Goal: Task Accomplishment & Management: Complete application form

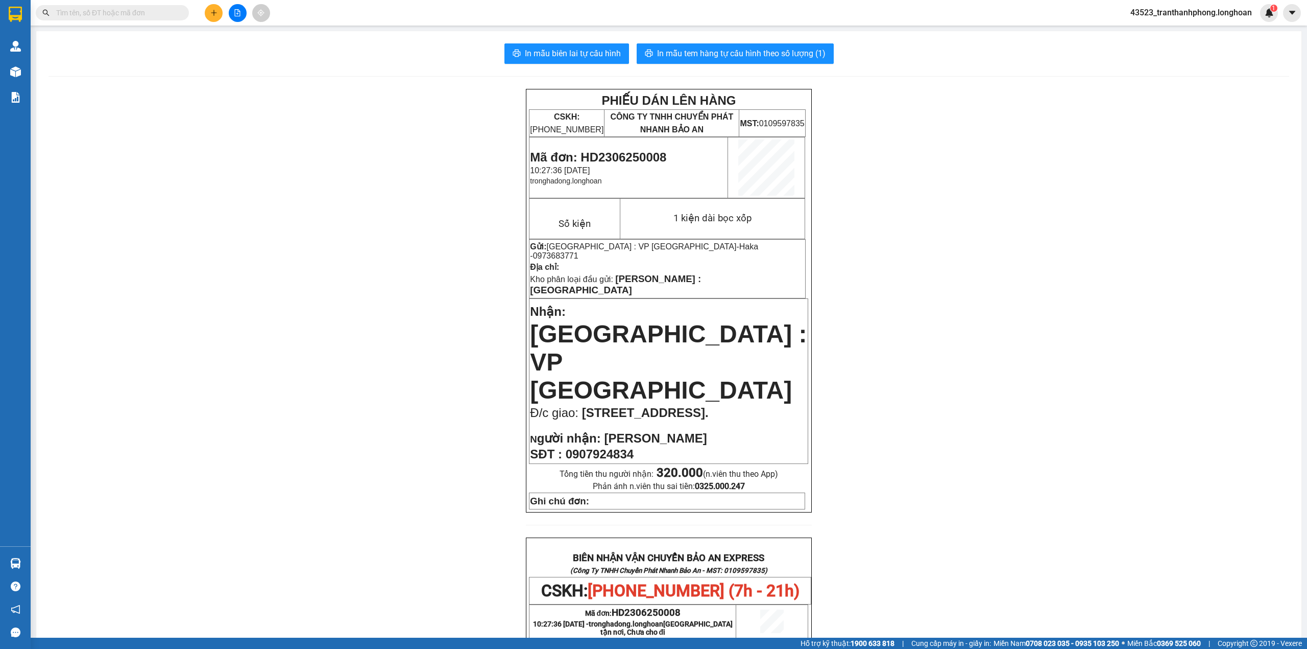
click at [102, 10] on input "text" at bounding box center [116, 12] width 121 height 11
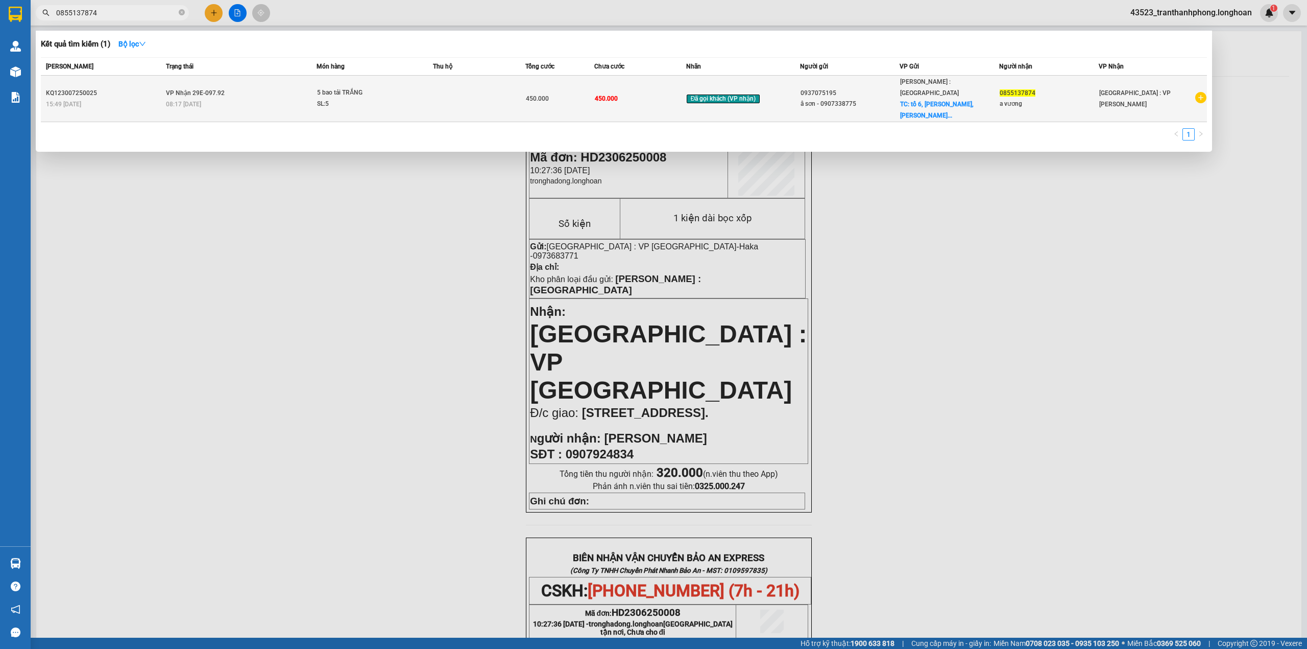
type input "0855137874"
click at [374, 99] on div "SL: 5" at bounding box center [355, 104] width 77 height 11
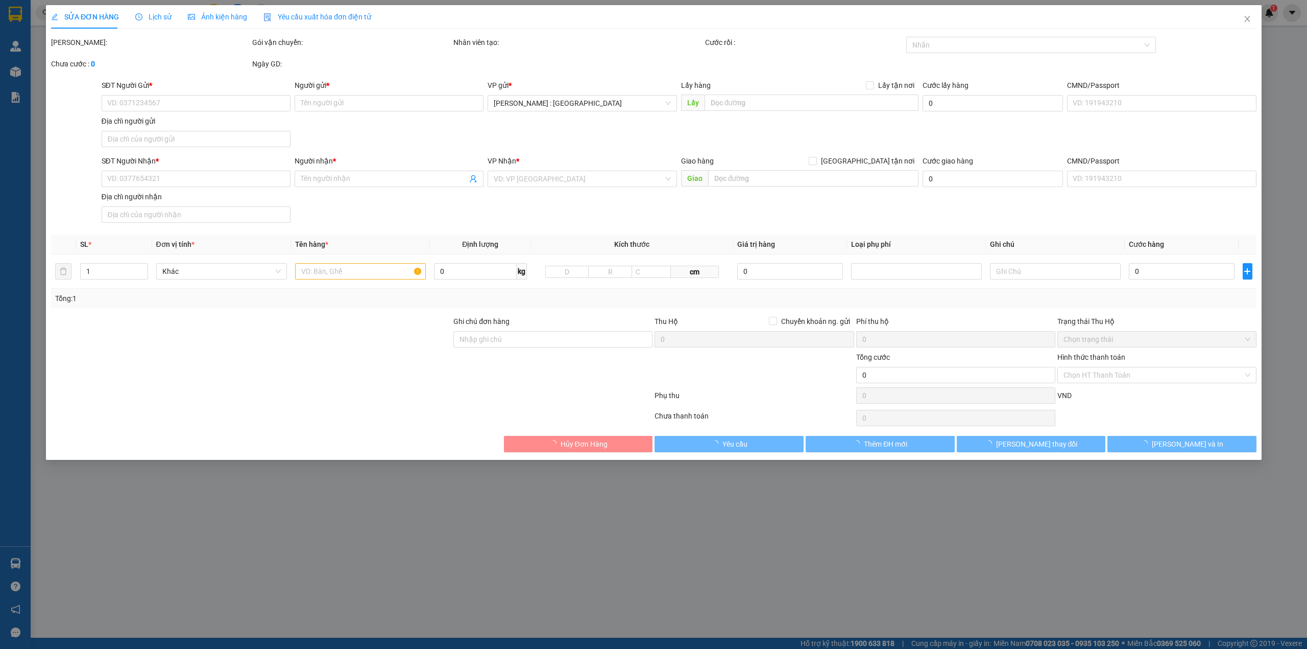
type input "0937075195"
type input "â sơn - 0907338775"
checkbox input "true"
type input "tổ 6, [GEOGRAPHIC_DATA], [GEOGRAPHIC_DATA], tp bà rịa"
type input "0855137874"
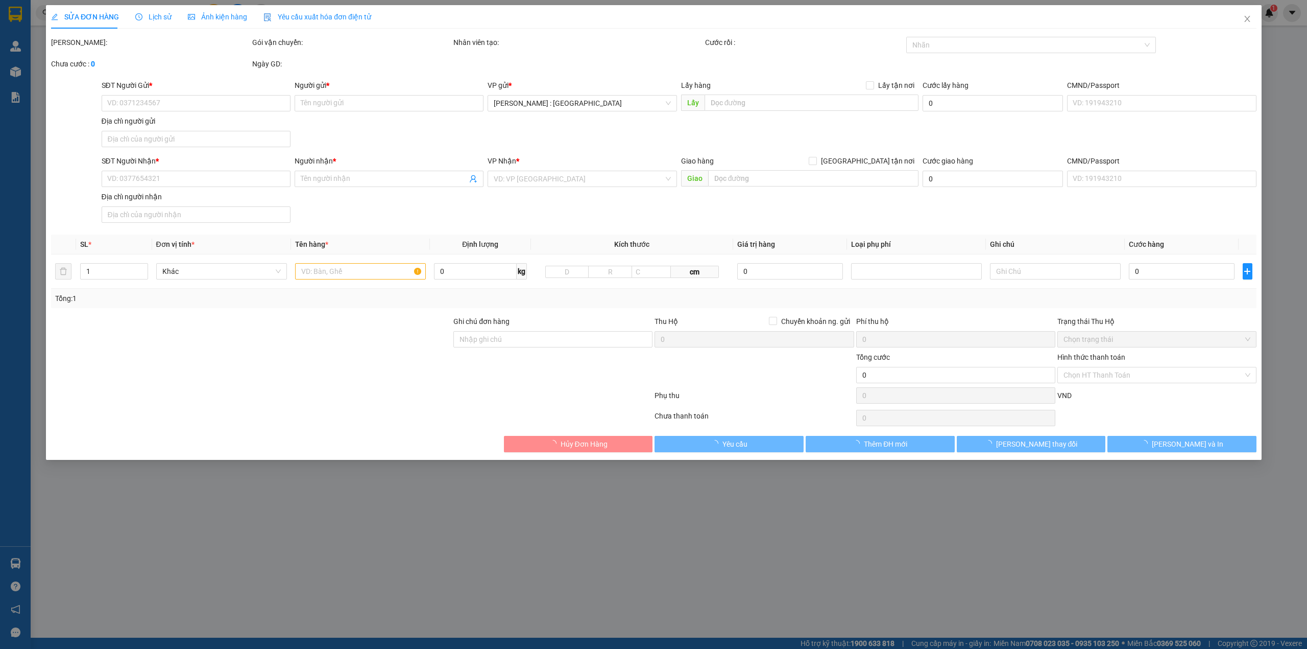
type input "a vương"
type input "450.000"
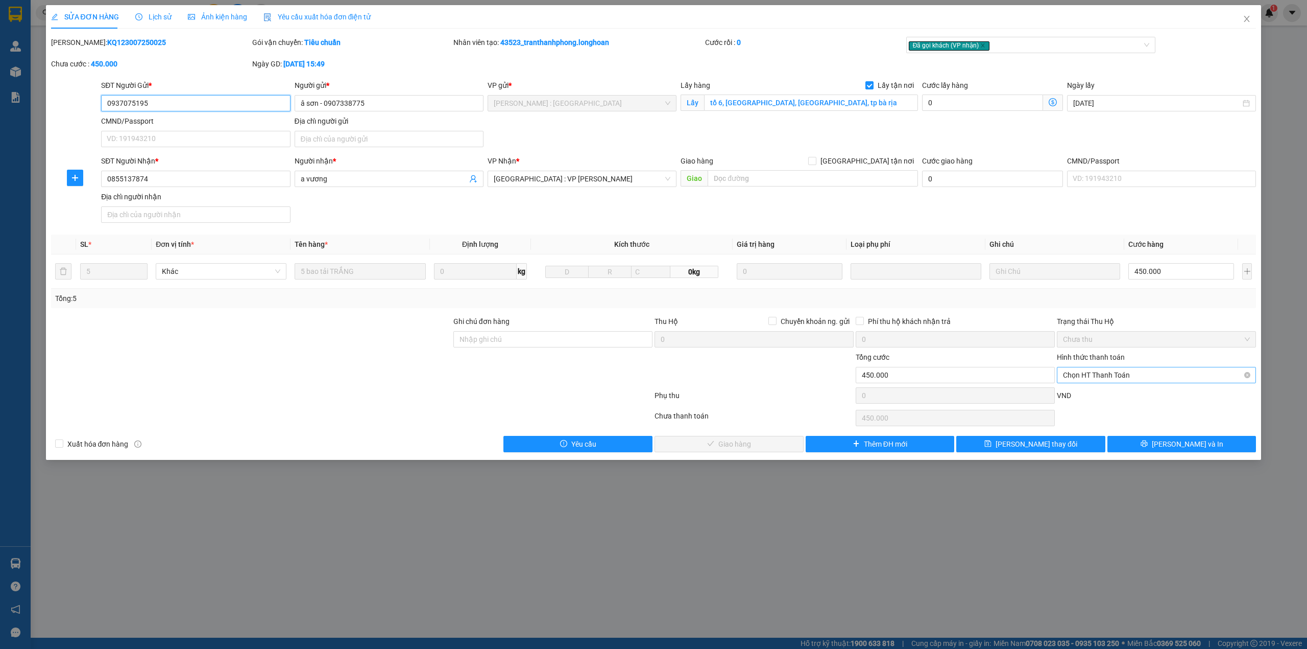
click at [1099, 380] on span "Chọn HT Thanh Toán" at bounding box center [1156, 374] width 187 height 15
click at [1093, 396] on div "Tại văn phòng" at bounding box center [1156, 397] width 187 height 11
type input "0"
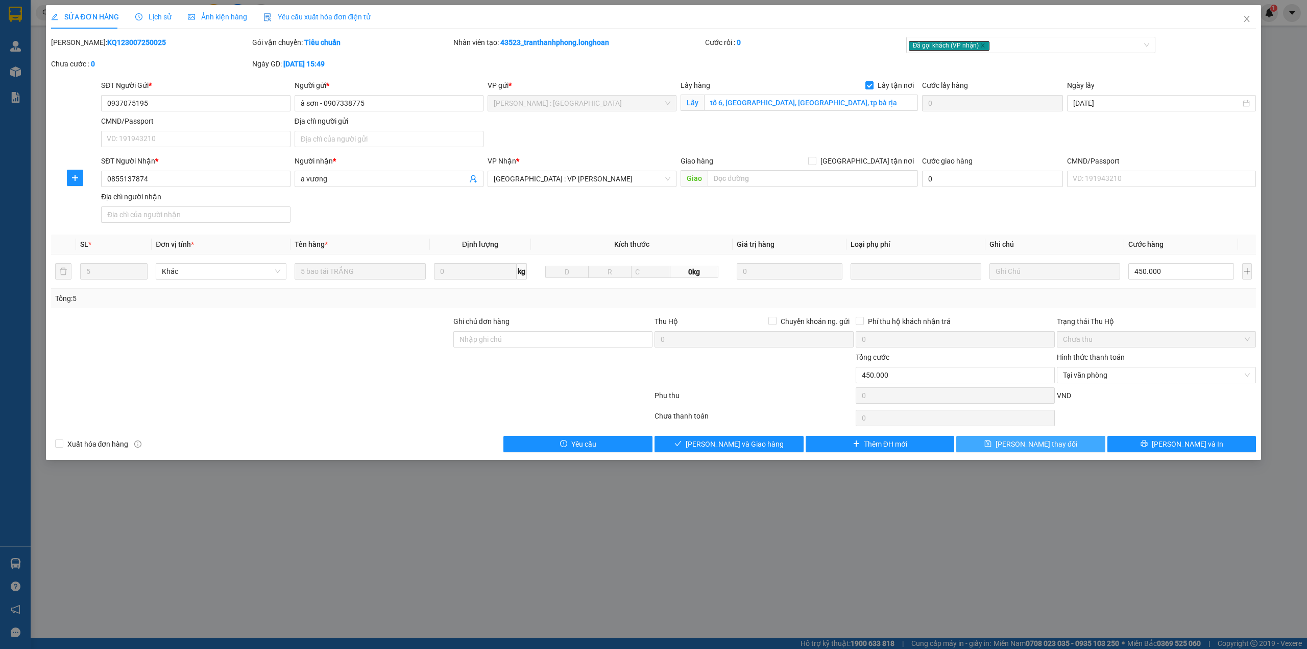
click at [1055, 445] on span "[PERSON_NAME] thay đổi" at bounding box center [1037, 443] width 82 height 11
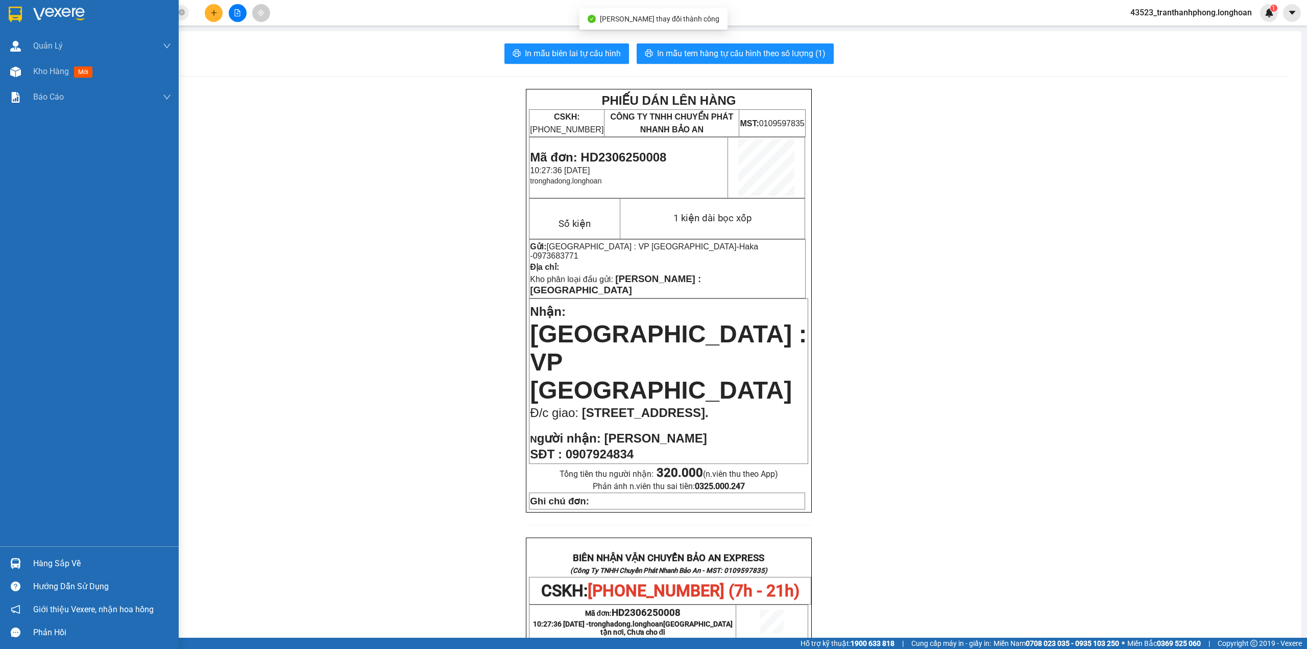
click at [0, 19] on div at bounding box center [89, 16] width 179 height 33
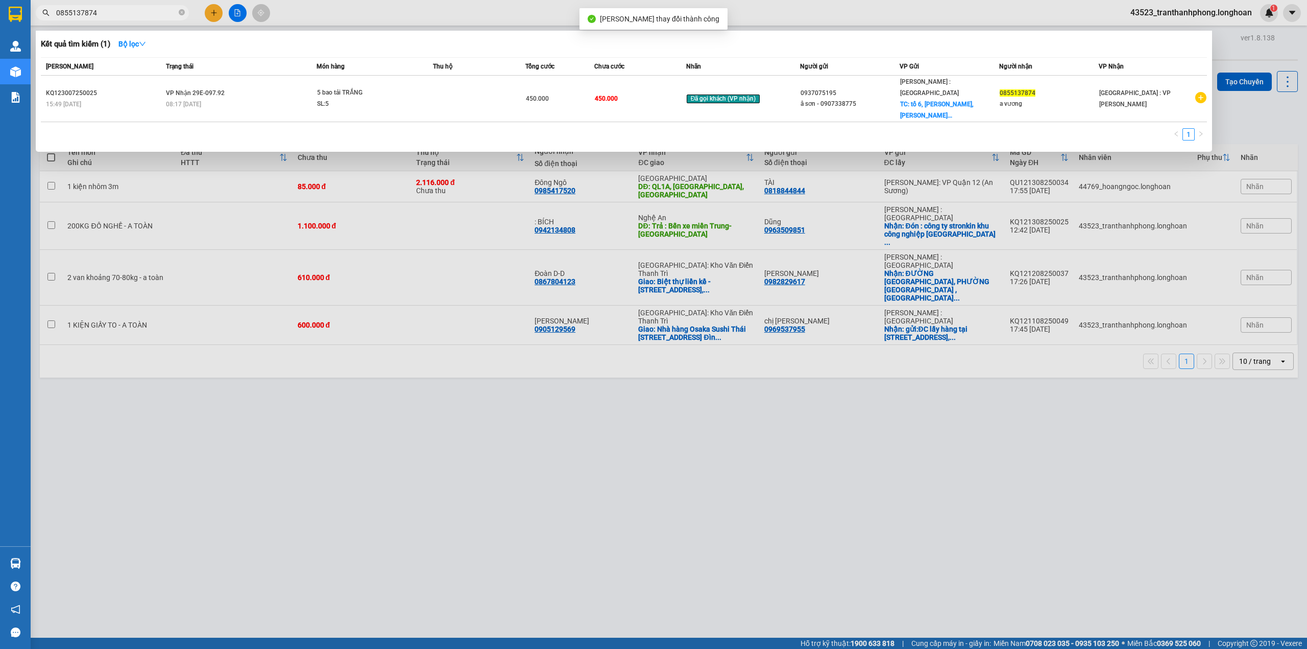
click at [105, 13] on input "0855137874" at bounding box center [116, 12] width 121 height 11
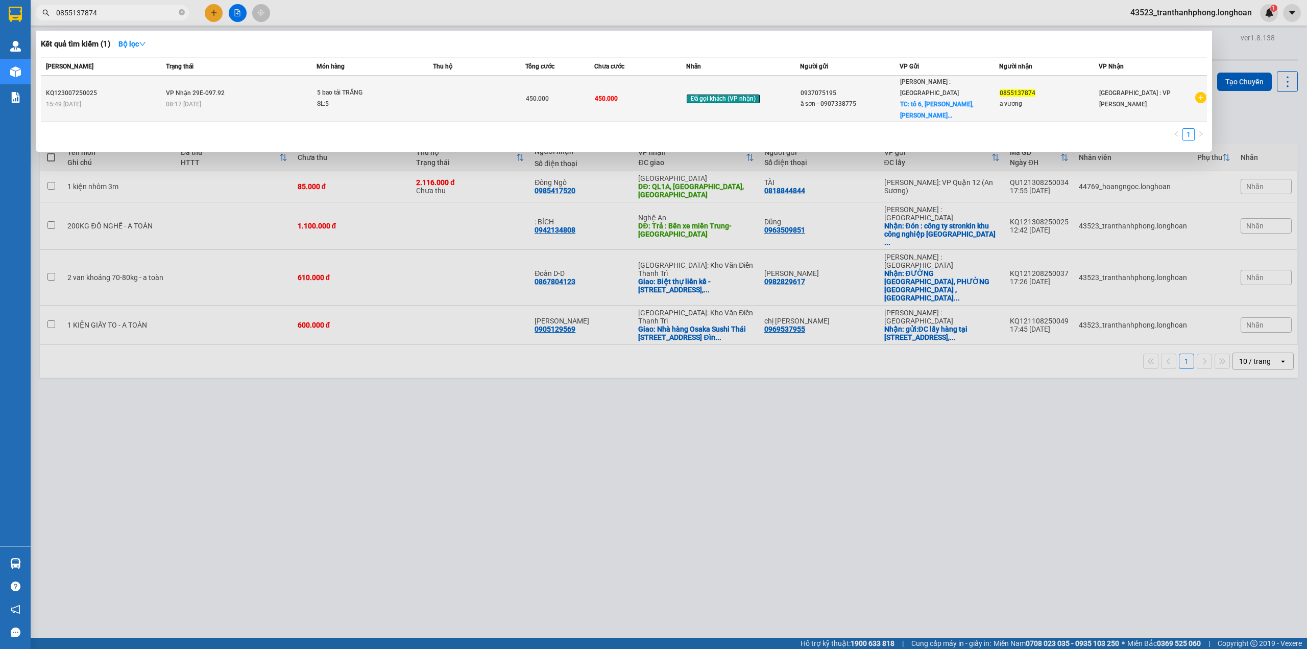
click at [709, 96] on td "Đã gọi khách (VP nhận)" at bounding box center [743, 99] width 114 height 46
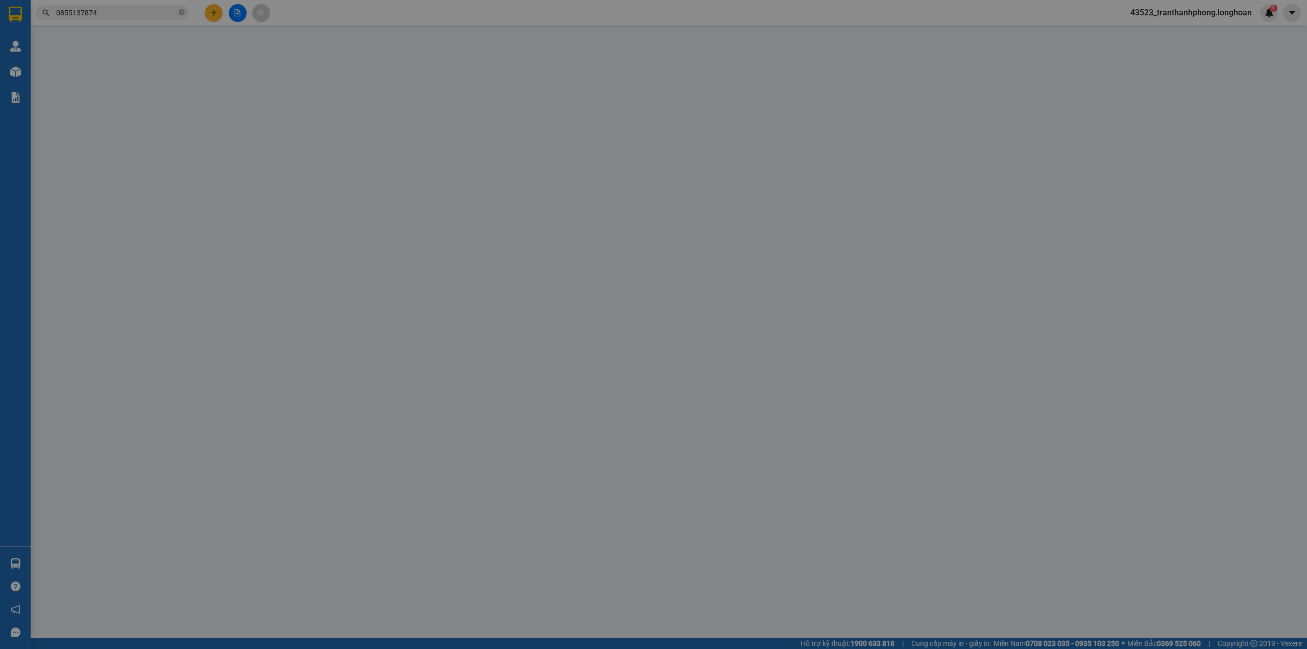
type input "0937075195"
type input "â sơn - 0907338775"
checkbox input "true"
type input "tổ 6, [GEOGRAPHIC_DATA], [GEOGRAPHIC_DATA], tp bà rịa"
type input "0855137874"
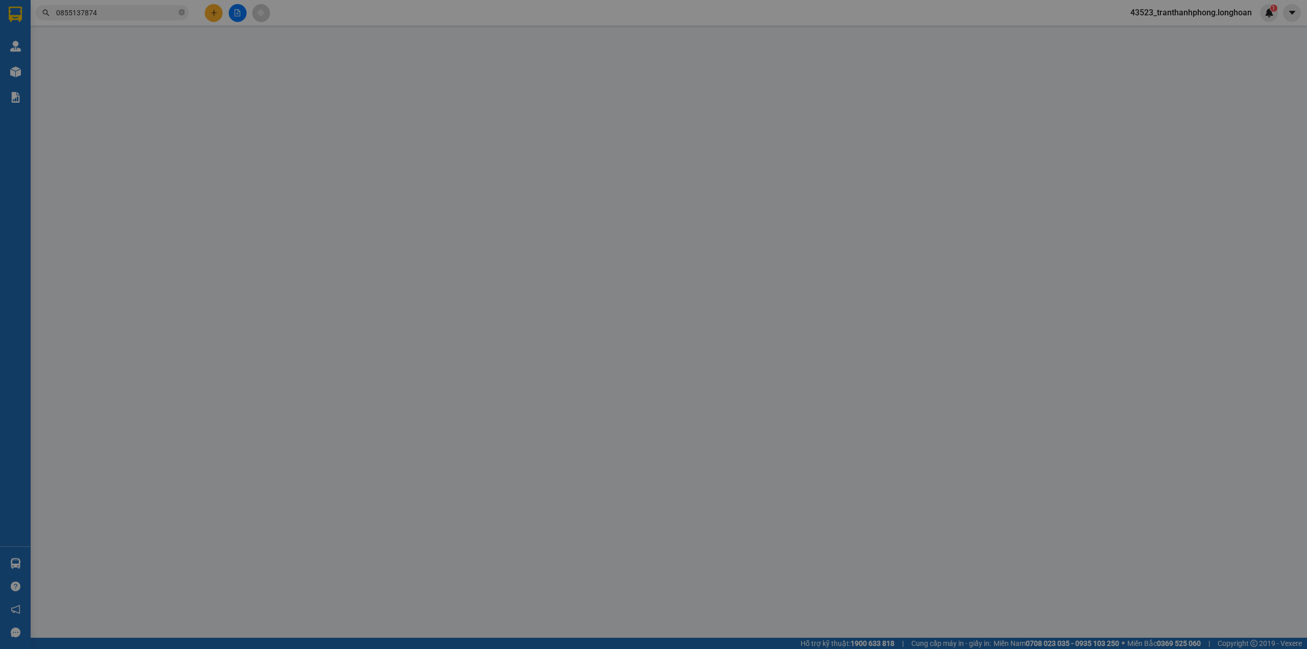
type input "a vương"
type input "450.000"
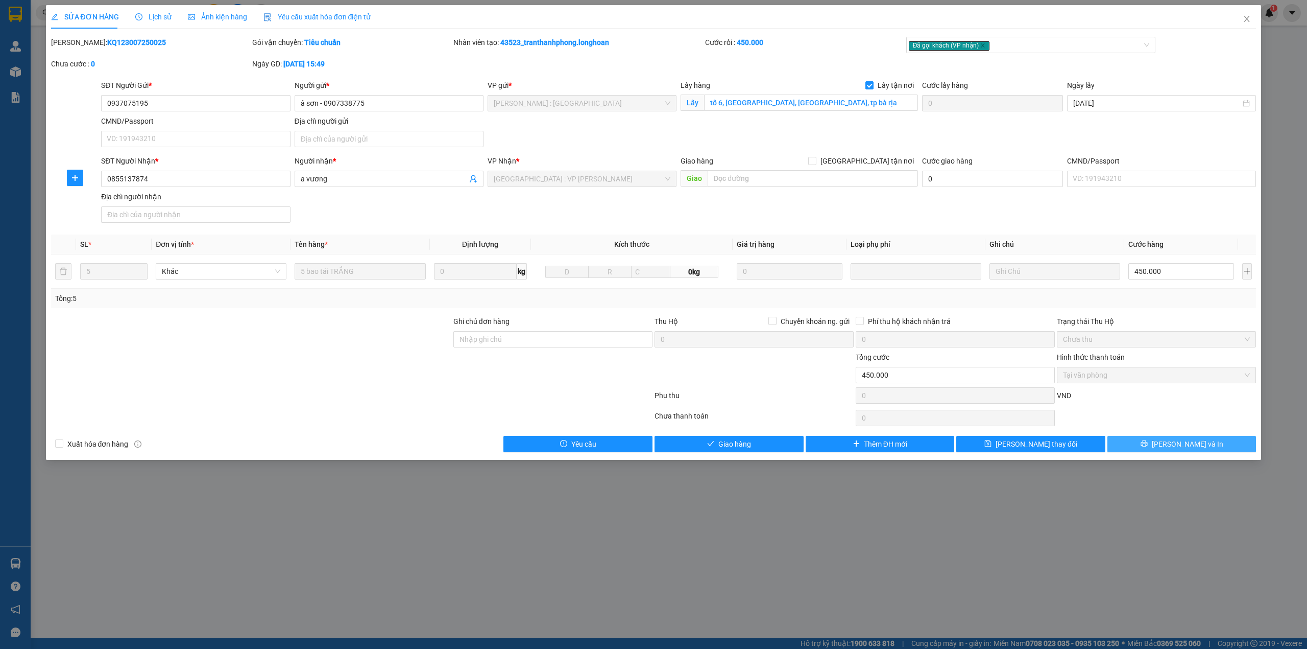
click at [1176, 442] on span "[PERSON_NAME] và In" at bounding box center [1187, 443] width 71 height 11
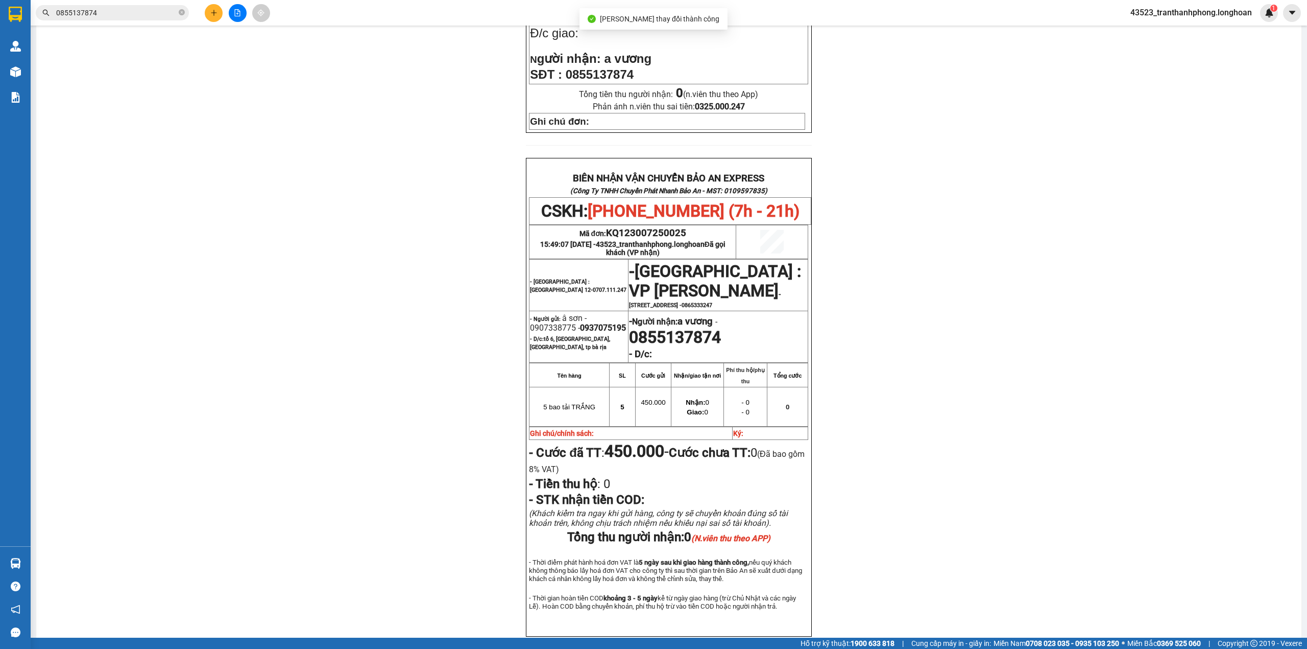
scroll to position [404, 0]
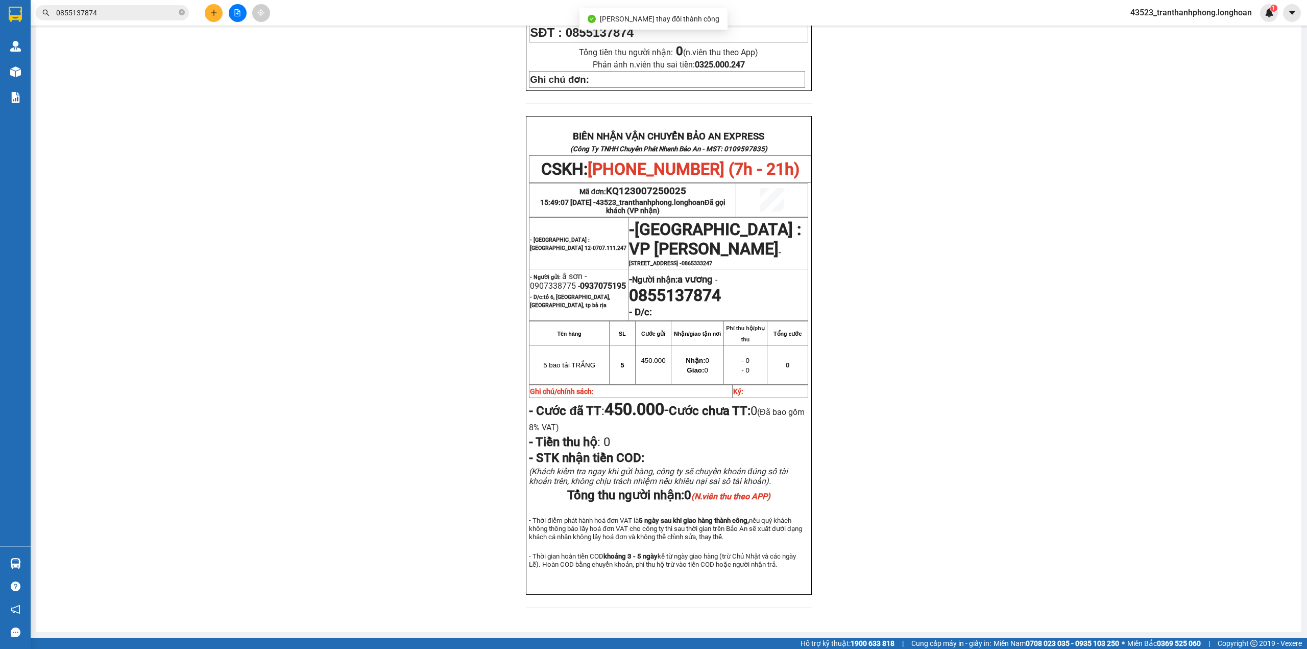
click at [580, 281] on span "0937075195" at bounding box center [603, 286] width 46 height 10
copy span "0937075195"
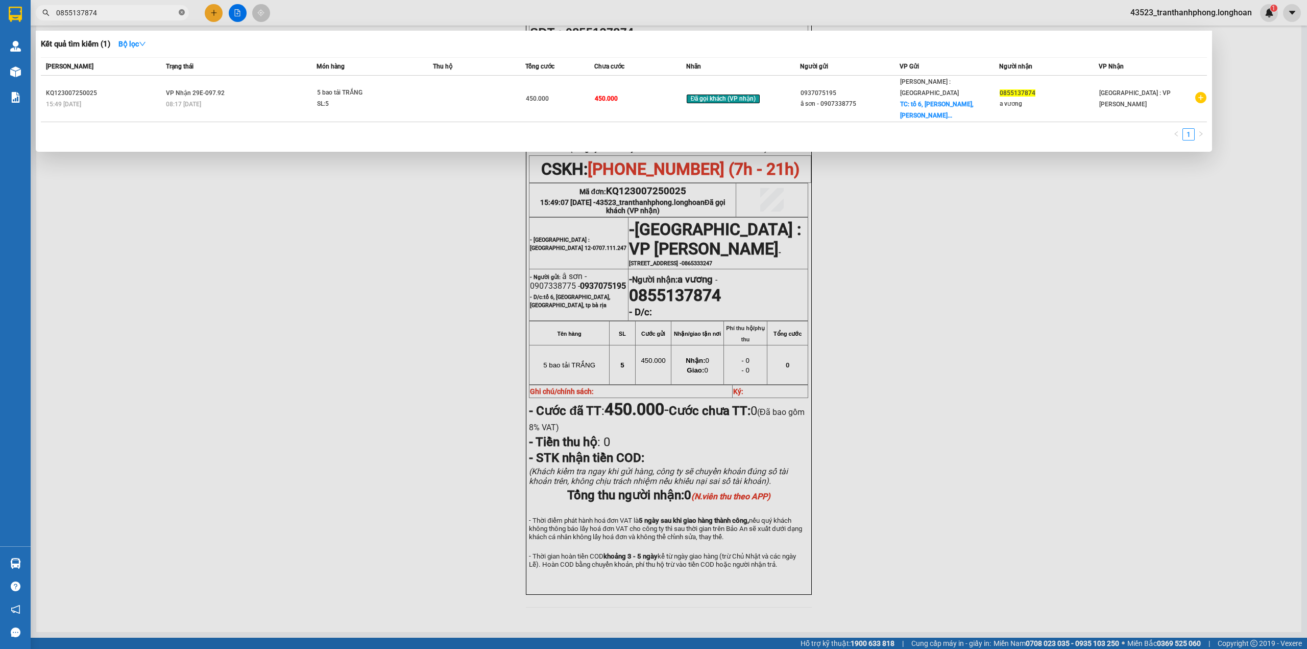
click at [180, 13] on icon "close-circle" at bounding box center [182, 12] width 6 height 6
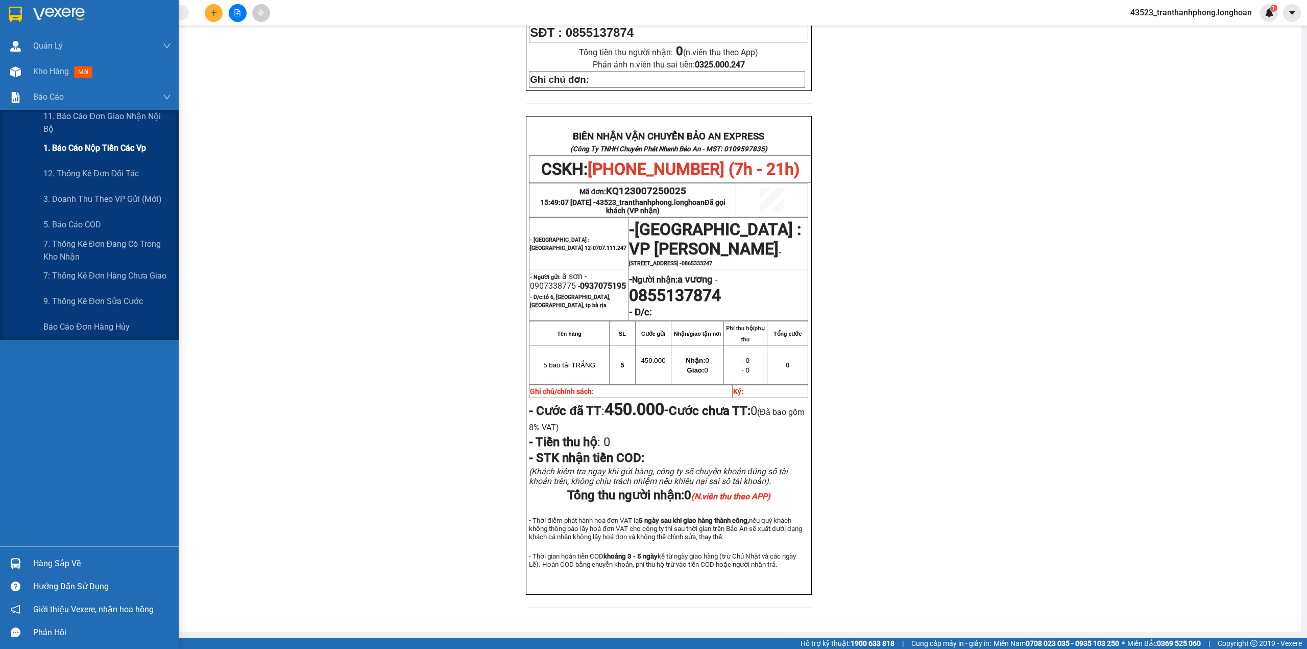
click at [79, 143] on span "1. Báo cáo nộp tiền các vp" at bounding box center [94, 147] width 103 height 13
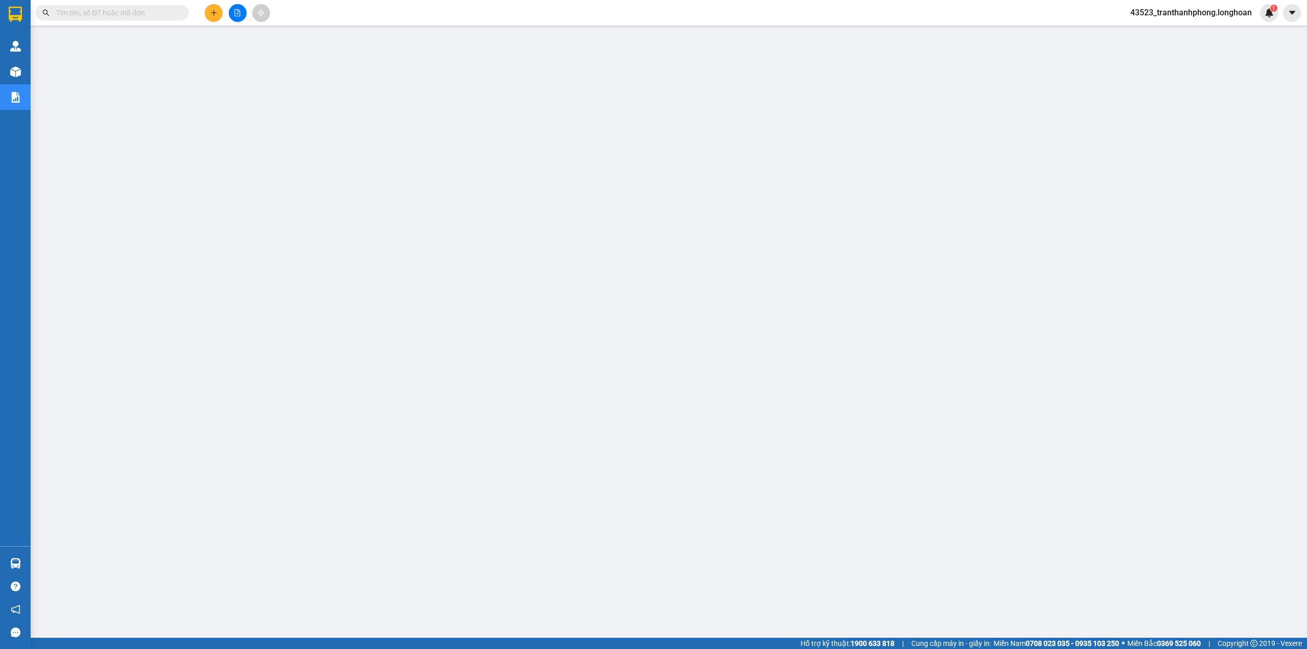
click at [122, 12] on input "text" at bounding box center [116, 12] width 121 height 11
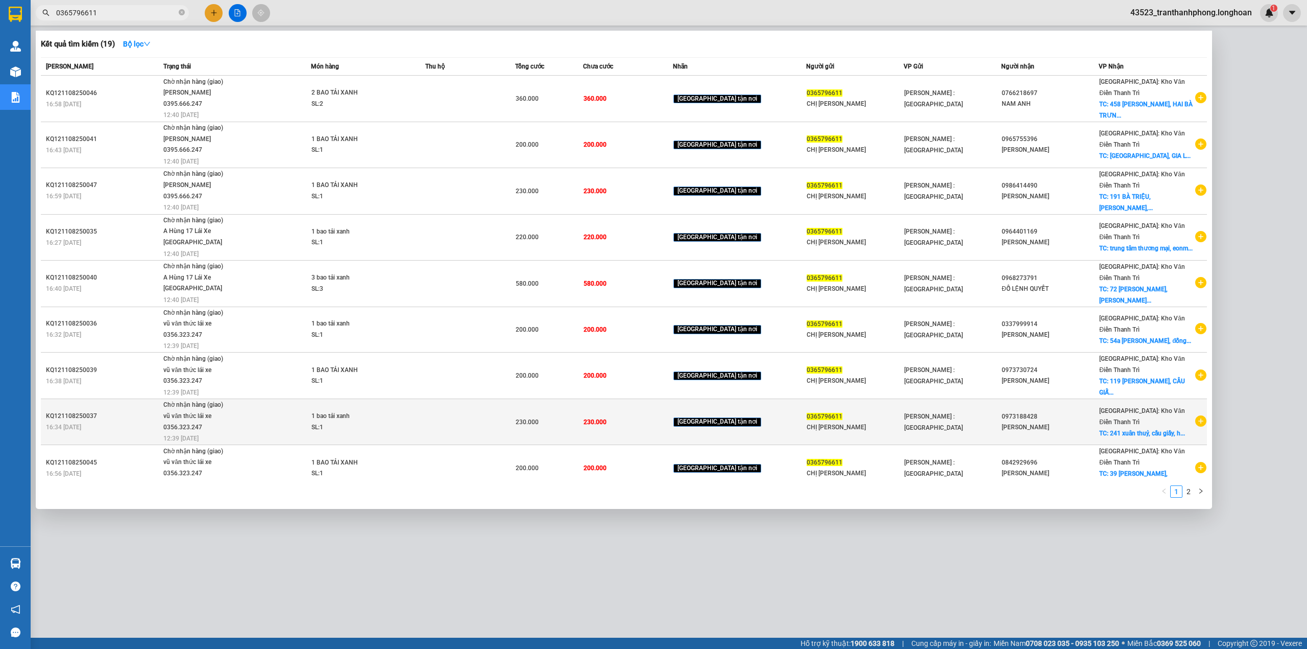
scroll to position [52, 0]
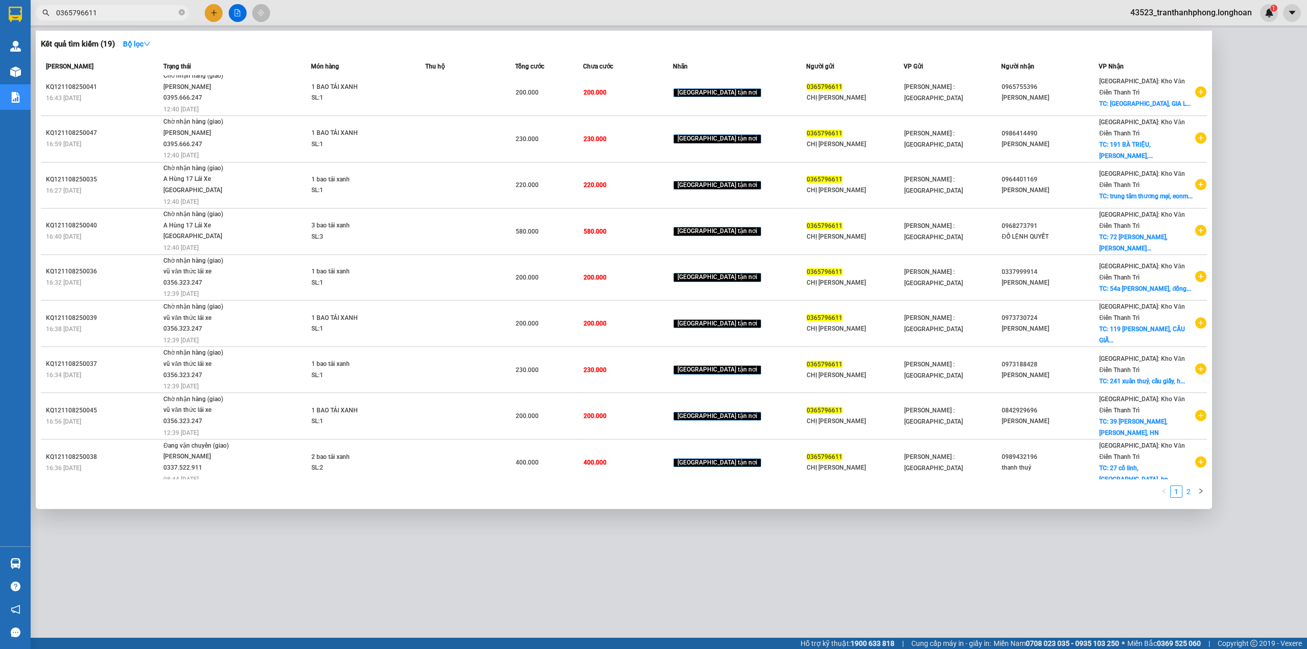
type input "0365796611"
click at [1191, 494] on link "2" at bounding box center [1188, 491] width 11 height 11
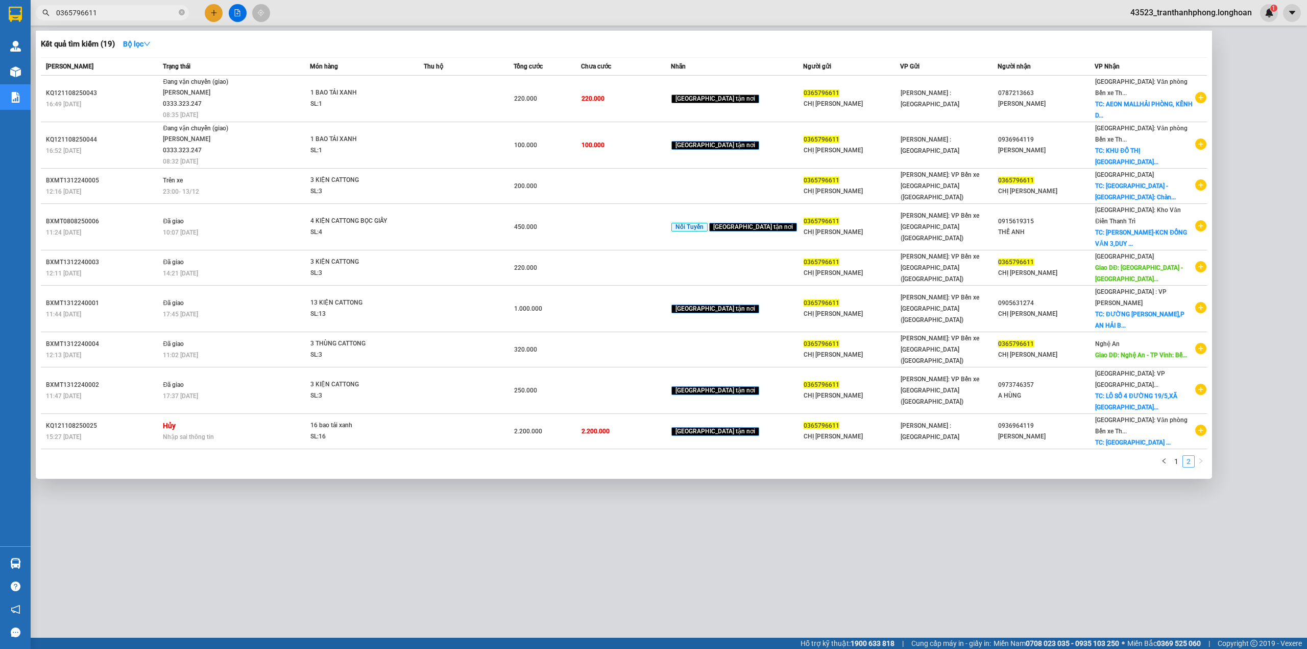
scroll to position [0, 0]
click at [1173, 456] on link "1" at bounding box center [1176, 461] width 11 height 11
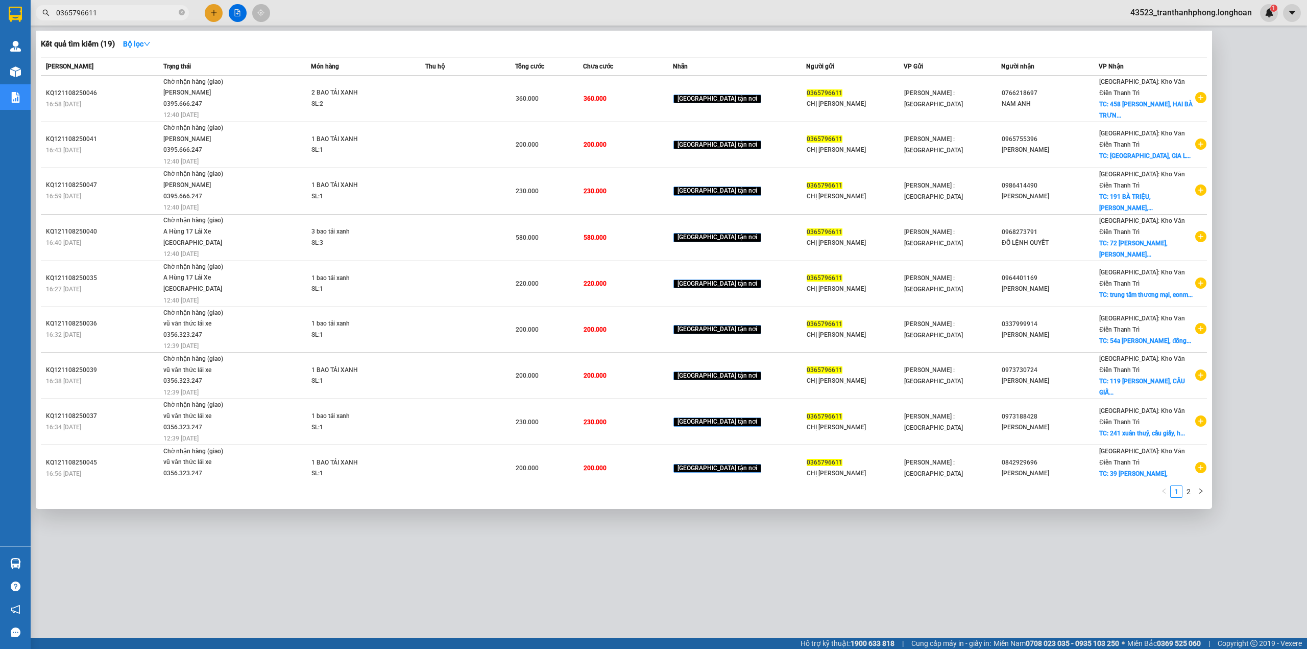
drag, startPoint x: 1191, startPoint y: 493, endPoint x: 1138, endPoint y: 438, distance: 76.9
click at [1192, 493] on link "2" at bounding box center [1188, 491] width 11 height 11
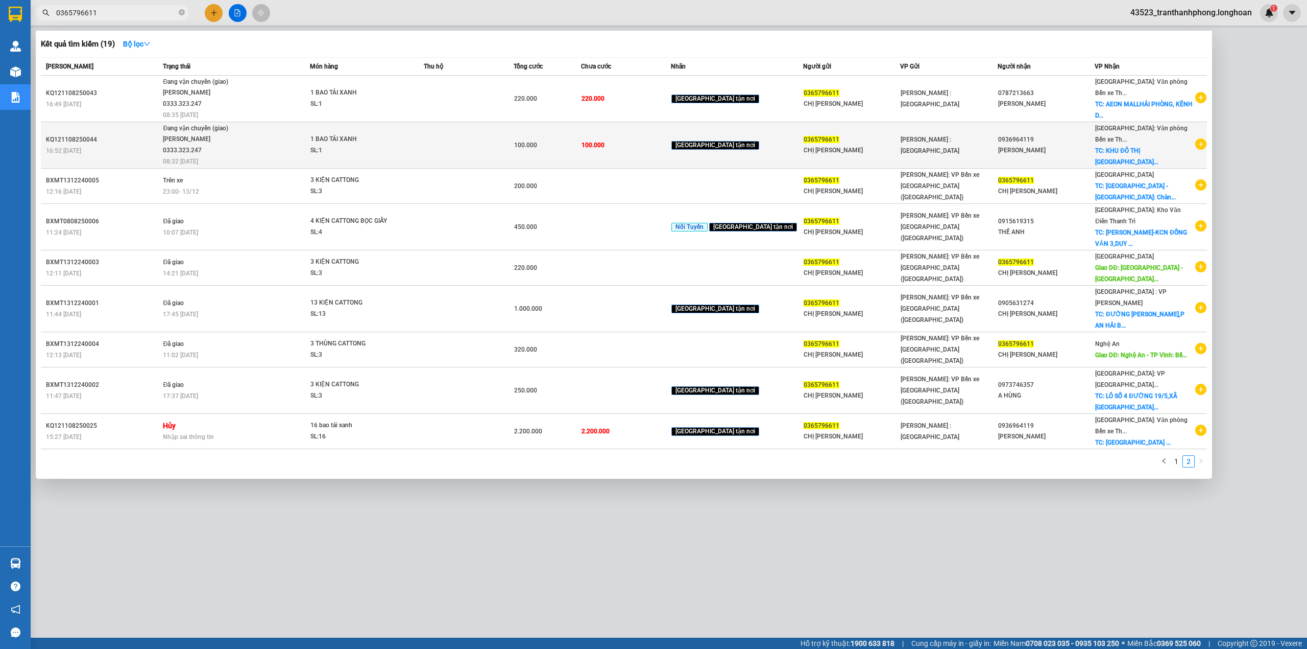
click at [362, 142] on div "1 BAO TẢI XANH" at bounding box center [348, 139] width 77 height 11
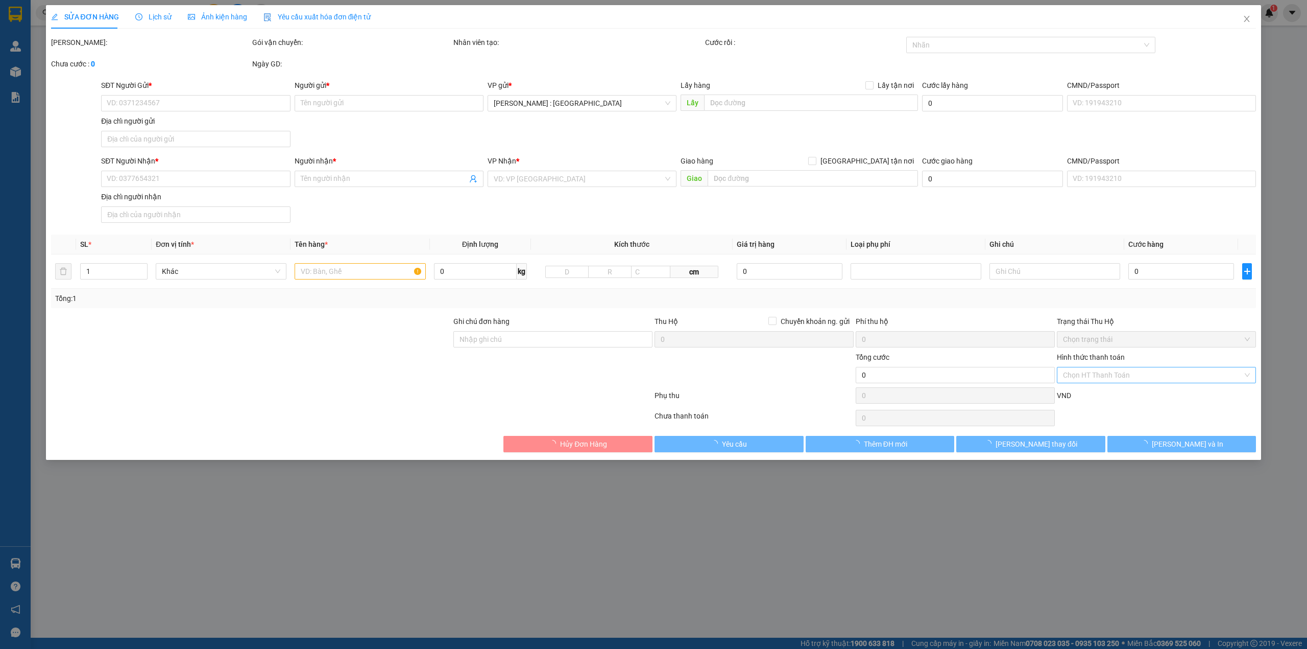
type input "0365796611"
type input "CHỊ [PERSON_NAME]"
type input "0936964119"
type input "[PERSON_NAME]"
checkbox input "true"
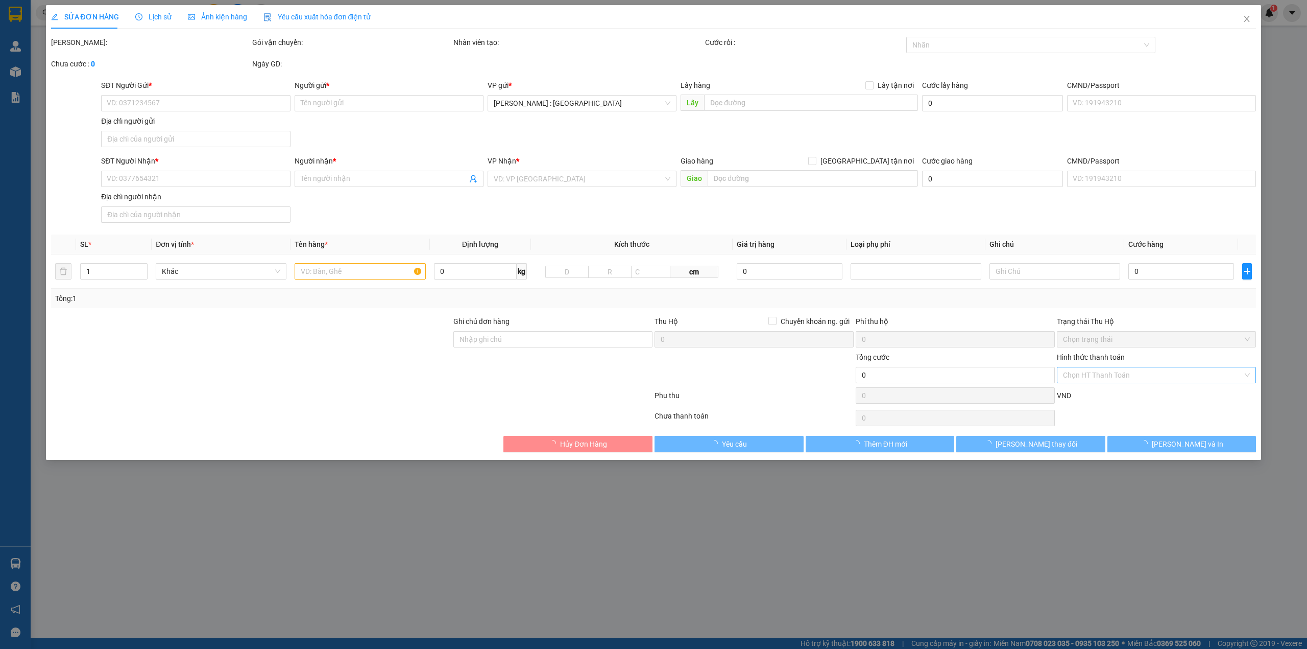
type input "KHU ĐÔ THỊ [GEOGRAPHIC_DATA], [GEOGRAPHIC_DATA], [GEOGRAPHIC_DATA], [GEOGRAPHIC…"
type input "100.000"
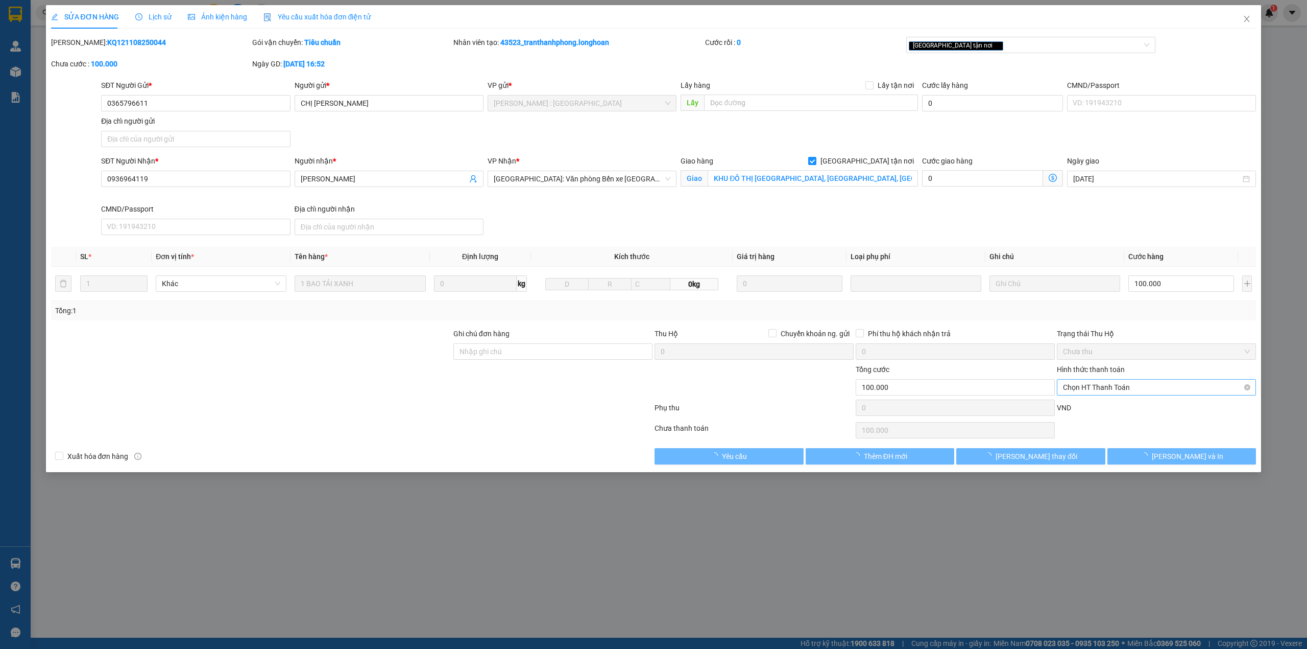
click at [1095, 377] on div "Hình thức thanh toán" at bounding box center [1156, 371] width 199 height 15
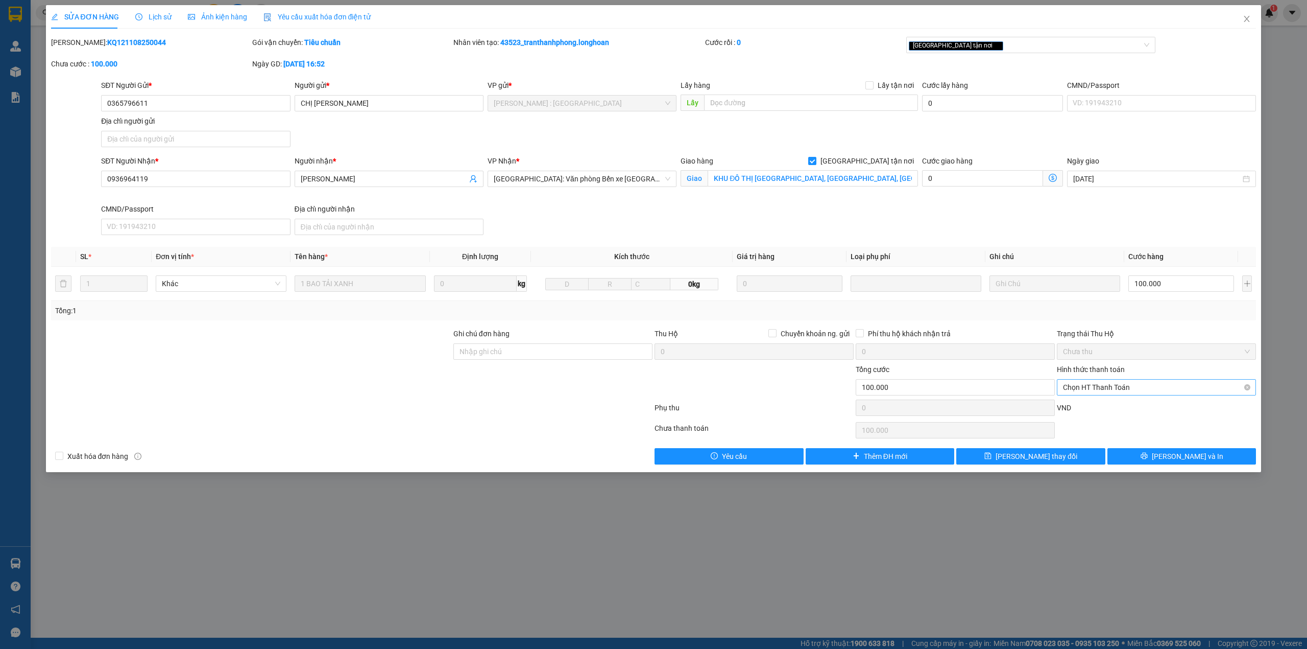
click at [1091, 384] on span "Chọn HT Thanh Toán" at bounding box center [1156, 386] width 187 height 15
click at [1090, 412] on div "Tại văn phòng" at bounding box center [1156, 409] width 187 height 11
type input "0"
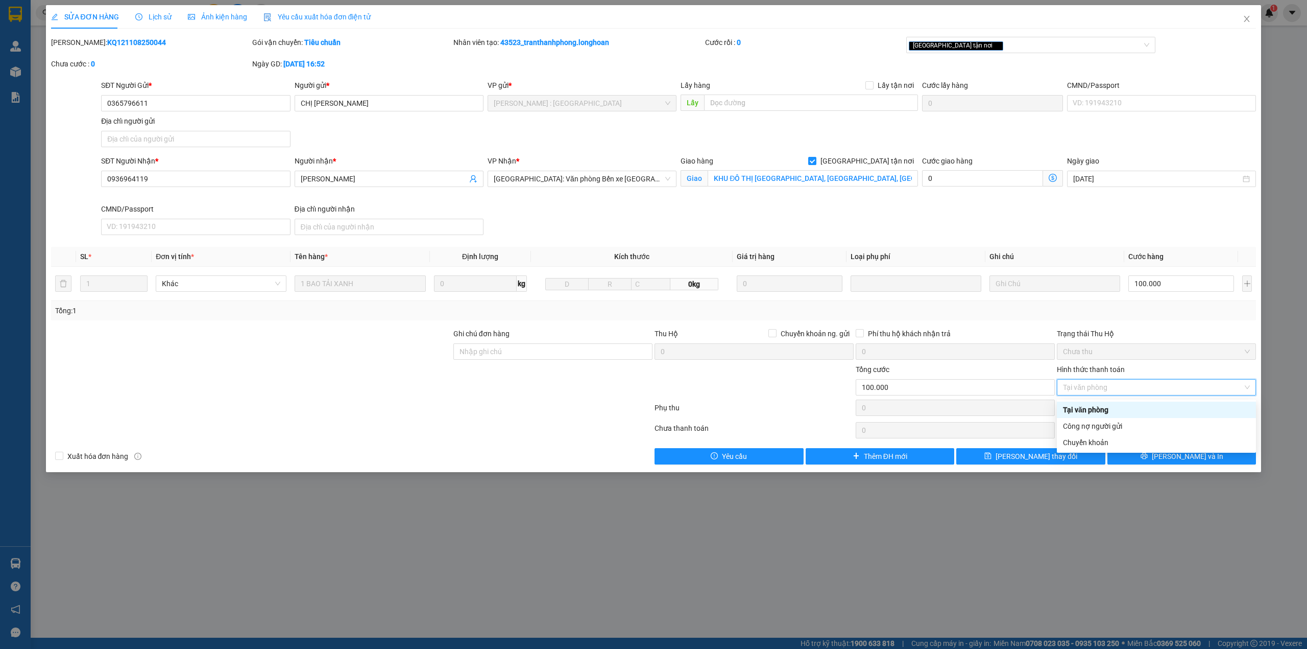
click at [1089, 411] on div "Tại văn phòng" at bounding box center [1156, 409] width 187 height 11
drag, startPoint x: 1064, startPoint y: 405, endPoint x: 1047, endPoint y: 433, distance: 32.6
click at [1064, 406] on div "Tại văn phòng" at bounding box center [1156, 409] width 187 height 11
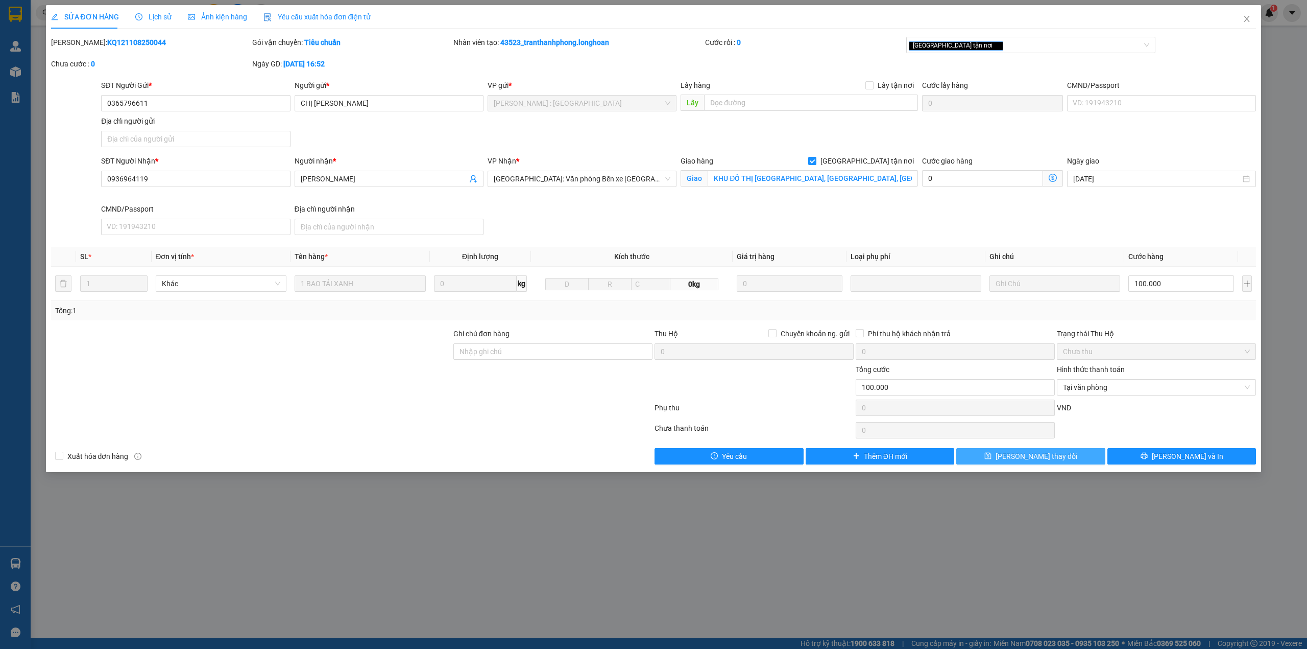
click at [1020, 457] on span "[PERSON_NAME] thay đổi" at bounding box center [1037, 455] width 82 height 11
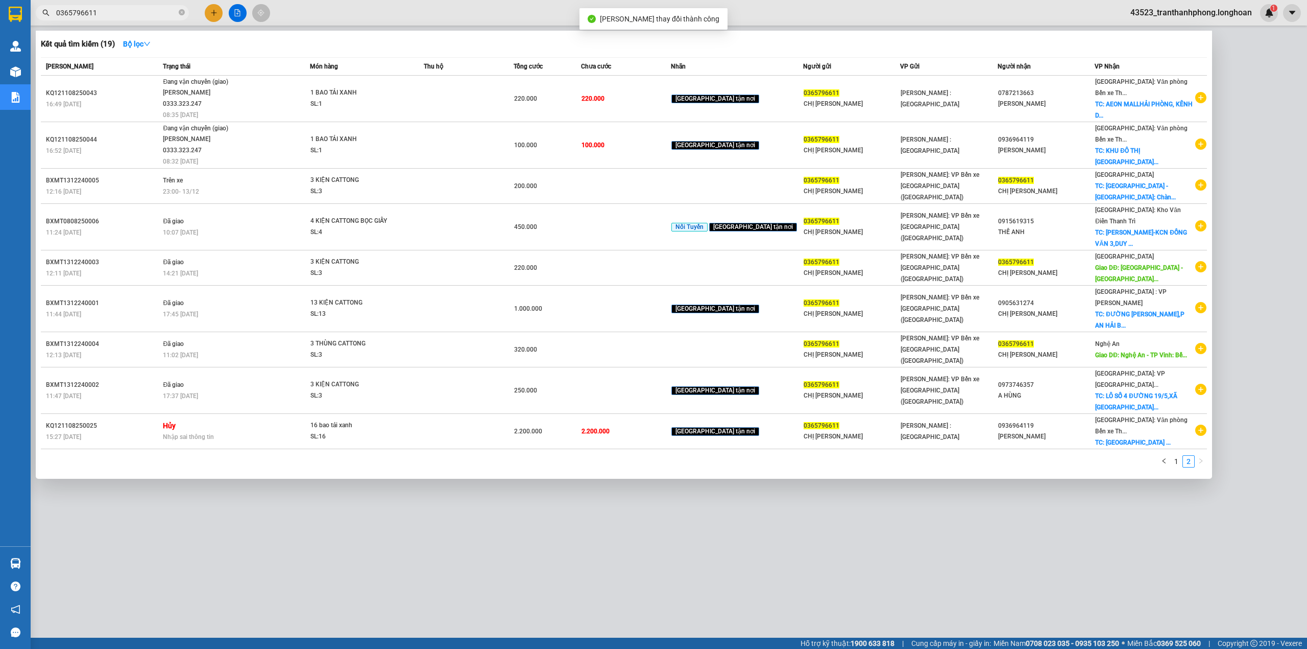
click at [82, 11] on input "0365796611" at bounding box center [116, 12] width 121 height 11
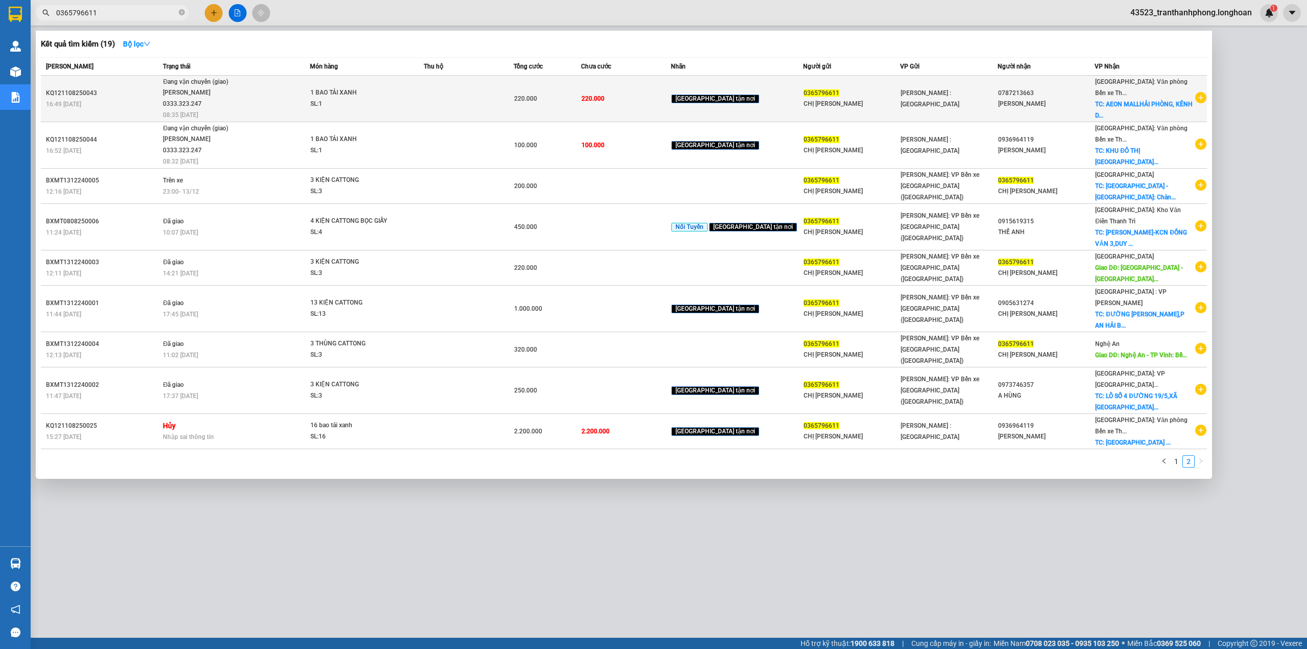
click at [560, 106] on td "220.000" at bounding box center [547, 99] width 67 height 46
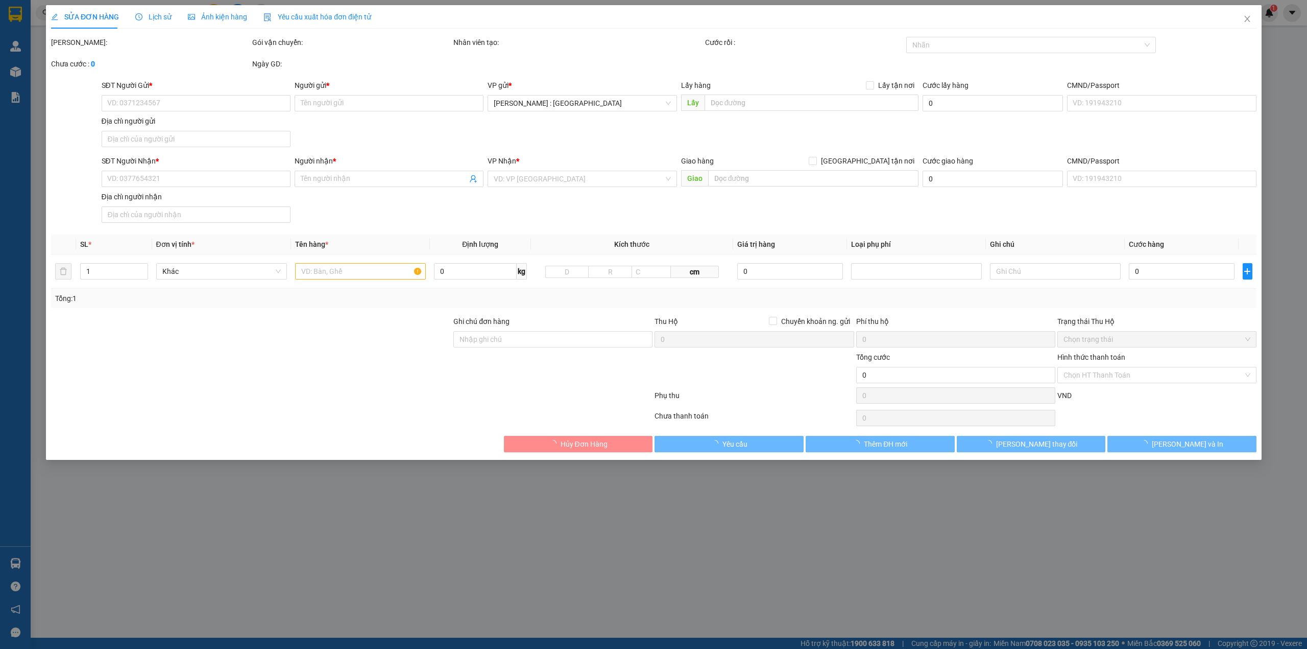
type input "0365796611"
type input "CHỊ [PERSON_NAME]"
type input "0787213663"
type input "[PERSON_NAME]"
checkbox input "true"
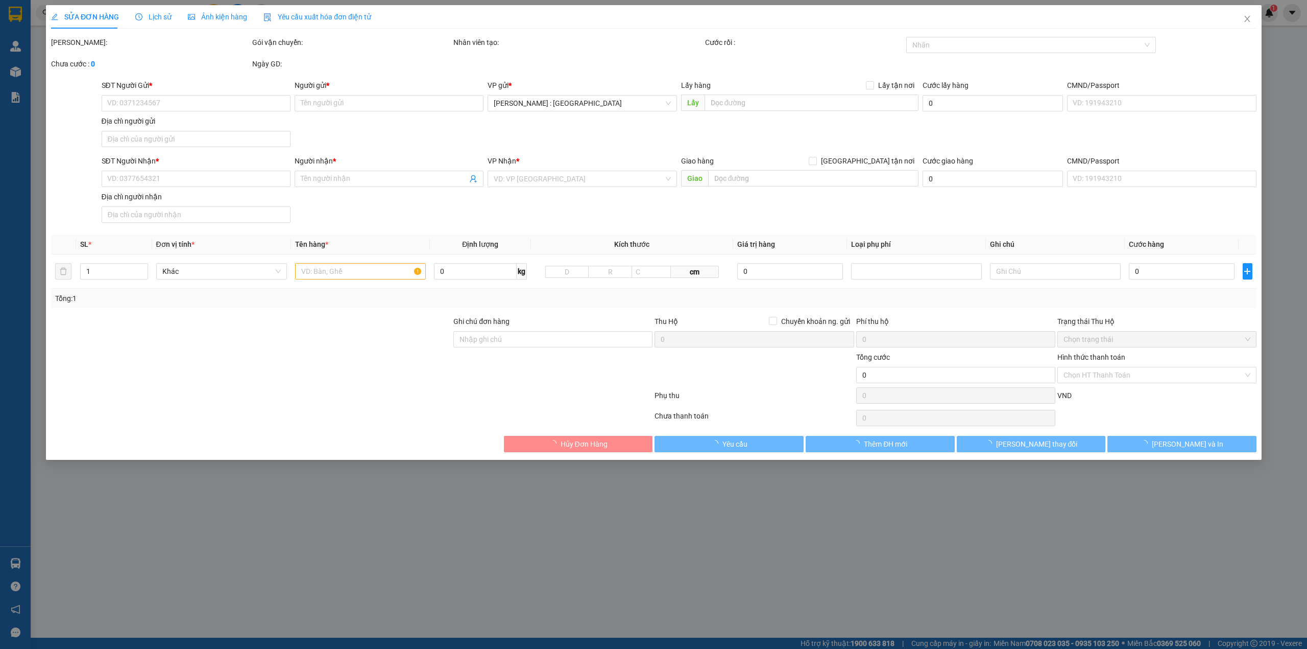
type input "AEON MALLHẢI PHÒNG, [GEOGRAPHIC_DATA], [PERSON_NAME], [GEOGRAPHIC_DATA]"
type input "220.000"
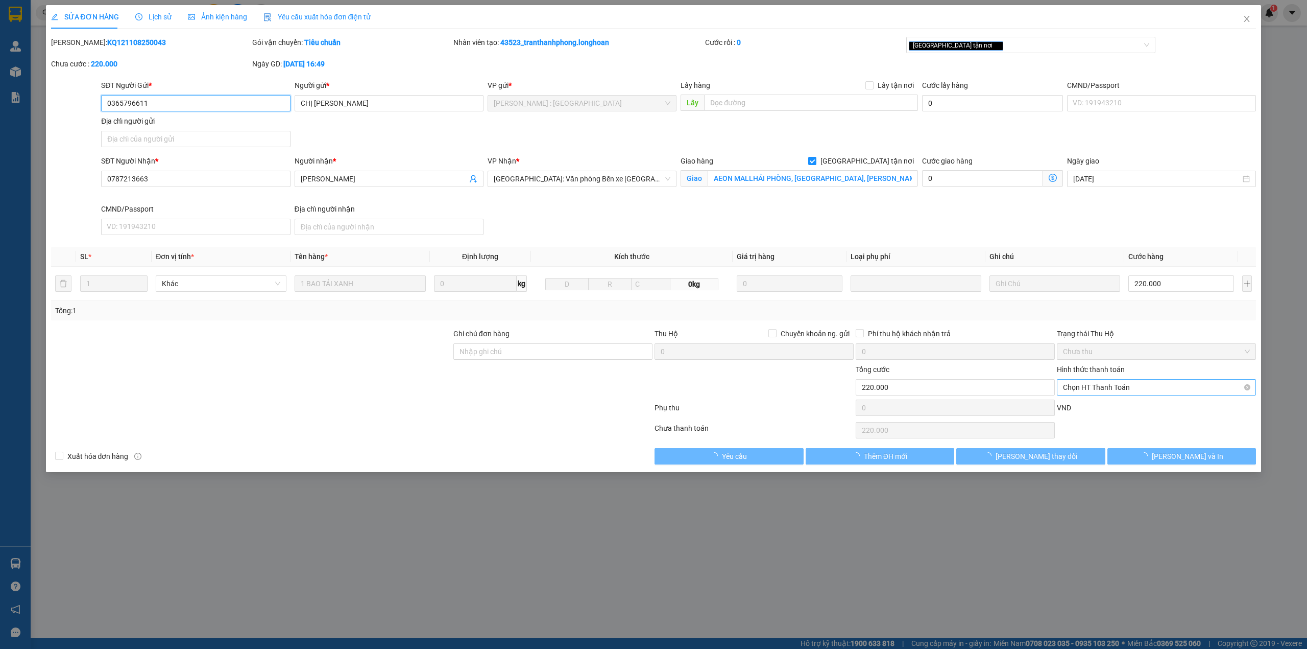
click at [1091, 384] on span "Chọn HT Thanh Toán" at bounding box center [1156, 386] width 187 height 15
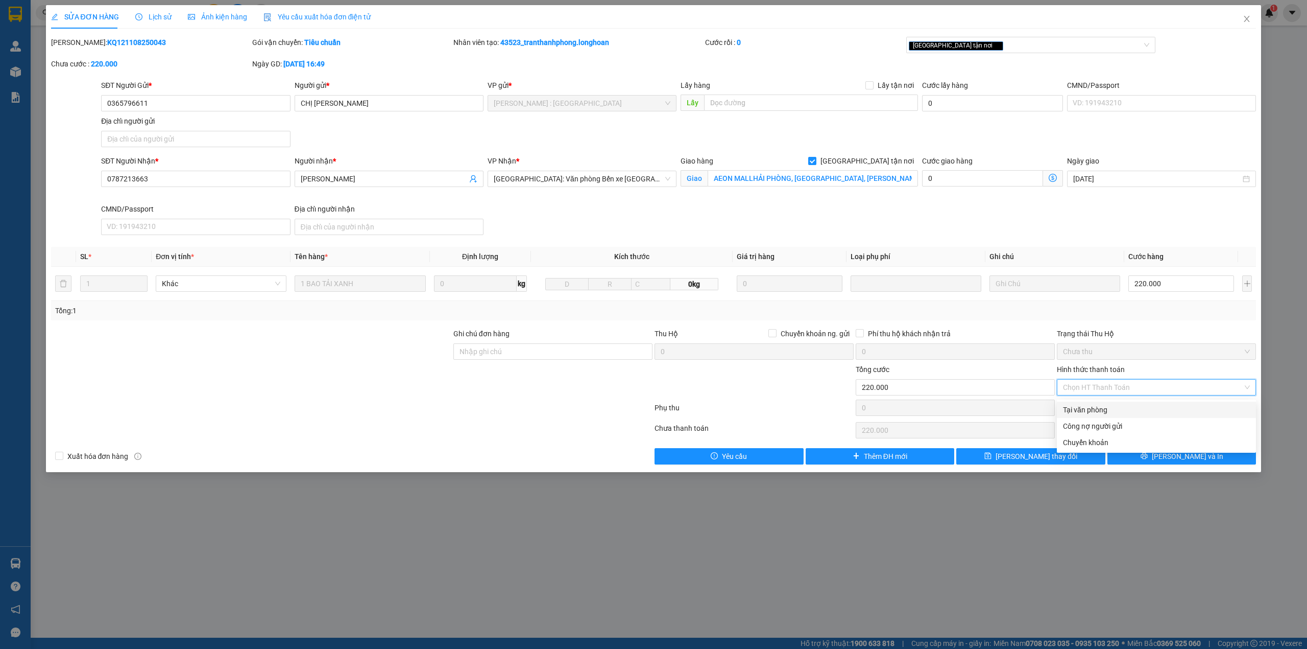
click at [1079, 407] on div "Tại văn phòng" at bounding box center [1156, 409] width 187 height 11
type input "0"
click at [1054, 462] on span "[PERSON_NAME] thay đổi" at bounding box center [1037, 455] width 82 height 11
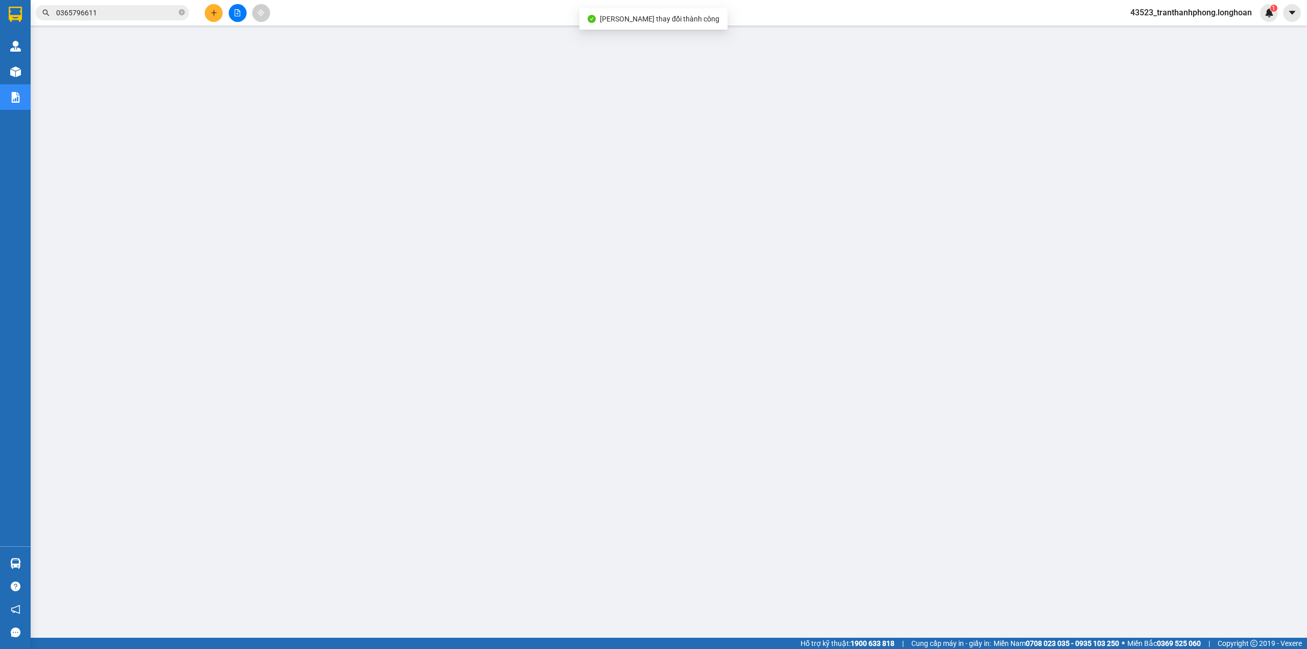
click at [135, 1] on div "Kết quả tìm kiếm ( 19 ) Bộ lọc Mã ĐH Trạng thái Món hàng Thu hộ Tổng cước Chưa …" at bounding box center [653, 13] width 1307 height 26
click at [140, 17] on input "0365796611" at bounding box center [116, 12] width 121 height 11
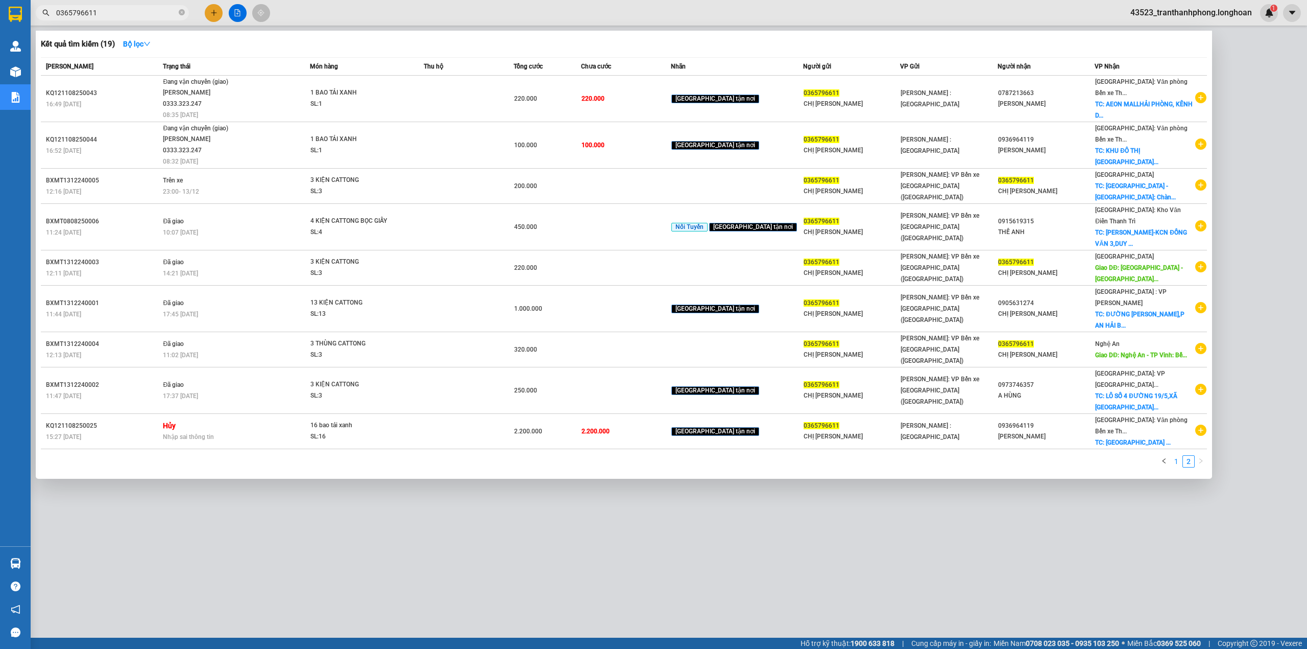
click at [1173, 456] on link "1" at bounding box center [1176, 461] width 11 height 11
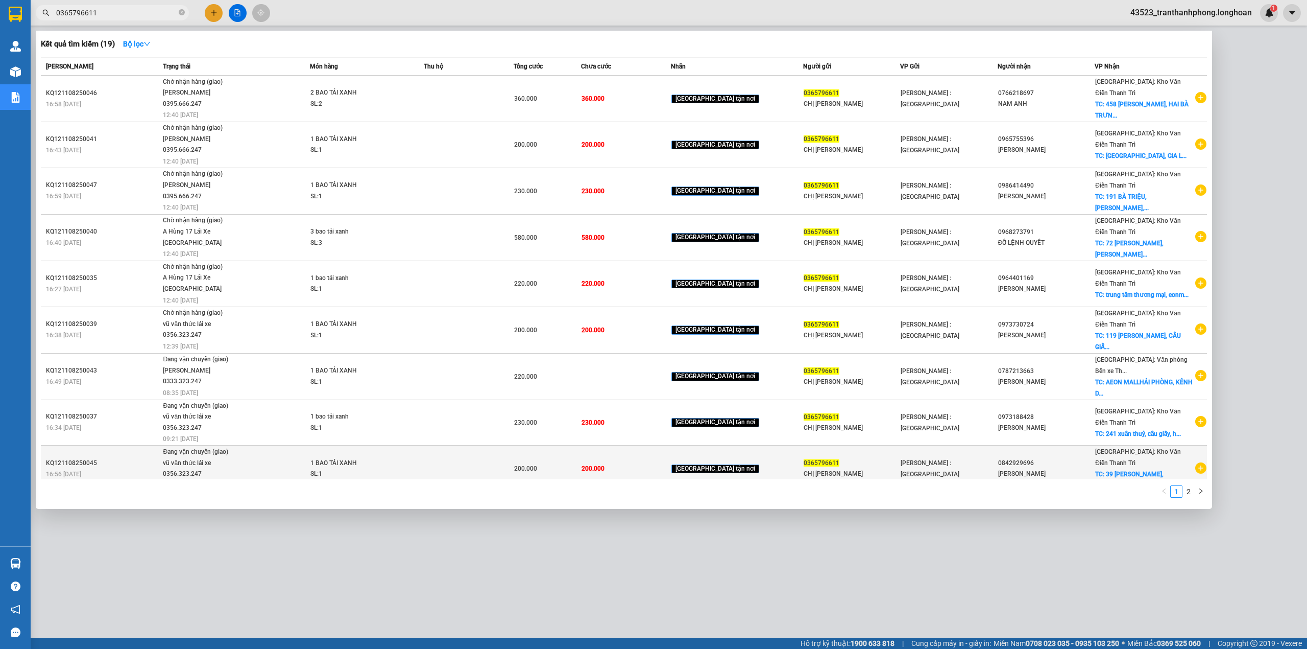
click at [1093, 458] on div "0842929696" at bounding box center [1046, 463] width 96 height 11
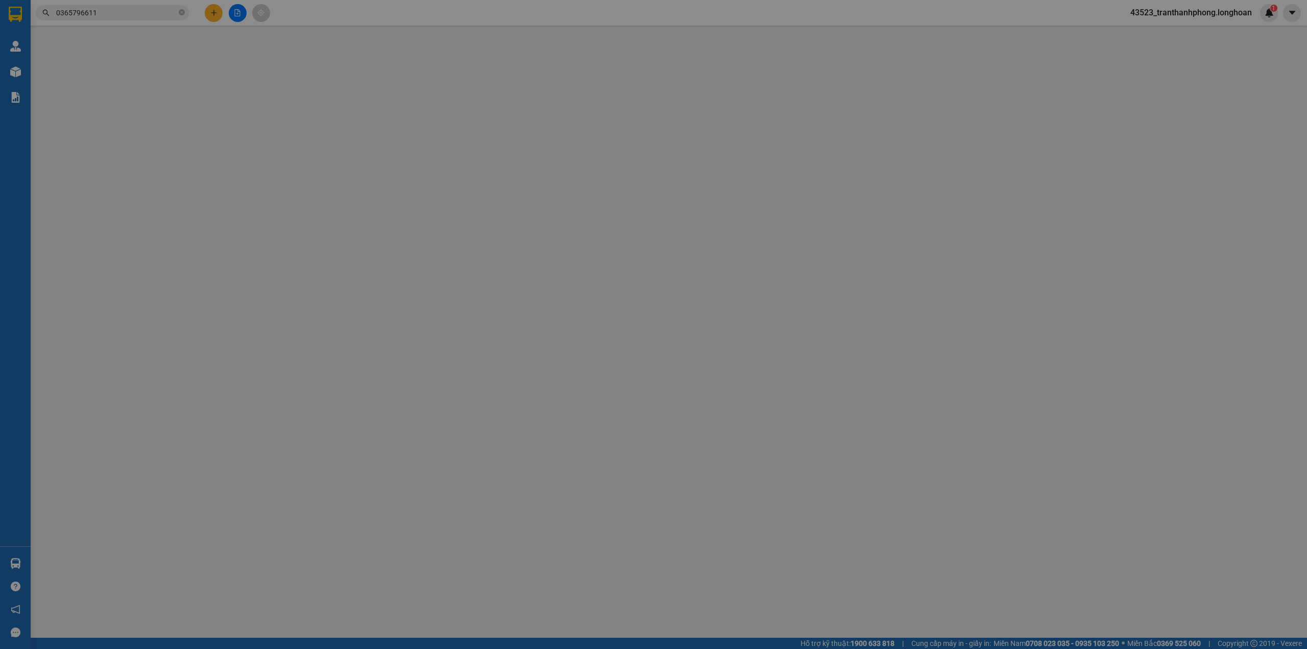
type input "0365796611"
type input "CHỊ [PERSON_NAME]"
type input "0842929696"
type input "[PERSON_NAME]"
checkbox input "true"
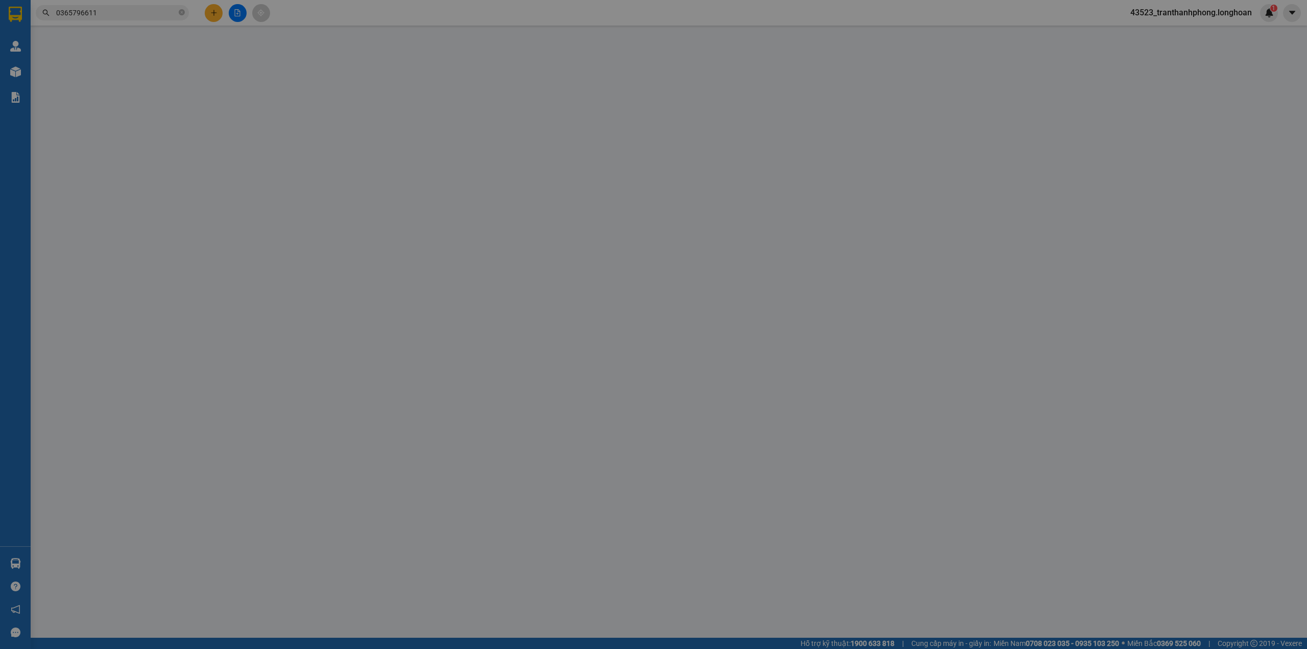
type input "39 [PERSON_NAME], [PERSON_NAME], HN"
type input "200.000"
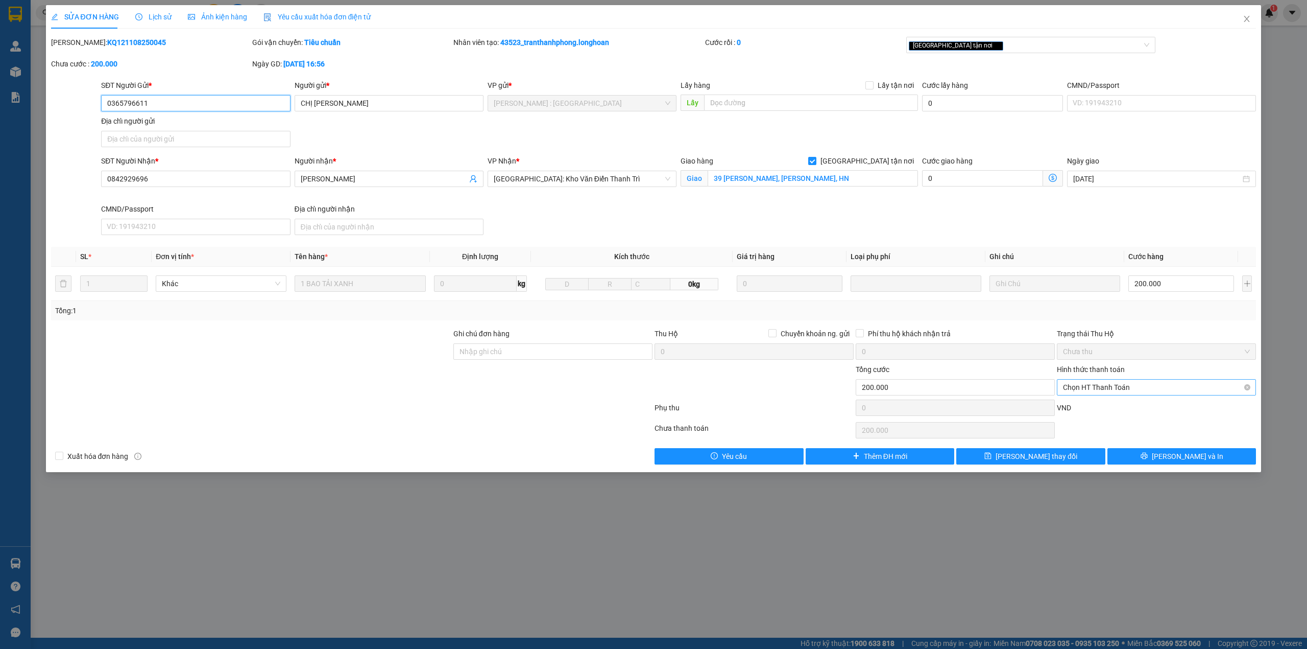
click at [1138, 387] on span "Chọn HT Thanh Toán" at bounding box center [1156, 386] width 187 height 15
drag, startPoint x: 1128, startPoint y: 396, endPoint x: 1095, endPoint y: 448, distance: 61.5
click at [1114, 409] on div "Tại văn phòng" at bounding box center [1156, 409] width 187 height 11
type input "0"
click at [1075, 458] on button "[PERSON_NAME] thay đổi" at bounding box center [1030, 456] width 149 height 16
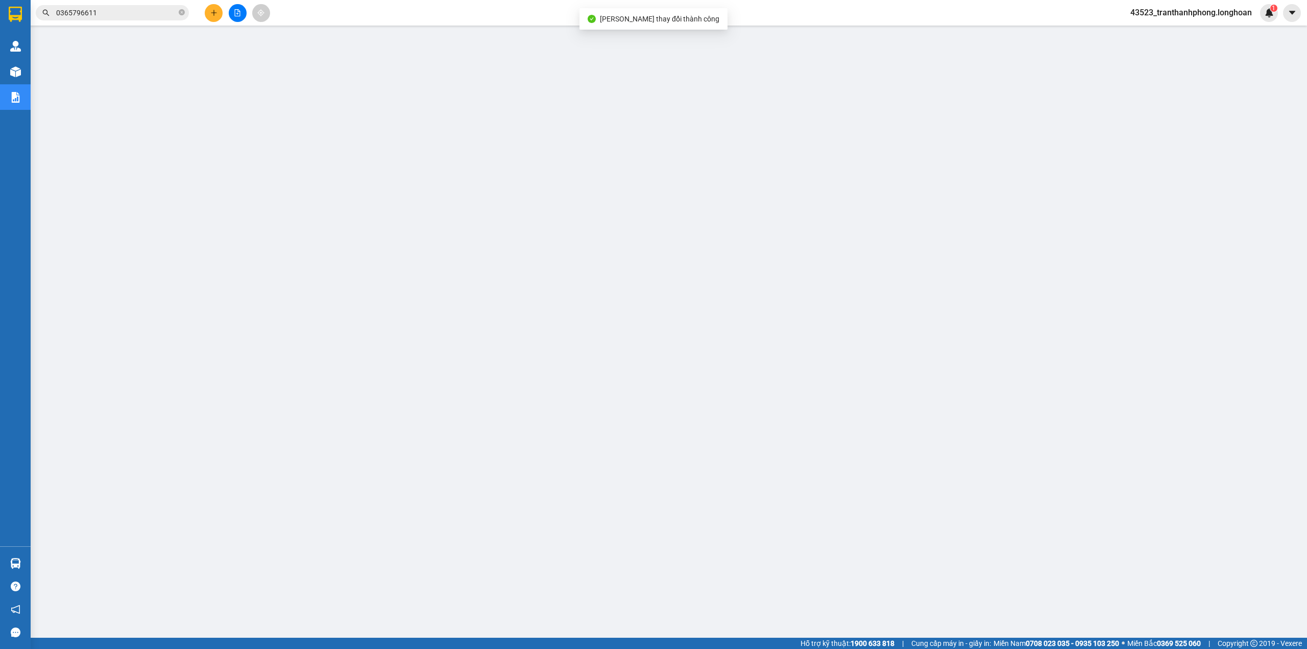
click at [99, 22] on div "Kết quả tìm kiếm ( 19 ) Bộ lọc Mã ĐH Trạng thái Món hàng Thu hộ Tổng cước Chưa …" at bounding box center [653, 13] width 1307 height 26
click at [102, 18] on span "0365796611" at bounding box center [112, 12] width 153 height 15
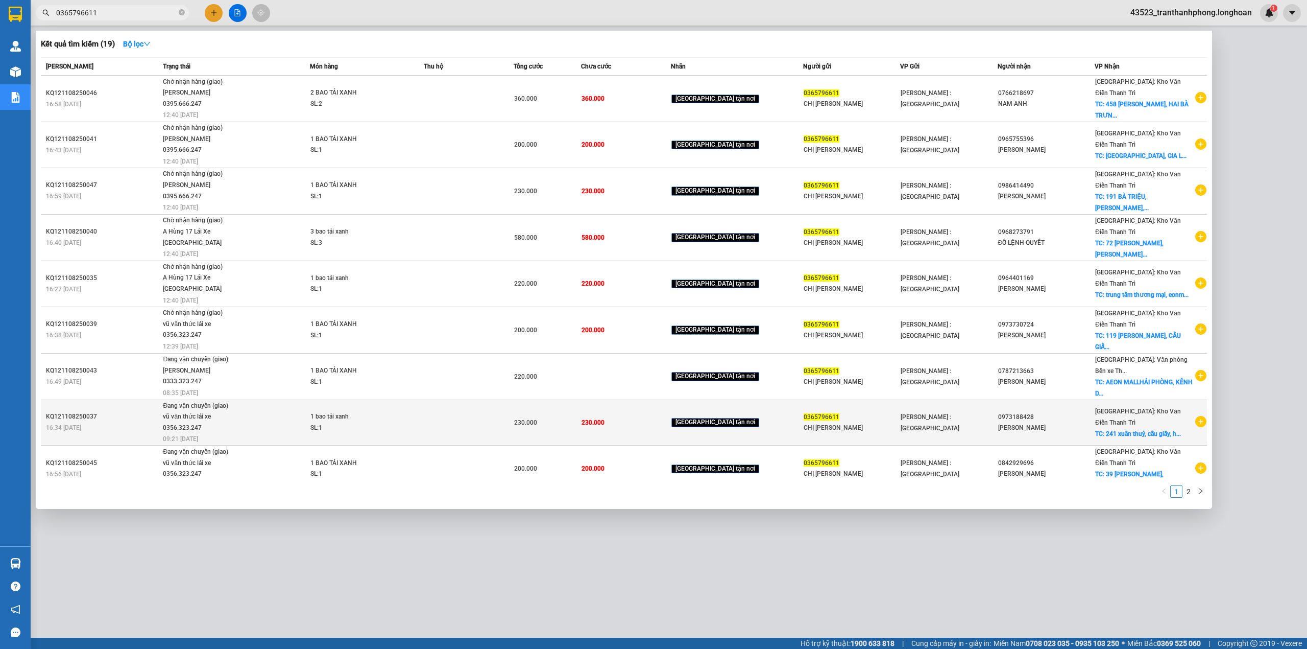
click at [955, 418] on span "[PERSON_NAME] : [GEOGRAPHIC_DATA]" at bounding box center [930, 422] width 59 height 18
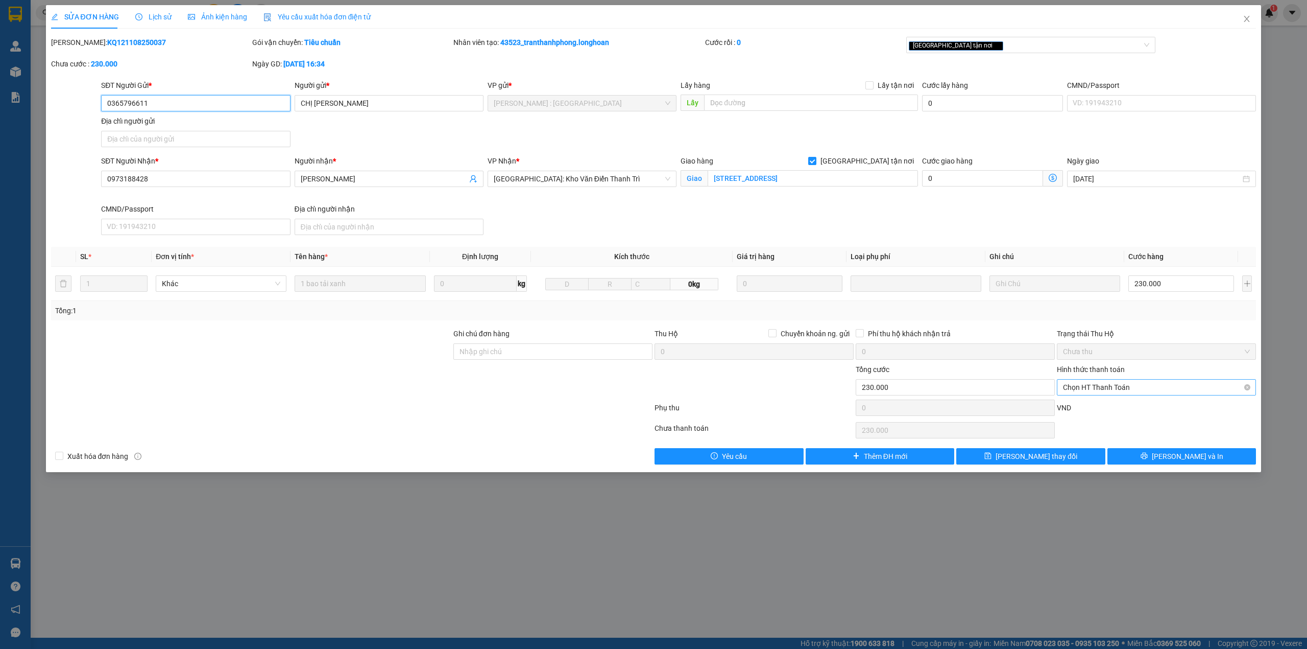
click at [1110, 393] on span "Chọn HT Thanh Toán" at bounding box center [1156, 386] width 187 height 15
click at [1085, 406] on div "Tại văn phòng" at bounding box center [1156, 409] width 187 height 11
type input "0"
click at [1045, 458] on span "[PERSON_NAME] thay đổi" at bounding box center [1037, 455] width 82 height 11
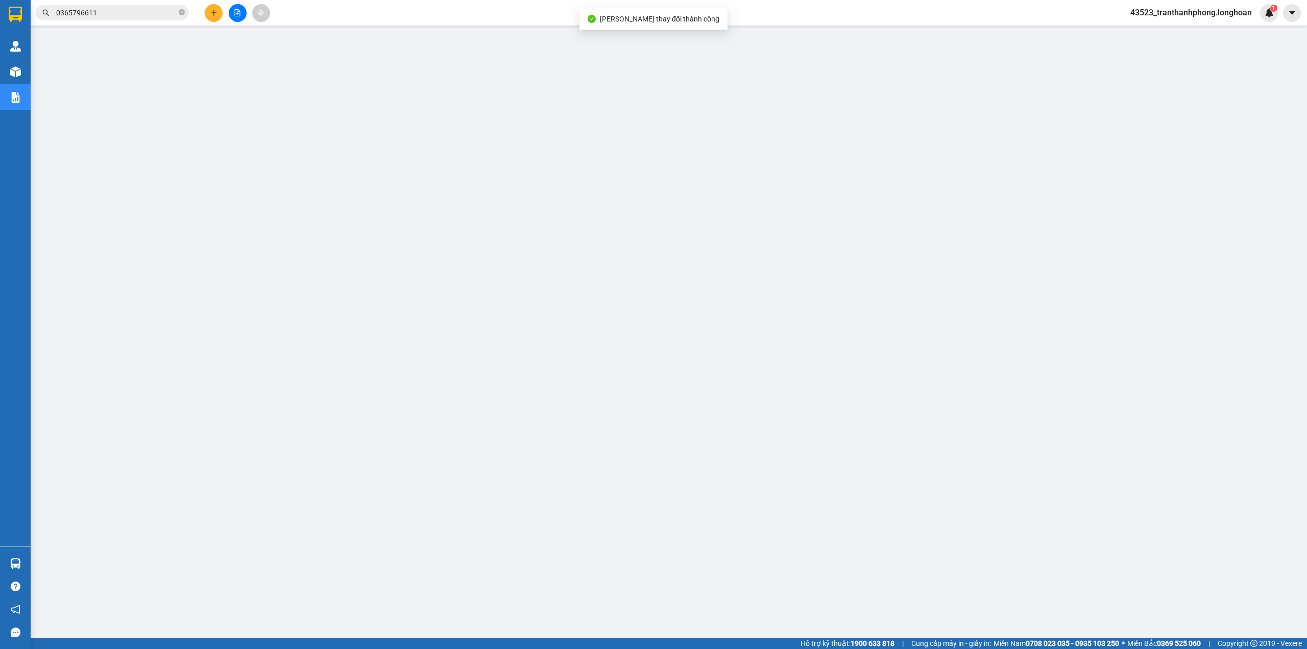
click at [131, 20] on div "Kết quả tìm kiếm ( 19 ) Bộ lọc Mã ĐH Trạng thái Món hàng Thu hộ Tổng cước Chưa …" at bounding box center [99, 13] width 199 height 18
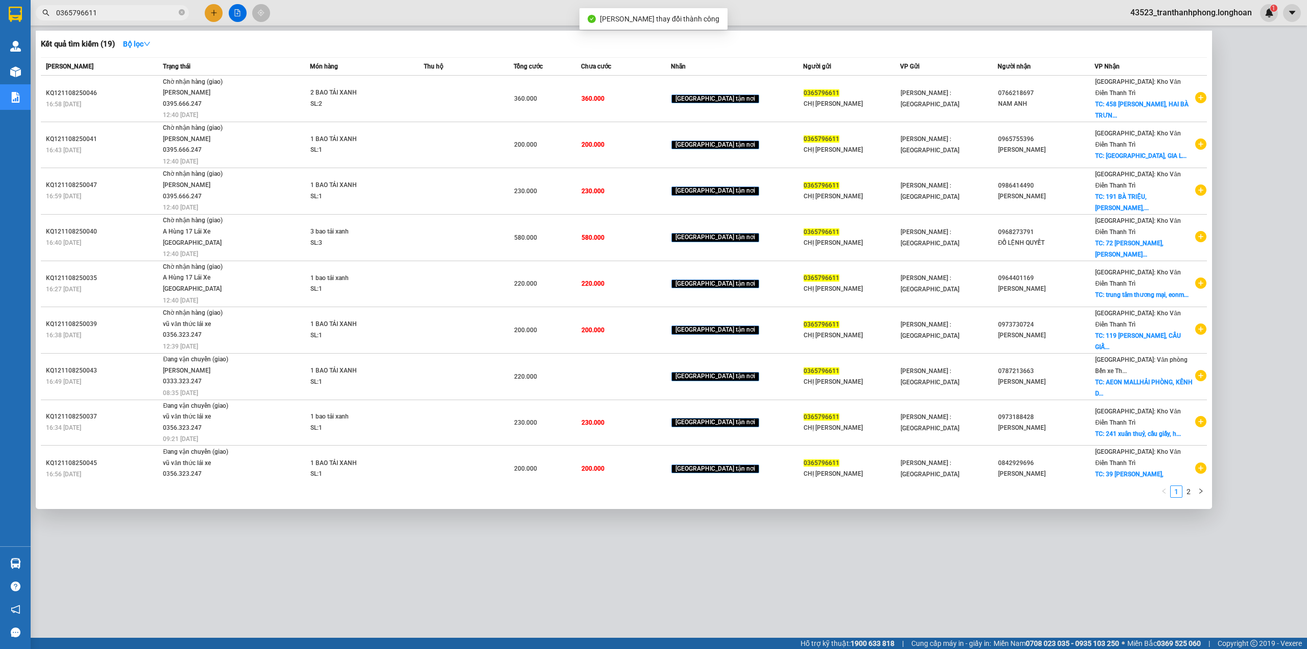
click at [136, 18] on span "0365796611" at bounding box center [112, 12] width 153 height 15
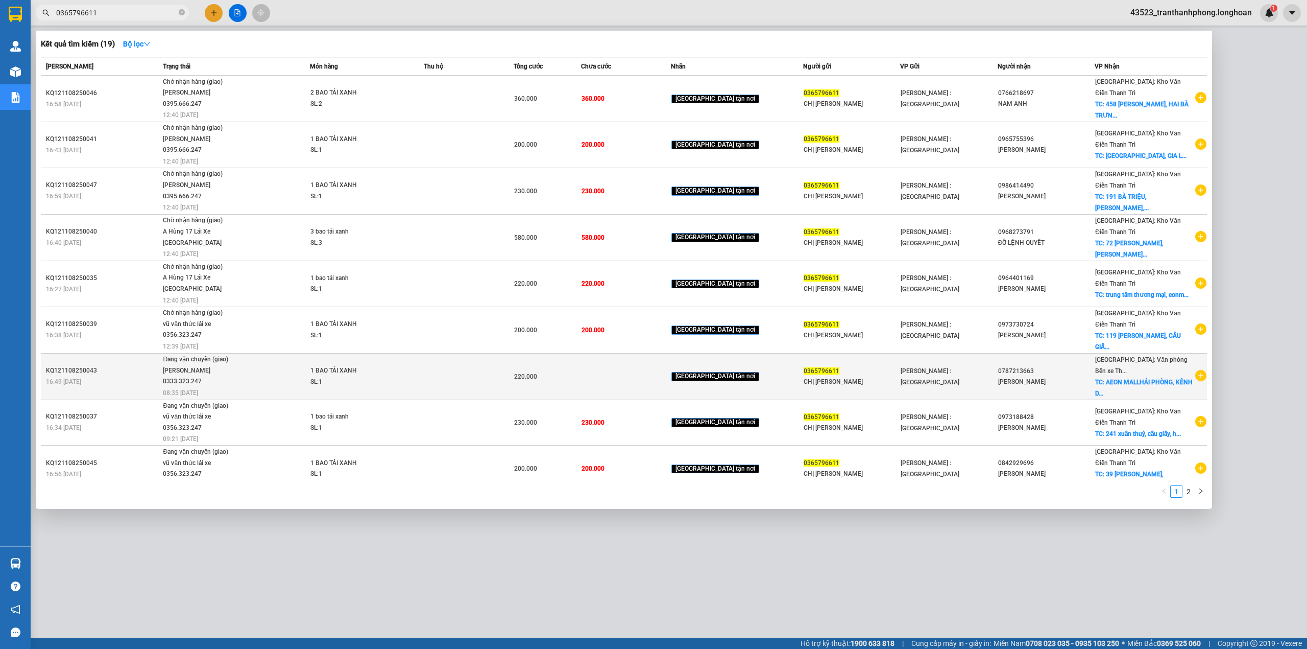
click at [1087, 376] on div "[PERSON_NAME]" at bounding box center [1046, 381] width 96 height 11
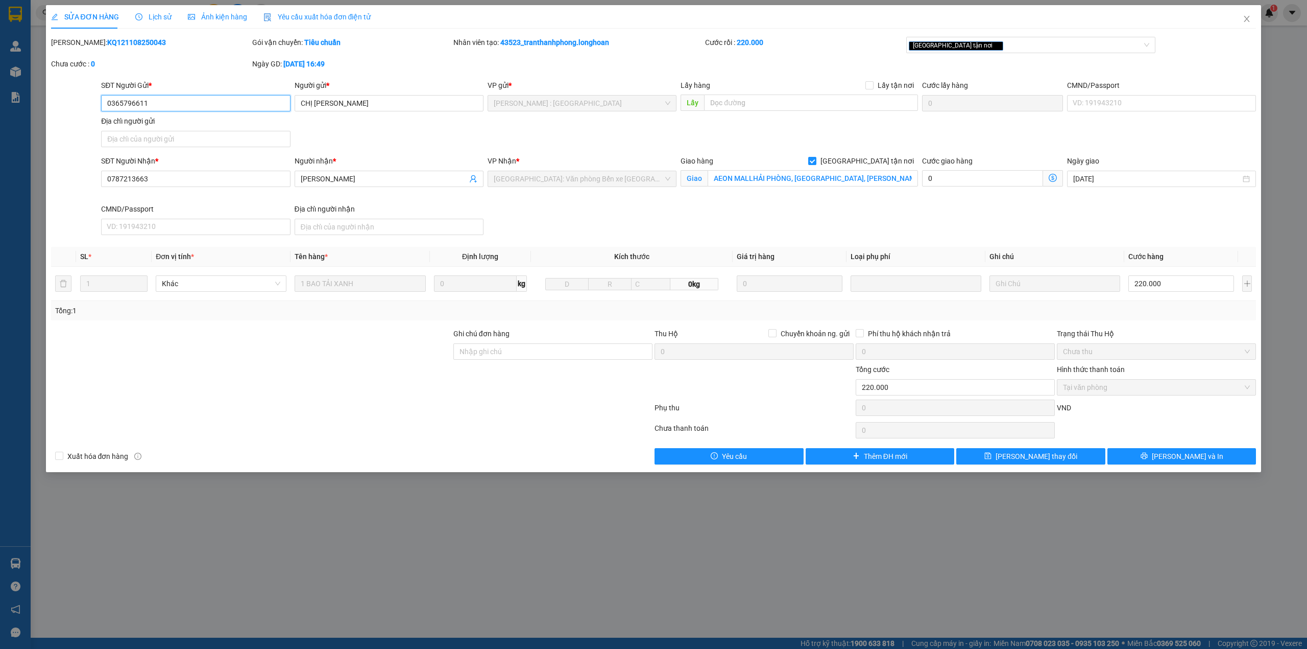
click at [1089, 391] on span "Tại văn phòng" at bounding box center [1156, 386] width 187 height 15
click at [1251, 21] on span "Close" at bounding box center [1247, 19] width 29 height 29
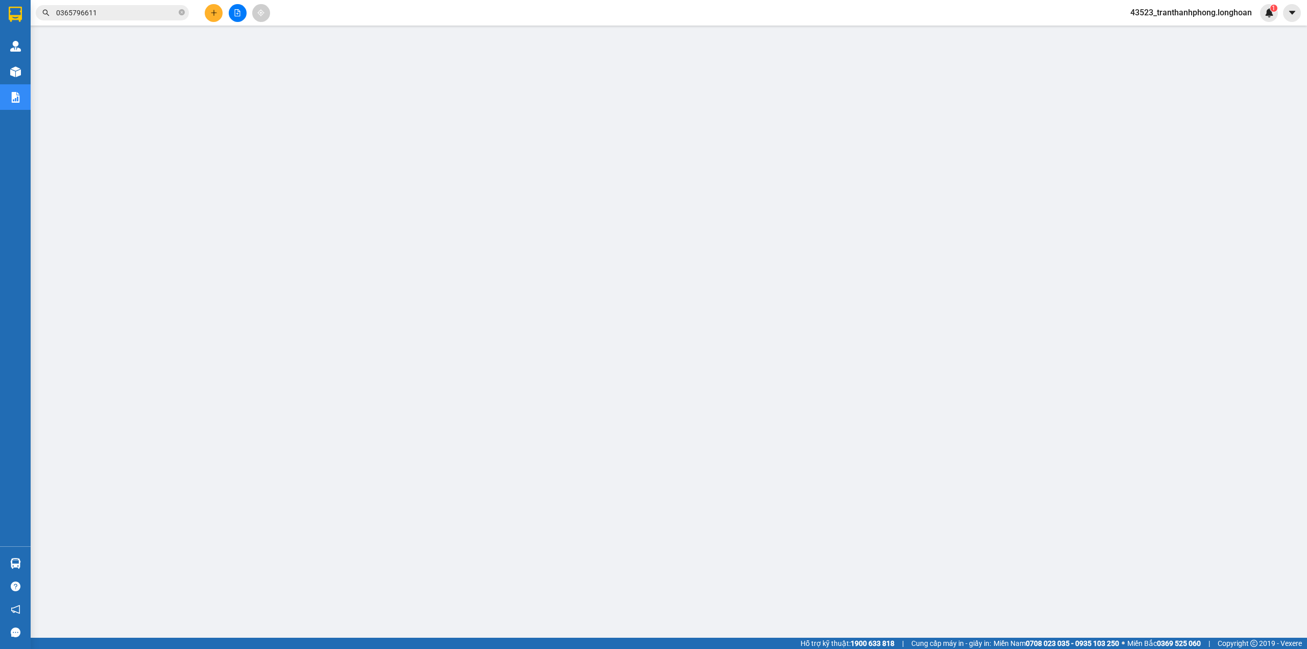
click at [108, 9] on input "0365796611" at bounding box center [116, 12] width 121 height 11
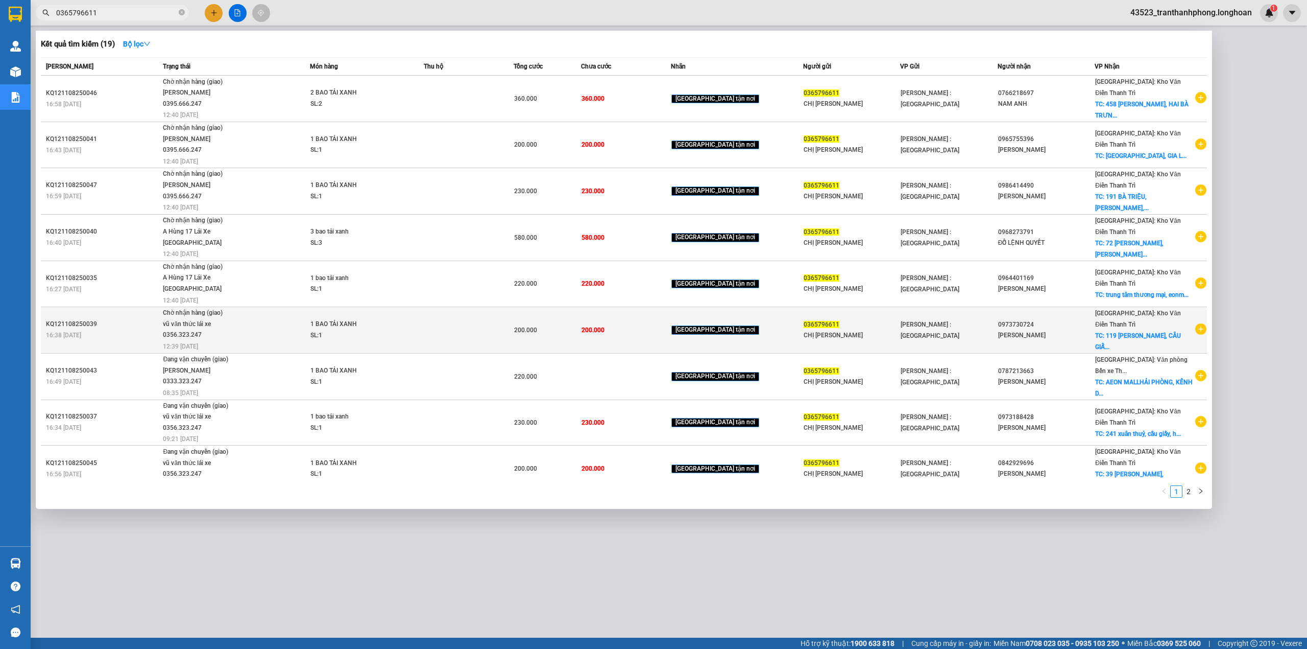
click at [1088, 312] on td "0973730724 [PERSON_NAME]" at bounding box center [1046, 329] width 97 height 46
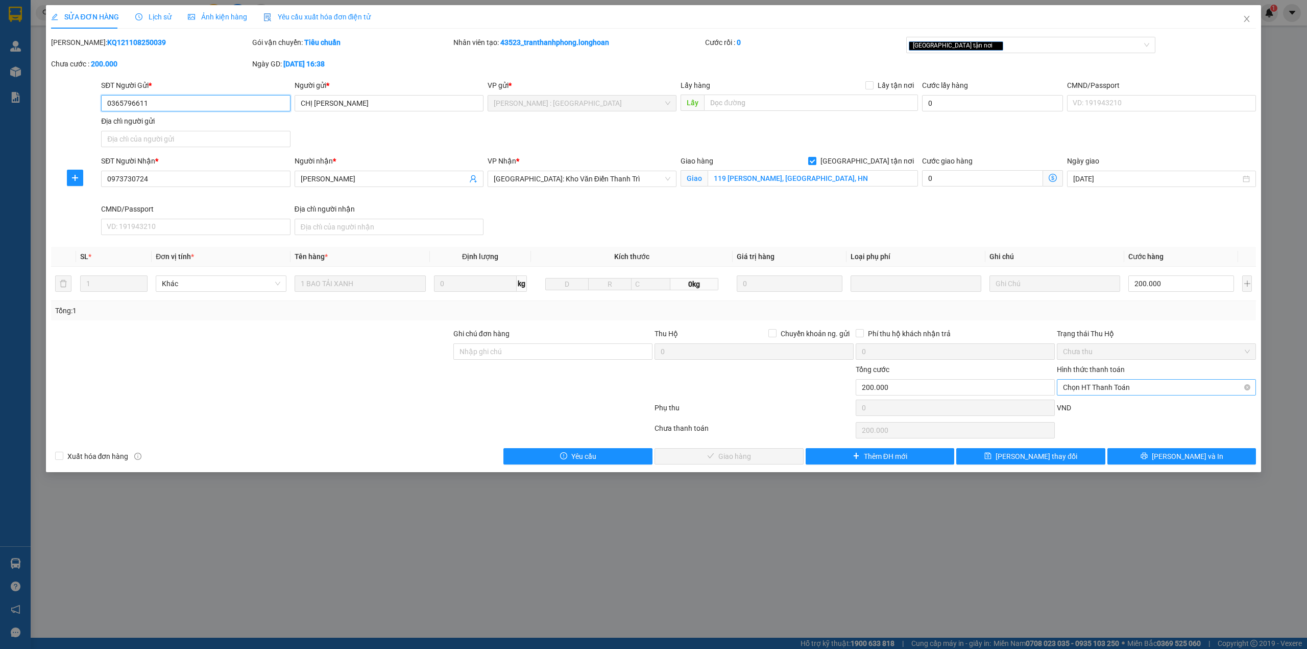
click at [1113, 395] on span "Chọn HT Thanh Toán" at bounding box center [1156, 386] width 187 height 15
click at [1079, 404] on div "Tại văn phòng" at bounding box center [1156, 409] width 187 height 11
type input "0"
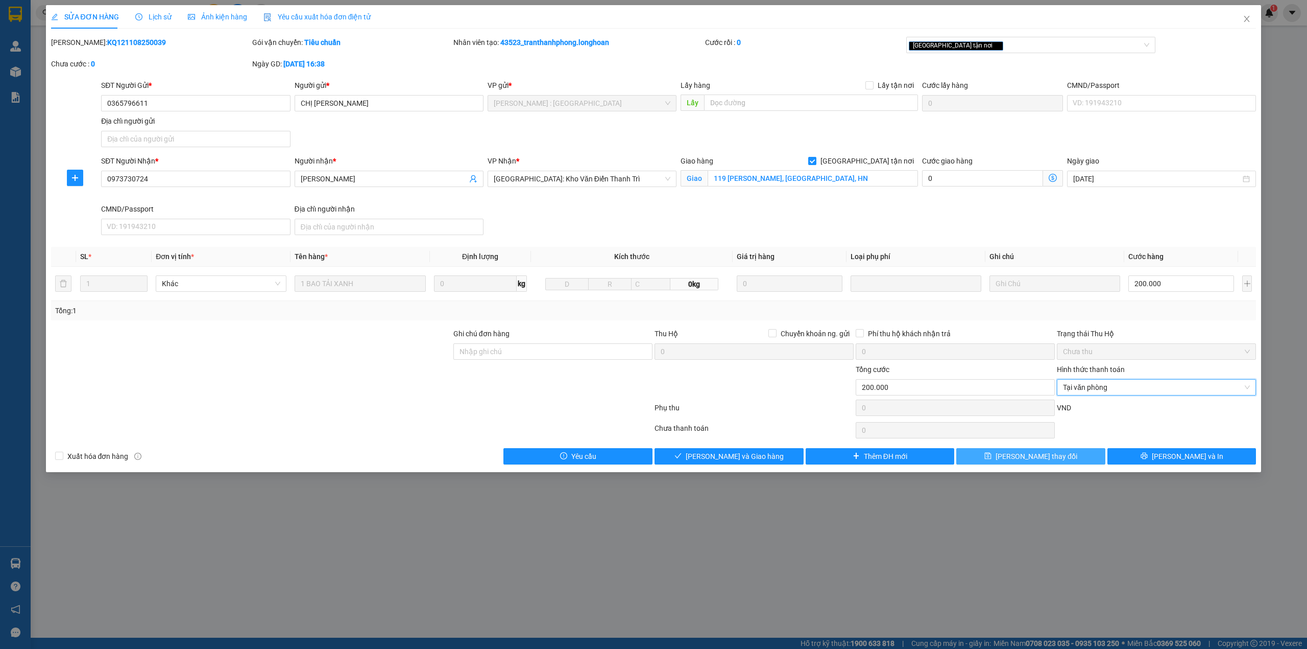
click at [1025, 461] on span "[PERSON_NAME] thay đổi" at bounding box center [1037, 455] width 82 height 11
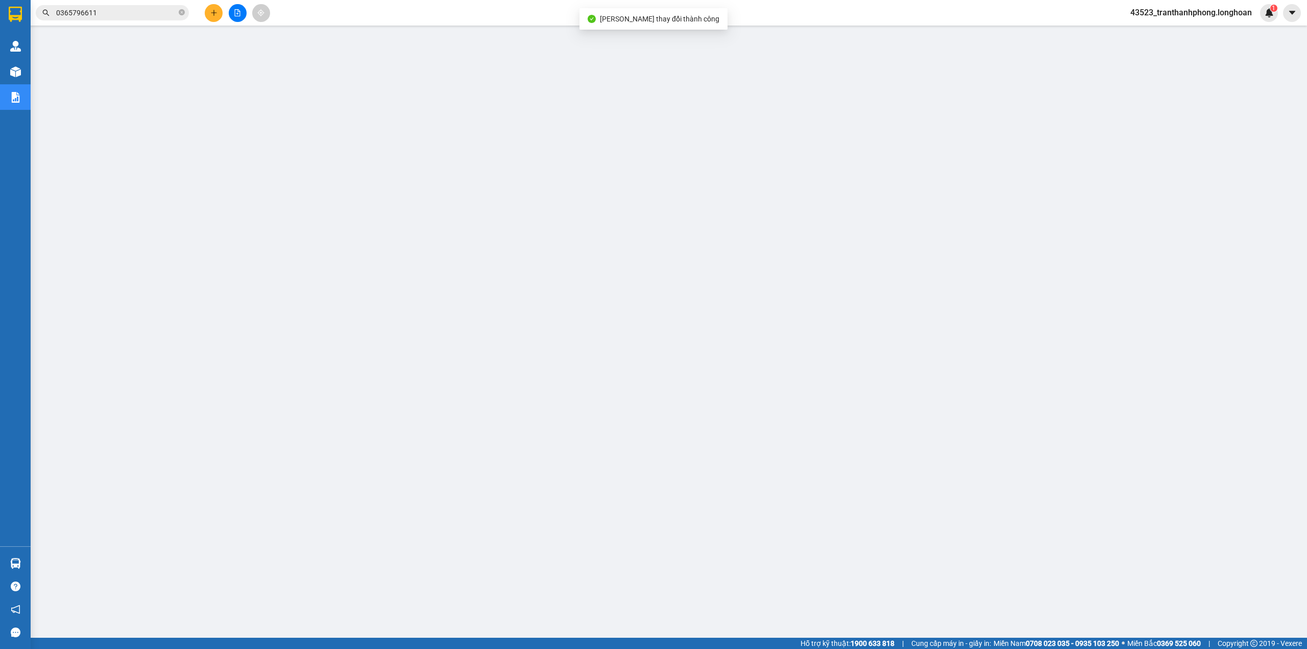
click at [140, 19] on span "0365796611" at bounding box center [112, 12] width 153 height 15
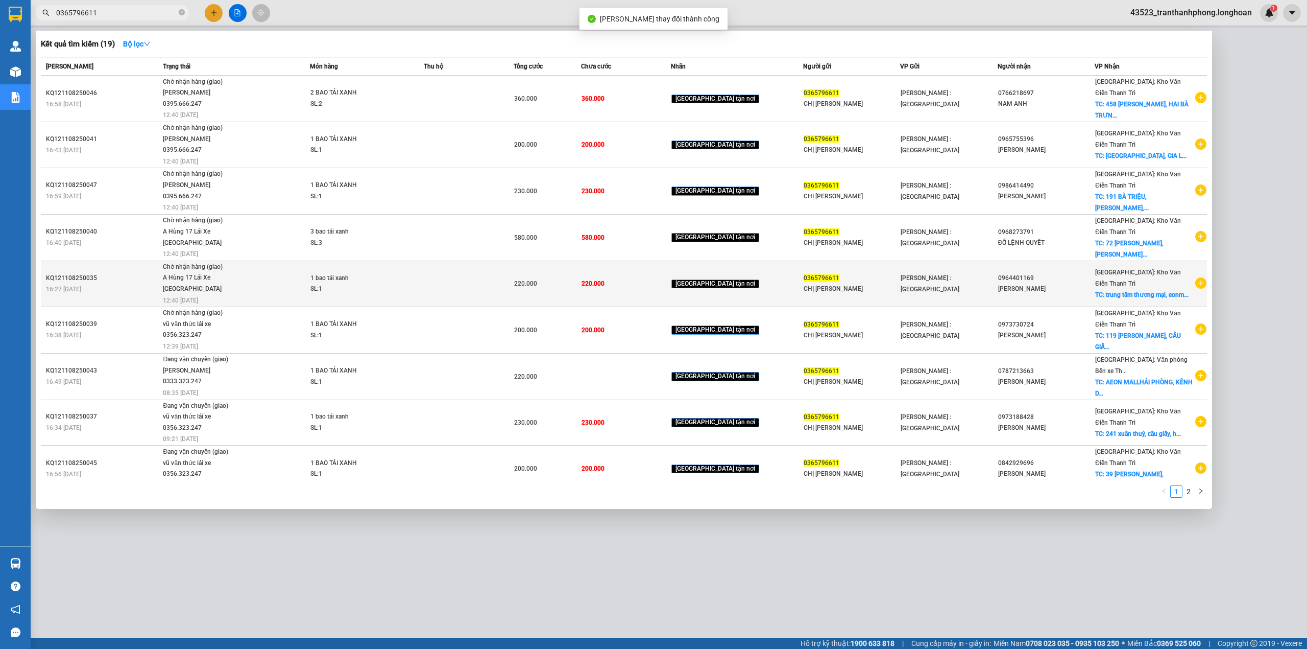
click at [1125, 289] on div "[GEOGRAPHIC_DATA]: [PERSON_NAME] Trì TC: trung tâm thương mại, [GEOGRAPHIC_DATA…" at bounding box center [1144, 284] width 99 height 34
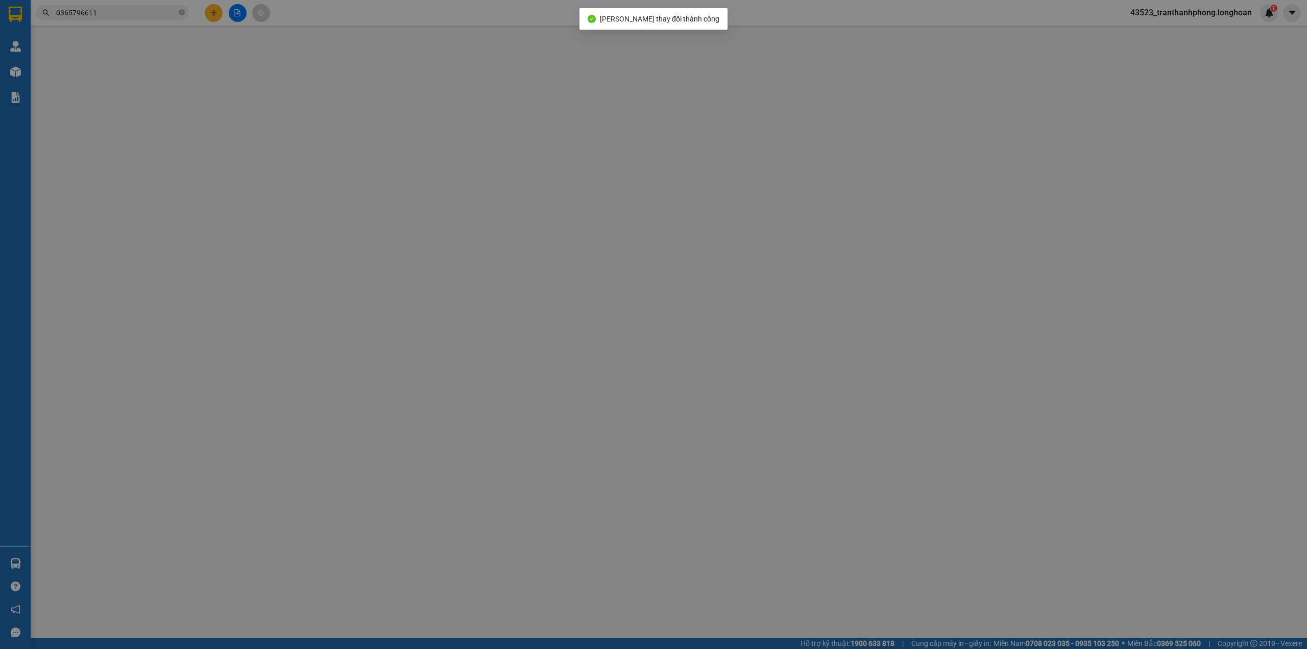
type input "0365796611"
type input "CHỊ [PERSON_NAME]"
type input "0964401169"
type input "[PERSON_NAME]"
checkbox input "true"
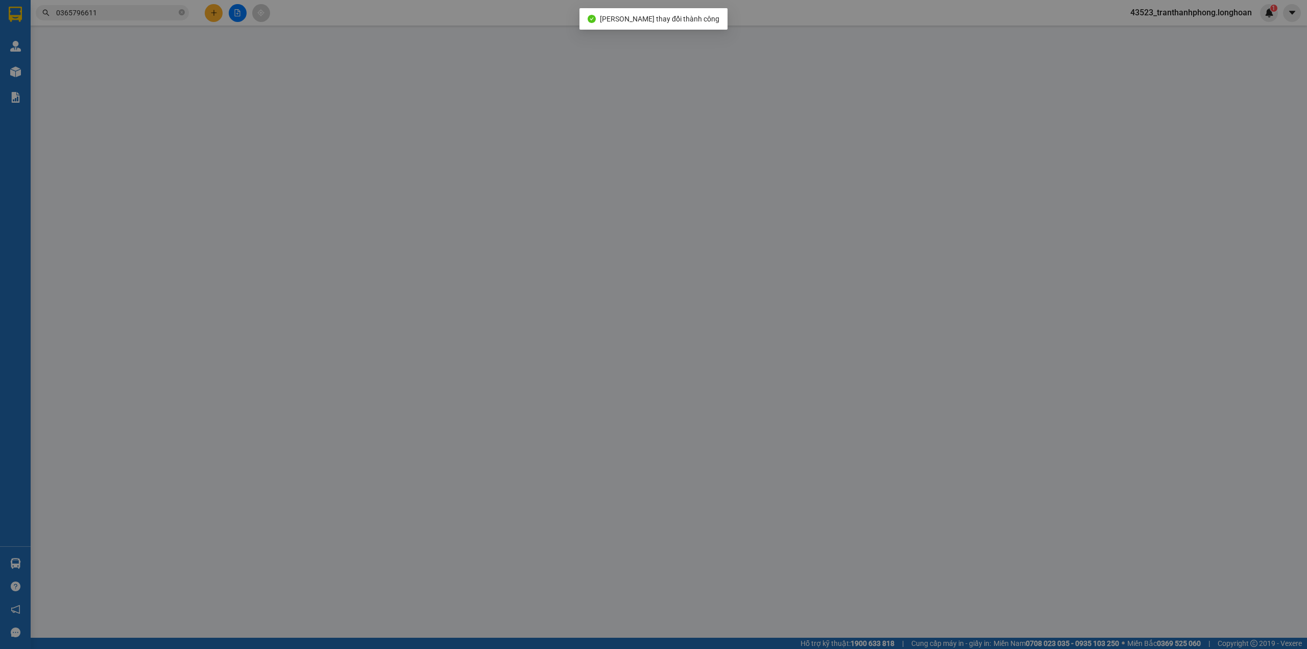
type input "trung tâm thương mại, [GEOGRAPHIC_DATA], [GEOGRAPHIC_DATA], [GEOGRAPHIC_DATA]"
type input "220.000"
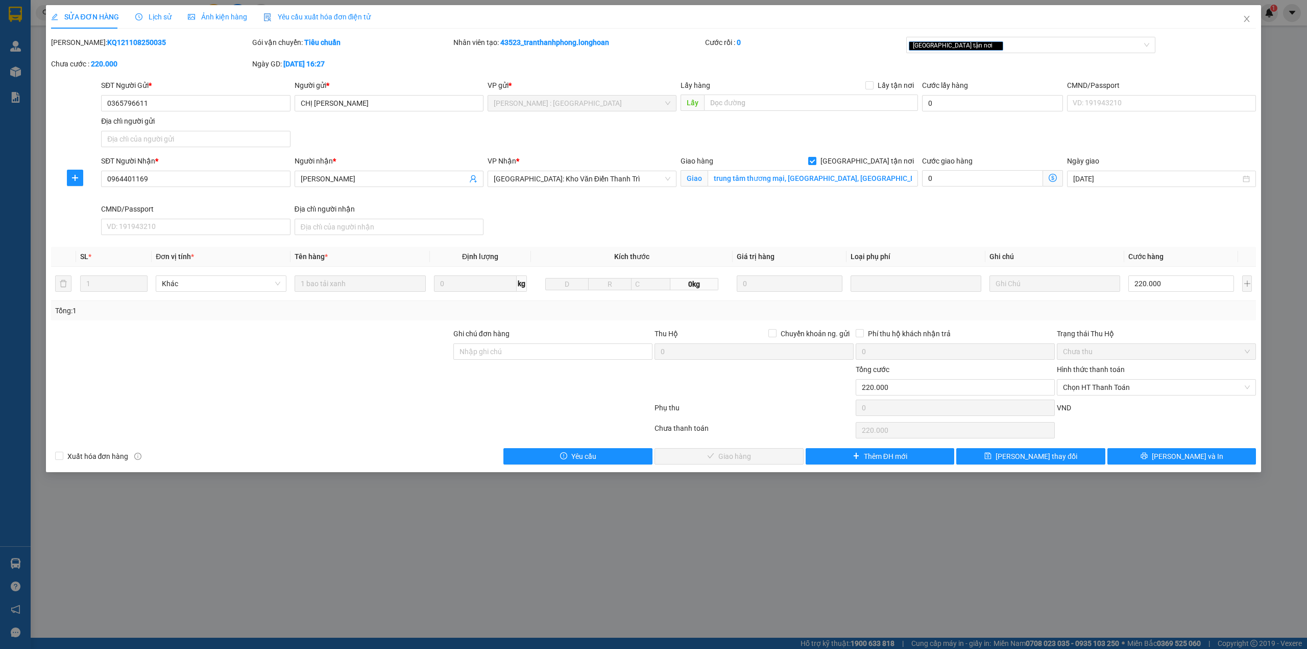
click at [1111, 379] on div "Hình thức thanh toán" at bounding box center [1156, 371] width 199 height 15
click at [1106, 391] on span "Chọn HT Thanh Toán" at bounding box center [1156, 386] width 187 height 15
click at [1100, 405] on div "Tại văn phòng" at bounding box center [1156, 409] width 187 height 11
type input "0"
click at [1071, 458] on button "[PERSON_NAME] thay đổi" at bounding box center [1030, 456] width 149 height 16
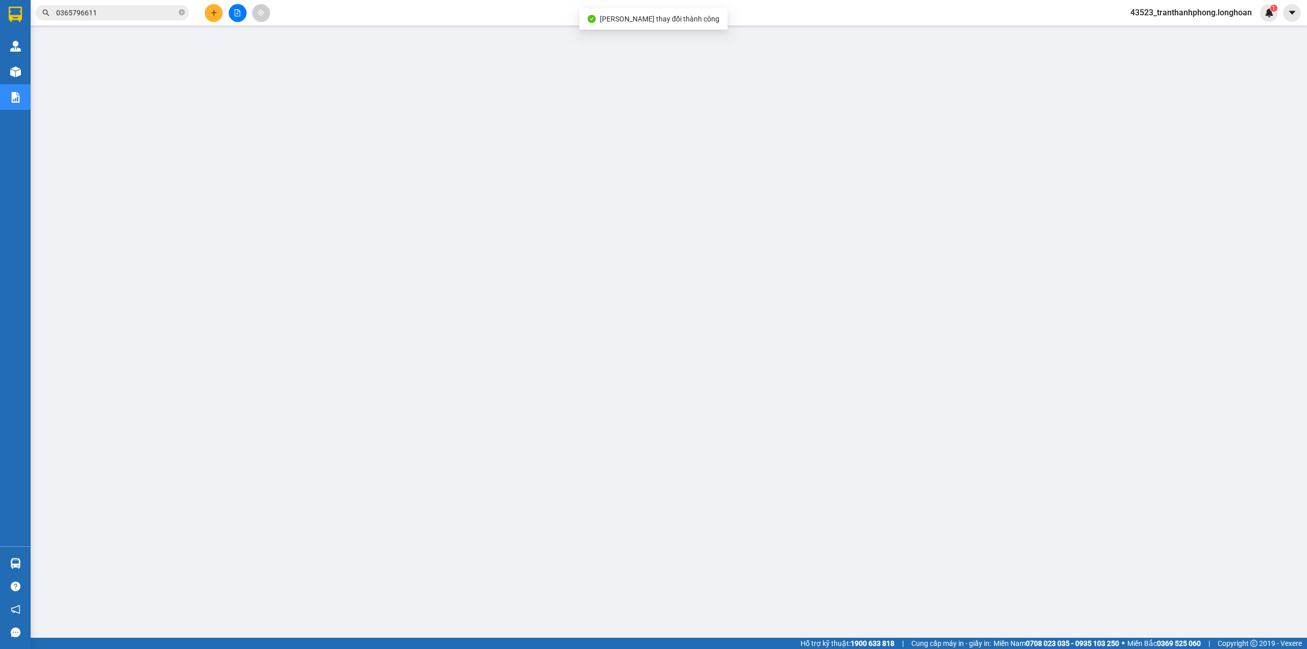
click at [133, 23] on div "Kết quả tìm kiếm ( 19 ) Bộ lọc Mã ĐH Trạng thái Món hàng Thu hộ Tổng cước Chưa …" at bounding box center [653, 13] width 1307 height 26
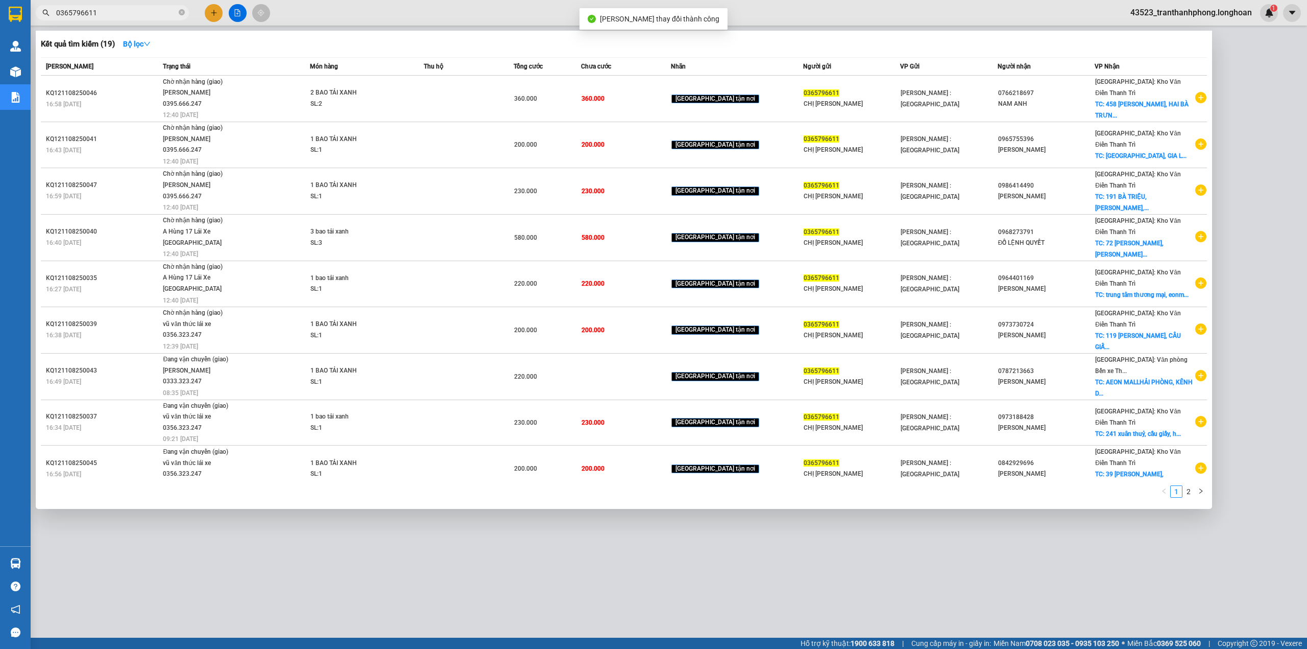
click at [133, 18] on span "0365796611" at bounding box center [112, 12] width 153 height 15
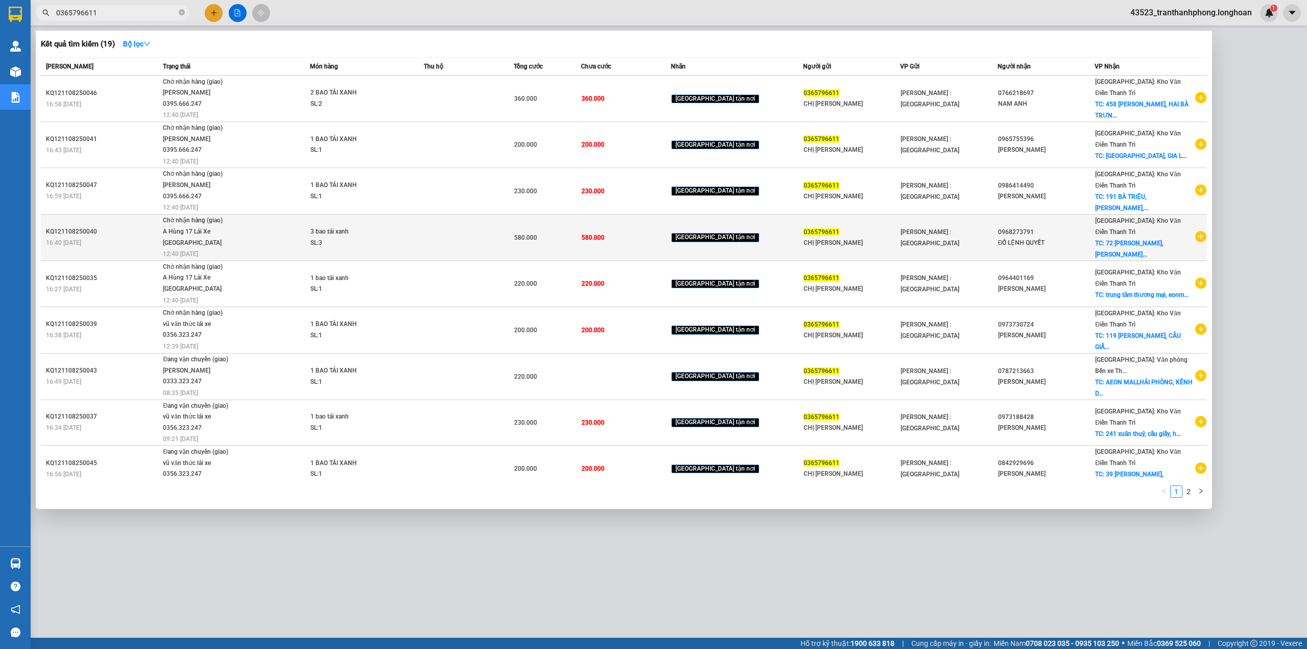
click at [1136, 243] on span "TC: 72 [PERSON_NAME], [PERSON_NAME]..." at bounding box center [1129, 248] width 68 height 18
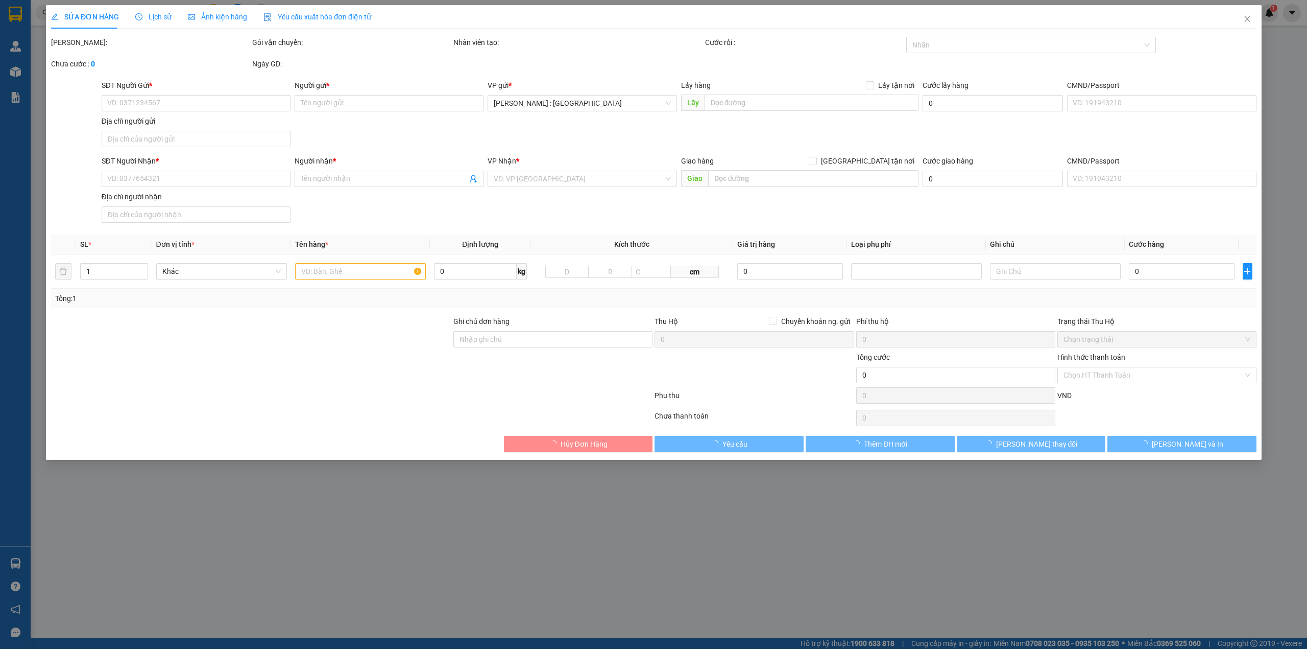
type input "0365796611"
type input "CHỊ [PERSON_NAME]"
type input "0968273791"
type input "ĐỖ LỆNH QUYẾT"
checkbox input "true"
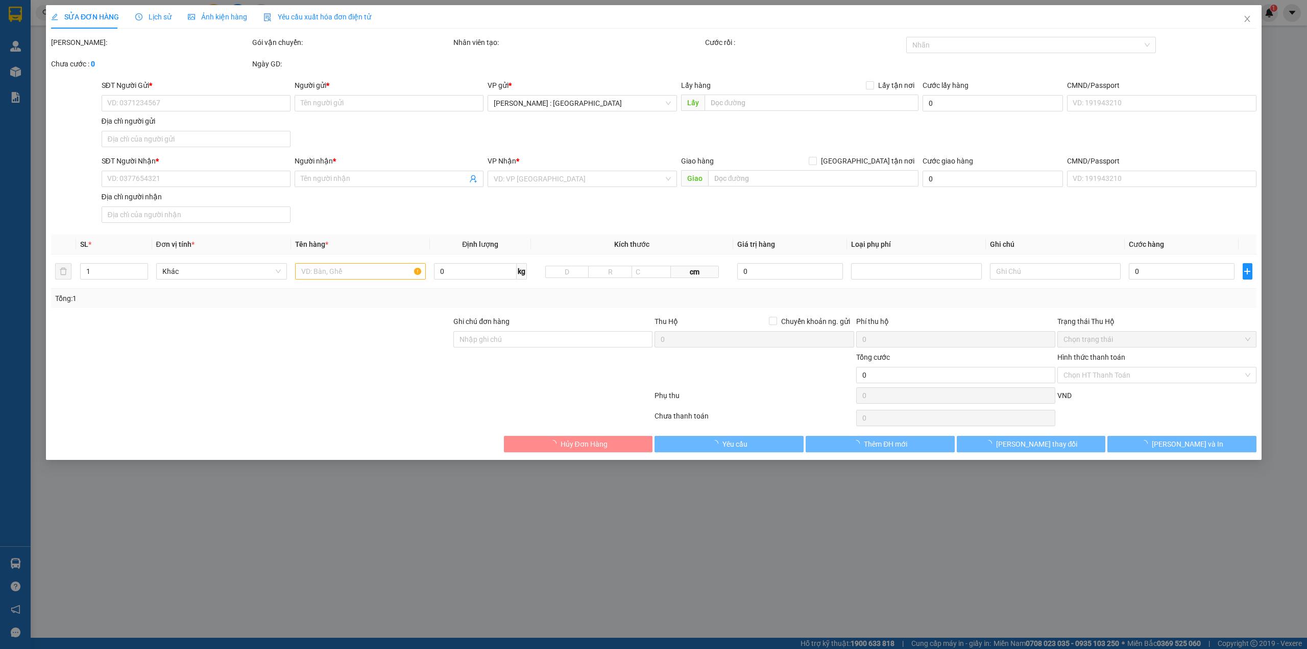
type input "[STREET_ADDRESS][PERSON_NAME][PERSON_NAME]"
type input "580.000"
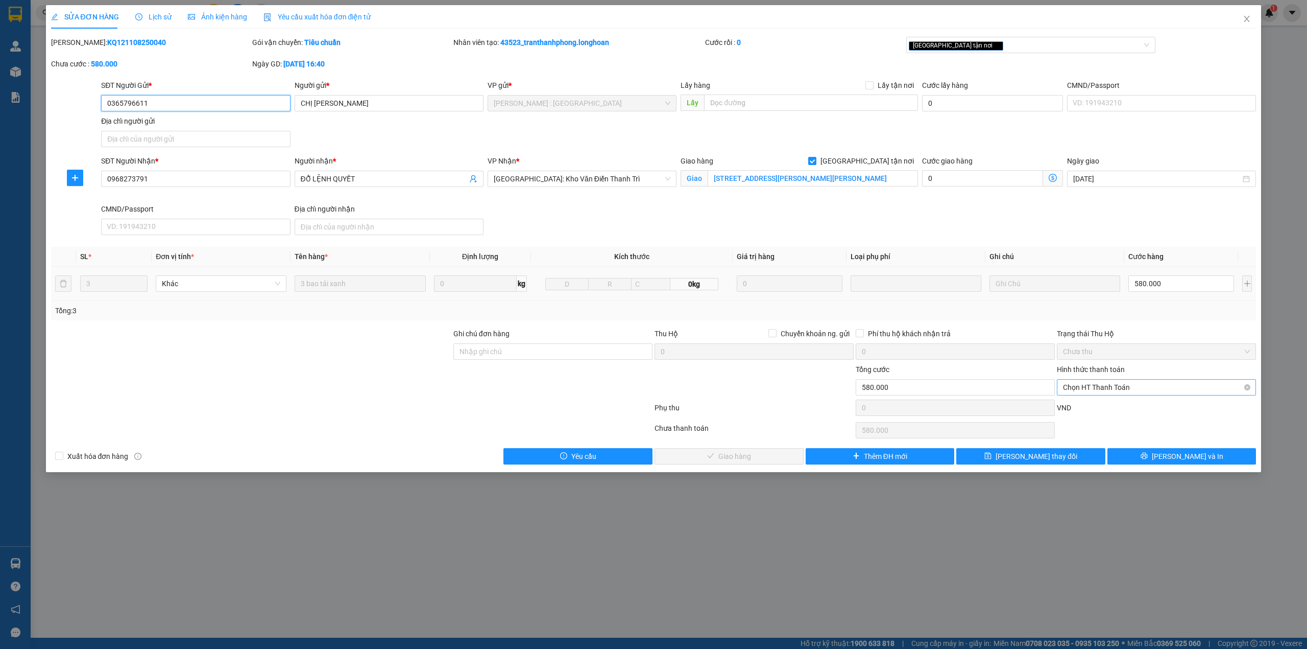
click at [1101, 387] on span "Chọn HT Thanh Toán" at bounding box center [1156, 386] width 187 height 15
click at [1085, 412] on div "Tại văn phòng" at bounding box center [1156, 409] width 187 height 11
type input "0"
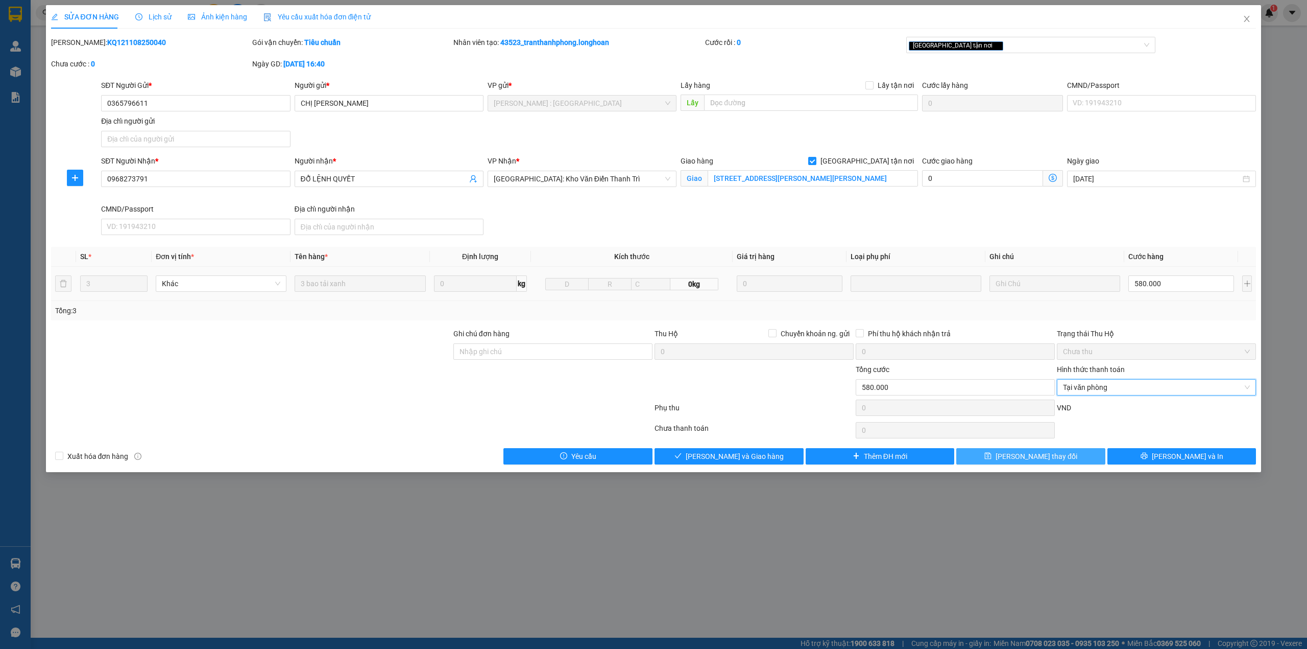
click at [1066, 453] on button "[PERSON_NAME] thay đổi" at bounding box center [1030, 456] width 149 height 16
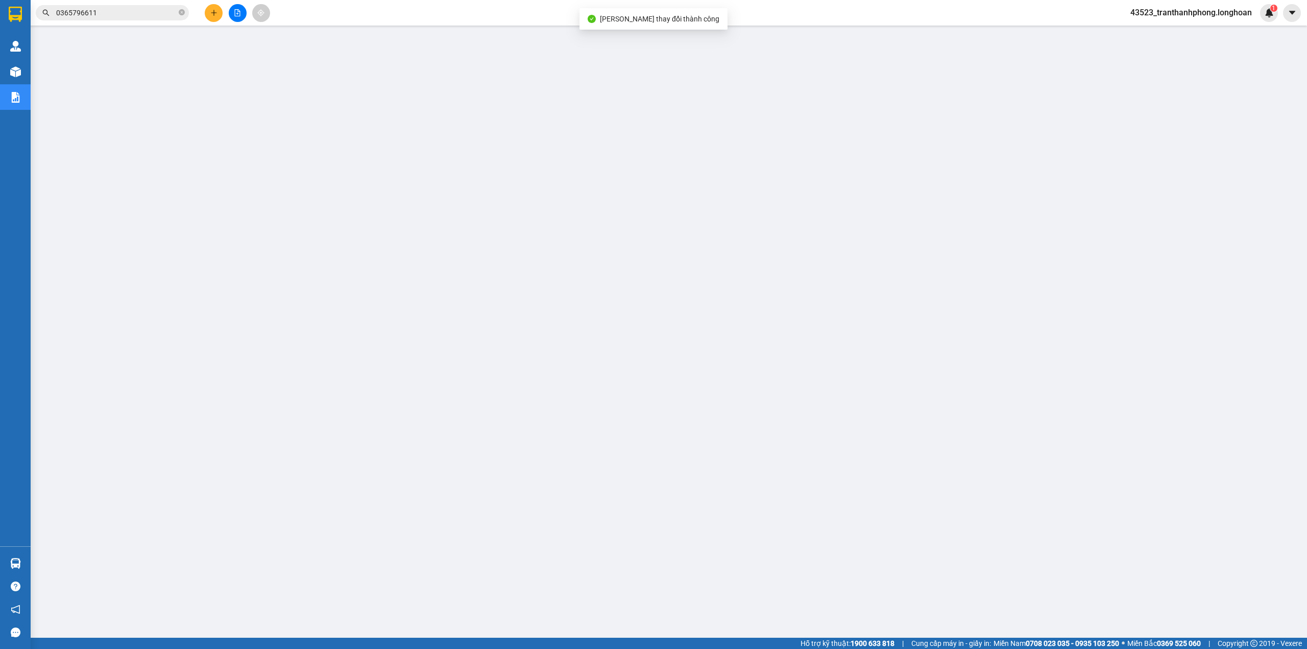
click at [107, 20] on div "Kết quả tìm kiếm ( 19 ) Bộ lọc Mã ĐH Trạng thái Món hàng Thu hộ Tổng cước Chưa …" at bounding box center [99, 13] width 199 height 18
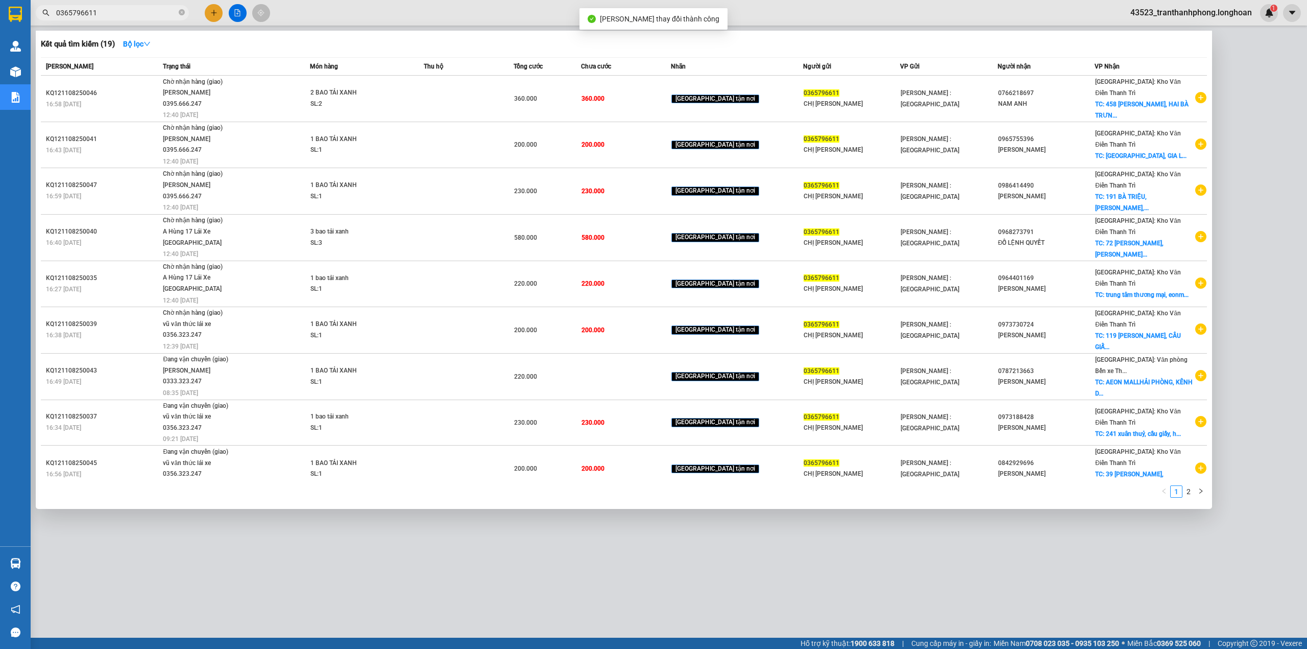
click at [111, 12] on input "0365796611" at bounding box center [116, 12] width 121 height 11
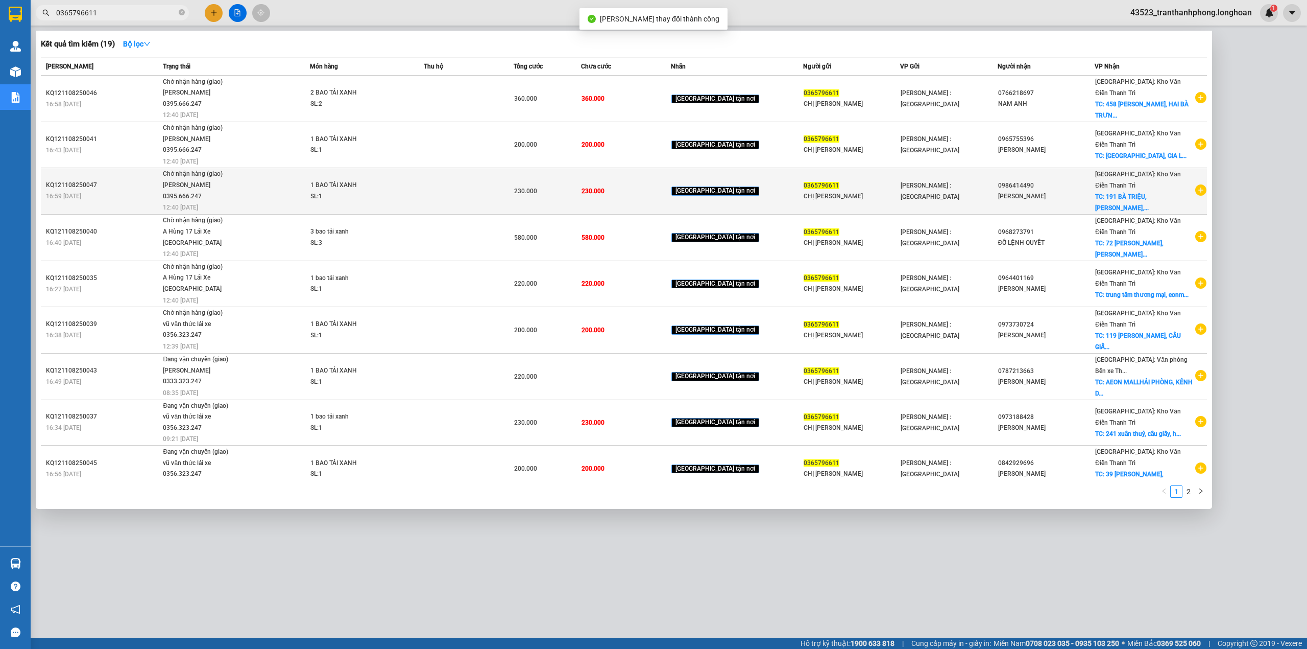
click at [1040, 191] on div "[PERSON_NAME]" at bounding box center [1046, 196] width 96 height 11
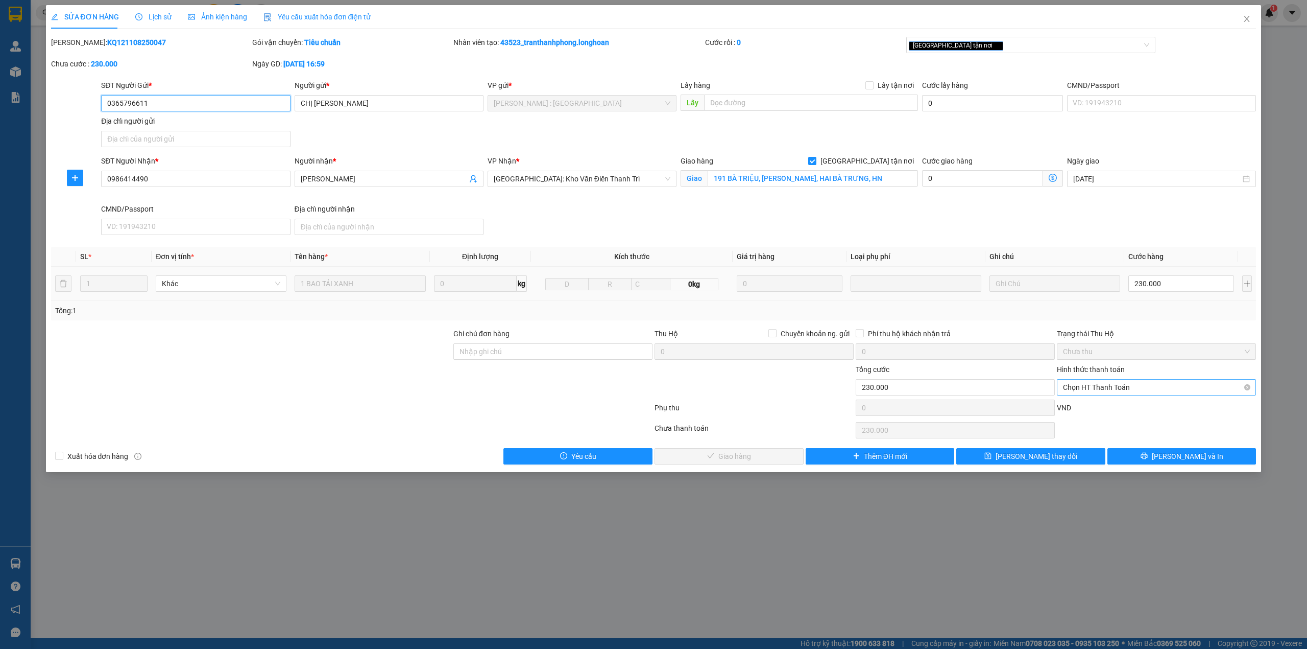
click at [1095, 389] on span "Chọn HT Thanh Toán" at bounding box center [1156, 386] width 187 height 15
click at [1089, 399] on div "Total Paid Fee 0 Total UnPaid Fee 230.000 Cash Collection Total Fee Mã ĐH: KQ12…" at bounding box center [654, 250] width 1206 height 427
click at [1087, 388] on span "Chọn HT Thanh Toán" at bounding box center [1156, 386] width 187 height 15
click at [1077, 410] on div "Tại văn phòng" at bounding box center [1156, 409] width 187 height 11
type input "0"
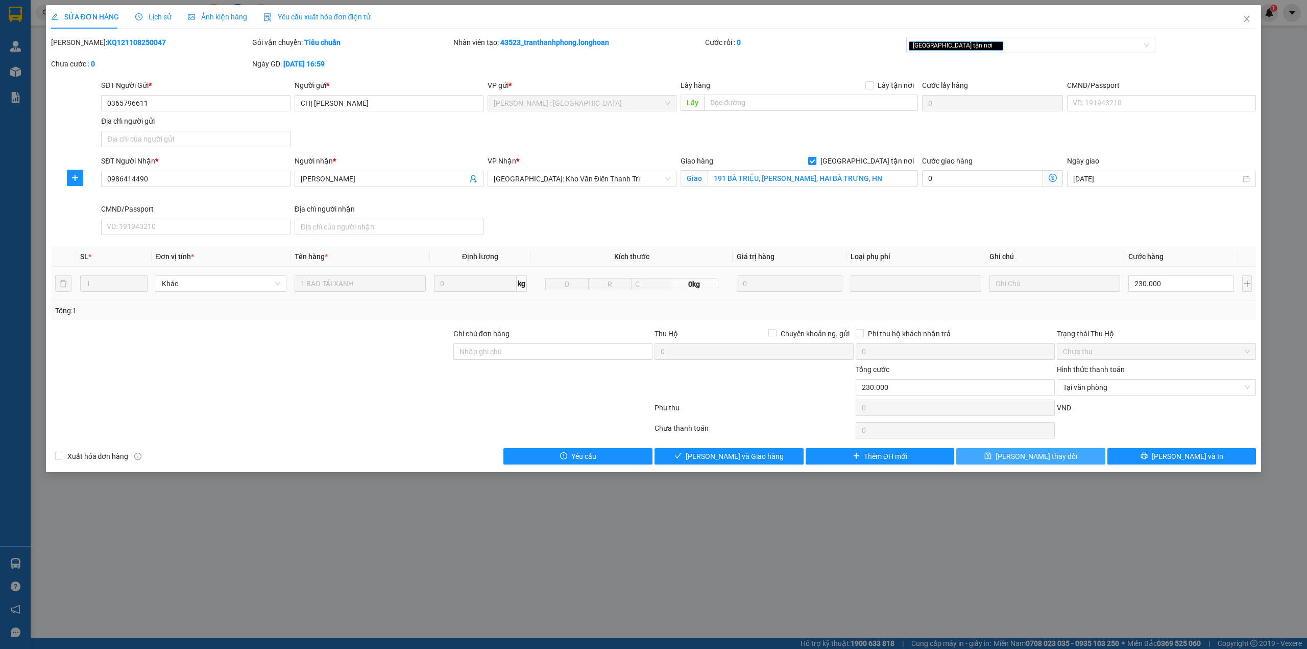
click at [1016, 462] on button "[PERSON_NAME] thay đổi" at bounding box center [1030, 456] width 149 height 16
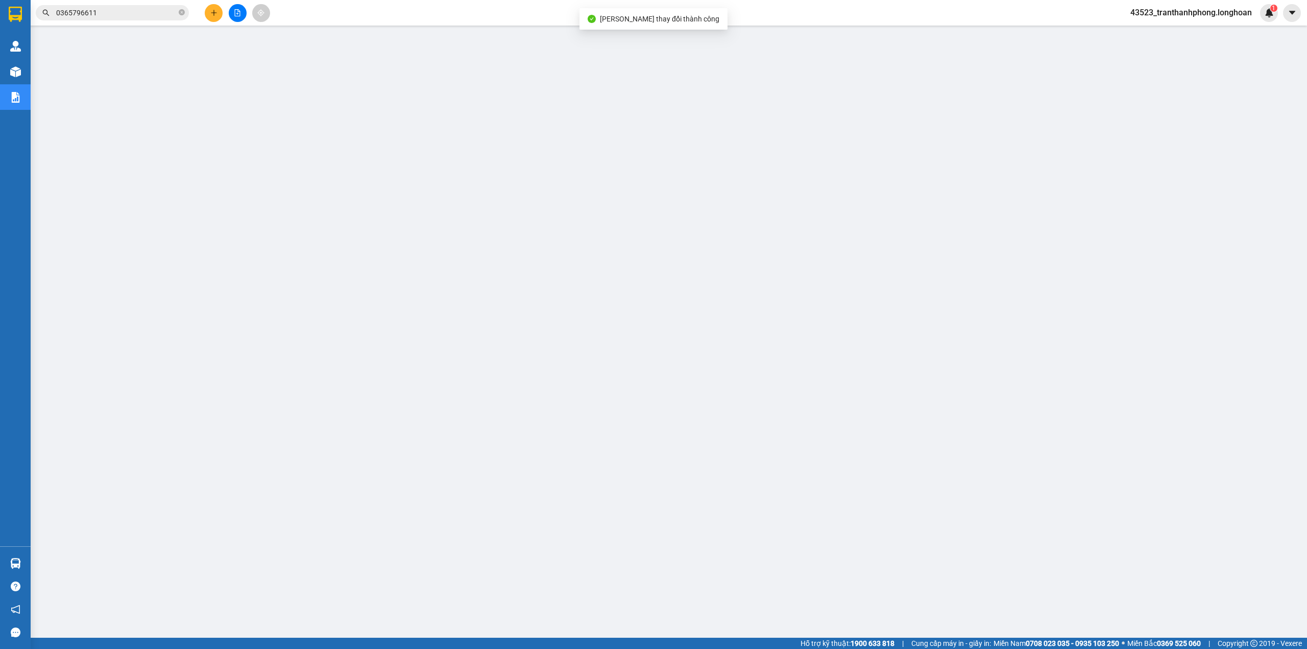
click at [102, 4] on div "Kết quả tìm kiếm ( 19 ) Bộ lọc Mã ĐH Trạng thái Món hàng Thu hộ Tổng cước Chưa …" at bounding box center [99, 13] width 199 height 18
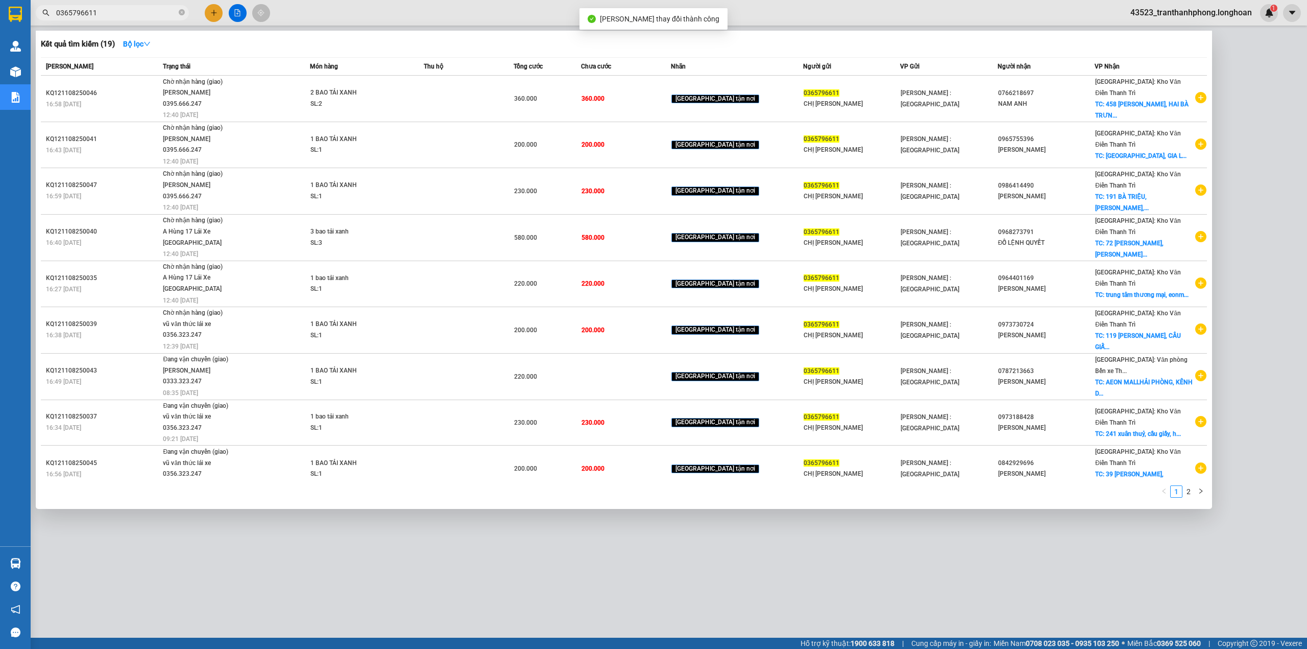
click at [103, 10] on input "0365796611" at bounding box center [116, 12] width 121 height 11
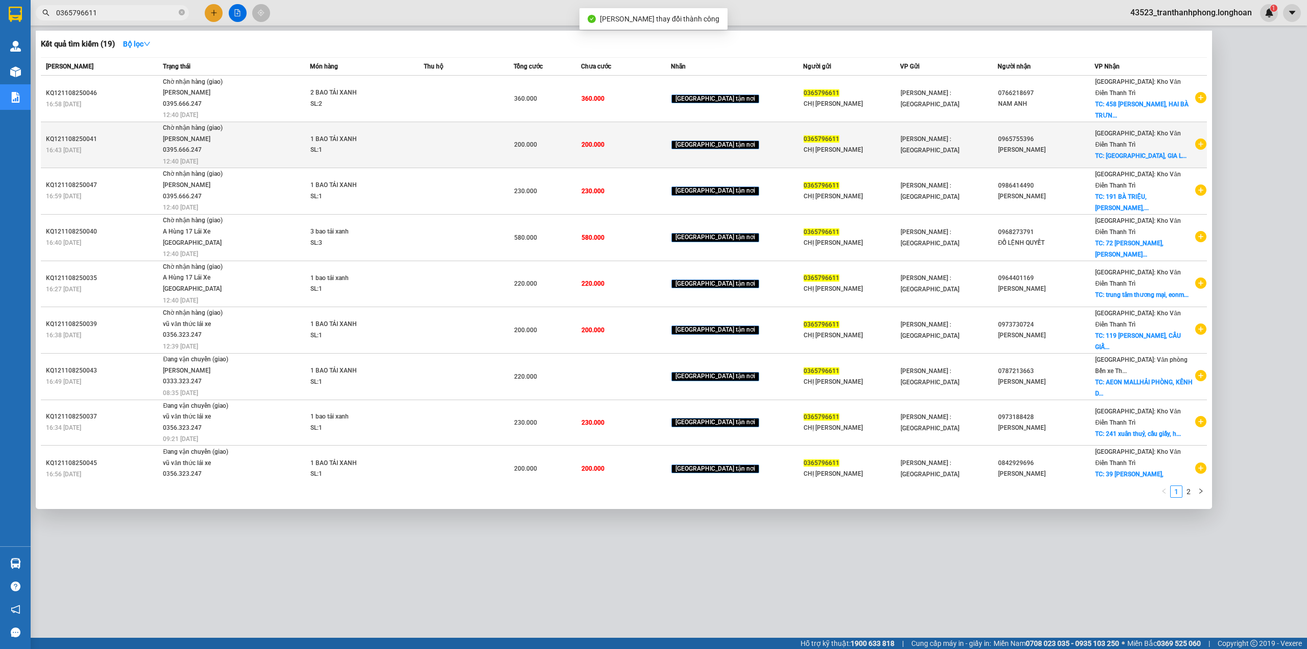
click at [1003, 156] on td "0965755396 [PERSON_NAME]" at bounding box center [1046, 145] width 97 height 46
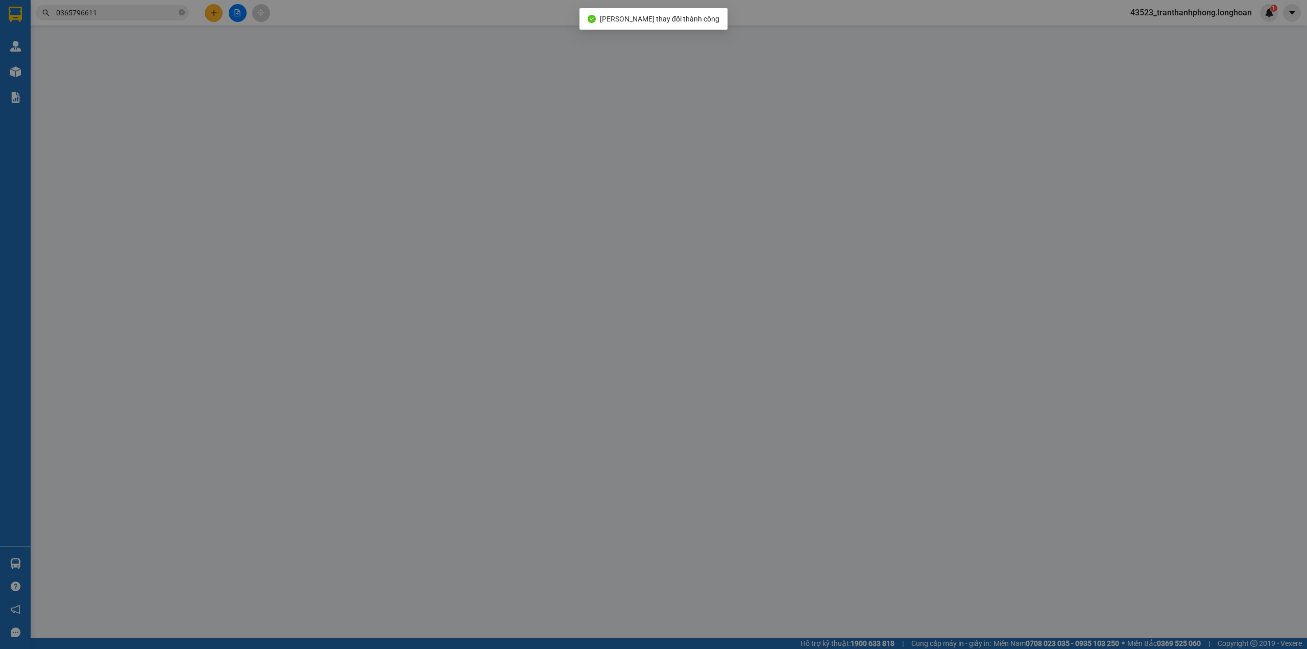
type input "0365796611"
type input "CHỊ [PERSON_NAME]"
type input "0965755396"
type input "[PERSON_NAME]"
checkbox input "true"
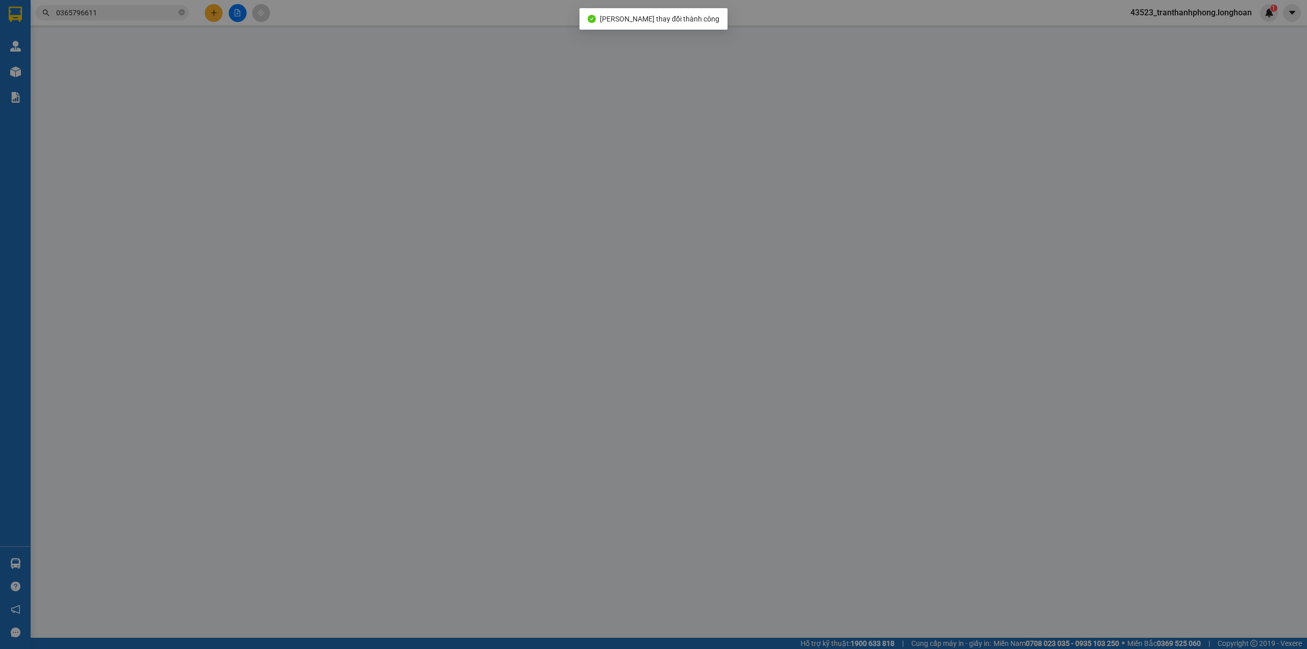
type input "[GEOGRAPHIC_DATA], [GEOGRAPHIC_DATA], HN"
type input "200.000"
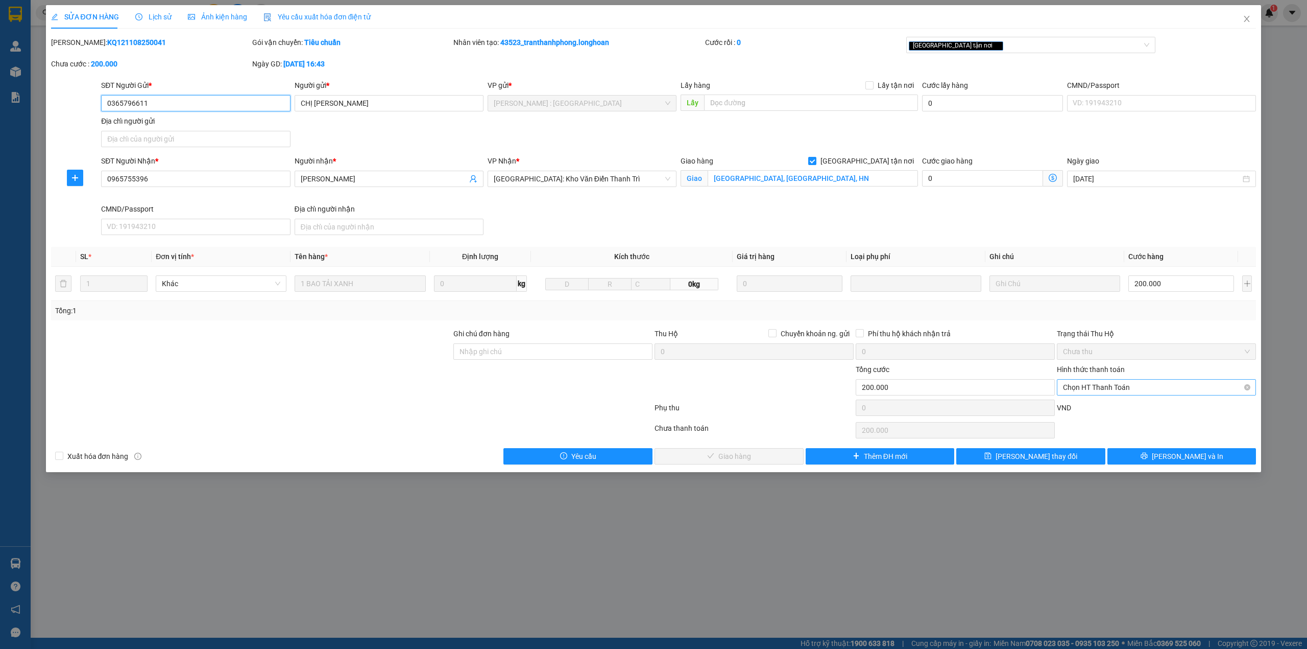
click at [1069, 386] on span "Chọn HT Thanh Toán" at bounding box center [1156, 386] width 187 height 15
click at [1091, 411] on div "Tại văn phòng" at bounding box center [1156, 409] width 187 height 11
type input "0"
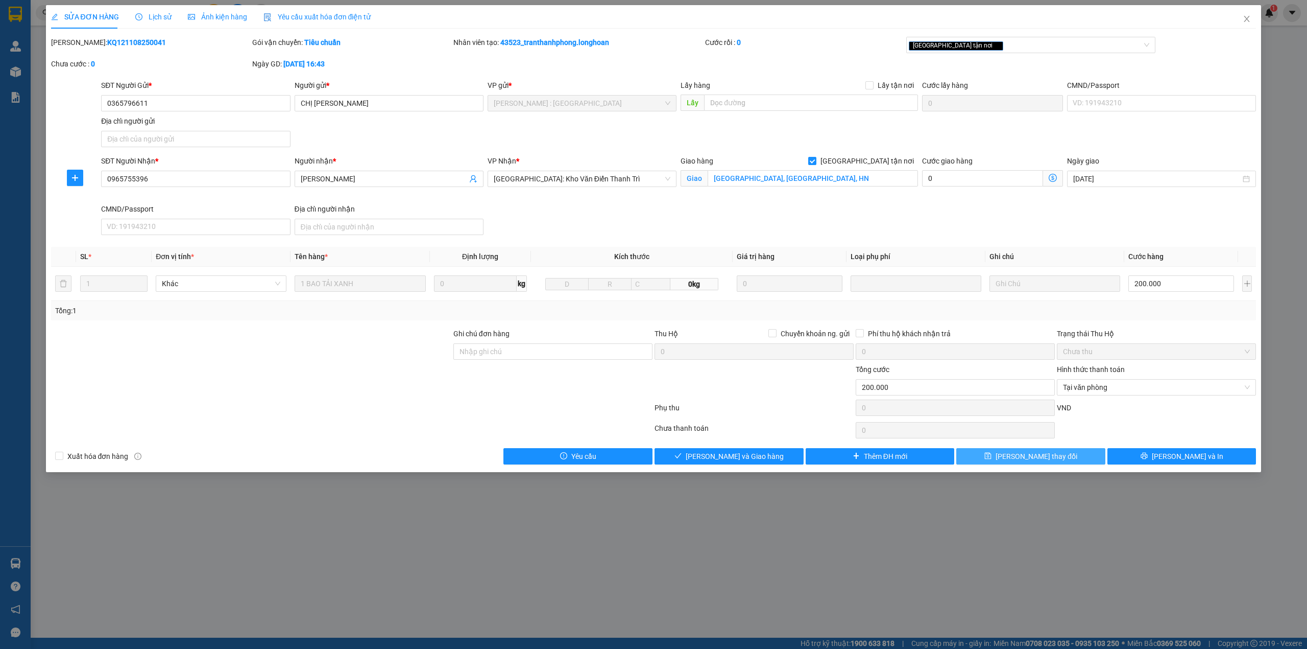
click at [1046, 460] on span "[PERSON_NAME] thay đổi" at bounding box center [1037, 455] width 82 height 11
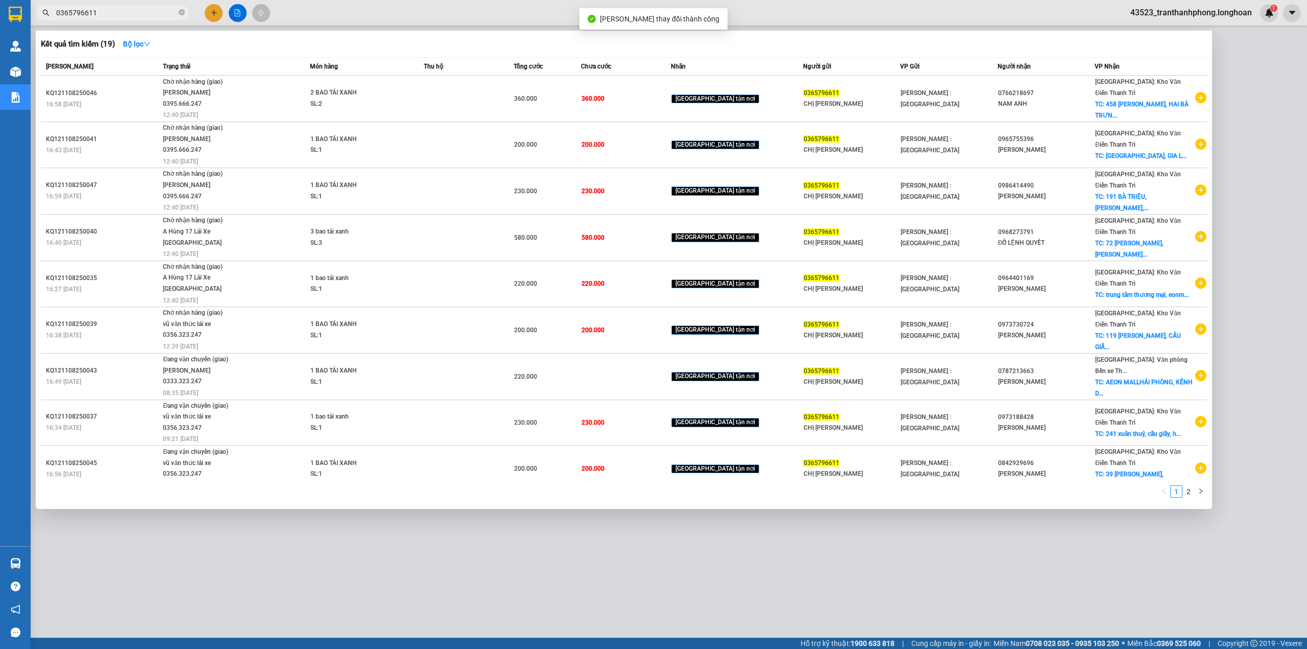
click at [123, 15] on input "0365796611" at bounding box center [116, 12] width 121 height 11
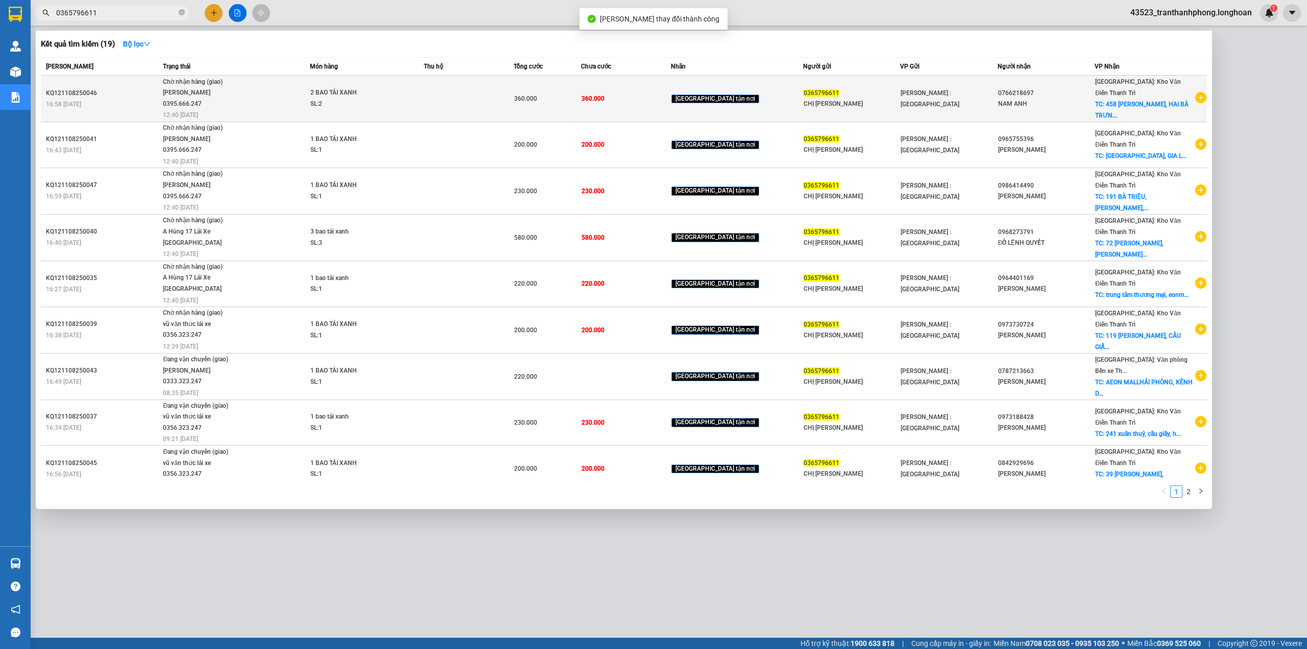
click at [1067, 117] on td "0766218697 [GEOGRAPHIC_DATA]" at bounding box center [1046, 99] width 97 height 46
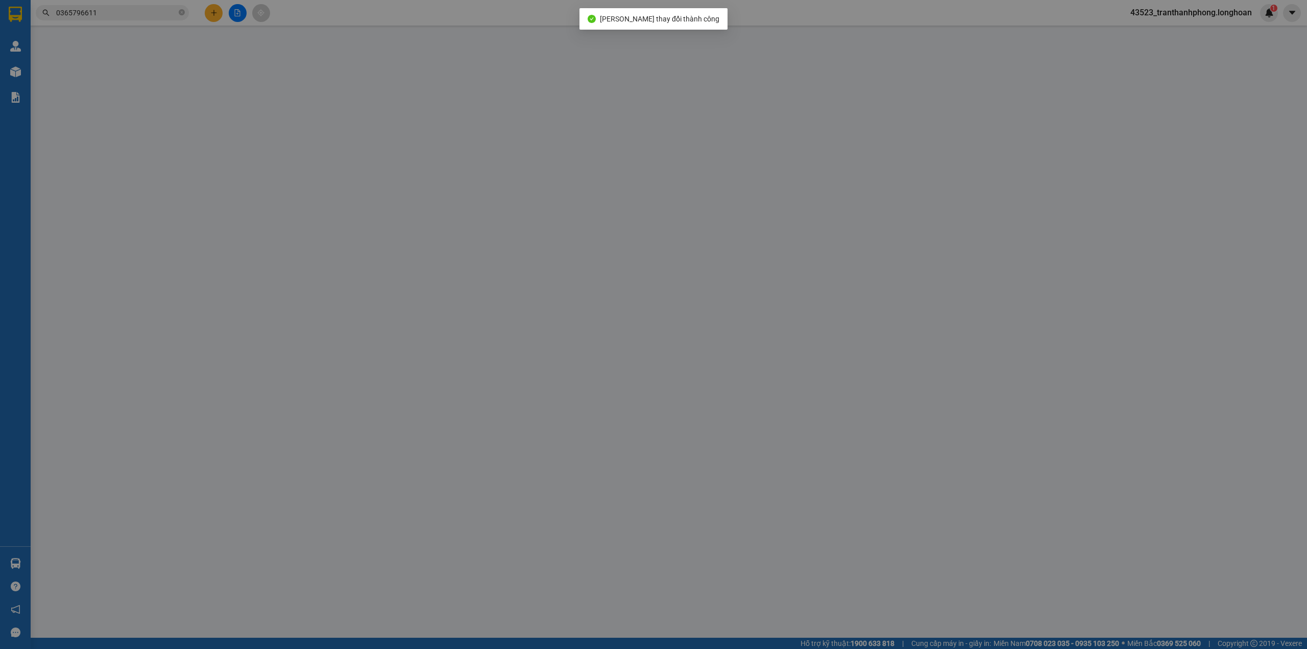
type input "0365796611"
type input "CHỊ [PERSON_NAME]"
type input "0766218697"
type input "NAM ANH"
checkbox input "true"
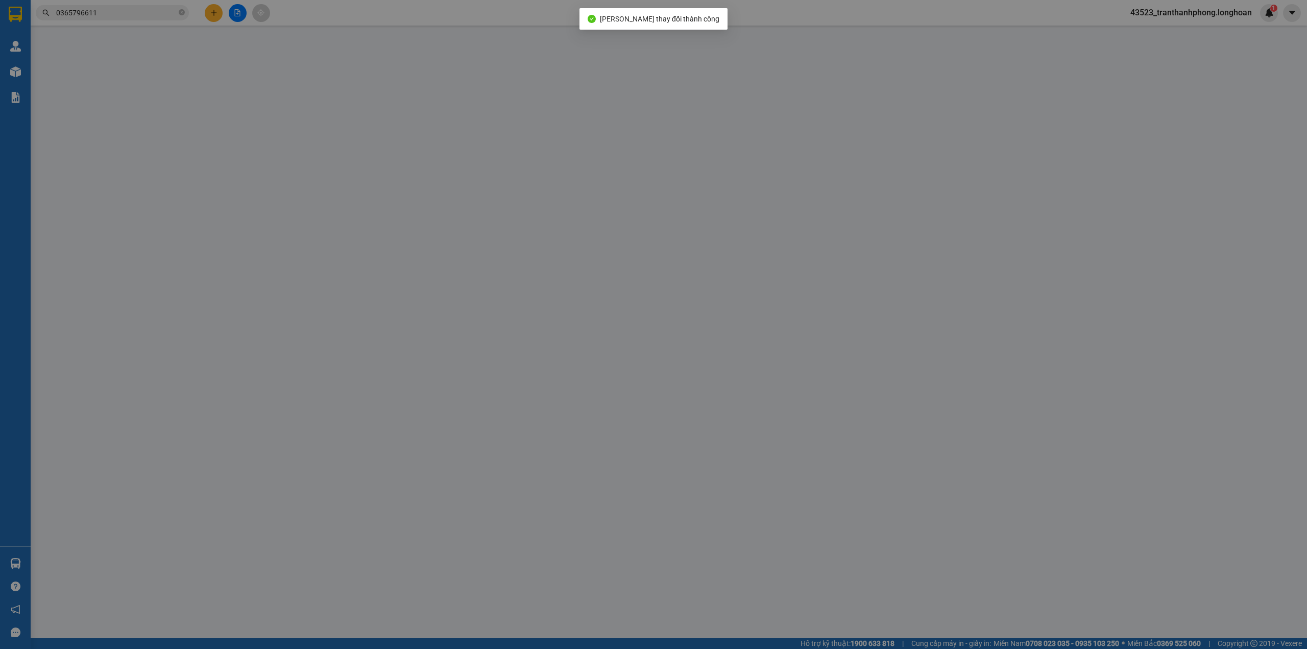
type input "458 MINH KHAI, HAI BÀ TRƯNG, HN"
type input "360.000"
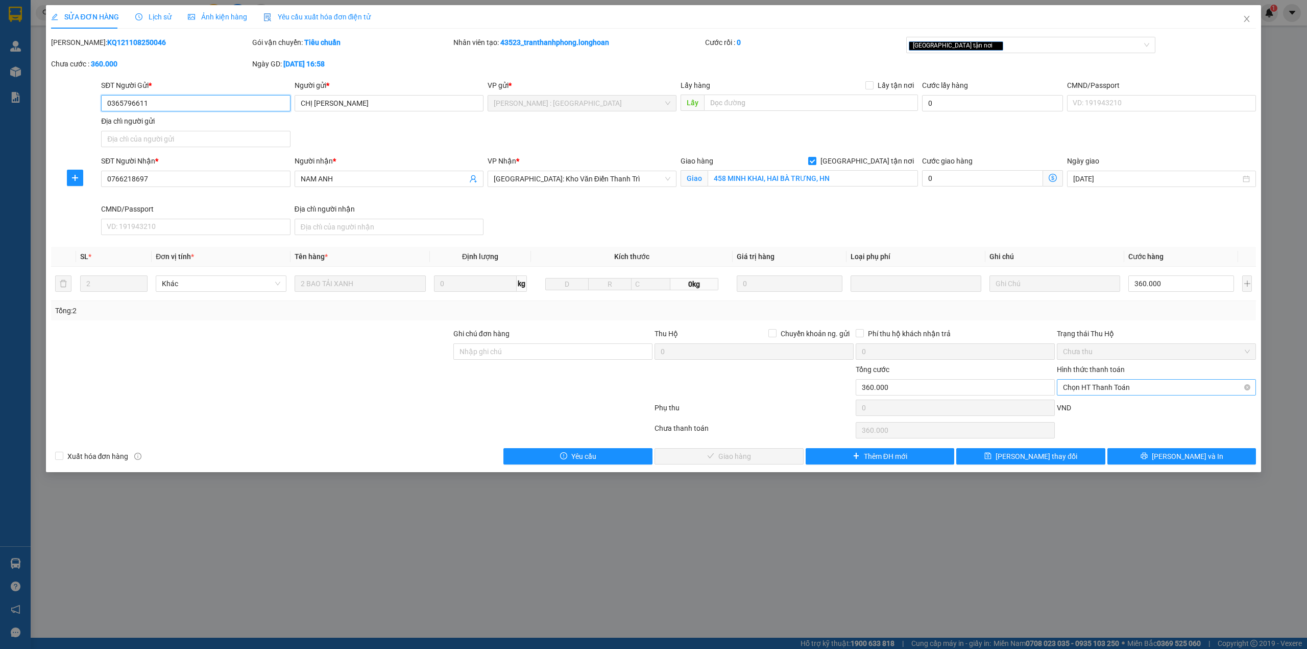
click at [1111, 393] on span "Chọn HT Thanh Toán" at bounding box center [1156, 386] width 187 height 15
click at [1101, 406] on div "Tại văn phòng" at bounding box center [1156, 409] width 187 height 11
type input "0"
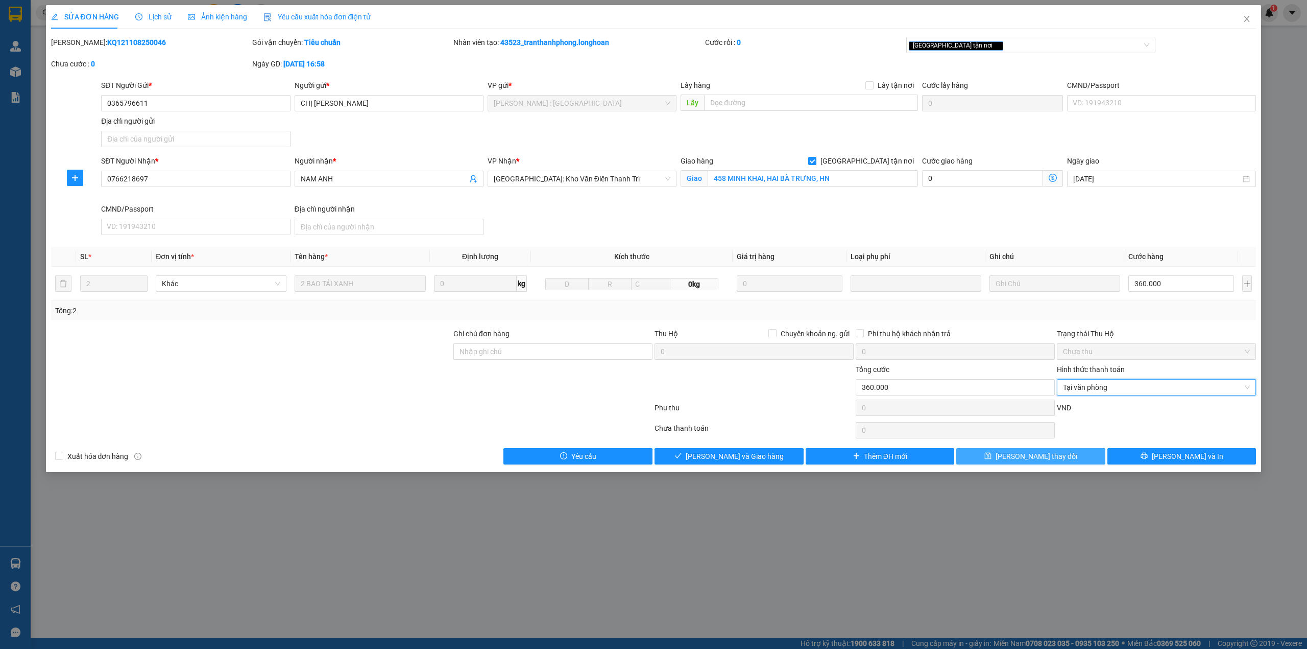
click at [1072, 450] on button "[PERSON_NAME] thay đổi" at bounding box center [1030, 456] width 149 height 16
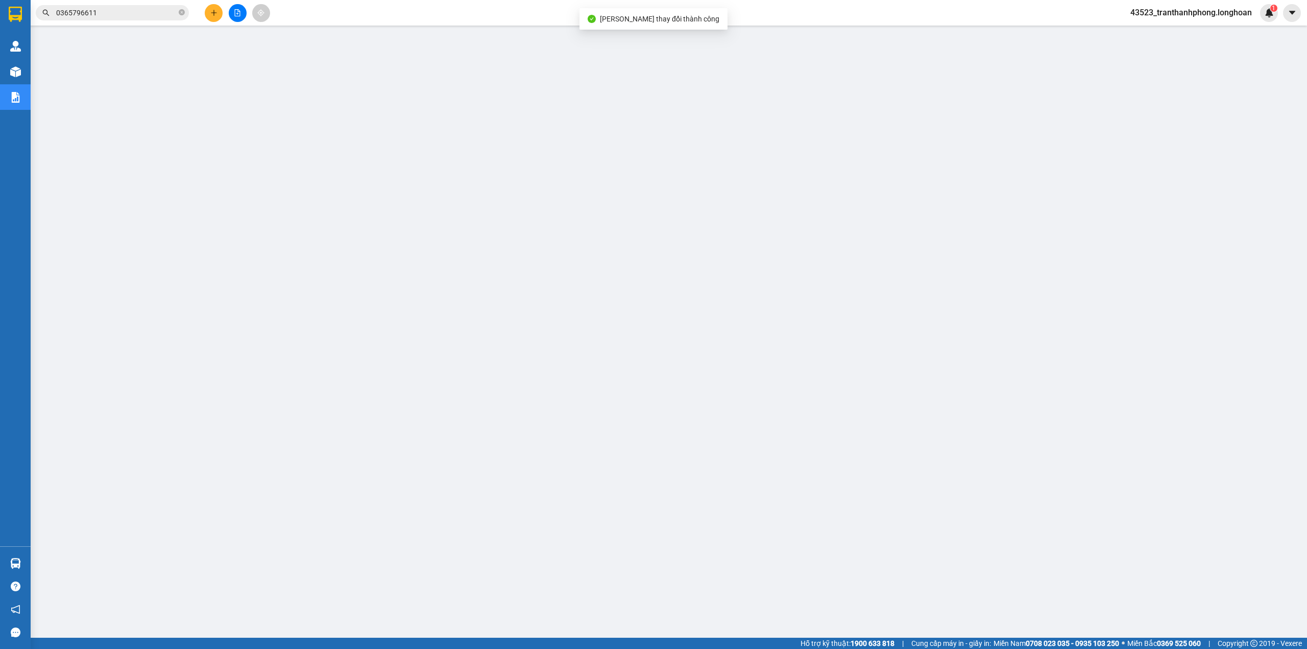
click at [109, 19] on span "0365796611" at bounding box center [112, 12] width 153 height 15
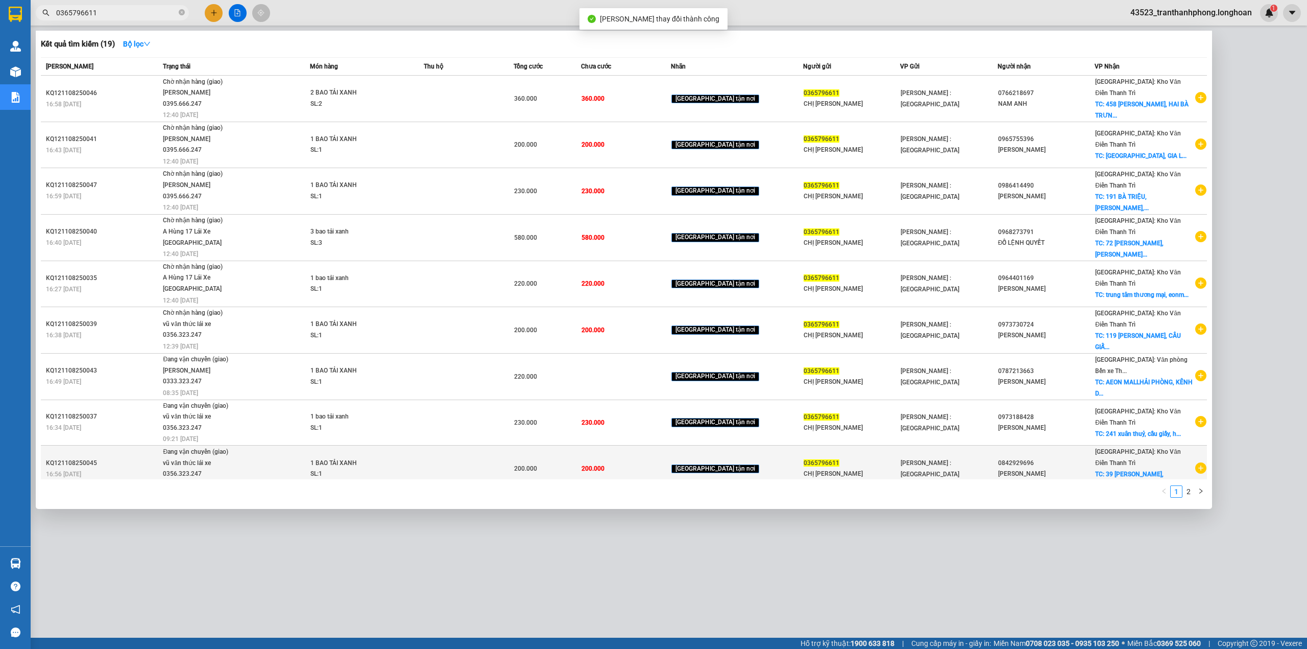
click at [842, 468] on div "CHỊ [PERSON_NAME]" at bounding box center [852, 473] width 96 height 11
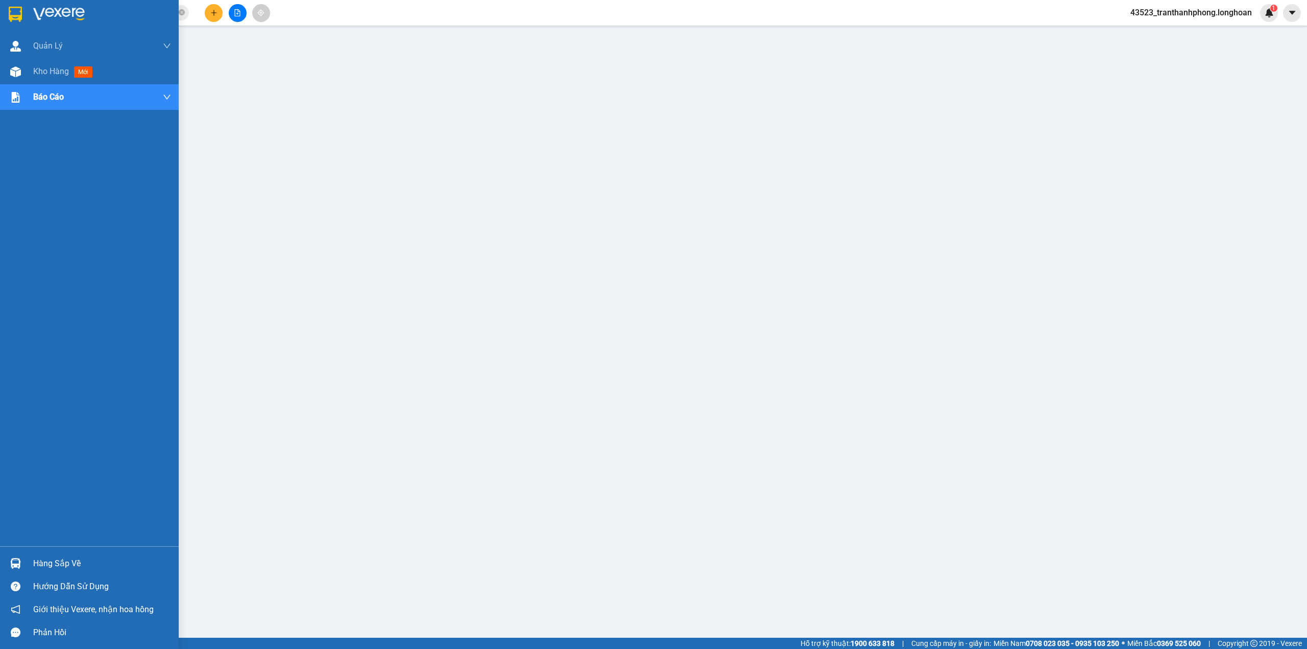
click at [7, 28] on div at bounding box center [89, 16] width 179 height 33
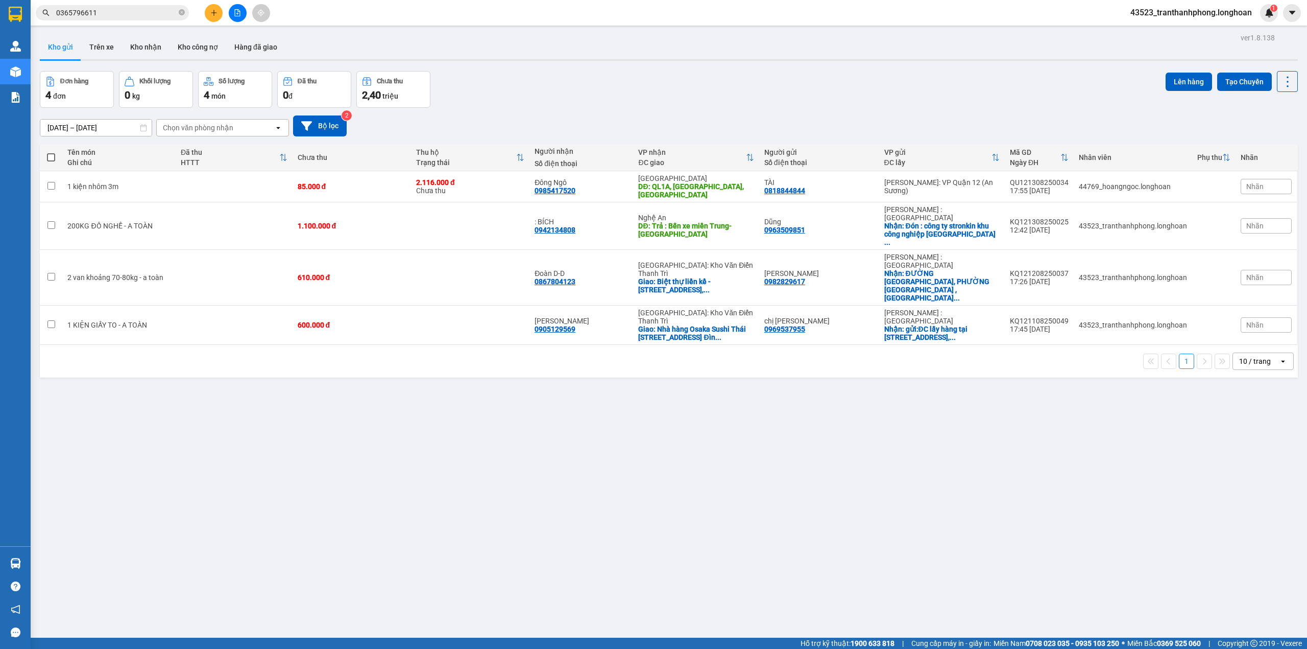
click at [146, 15] on input "0365796611" at bounding box center [116, 12] width 121 height 11
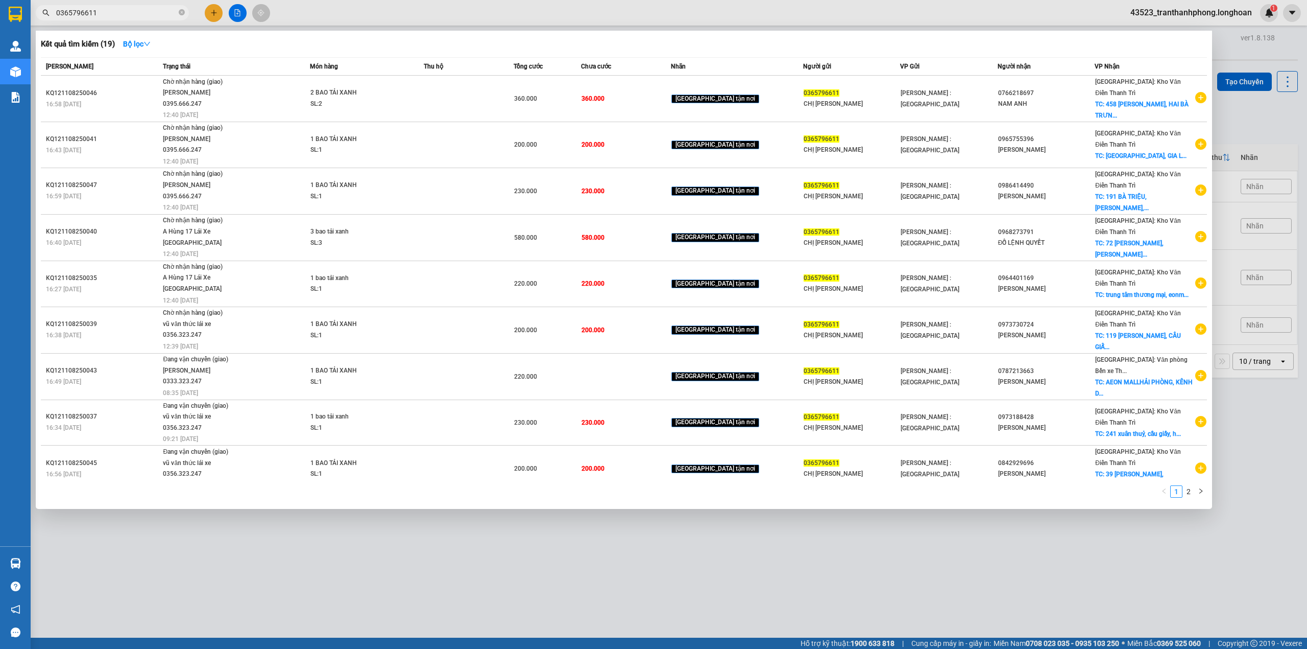
click at [145, 15] on input "0365796611" at bounding box center [116, 12] width 121 height 11
click at [182, 15] on icon "close-circle" at bounding box center [182, 12] width 6 height 6
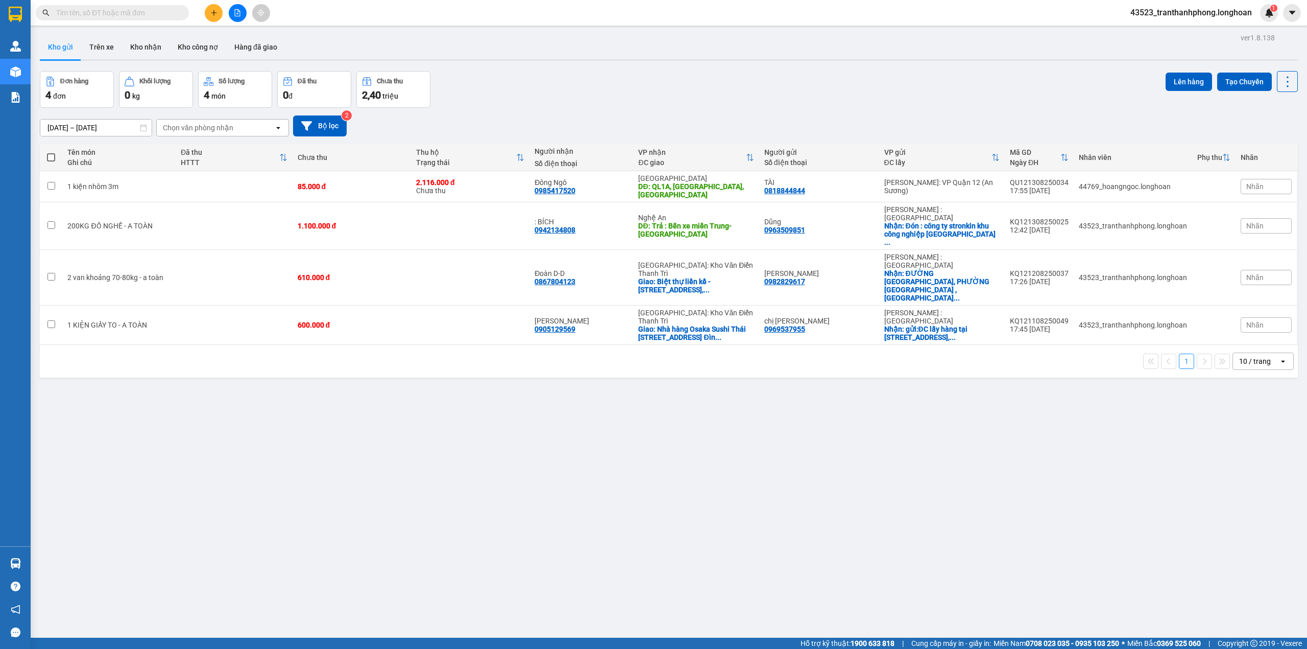
paste input "0365796611"
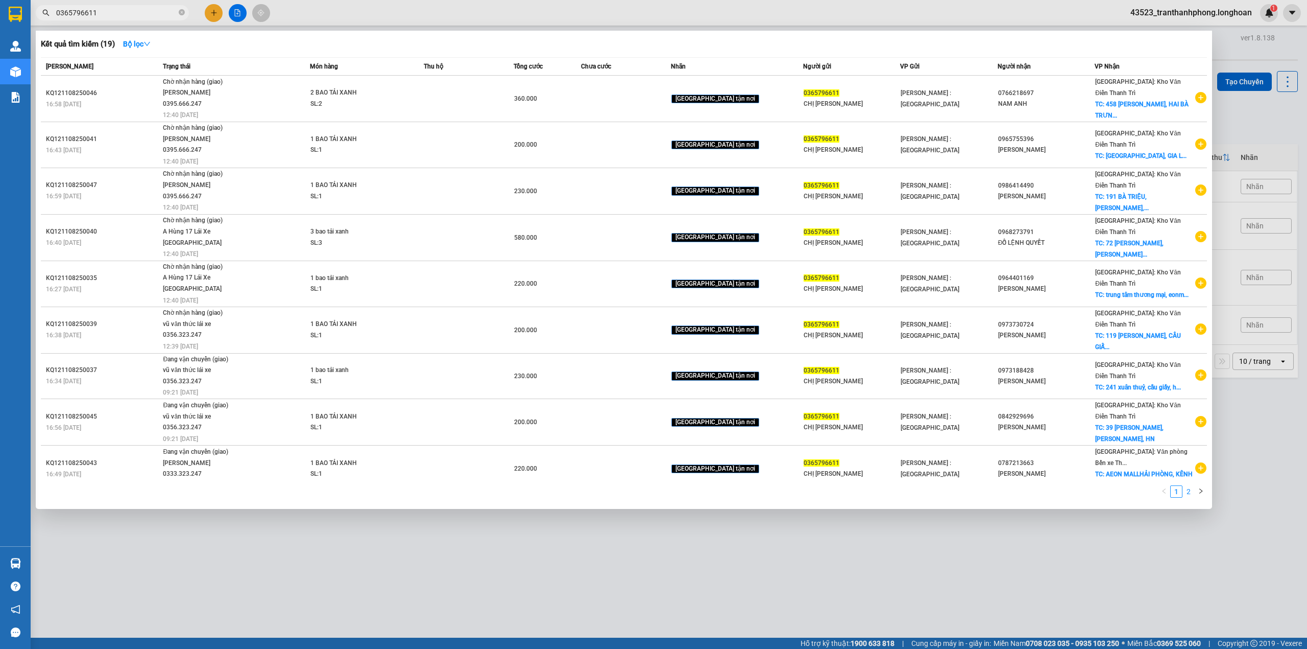
type input "0365796611"
click at [1185, 491] on link "2" at bounding box center [1188, 491] width 11 height 11
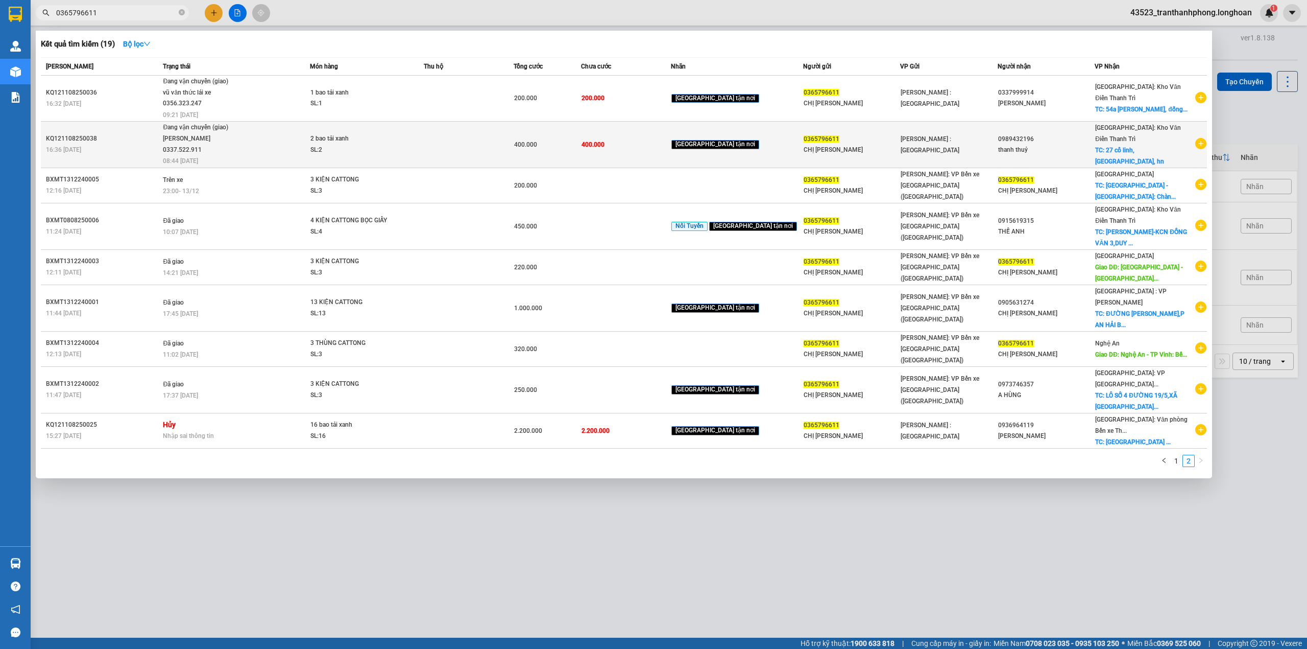
click at [581, 135] on td "400.000" at bounding box center [547, 144] width 67 height 46
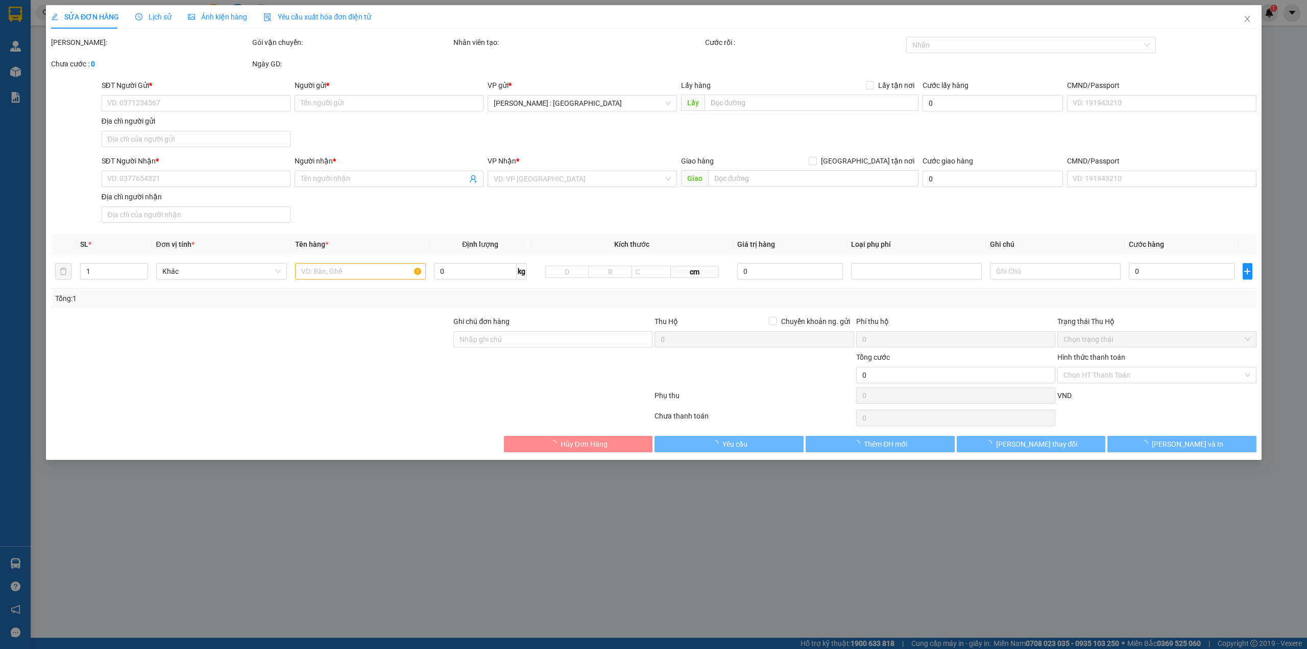
type input "0365796611"
type input "CHỊ [PERSON_NAME]"
type input "0989432196"
type input "thanh thuỷ"
checkbox input "true"
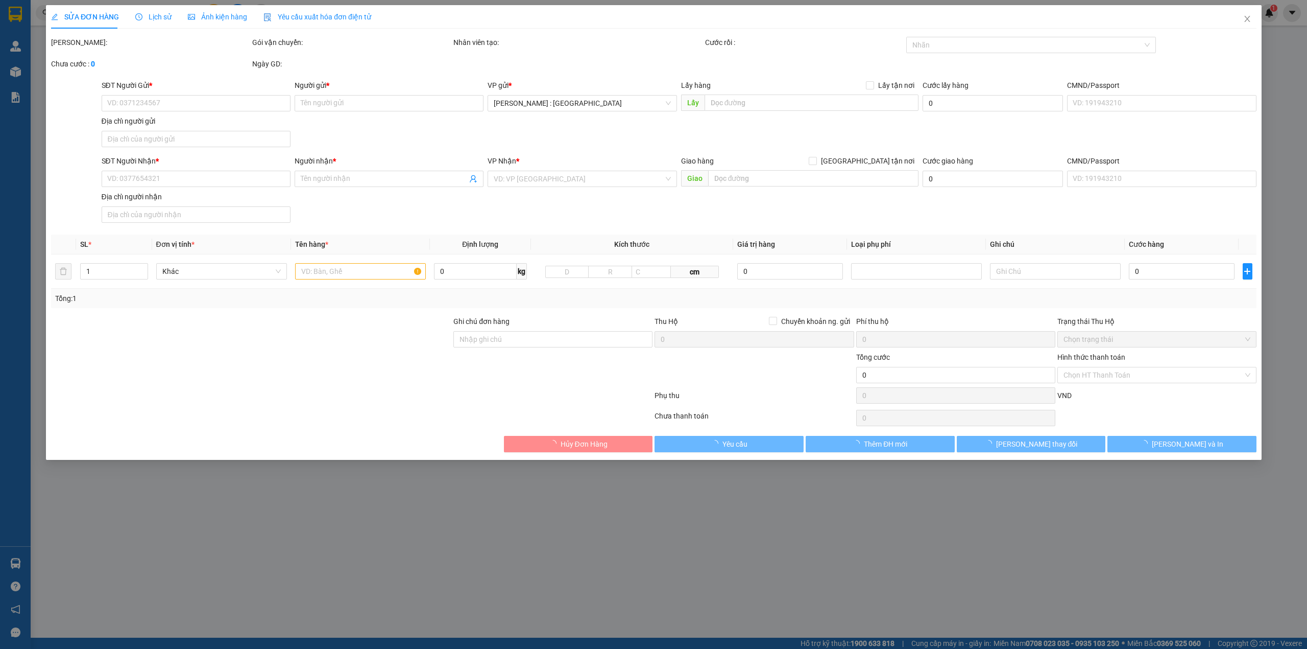
type input "27 cổ linh, [GEOGRAPHIC_DATA], hn"
type input "400.000"
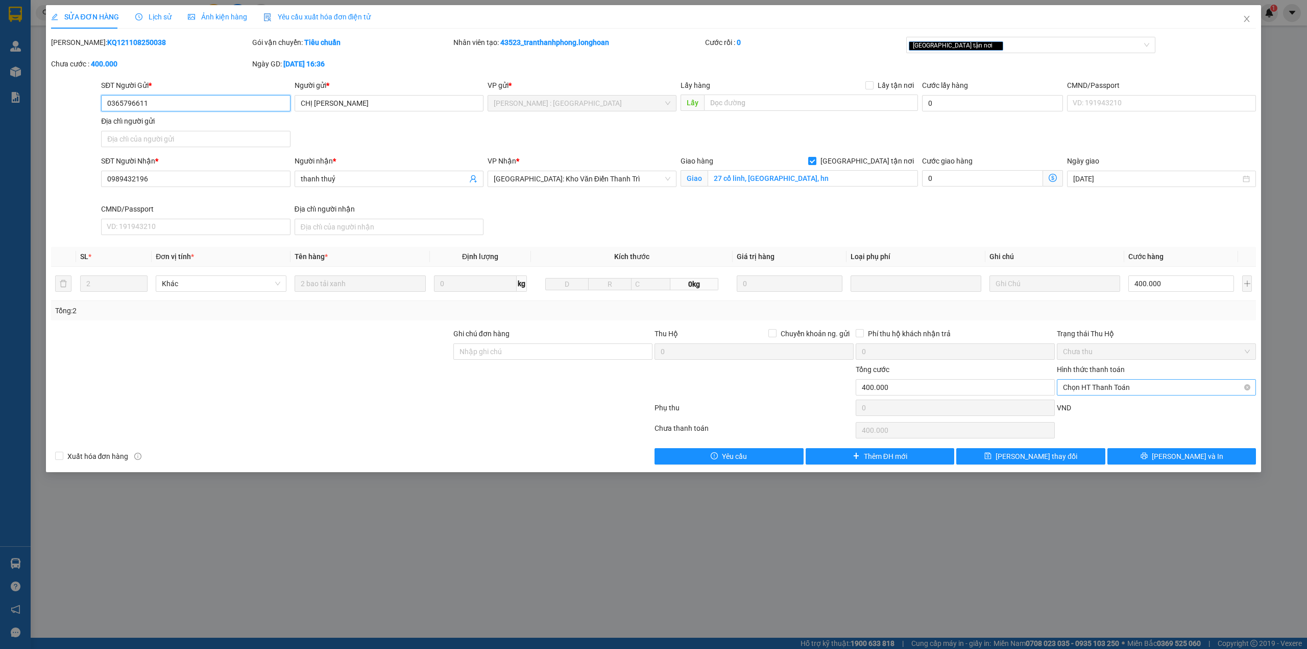
drag, startPoint x: 1085, startPoint y: 387, endPoint x: 1093, endPoint y: 394, distance: 10.8
click at [1093, 393] on span "Chọn HT Thanh Toán" at bounding box center [1156, 386] width 187 height 15
click at [1085, 407] on div "Tại văn phòng" at bounding box center [1156, 409] width 187 height 11
type input "0"
click at [1065, 461] on button "[PERSON_NAME] thay đổi" at bounding box center [1030, 456] width 149 height 16
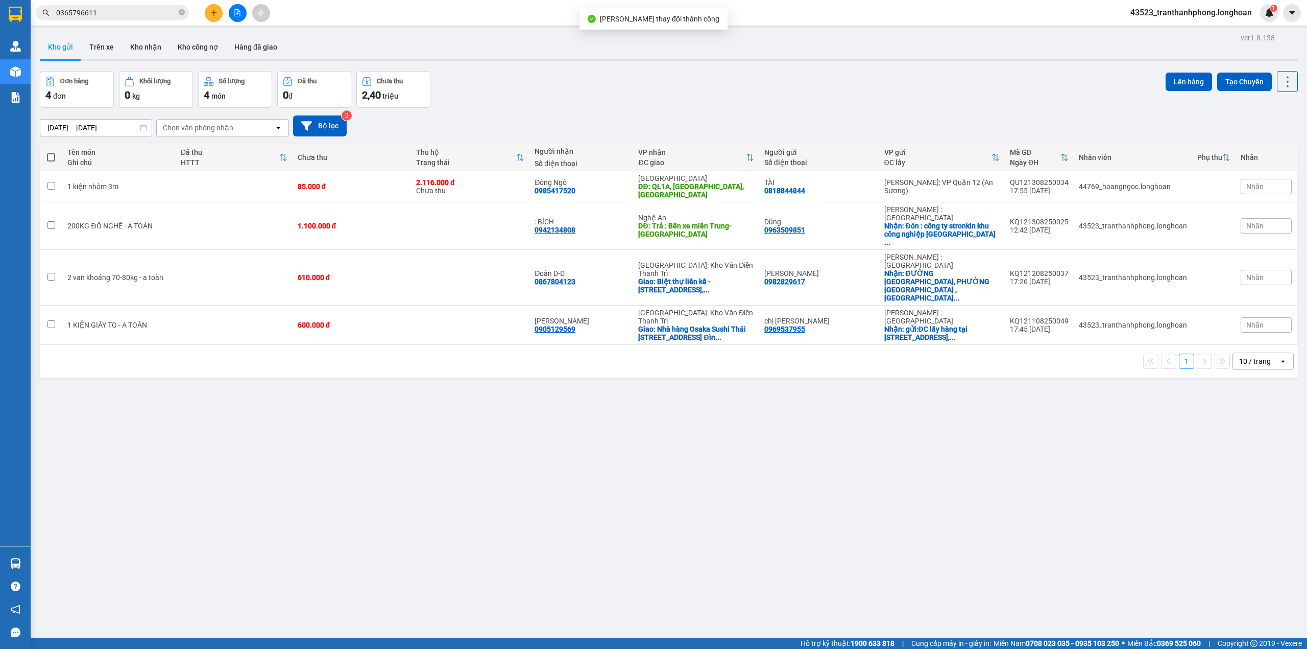
click at [111, 5] on span "0365796611" at bounding box center [112, 12] width 153 height 15
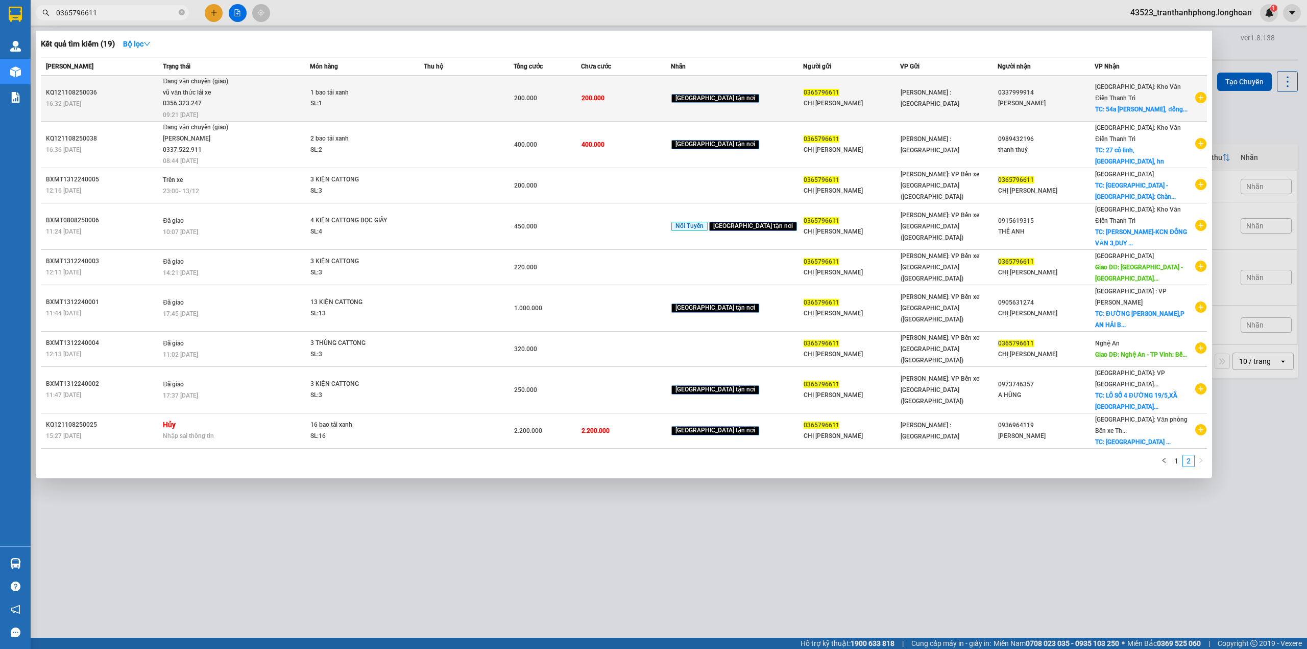
click at [1048, 78] on td "0337999914 [PERSON_NAME]" at bounding box center [1046, 99] width 97 height 46
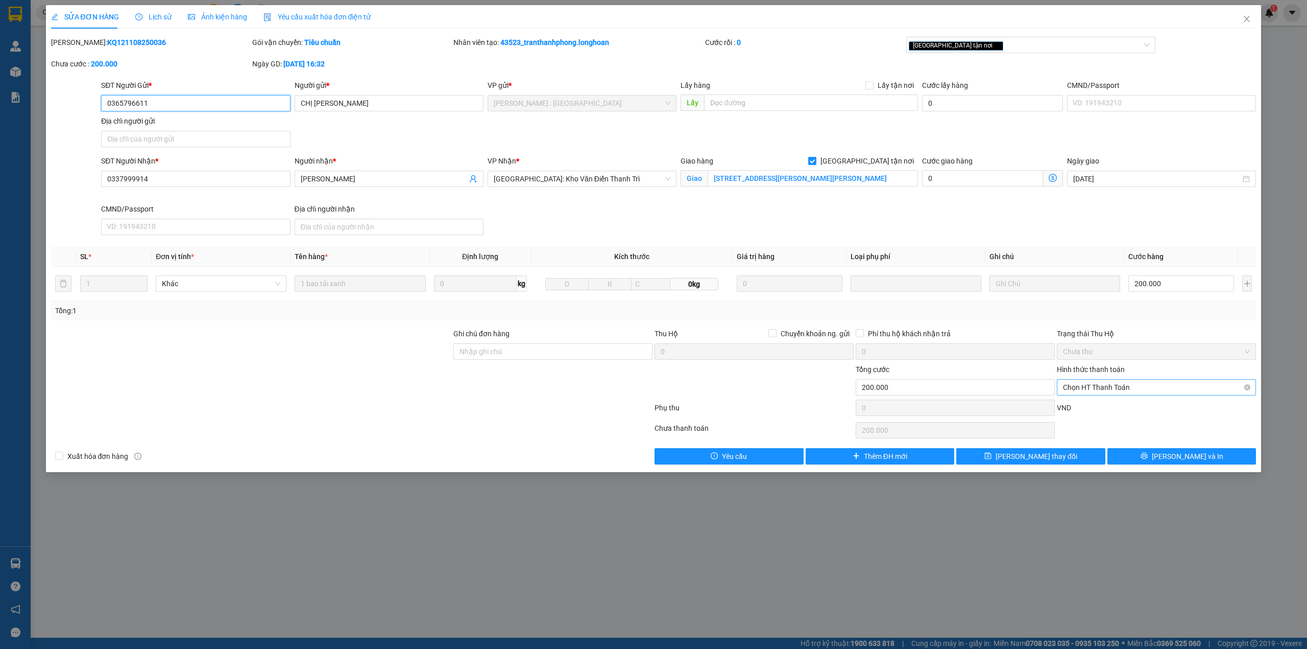
click at [1112, 385] on span "Chọn HT Thanh Toán" at bounding box center [1156, 386] width 187 height 15
click at [1087, 411] on div "Tại văn phòng" at bounding box center [1156, 409] width 187 height 11
type input "0"
click at [1042, 458] on span "[PERSON_NAME] thay đổi" at bounding box center [1037, 455] width 82 height 11
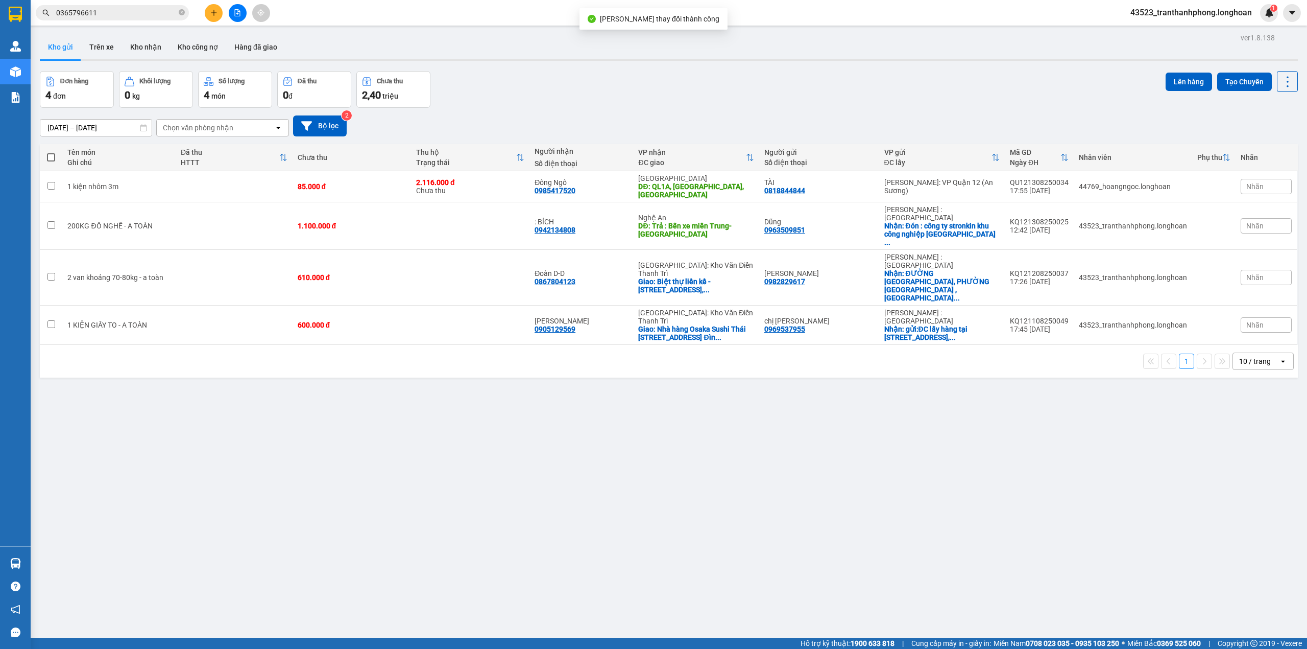
click at [104, 13] on input "0365796611" at bounding box center [116, 12] width 121 height 11
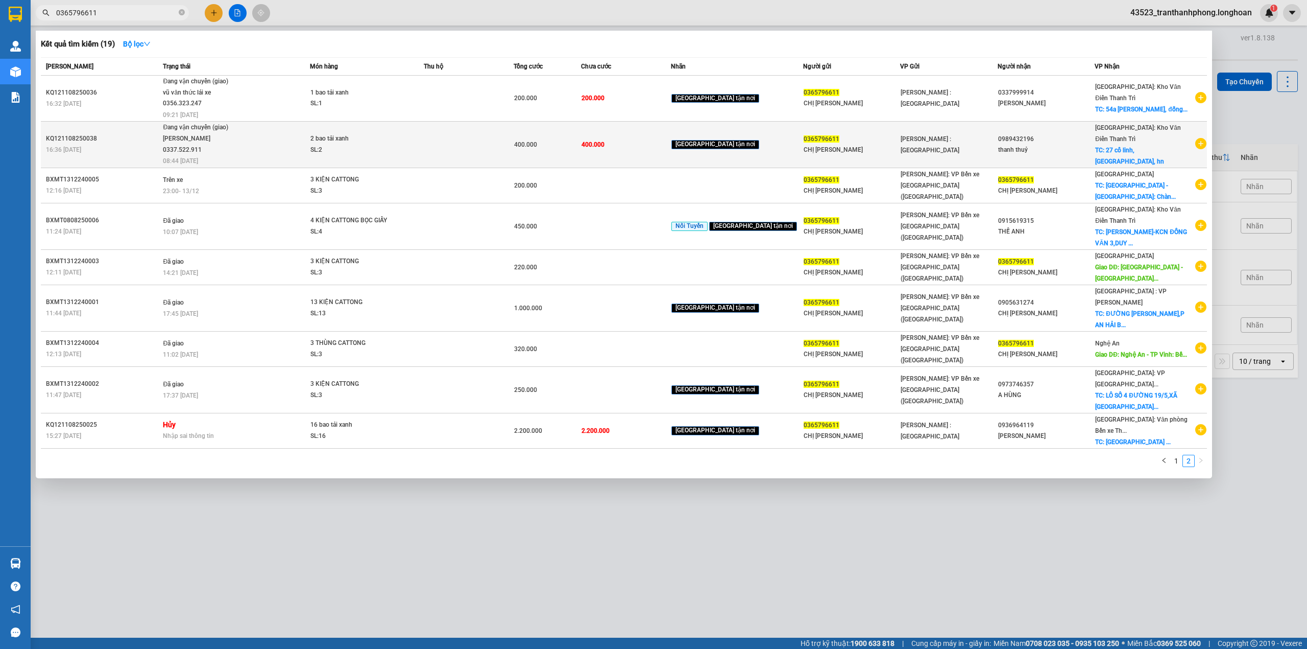
click at [466, 146] on td at bounding box center [469, 144] width 90 height 46
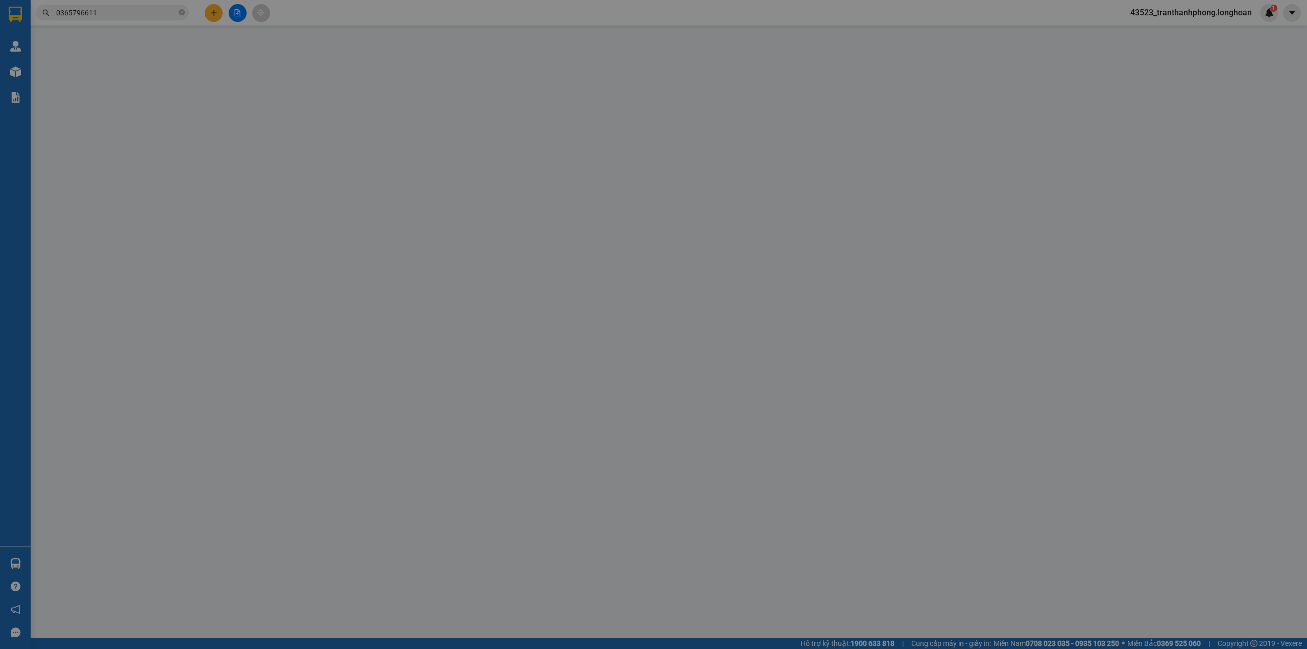
type input "0365796611"
type input "CHỊ [PERSON_NAME]"
type input "0989432196"
type input "thanh thuỷ"
checkbox input "true"
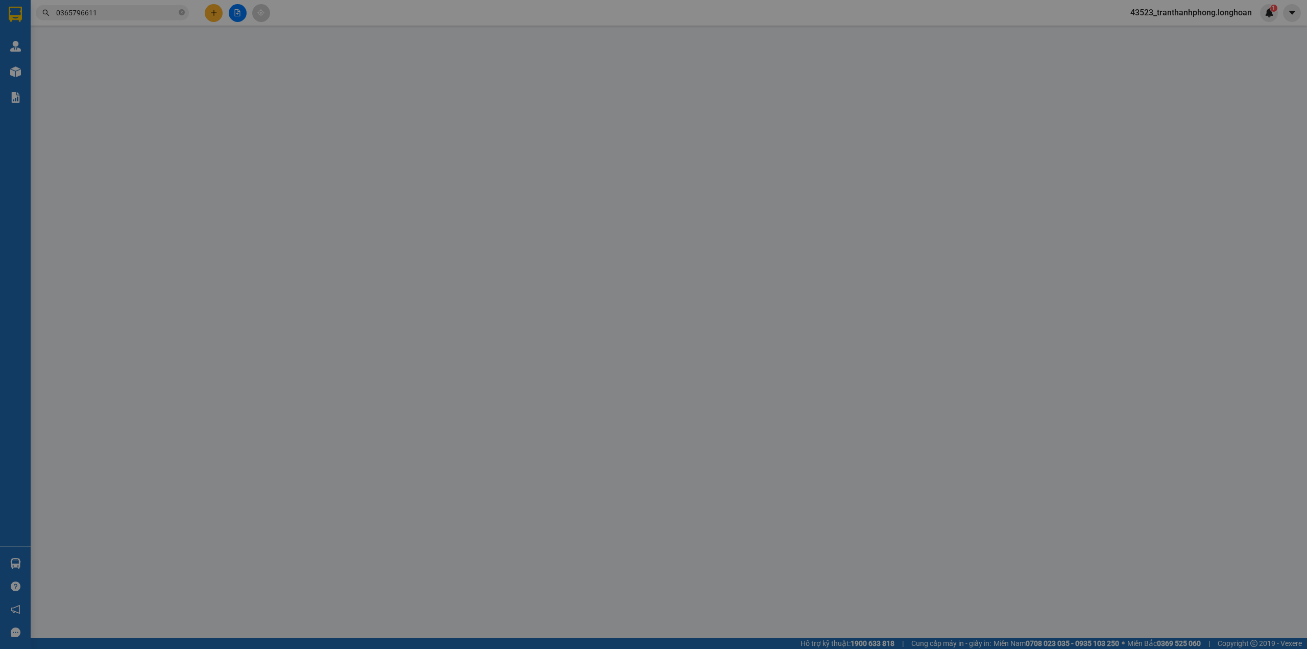
type input "27 cổ linh, [GEOGRAPHIC_DATA], hn"
type input "400.000"
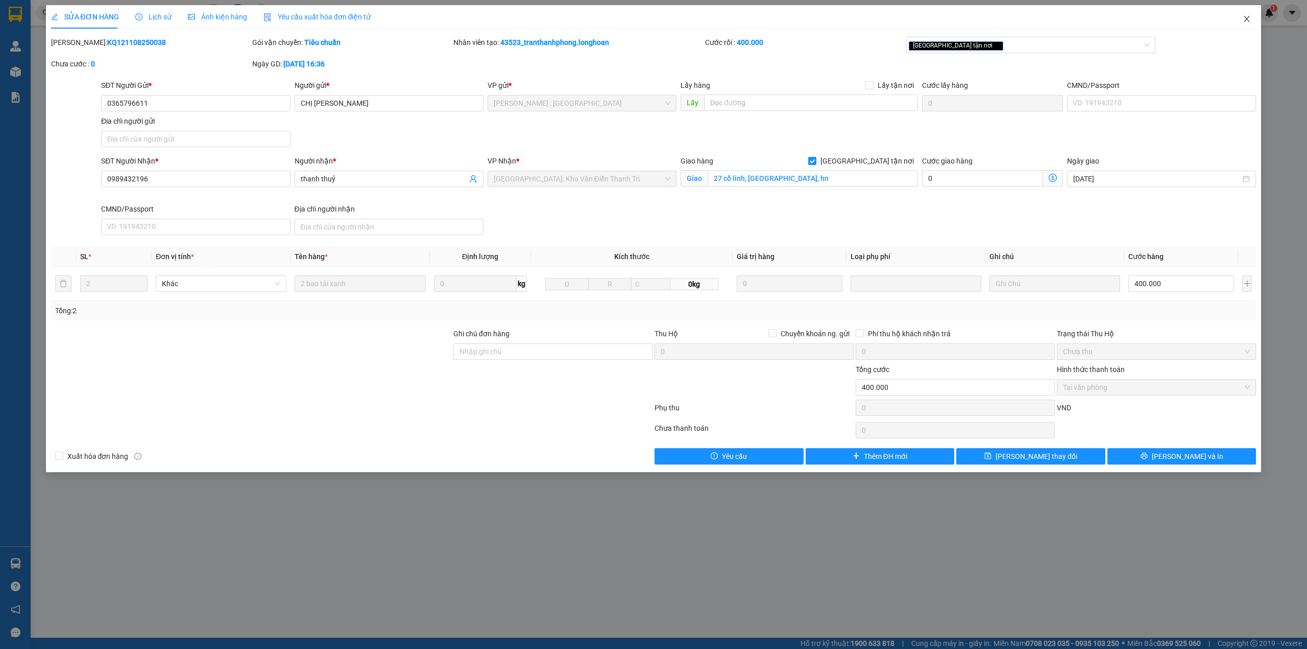
click at [1257, 29] on span "Close" at bounding box center [1247, 19] width 29 height 29
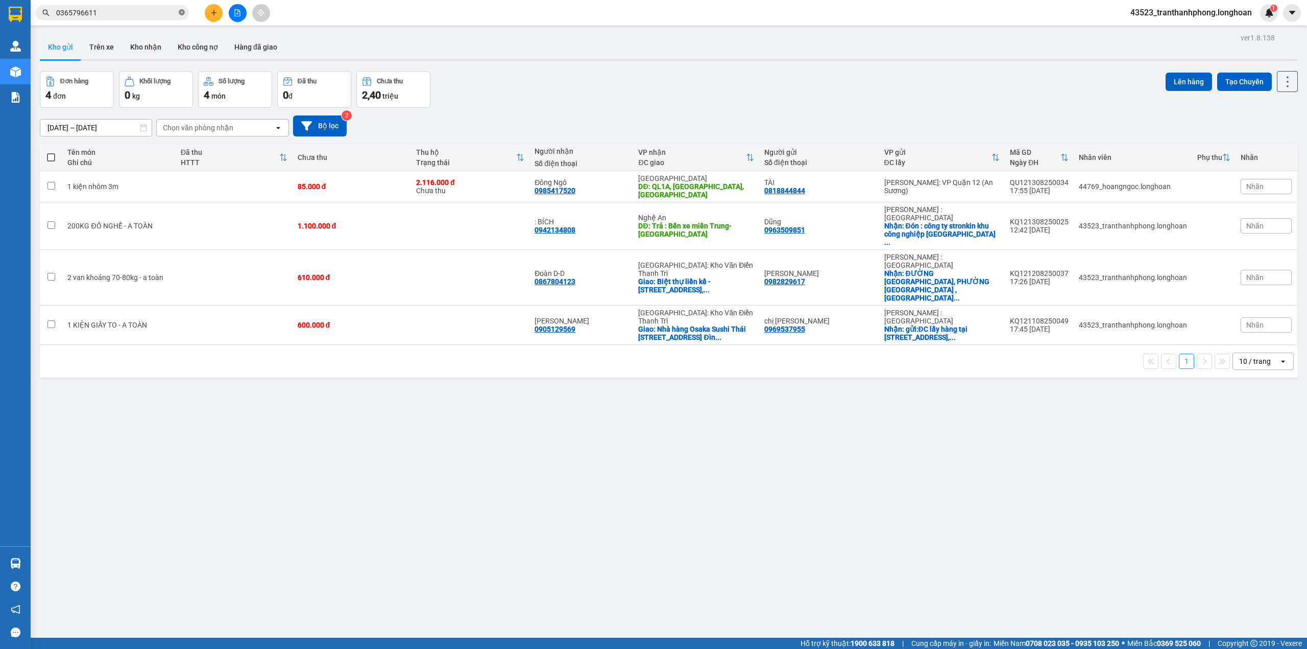
click at [181, 13] on icon "close-circle" at bounding box center [182, 12] width 6 height 6
paste input "0365796611"
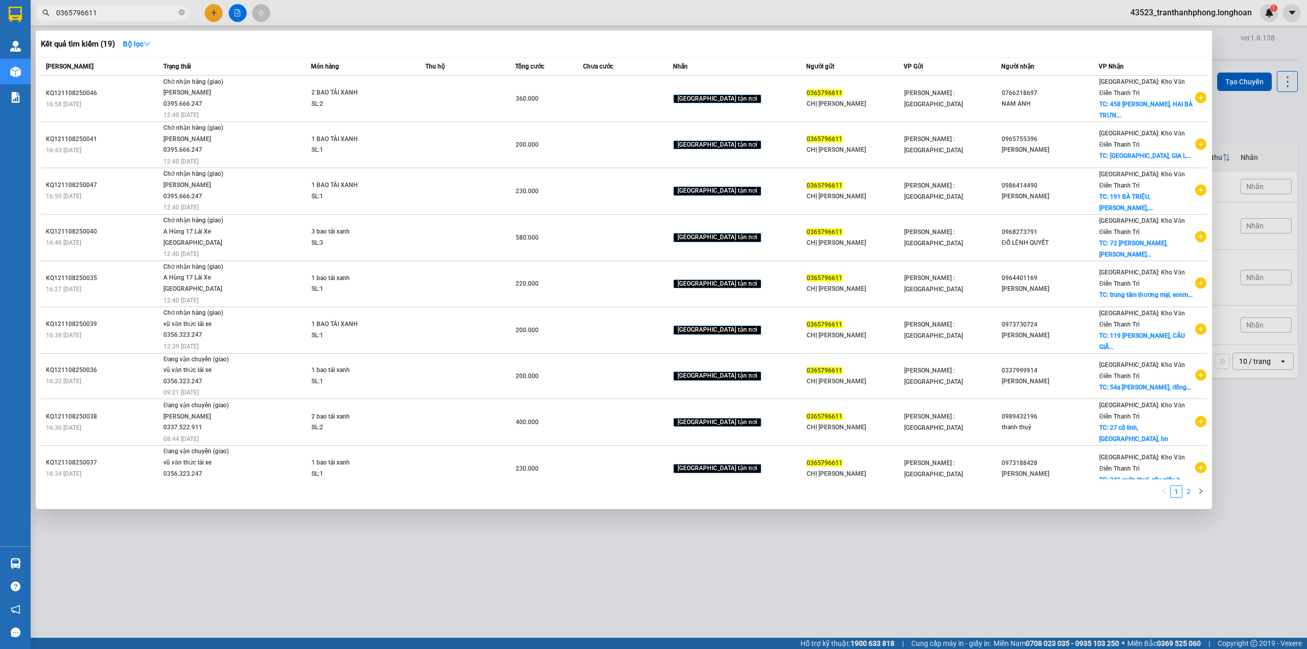
type input "0365796611"
click at [1187, 494] on link "2" at bounding box center [1188, 491] width 11 height 11
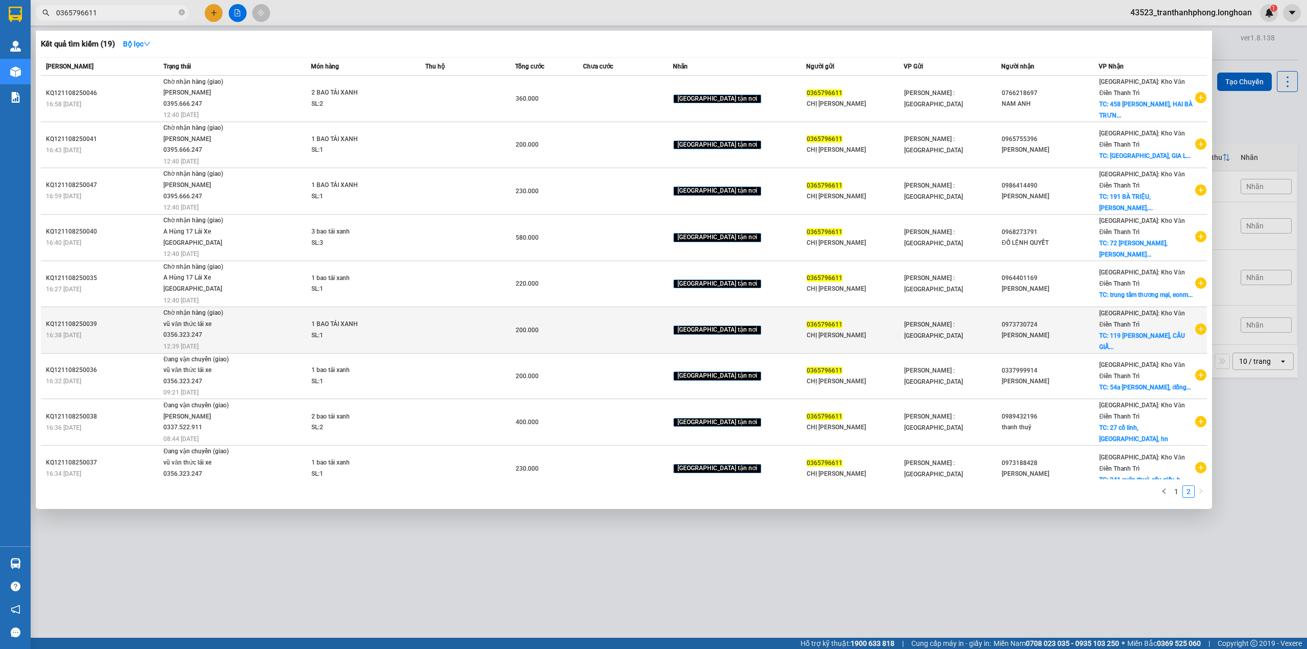
scroll to position [52, 0]
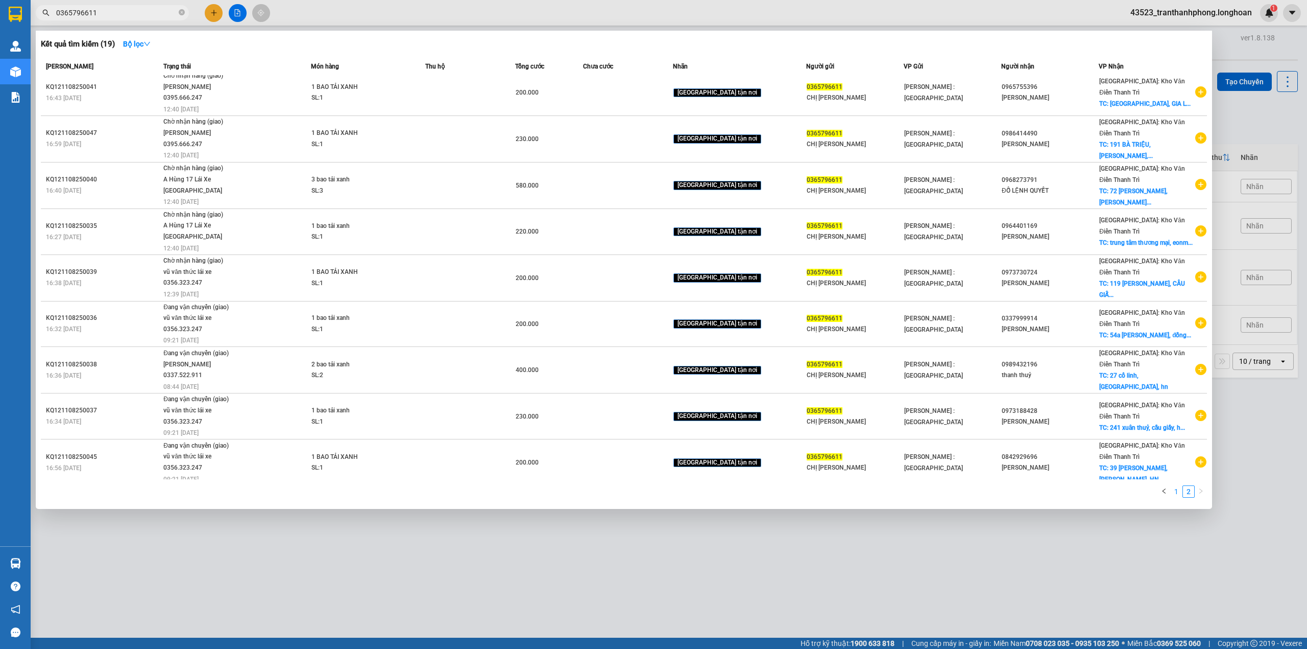
click at [1173, 491] on link "1" at bounding box center [1176, 491] width 11 height 11
click at [1190, 495] on link "2" at bounding box center [1188, 491] width 11 height 11
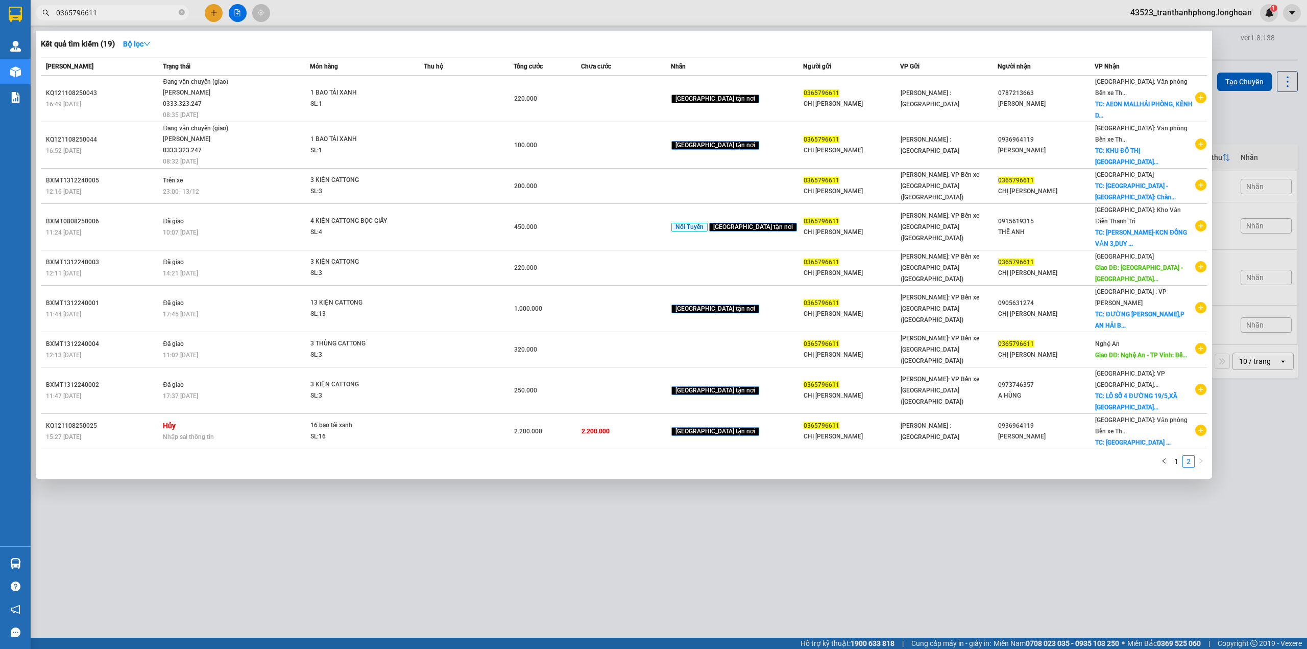
scroll to position [0, 0]
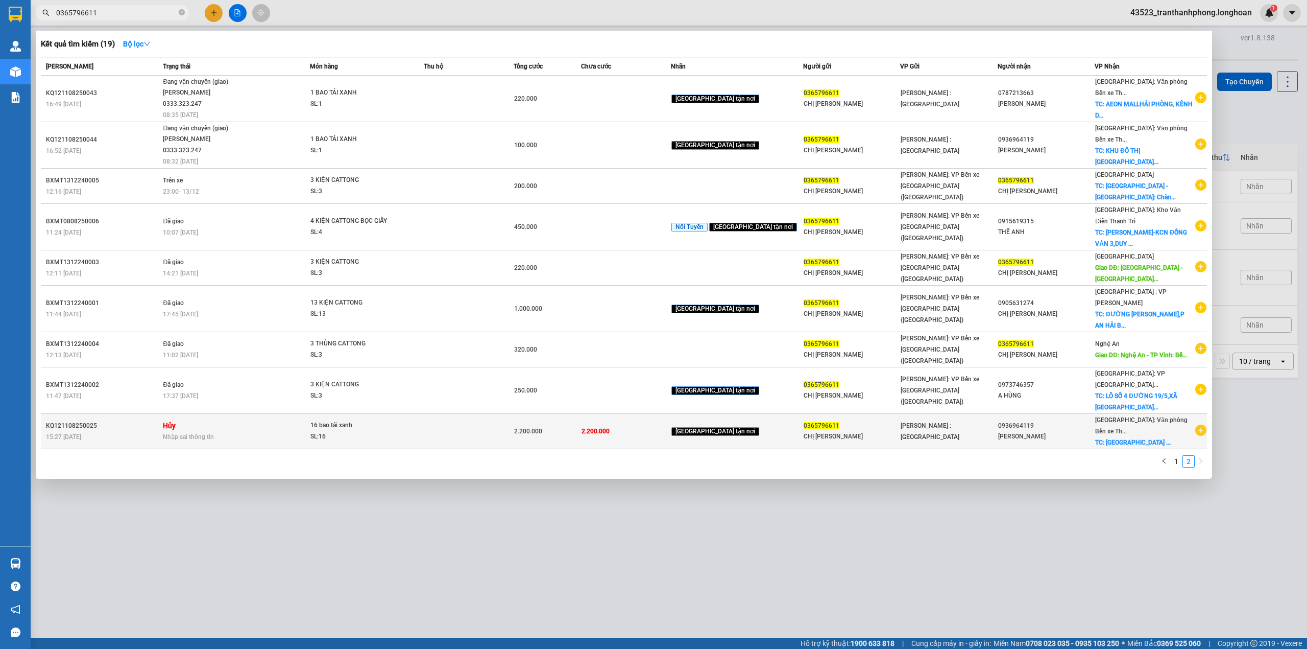
click at [497, 414] on td at bounding box center [469, 431] width 90 height 35
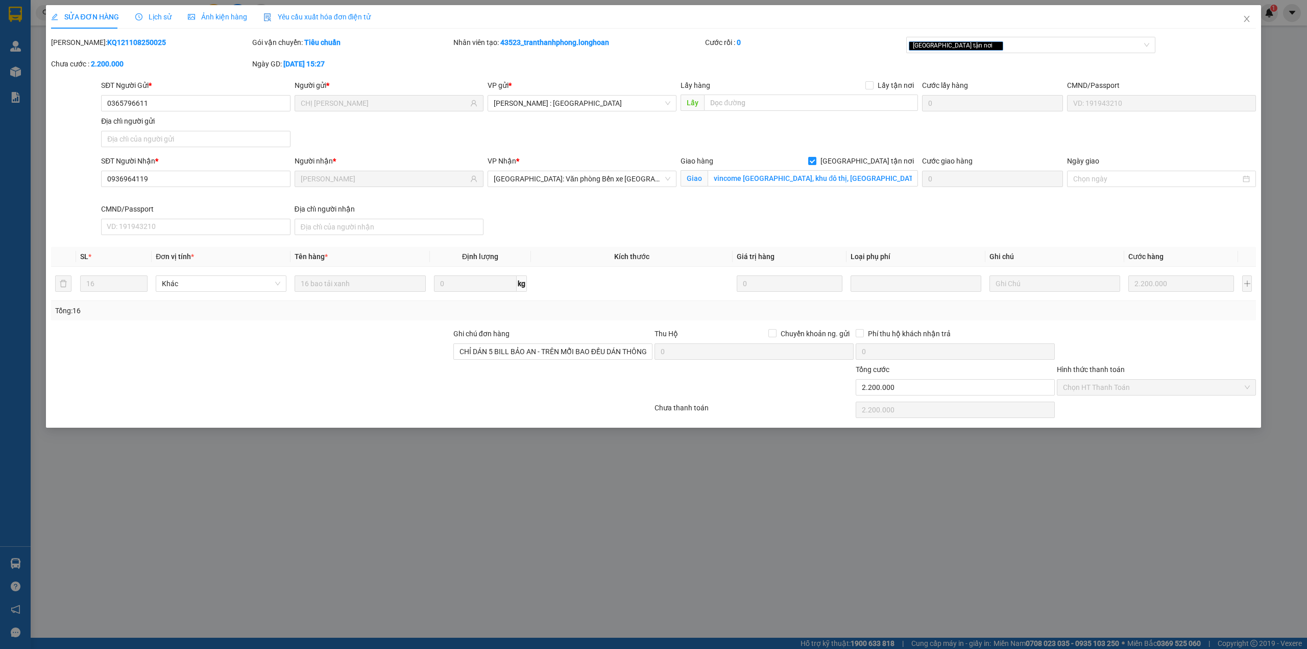
click at [135, 5] on div "Lịch sử" at bounding box center [153, 16] width 36 height 23
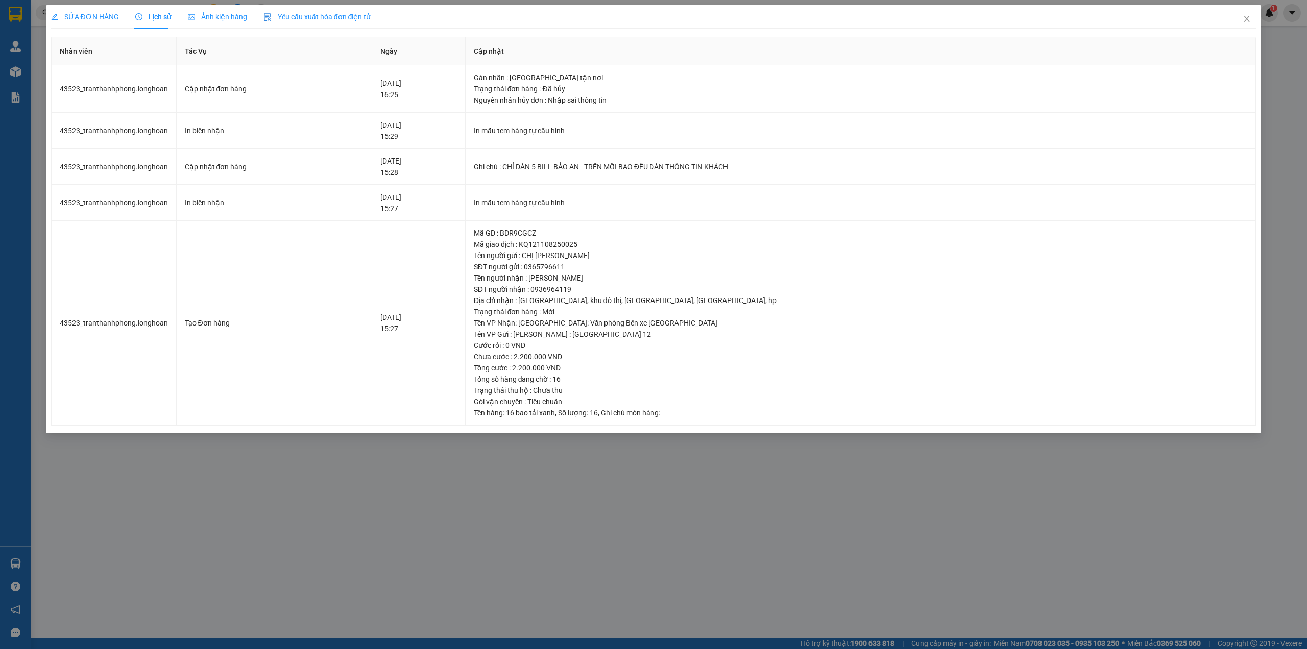
click at [69, 7] on div "SỬA ĐƠN HÀNG" at bounding box center [85, 16] width 68 height 23
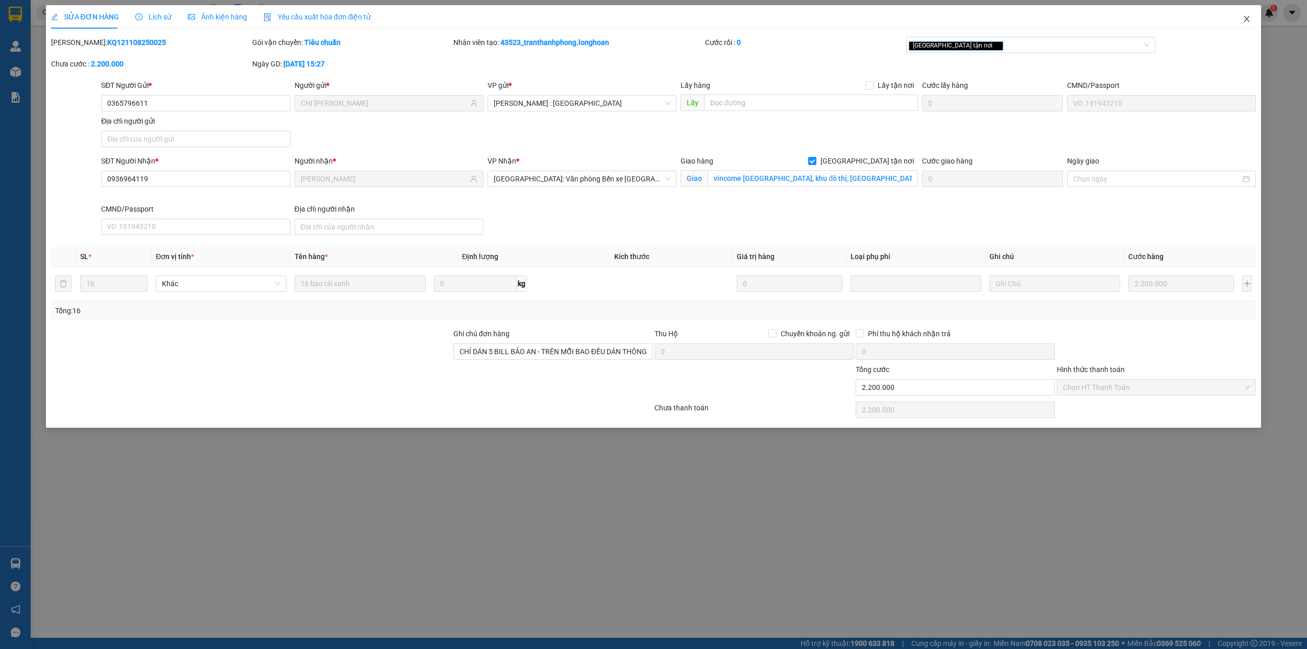
click at [1243, 17] on icon "close" at bounding box center [1247, 19] width 8 height 8
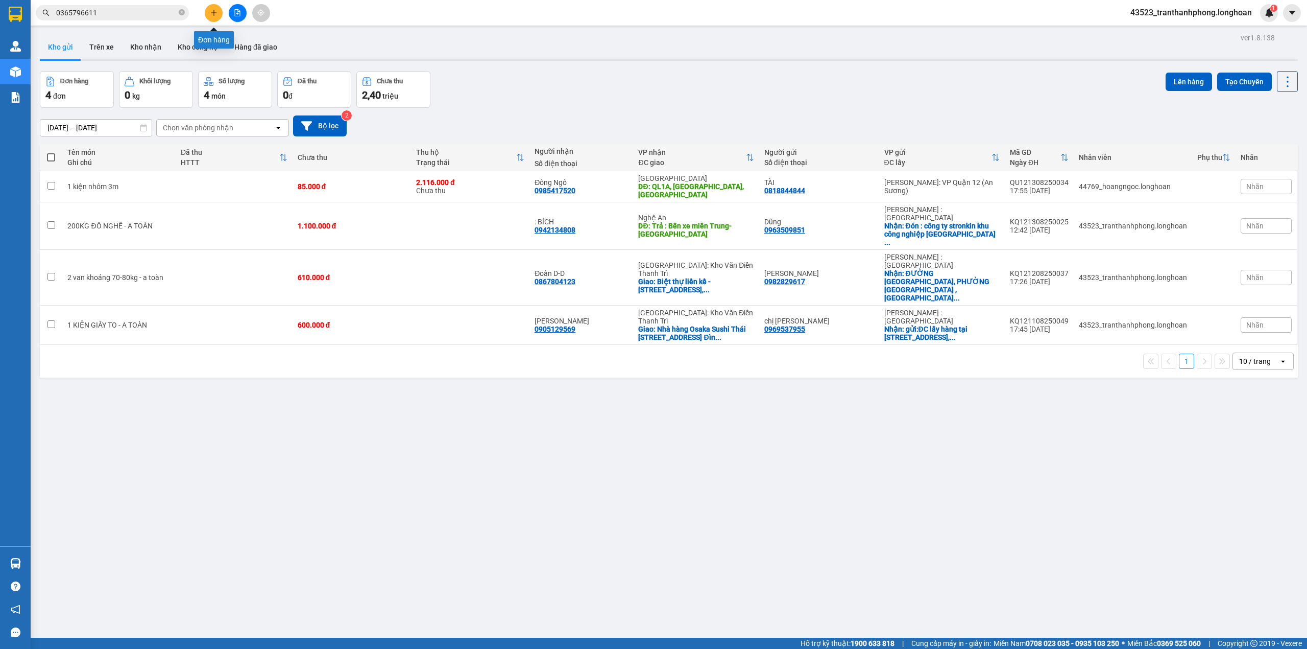
click at [208, 11] on button at bounding box center [214, 13] width 18 height 18
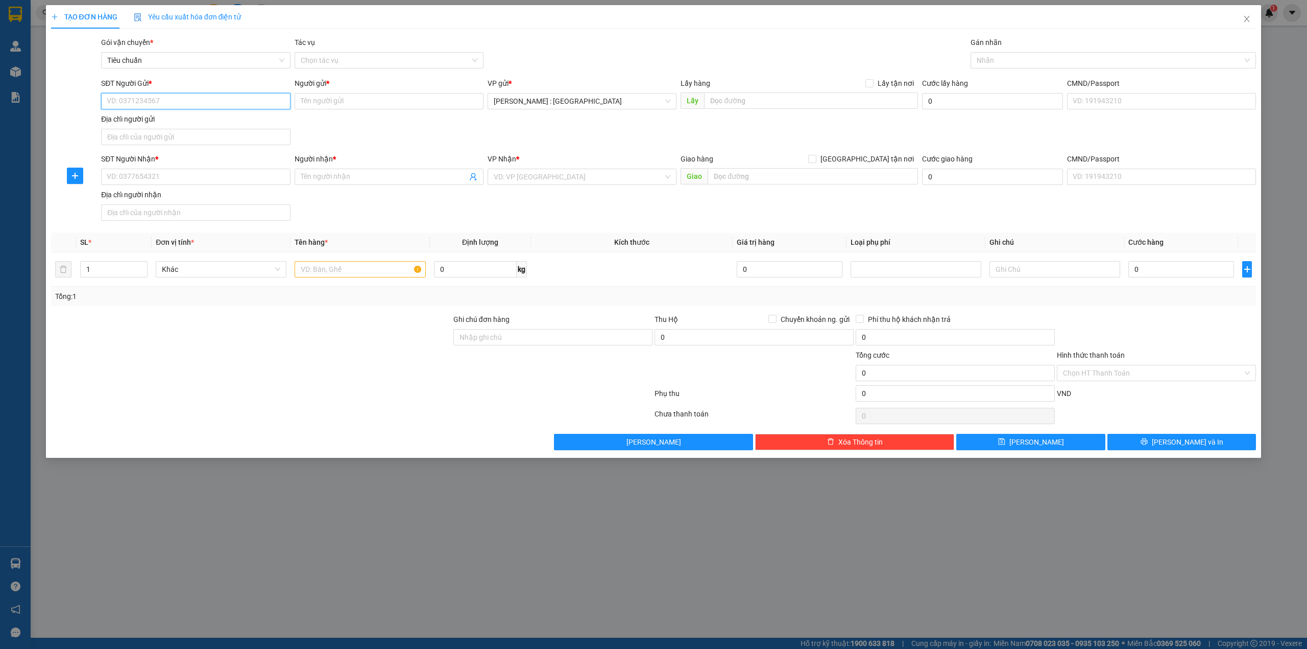
paste input "0979 467 897"
type input "0979467897"
click at [245, 182] on input "SĐT Người Nhận *" at bounding box center [195, 177] width 189 height 16
paste input "0339215299"
type input "0339215299"
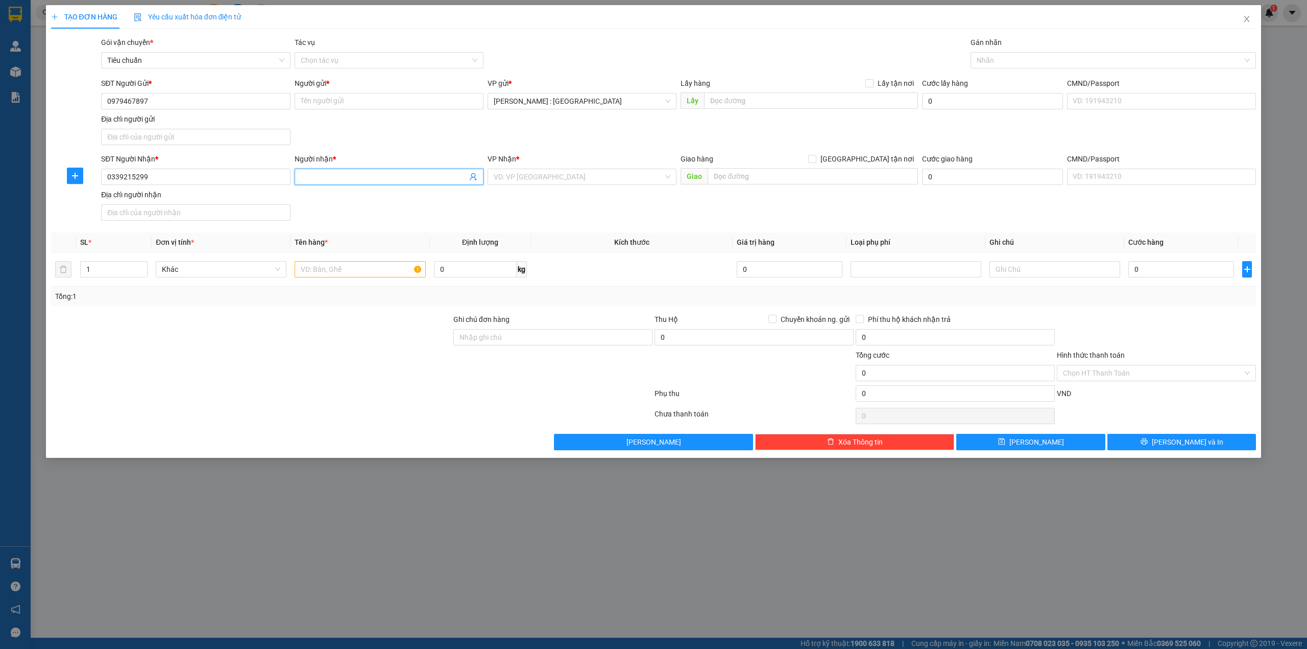
paste input "[PERSON_NAME]"
click at [397, 180] on input "Người nhận *" at bounding box center [384, 176] width 166 height 11
type input "[PERSON_NAME]"
paste input "Cty Nội Thất Nhân Nghĩa"
click at [378, 101] on input "Cty Nội Thất Nhân Nghĩa" at bounding box center [389, 101] width 189 height 16
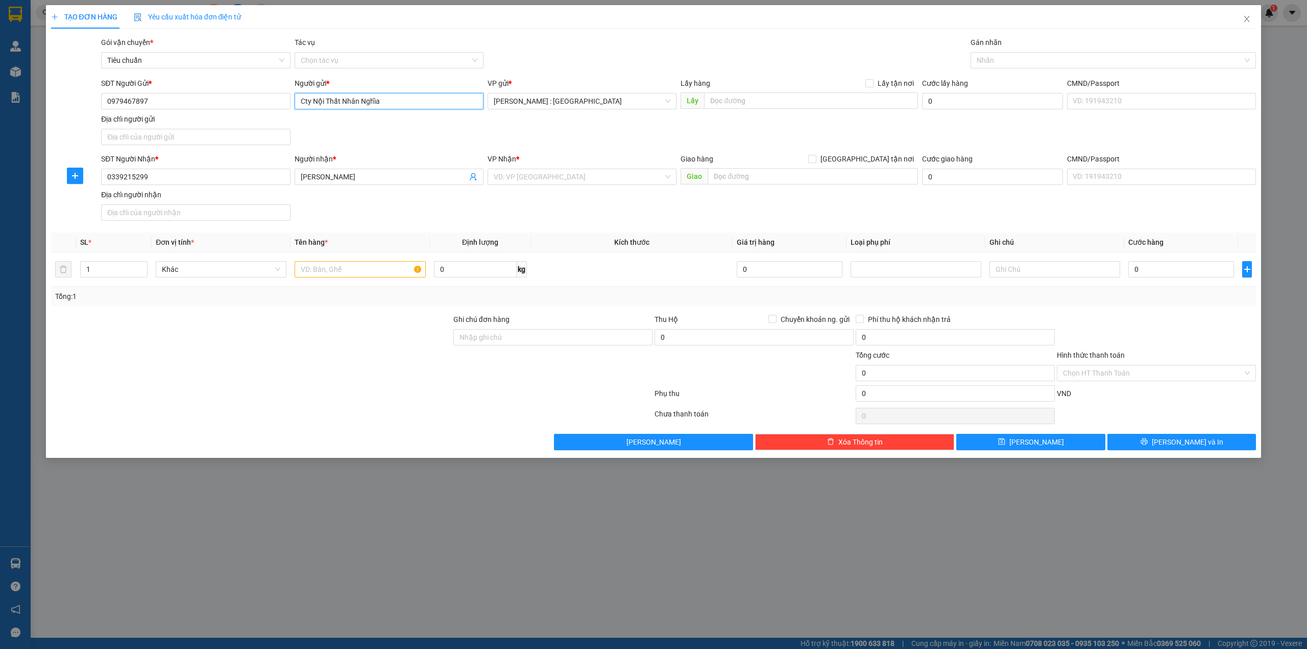
type input "Cty Nội Thất Nhân Nghĩa"
click at [760, 103] on input "text" at bounding box center [811, 100] width 214 height 16
paste input "Xưởng sản xuất Công ty TNHH Nội Thất Nhân Nghĩa - Ô 11 Đường D22 KDC VietSing P…"
type input "Xưởng sản xuất Công ty TNHH Nội Thất Nhân Nghĩa - Ô 11 Đường D22 KDC VietSing P…"
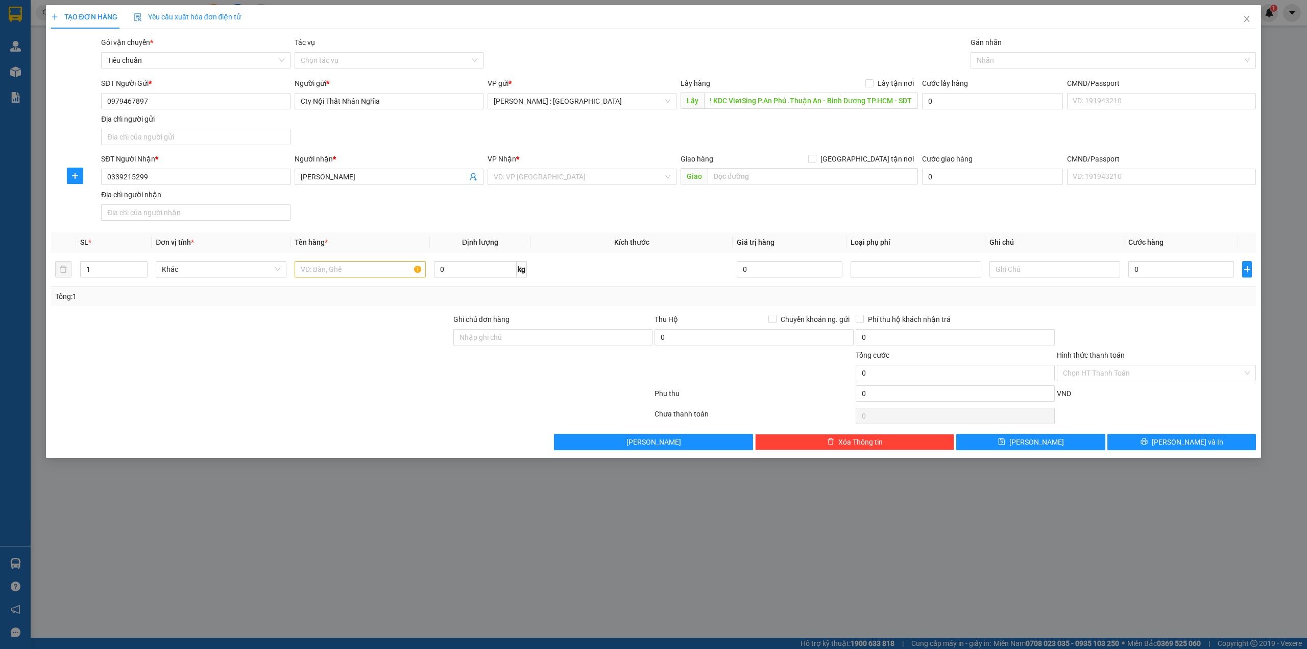
click at [894, 75] on div "Transit Pickup Surcharge Ids Transit Deliver Surcharge Ids Transit Deliver Surc…" at bounding box center [654, 243] width 1206 height 413
click at [893, 82] on span "Lấy tận nơi" at bounding box center [896, 83] width 44 height 11
click at [873, 82] on input "Lấy tận nơi" at bounding box center [869, 82] width 7 height 7
checkbox input "true"
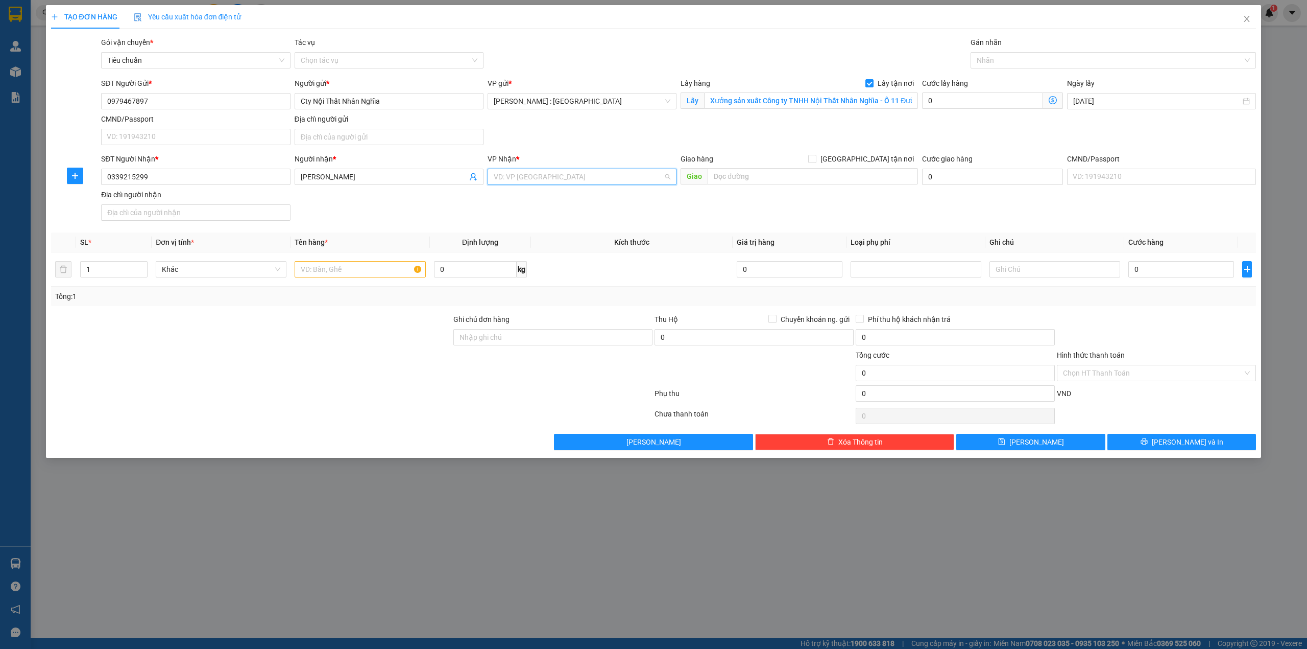
click at [546, 178] on input "search" at bounding box center [579, 176] width 170 height 15
type input "k"
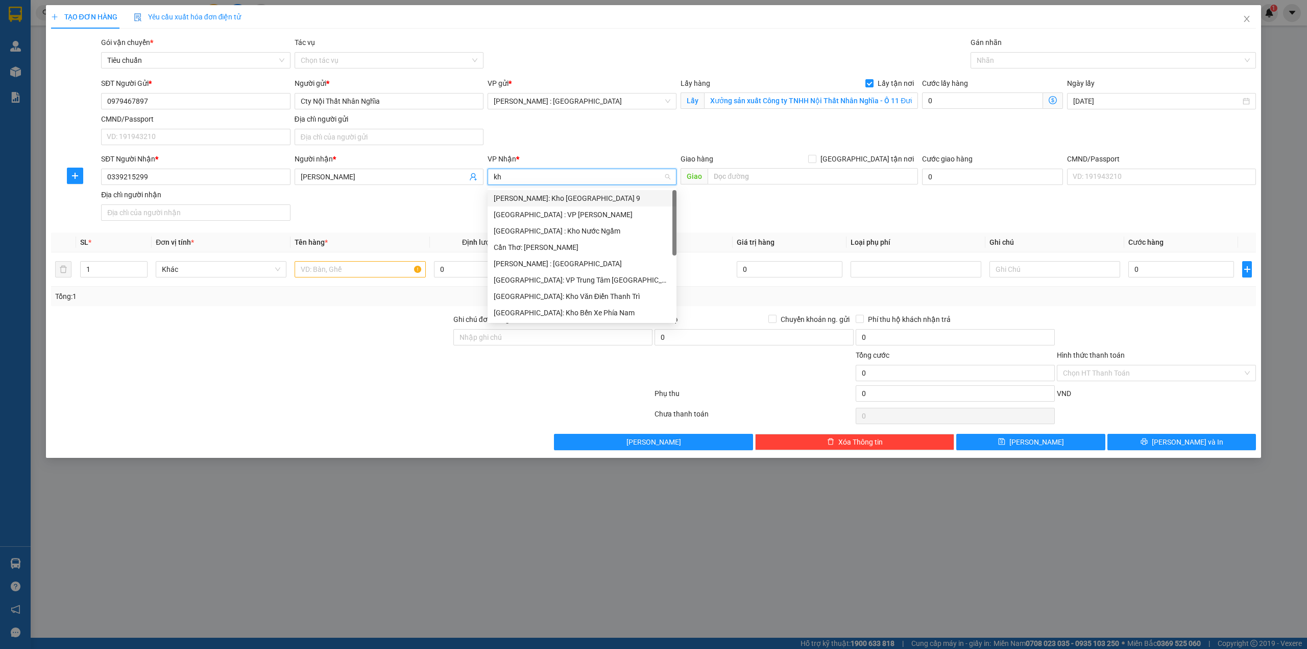
type input "kho"
click at [547, 267] on div "[GEOGRAPHIC_DATA]: Kho Văn Điển Thanh Trì" at bounding box center [582, 263] width 177 height 11
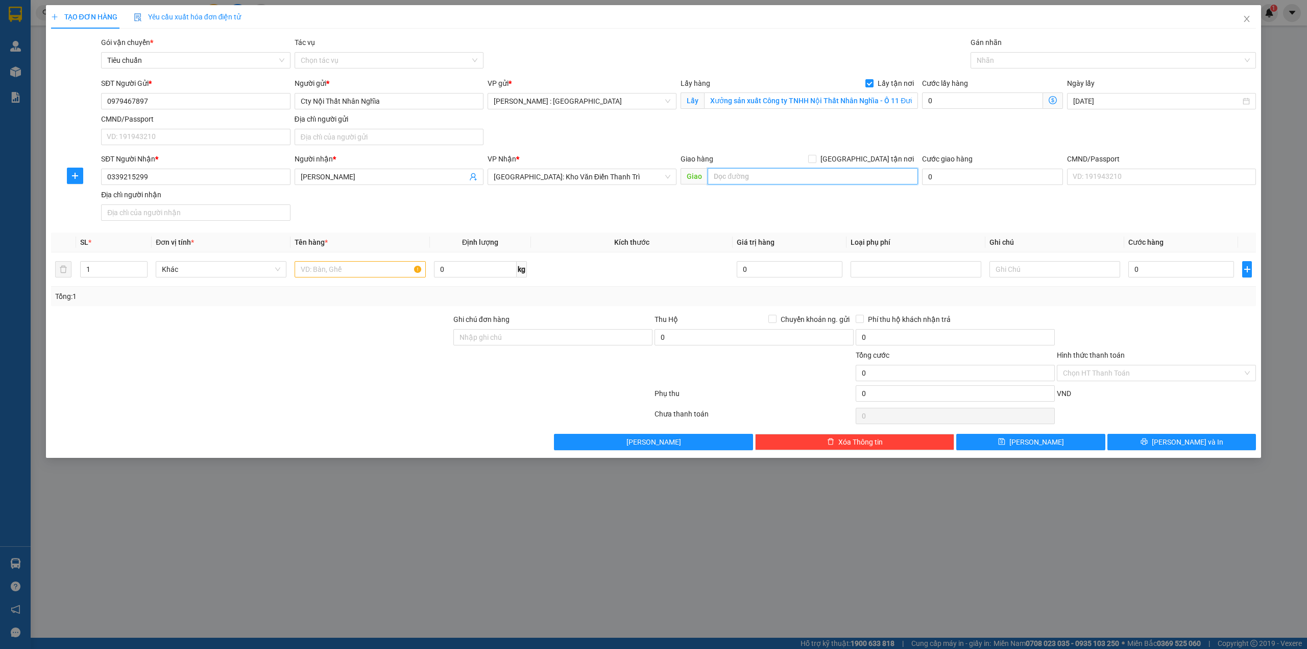
click at [787, 178] on input "text" at bounding box center [813, 176] width 210 height 16
paste input "[PERSON_NAME] - Thôn Thiểm Xuyên X. Tam Đa T. [GEOGRAPHIC_DATA]"
type input "[PERSON_NAME] - Thôn Thiểm Xuyên X. Tam Đa T. [GEOGRAPHIC_DATA]"
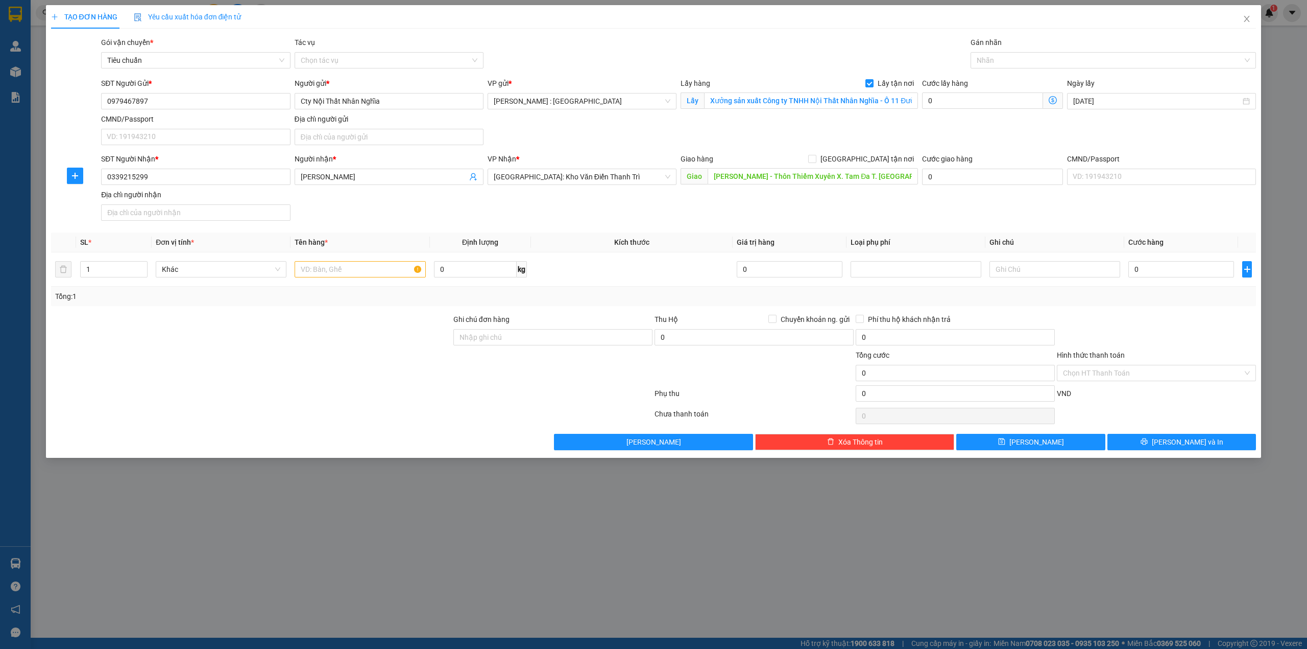
click at [880, 165] on div "Giao hàng [GEOGRAPHIC_DATA] tận nơi" at bounding box center [799, 160] width 237 height 15
click at [882, 161] on span "[GEOGRAPHIC_DATA] tận nơi" at bounding box center [868, 158] width 102 height 11
click at [816, 161] on input "[GEOGRAPHIC_DATA] tận nơi" at bounding box center [811, 158] width 7 height 7
checkbox input "true"
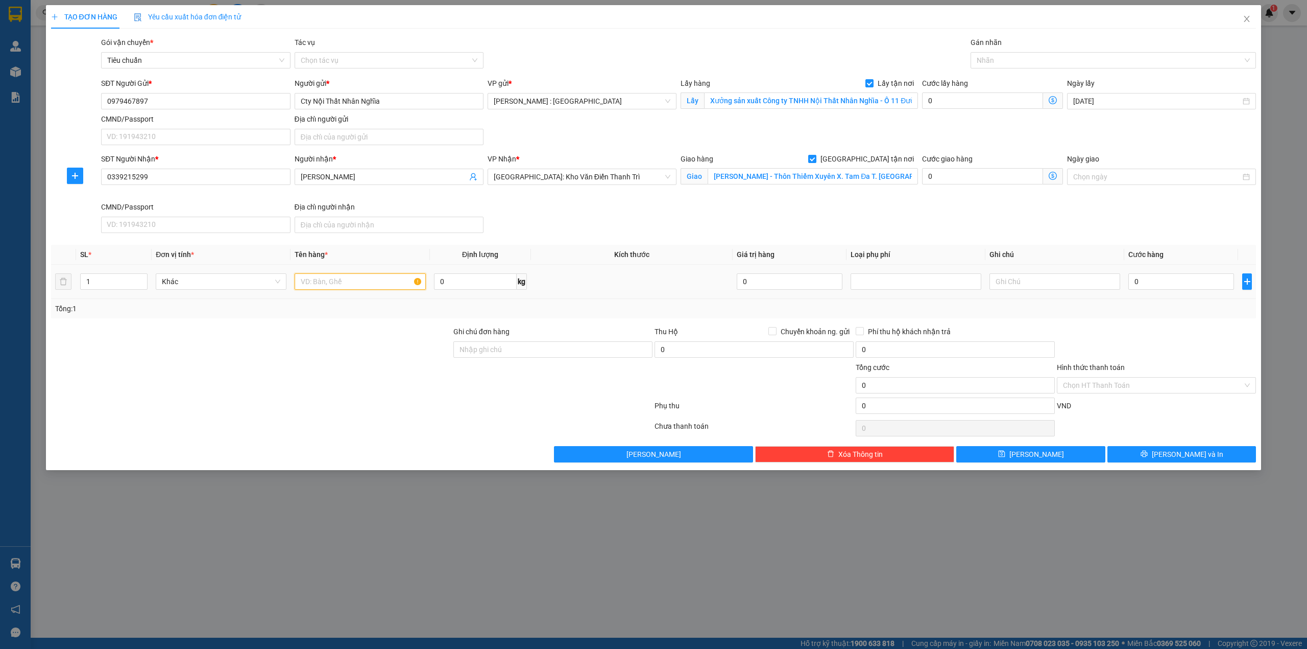
click at [377, 290] on input "text" at bounding box center [360, 281] width 131 height 16
paste input "1 thùng gỗ"
type input "1 thùng gỗ - a"
click at [792, 93] on input "Xưởng sản xuất Công ty TNHH Nội Thất Nhân Nghĩa - Ô 11 Đường D22 KDC VietSing P…" at bounding box center [811, 100] width 214 height 16
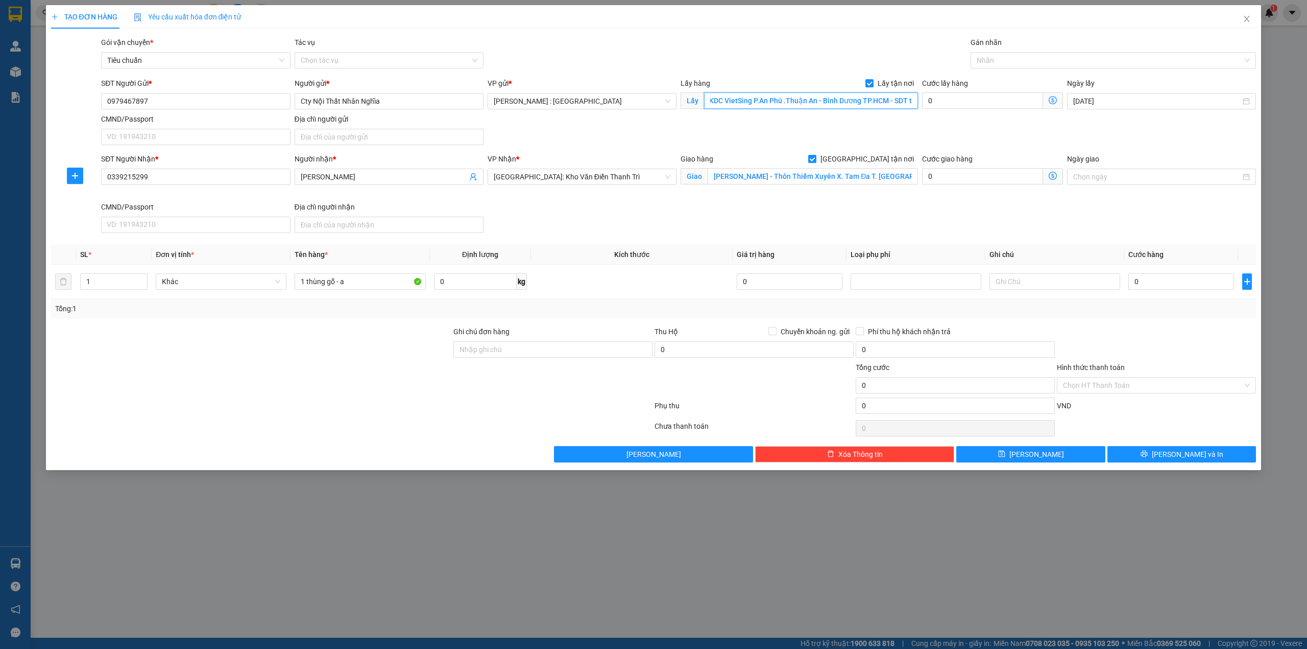
type input "Xưởng sản xuất Công ty TNHH Nội Thất Nhân Nghĩa - Ô 11 Đường D22 KDC VietSing P…"
drag, startPoint x: 364, startPoint y: 295, endPoint x: 364, endPoint y: 288, distance: 6.6
click at [364, 293] on td "1 thùng gỗ - a" at bounding box center [360, 282] width 139 height 34
click at [364, 288] on input "1 thùng gỗ - a" at bounding box center [360, 281] width 131 height 16
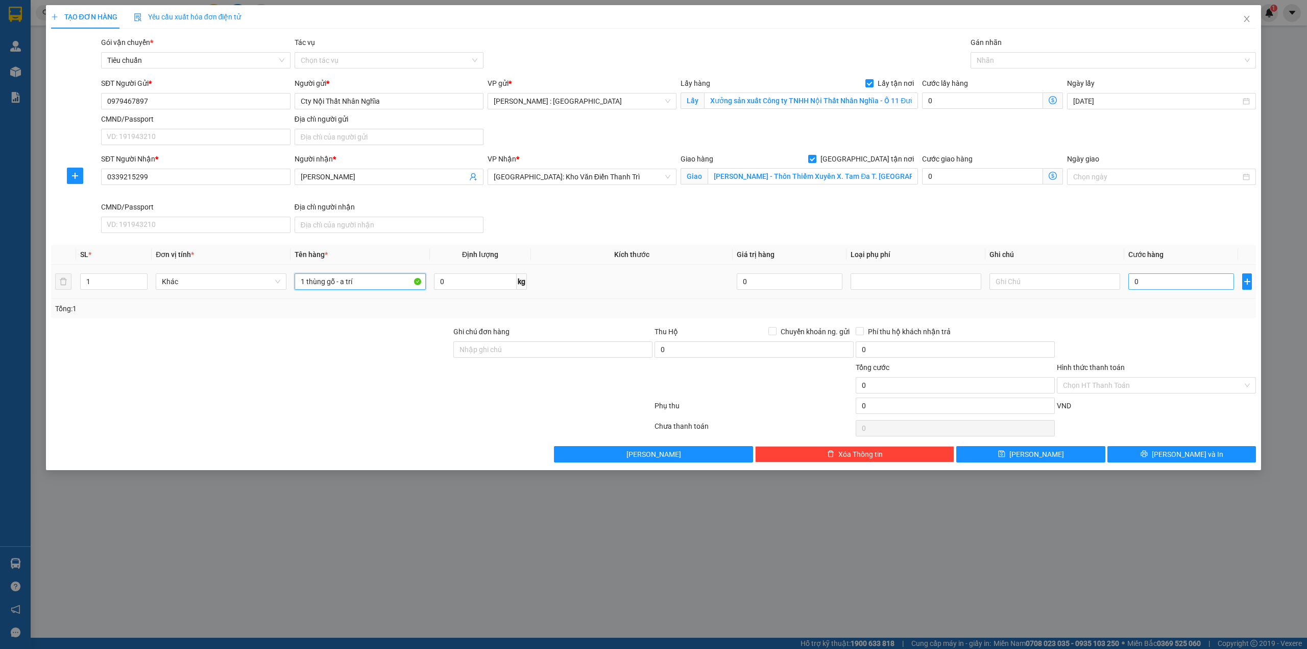
type input "1 thùng gỗ - a trí"
click at [1173, 284] on input "0" at bounding box center [1182, 281] width 106 height 16
type input "3"
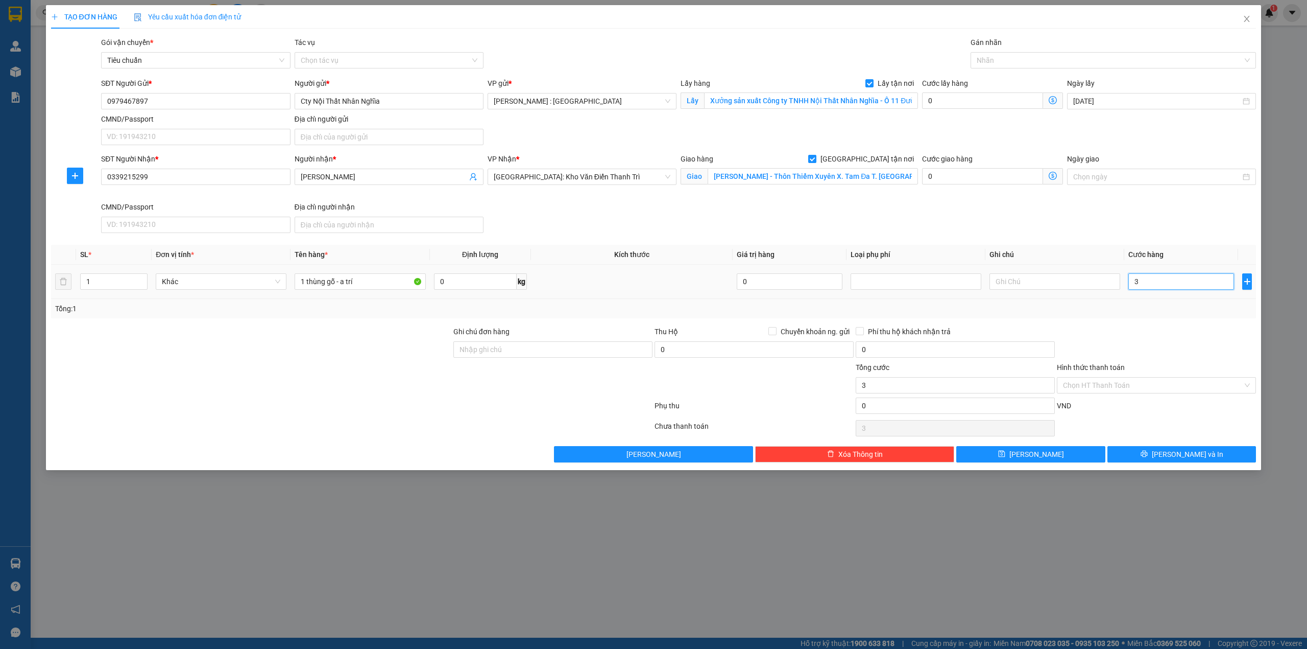
type input "37"
type input "370"
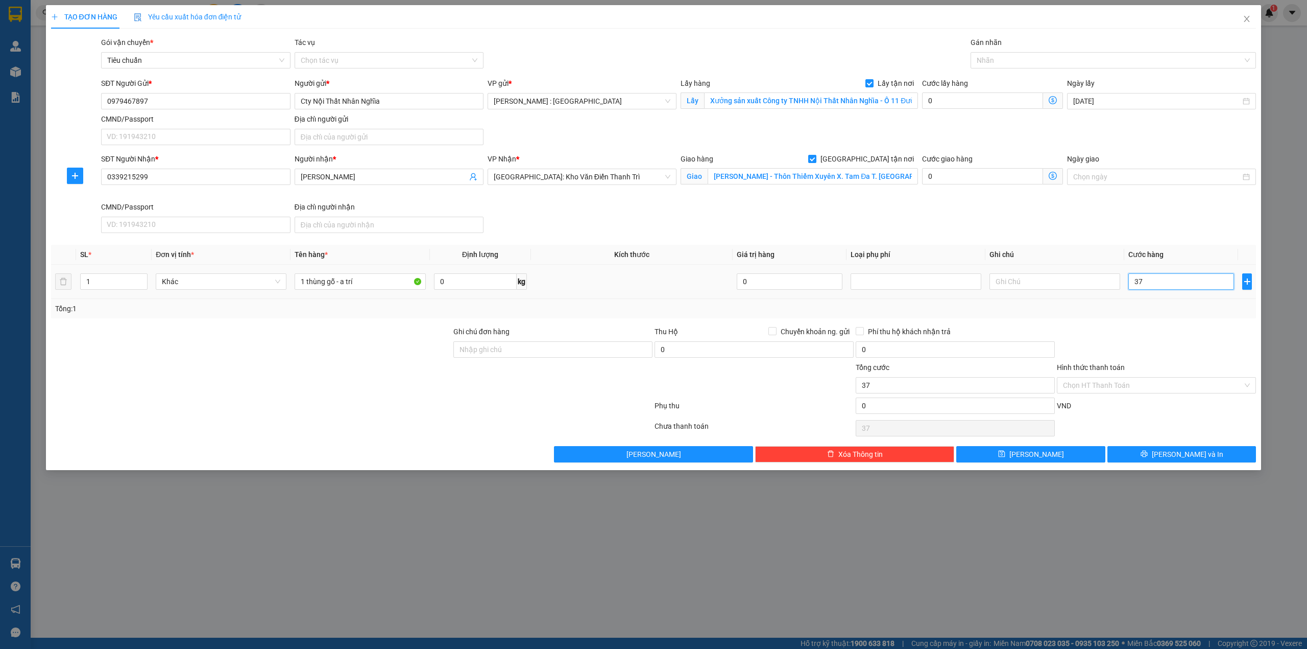
type input "370"
type input "370.000"
click at [1001, 454] on button "[PERSON_NAME]" at bounding box center [1030, 454] width 149 height 16
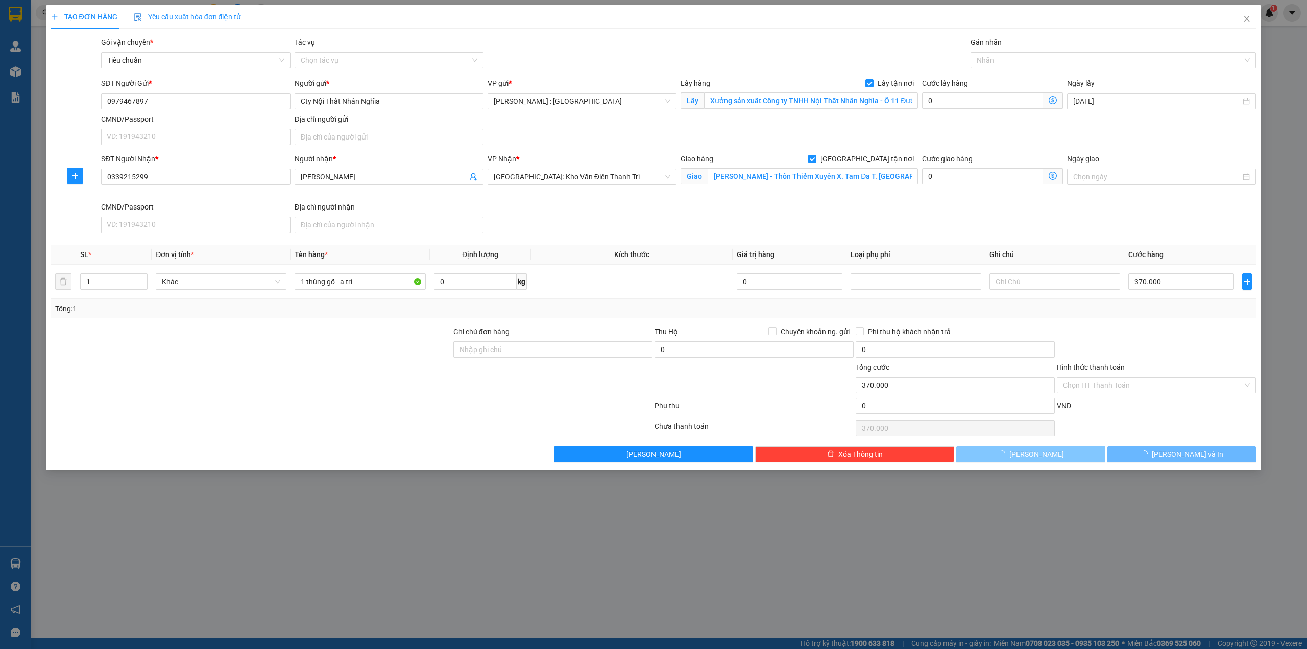
checkbox input "false"
type input "0"
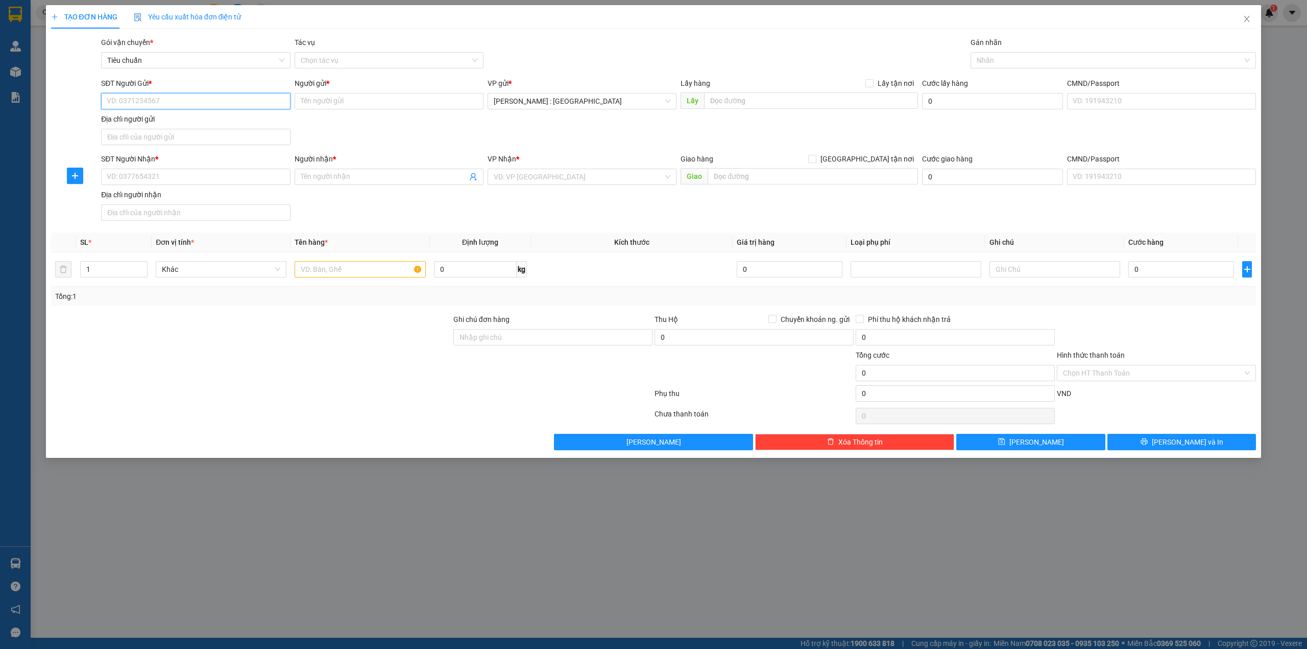
click at [177, 101] on input "SĐT Người Gửi *" at bounding box center [195, 101] width 189 height 16
paste input "0835191717"
type input "0835191717"
click at [207, 174] on input "SĐT Người Nhận *" at bounding box center [195, 177] width 189 height 16
paste input "0913262777"
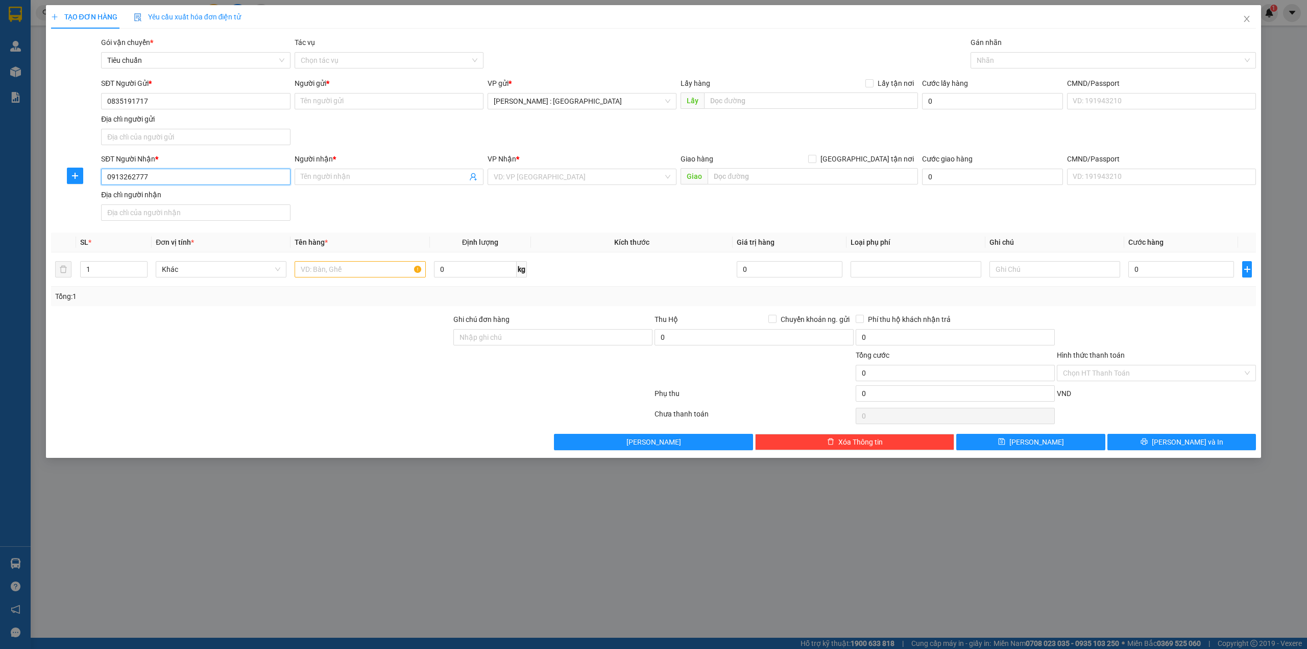
type input "0913262777"
paste input "[PERSON_NAME]"
click at [412, 171] on span at bounding box center [389, 177] width 189 height 16
type input "[PERSON_NAME]"
paste input "[PERSON_NAME]"
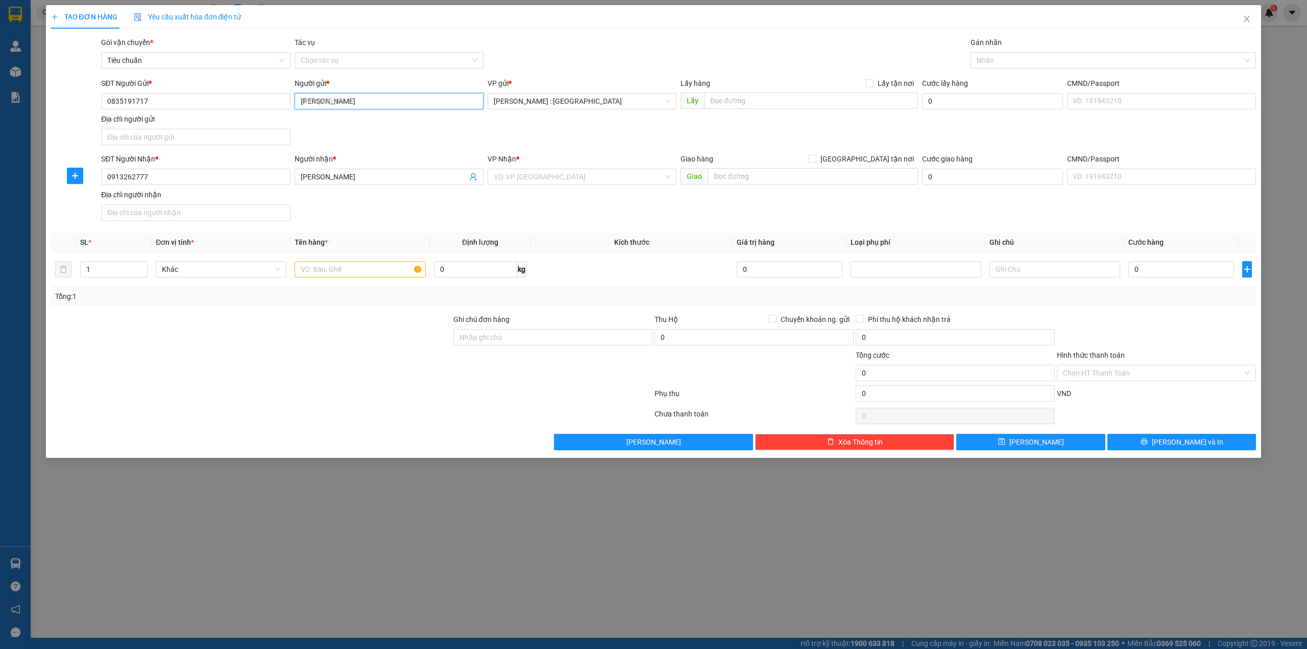
click at [401, 107] on input "[PERSON_NAME]" at bounding box center [389, 101] width 189 height 16
type input "[PERSON_NAME]"
click at [726, 173] on input "text" at bounding box center [813, 176] width 210 height 16
paste input "ấp lung chim xã [GEOGRAPHIC_DATA] thành tỉnh [GEOGRAPHIC_DATA]."
type input "ấp lung chim xã [GEOGRAPHIC_DATA] thành tỉnh [GEOGRAPHIC_DATA]."
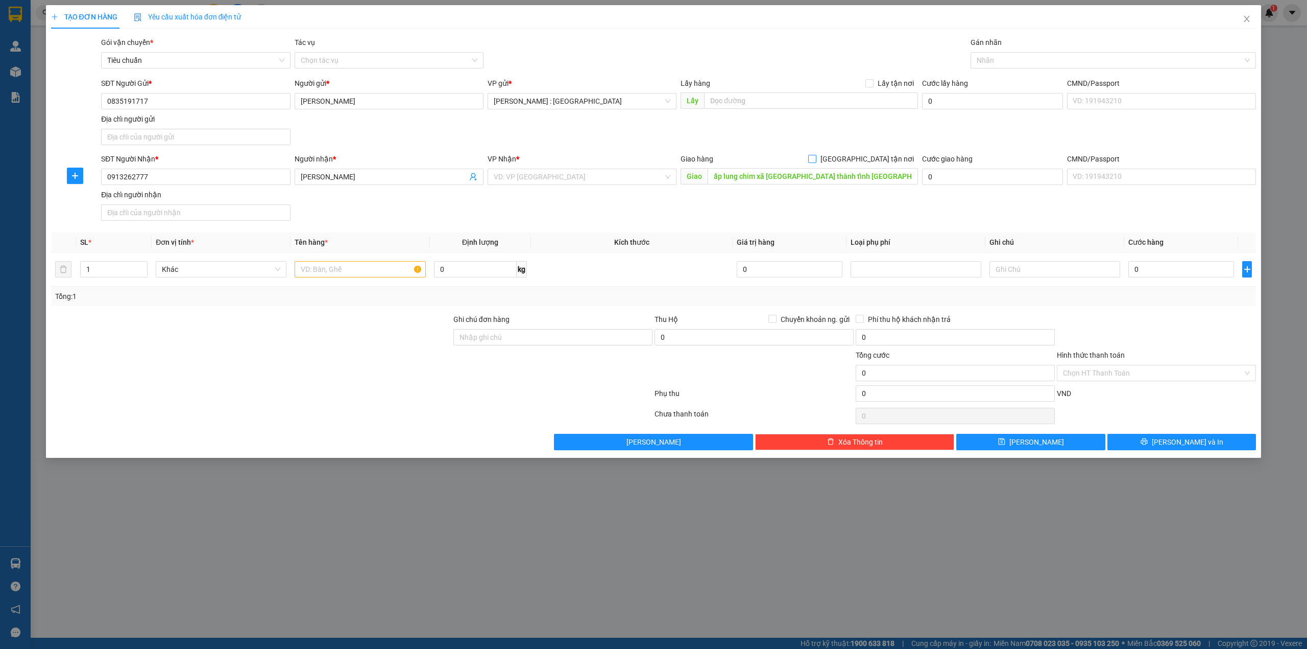
click at [875, 156] on span "[GEOGRAPHIC_DATA] tận nơi" at bounding box center [868, 158] width 102 height 11
click at [816, 156] on input "[GEOGRAPHIC_DATA] tận nơi" at bounding box center [811, 158] width 7 height 7
checkbox input "true"
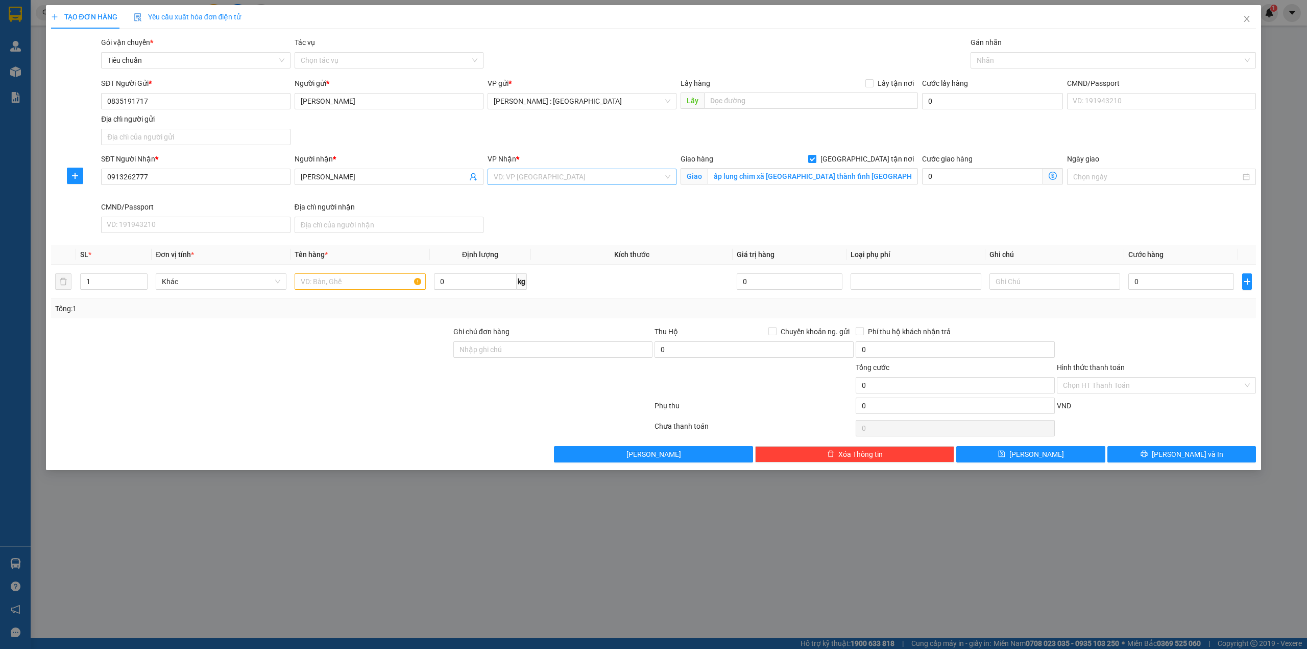
click at [595, 172] on input "search" at bounding box center [579, 176] width 170 height 15
type input "cần"
click at [576, 199] on div "Cần Thơ: [PERSON_NAME]" at bounding box center [582, 198] width 177 height 11
click at [884, 86] on span "Lấy tận nơi" at bounding box center [896, 83] width 44 height 11
click at [873, 86] on input "Lấy tận nơi" at bounding box center [869, 82] width 7 height 7
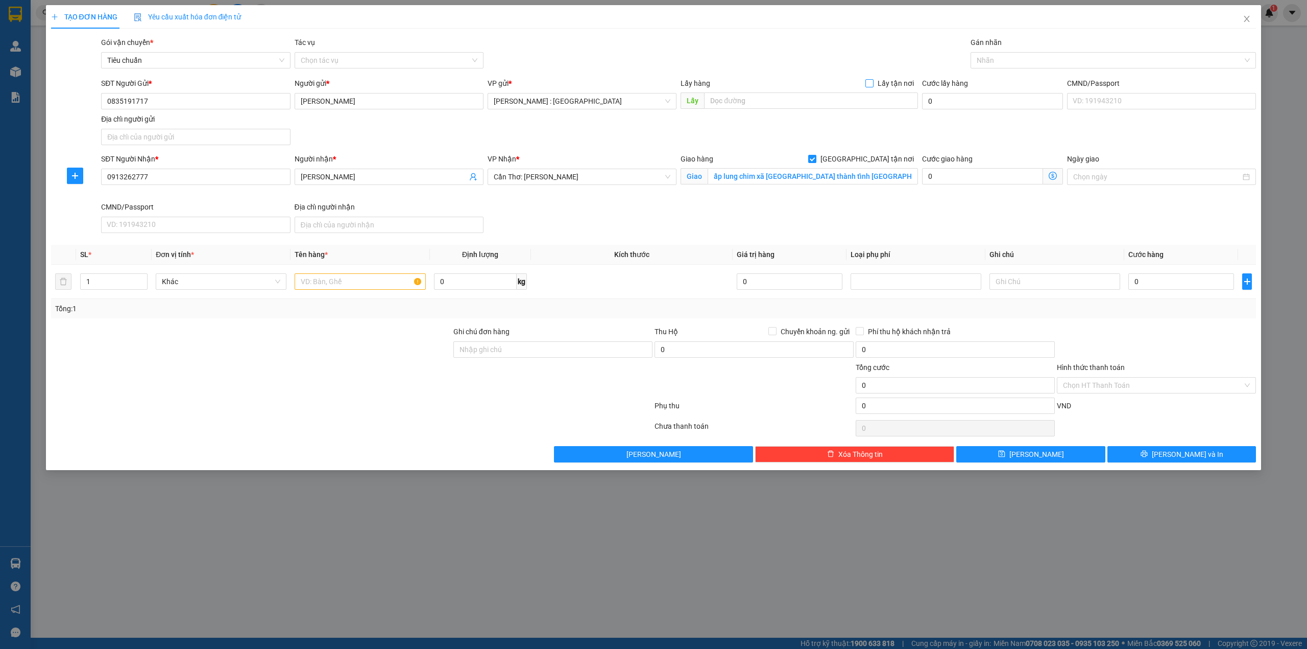
checkbox input "true"
click at [865, 103] on input "text" at bounding box center [811, 100] width 214 height 16
paste input "[STREET_ADDRESS][PERSON_NAME]. An [GEOGRAPHIC_DATA], [GEOGRAPHIC_DATA], [GEOGRA…"
type input "[STREET_ADDRESS][PERSON_NAME]. An [GEOGRAPHIC_DATA], [GEOGRAPHIC_DATA], [GEOGRA…"
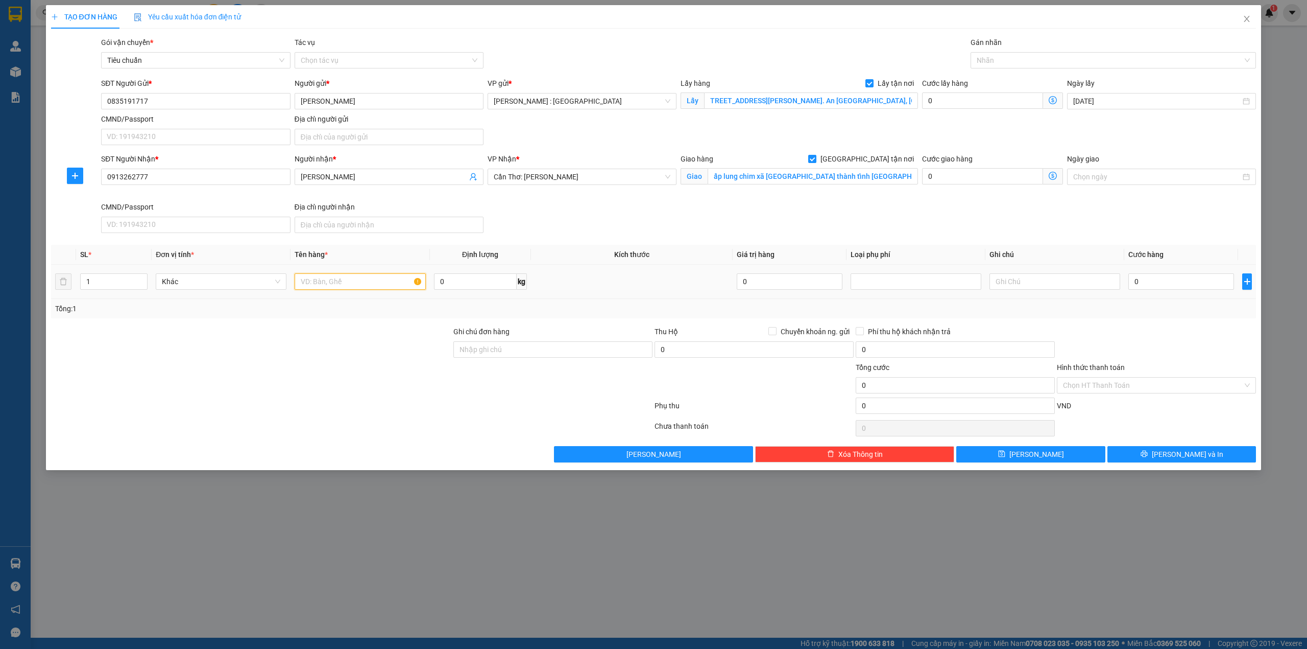
scroll to position [0, 0]
click at [366, 280] on input "text" at bounding box center [360, 281] width 131 height 16
click at [364, 287] on input "8 thungf" at bounding box center [360, 281] width 131 height 16
type input "8 thùng sơn + 2 kiện giấy + 1 bao cát"
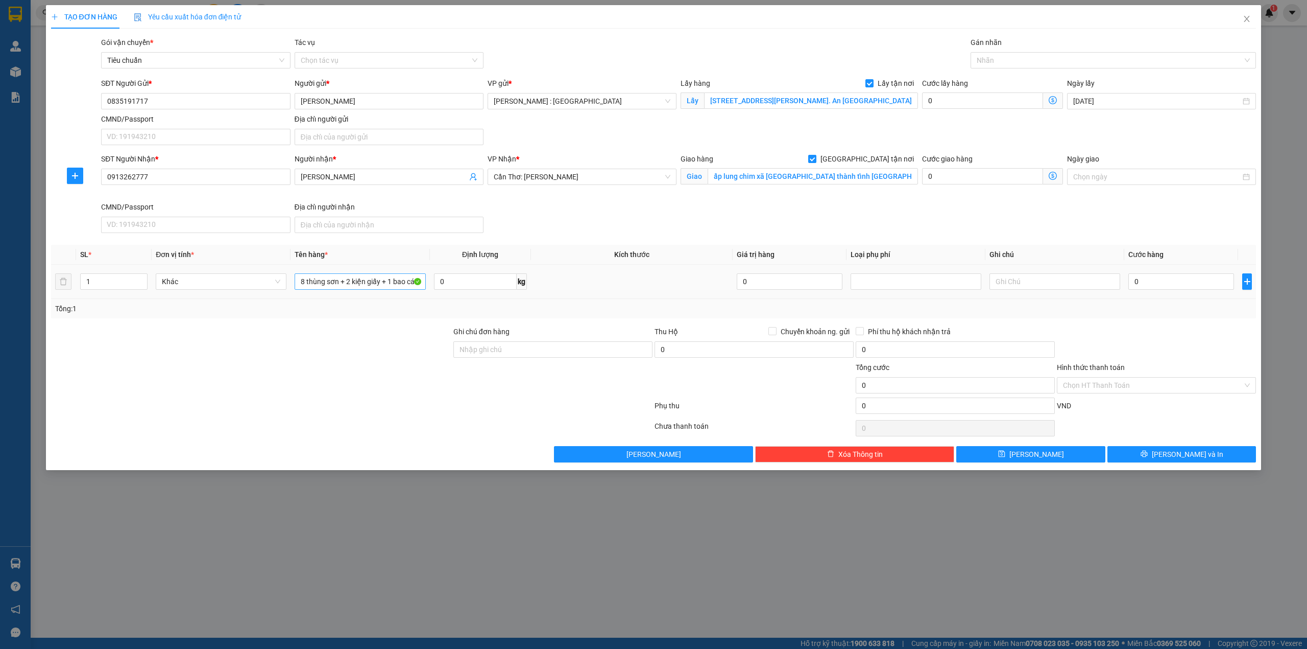
scroll to position [0, 0]
click at [1153, 281] on input "0" at bounding box center [1182, 281] width 106 height 16
type input "6"
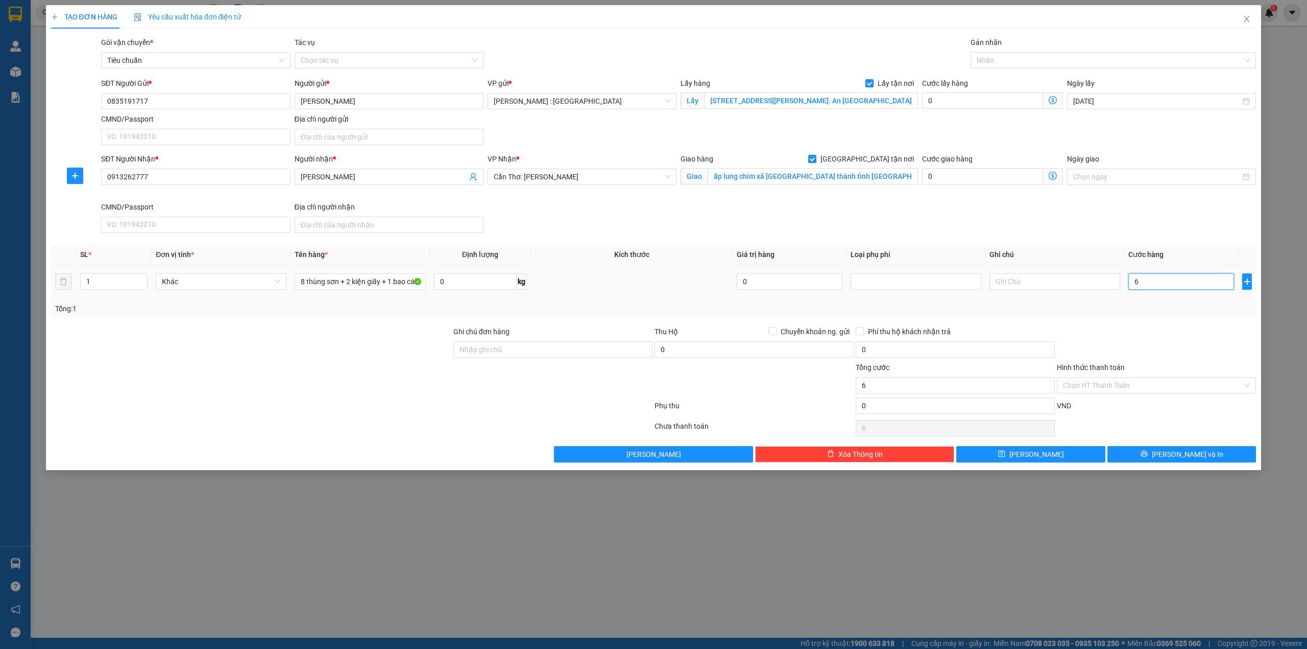
type input "63"
type input "630"
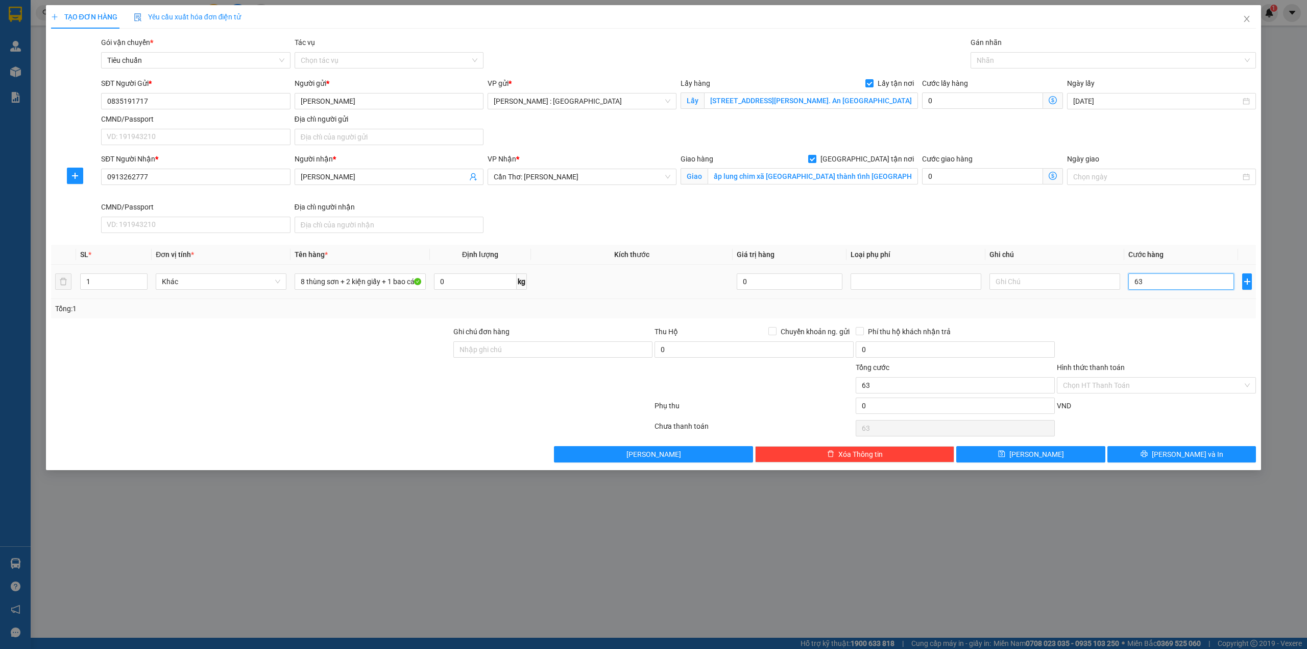
type input "630"
type input "630.000"
click at [959, 105] on input "0" at bounding box center [982, 100] width 121 height 16
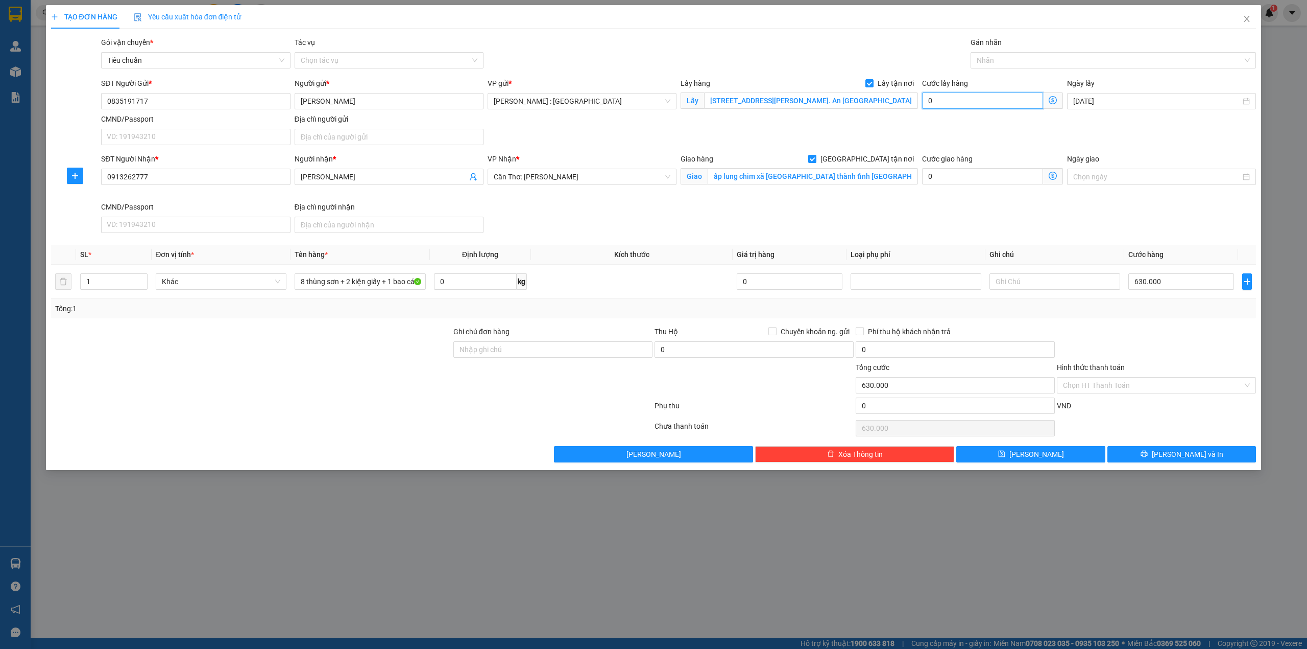
type input "630.001"
type input "1"
type input "630.010"
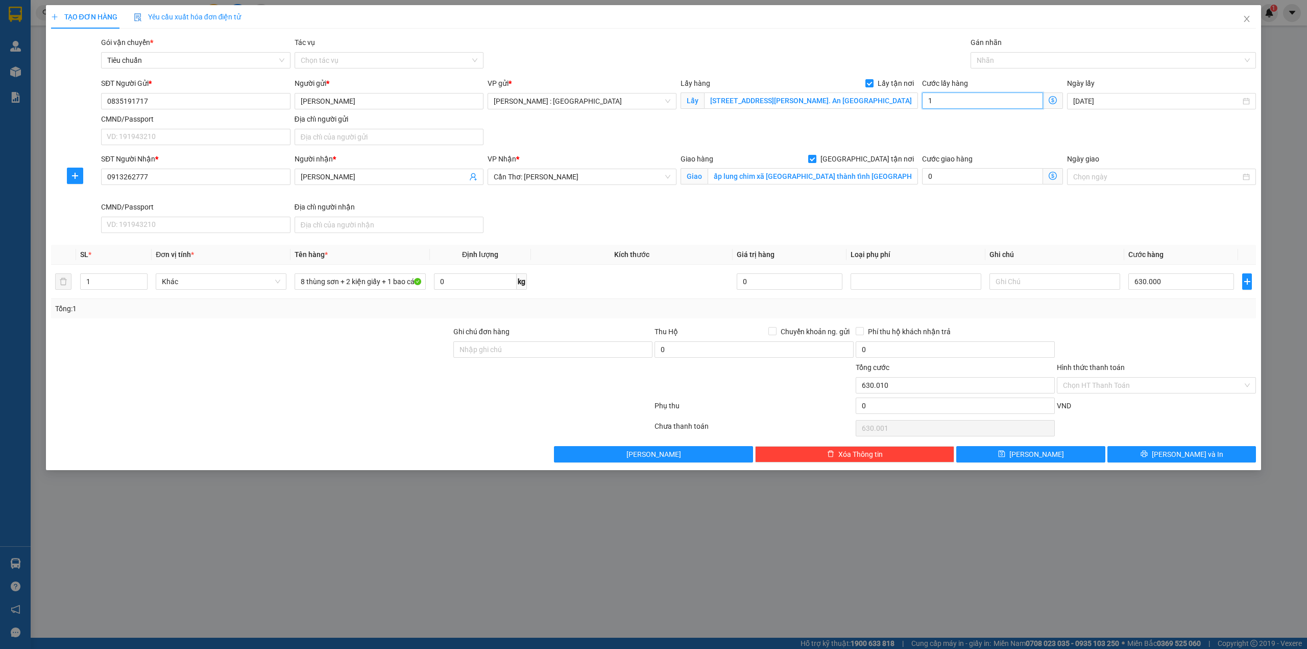
type input "10"
type input "630.100"
type input "100"
type input "730.000"
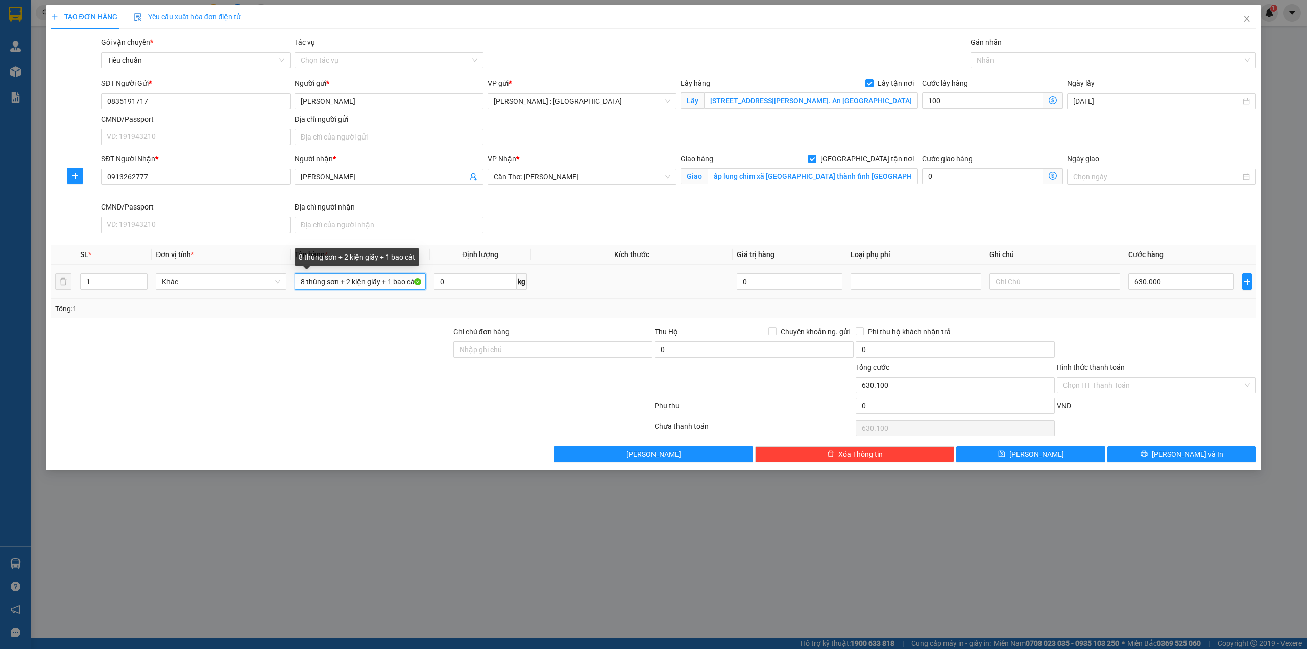
type input "730.000"
type input "100.000"
click at [382, 282] on input "8 thùng sơn + 2 kiện giấy + 1 bao cát" at bounding box center [360, 281] width 131 height 16
type input "8 thùng sơn + 2 kiện giấy + 1 [PERSON_NAME]"
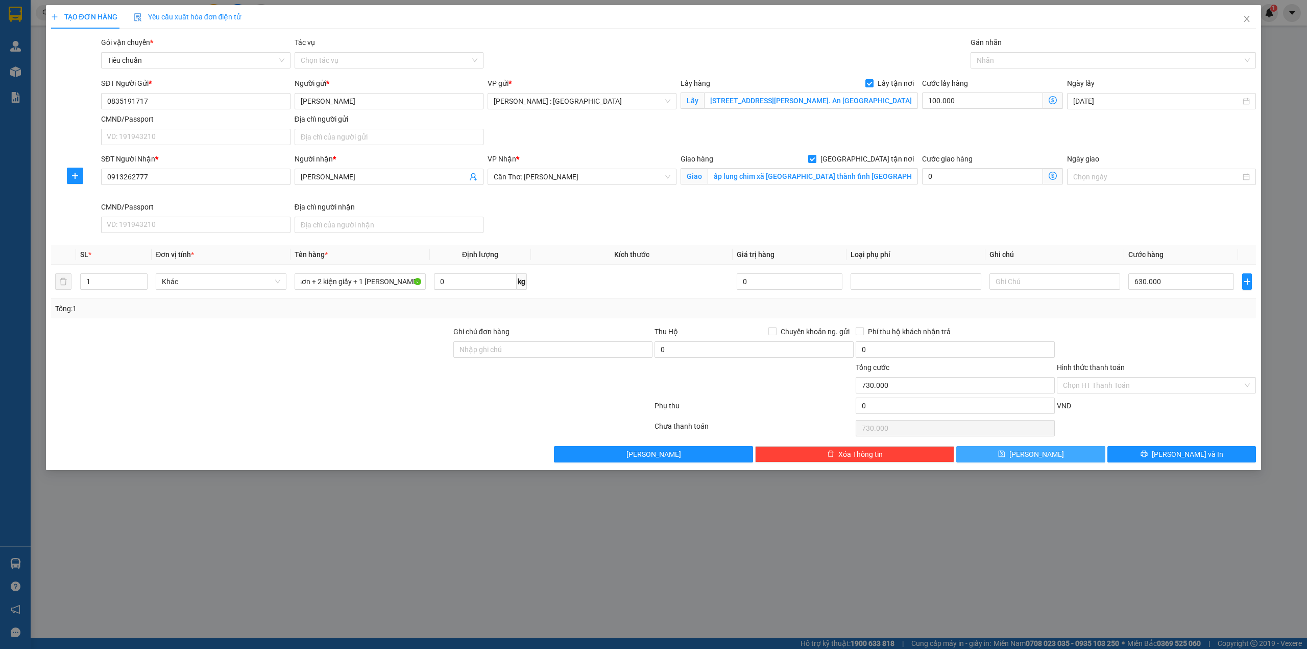
scroll to position [0, 0]
click at [1057, 452] on button "[PERSON_NAME]" at bounding box center [1030, 454] width 149 height 16
checkbox input "false"
type input "0"
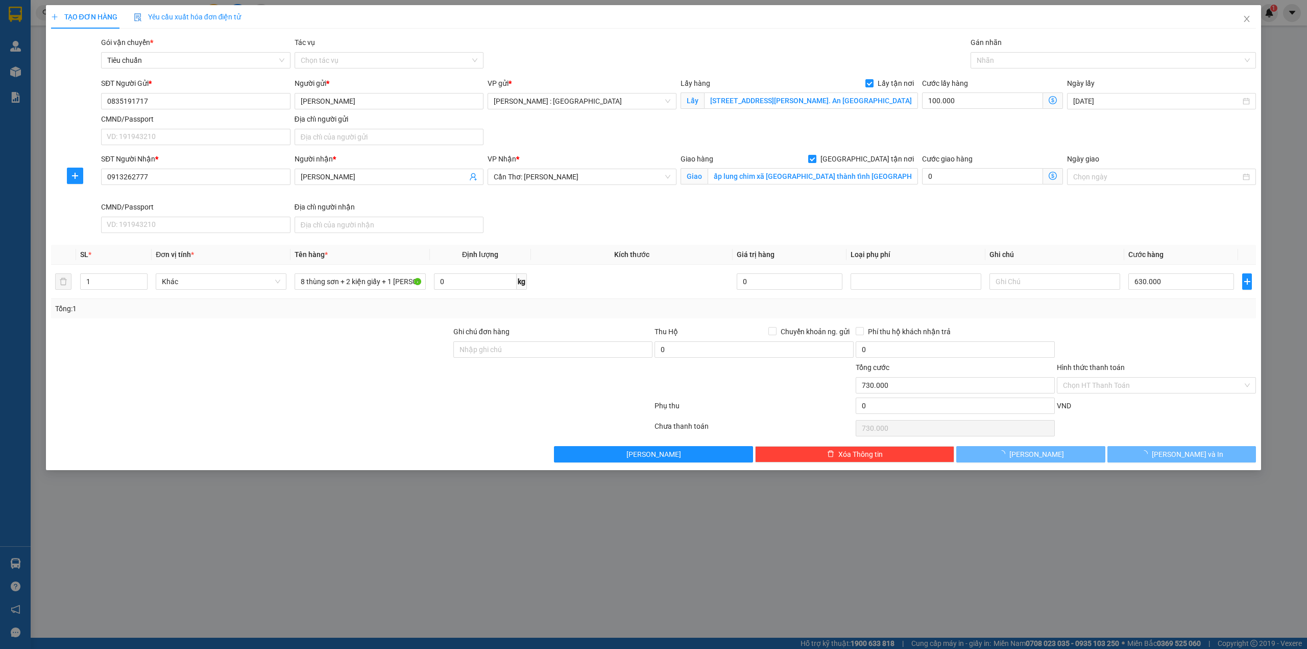
type input "0"
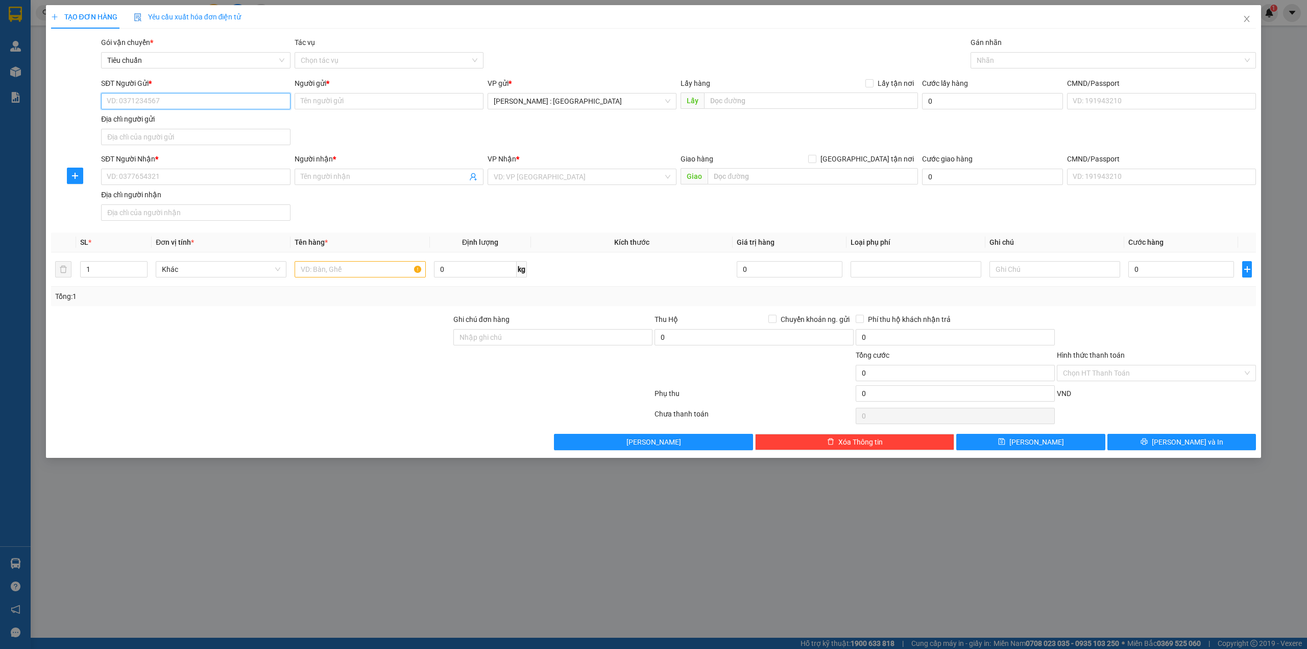
click at [262, 97] on input "SĐT Người Gửi *" at bounding box center [195, 101] width 189 height 16
paste input "0917335144"
type input "0917335144"
click at [254, 182] on input "SĐT Người Nhận *" at bounding box center [195, 177] width 189 height 16
paste input "0356258057"
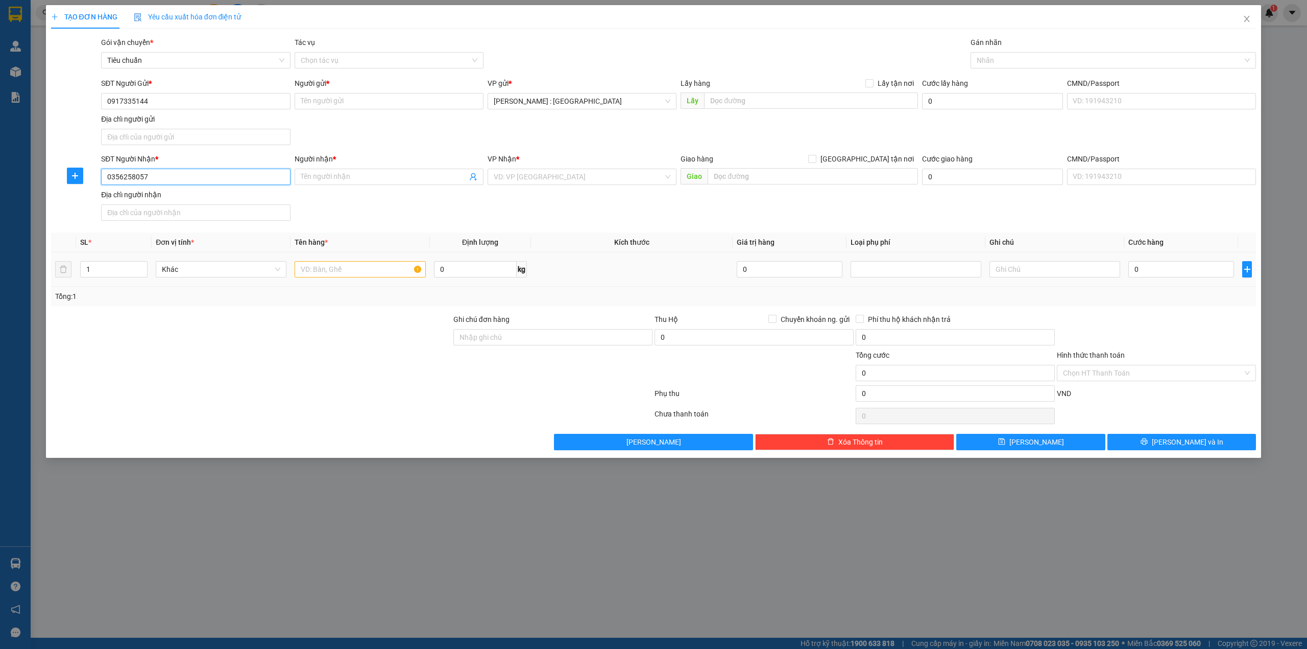
type input "0356258057"
paste input "Dung"
click at [372, 174] on input "Người nhận *" at bounding box center [384, 176] width 166 height 11
type input "Dung"
click at [434, 105] on input "Người gửi *" at bounding box center [389, 101] width 189 height 16
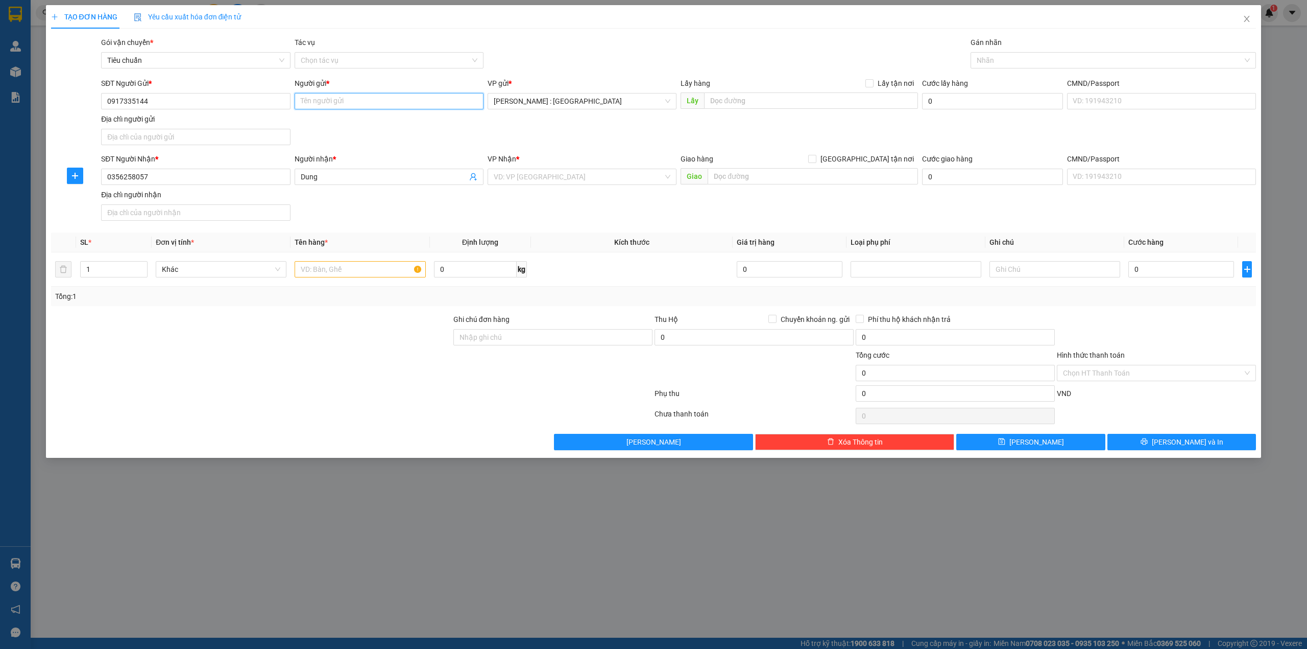
paste input "Thu"
type input "Thu"
click at [884, 101] on input "text" at bounding box center [811, 100] width 214 height 16
paste input "đón: 105 Đường số 1 - cư xá [GEOGRAPHIC_DATA] - P.4 - Q.3 - HCM"
type input "đón: 105 Đường số 1 - cư xá [GEOGRAPHIC_DATA] - P.4 - Q.3 - HCM"
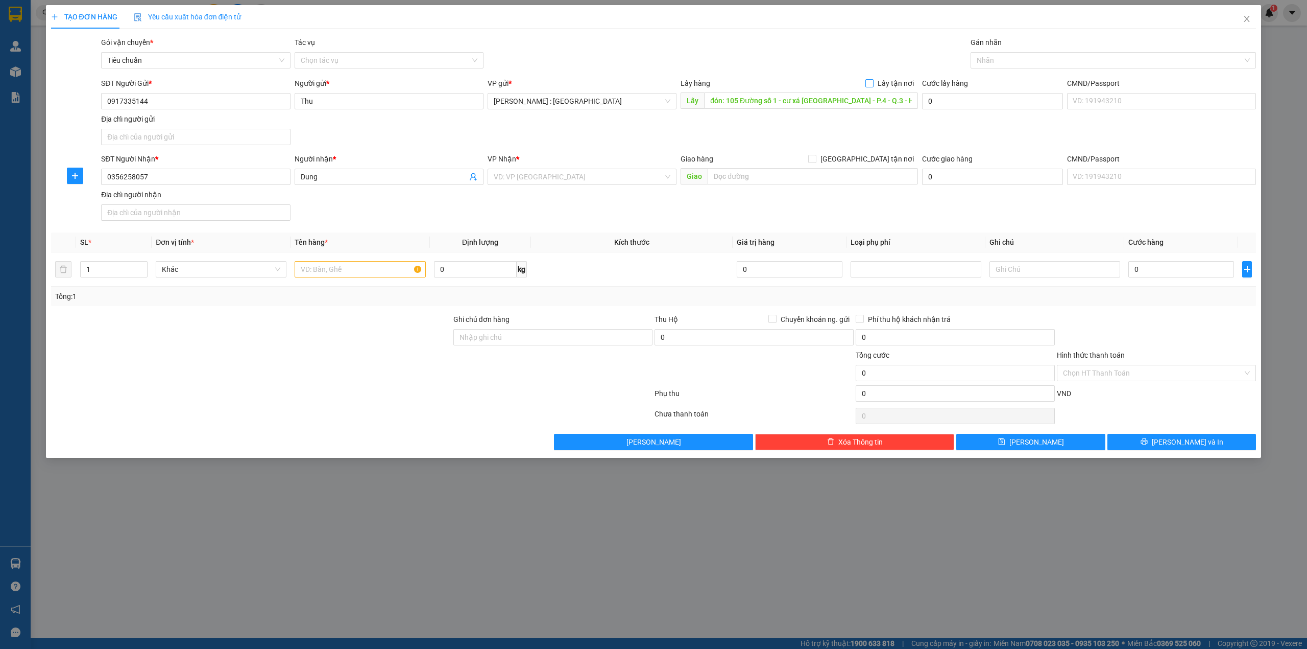
click at [878, 87] on span "Lấy tận nơi" at bounding box center [896, 83] width 44 height 11
click at [873, 86] on input "Lấy tận nơi" at bounding box center [869, 82] width 7 height 7
checkbox input "true"
click at [589, 174] on input "search" at bounding box center [579, 176] width 170 height 15
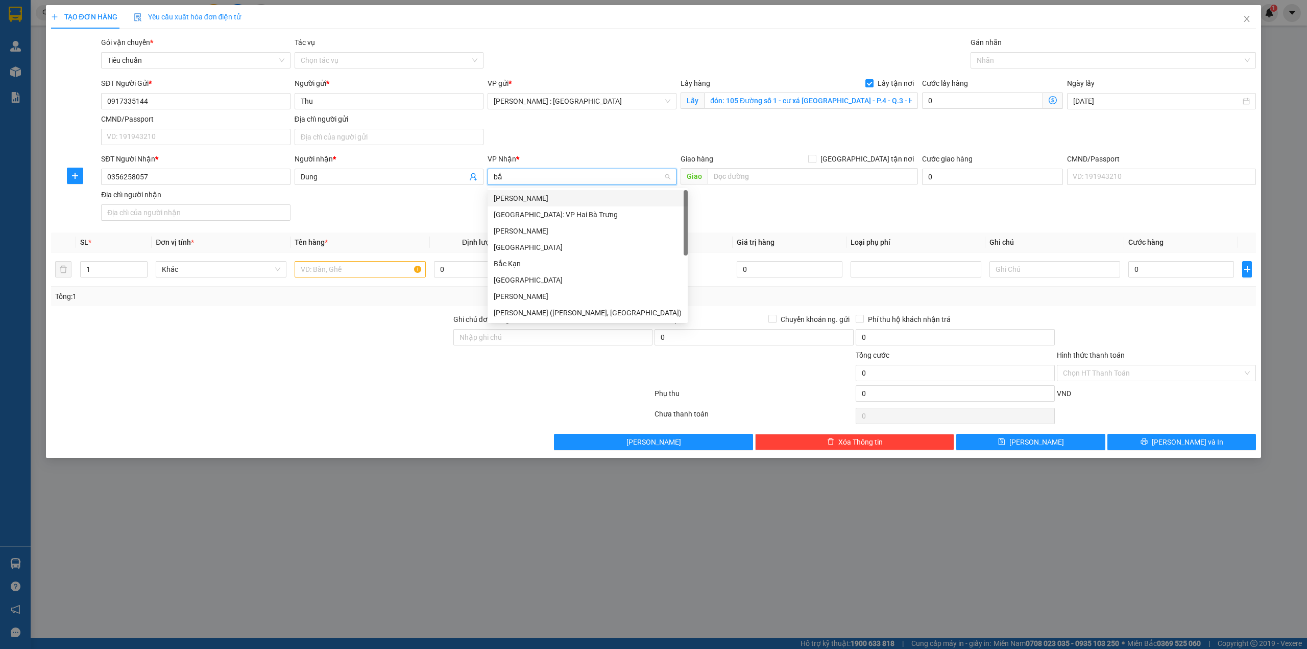
type input "b"
type input "kho"
click at [536, 258] on div "[GEOGRAPHIC_DATA]: Kho Văn Điển Thanh Trì" at bounding box center [582, 263] width 177 height 11
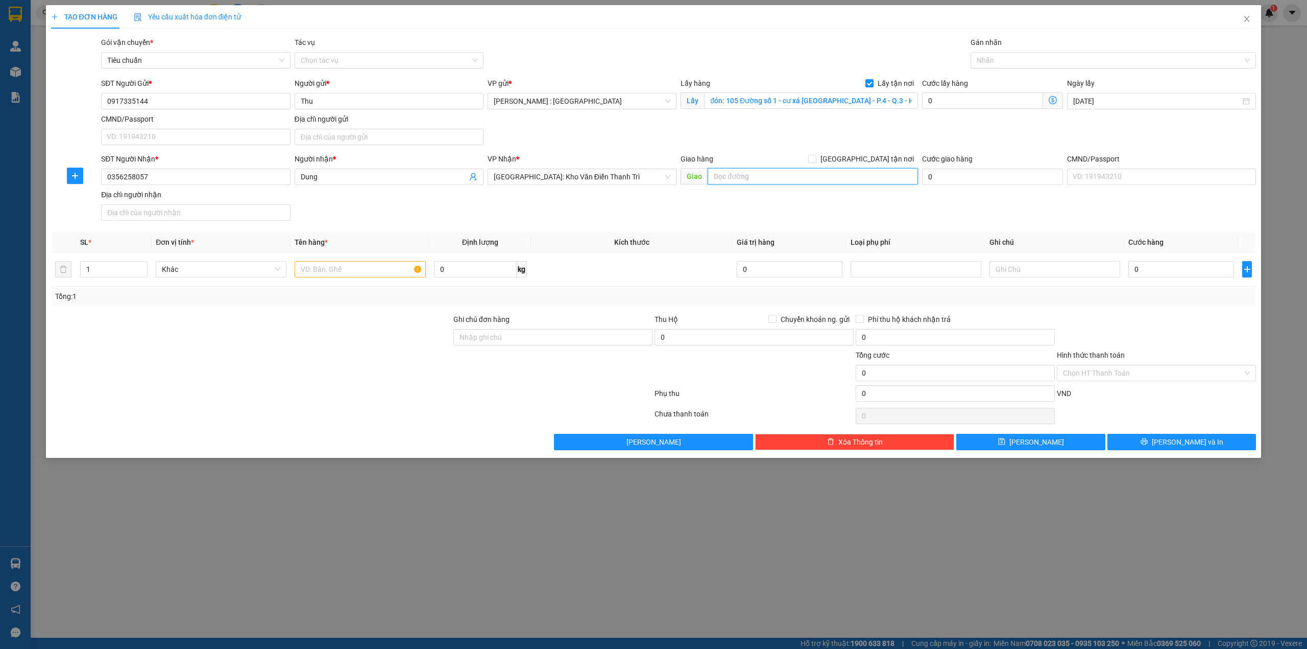
paste input "trả: [GEOGRAPHIC_DATA] – xã [GEOGRAPHIC_DATA] – huyện [GEOGRAPHIC_DATA] – tỉnh …"
click at [779, 180] on input "trả: [GEOGRAPHIC_DATA] – xã [GEOGRAPHIC_DATA] – huyện [GEOGRAPHIC_DATA] – tỉnh …" at bounding box center [813, 176] width 210 height 16
type input "trả: [GEOGRAPHIC_DATA] – xã [GEOGRAPHIC_DATA] – huyện [GEOGRAPHIC_DATA] – tỉnh …"
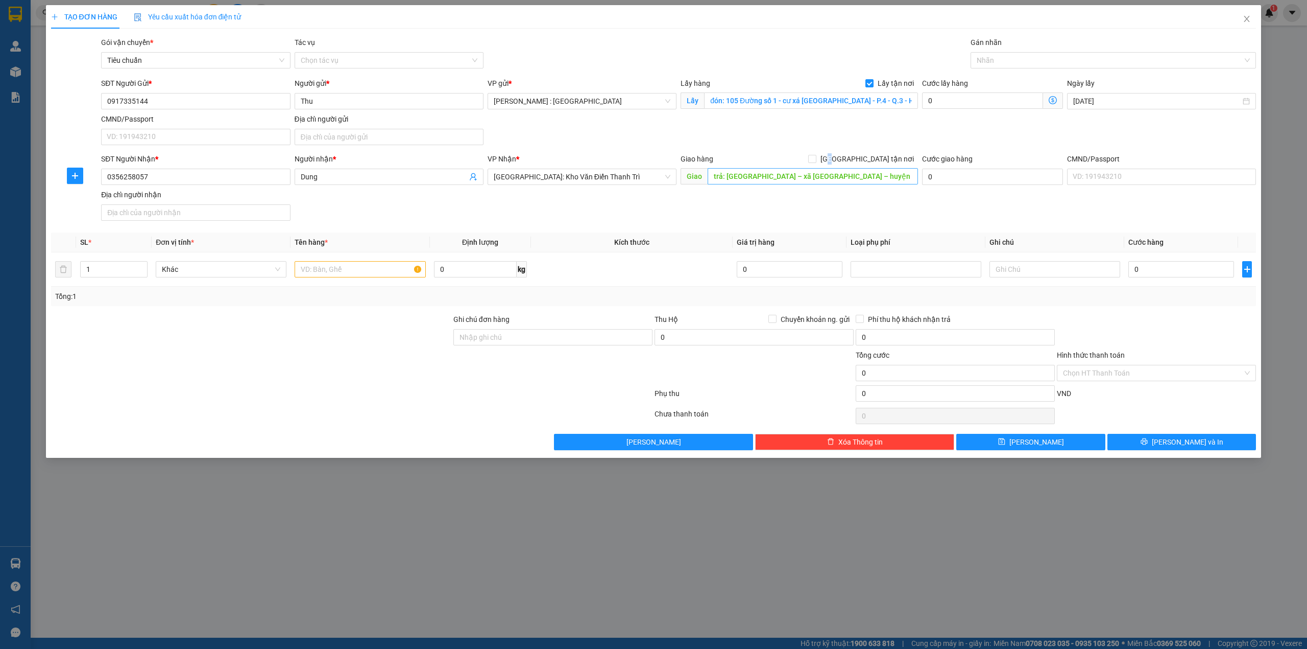
drag, startPoint x: 885, startPoint y: 160, endPoint x: 855, endPoint y: 176, distance: 34.0
click at [882, 161] on span "[GEOGRAPHIC_DATA] tận nơi" at bounding box center [868, 158] width 102 height 11
click at [816, 161] on input "[GEOGRAPHIC_DATA] tận nơi" at bounding box center [811, 158] width 7 height 7
checkbox input "true"
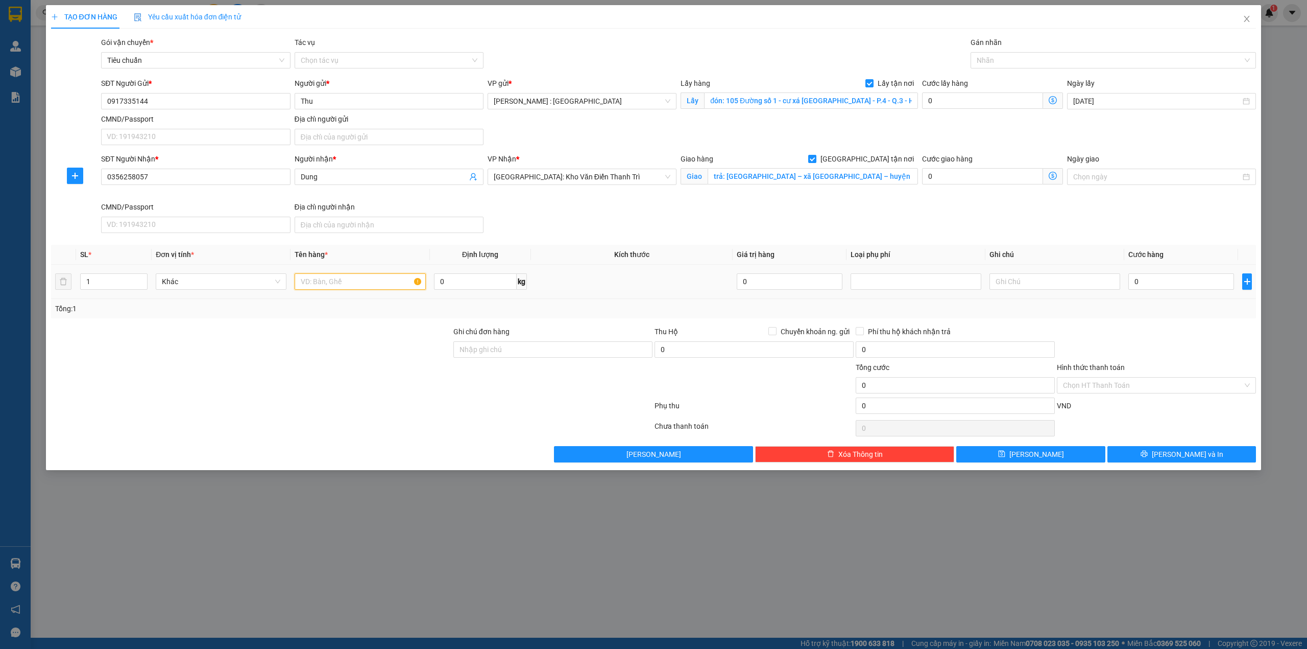
click at [348, 287] on input "text" at bounding box center [360, 281] width 131 height 16
paste input "12 thùng túi giấy"
type input "12 thùng túi giấy - anh tuyến"
click at [1157, 273] on div "0" at bounding box center [1182, 281] width 106 height 20
click at [1155, 278] on input "0" at bounding box center [1182, 281] width 106 height 16
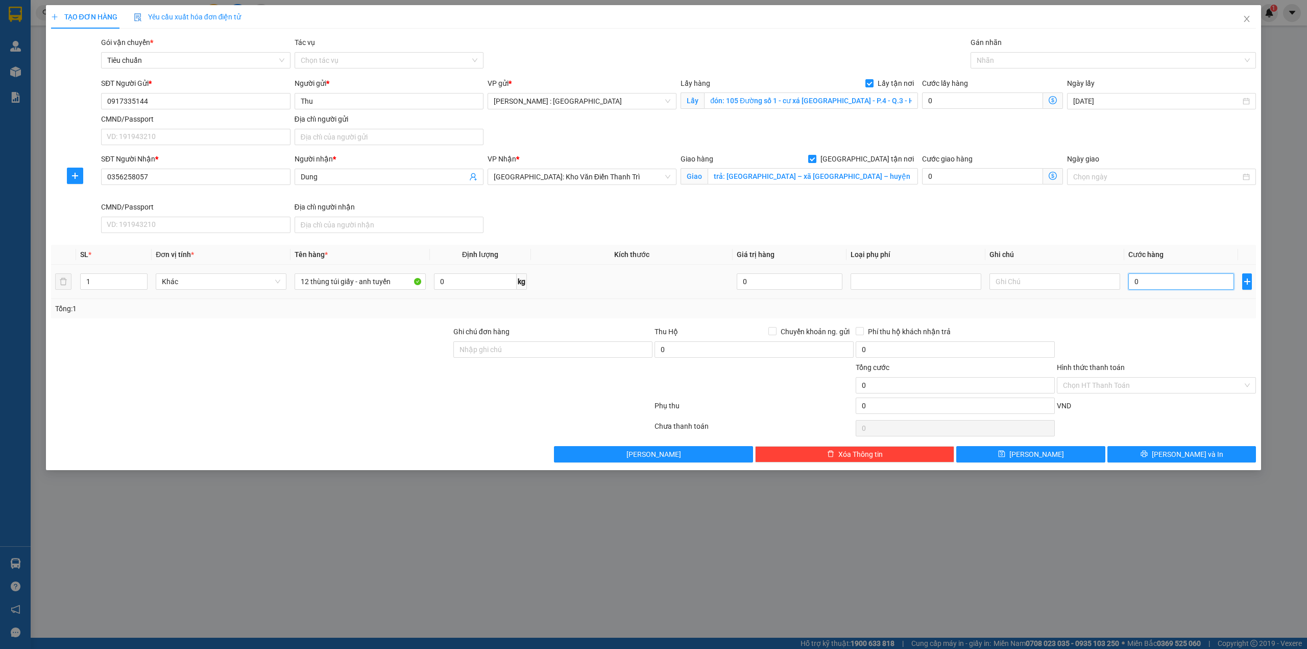
type input "1"
type input "10"
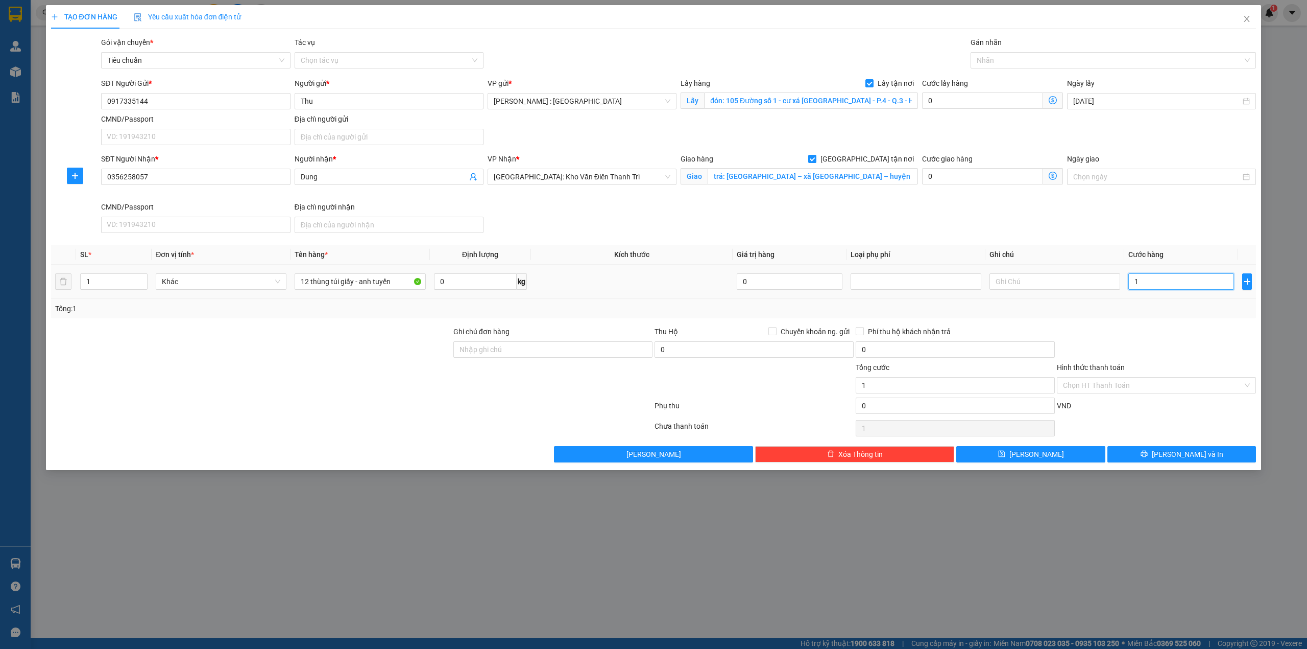
type input "10"
type input "100"
click at [1055, 448] on button "[PERSON_NAME]" at bounding box center [1030, 454] width 149 height 16
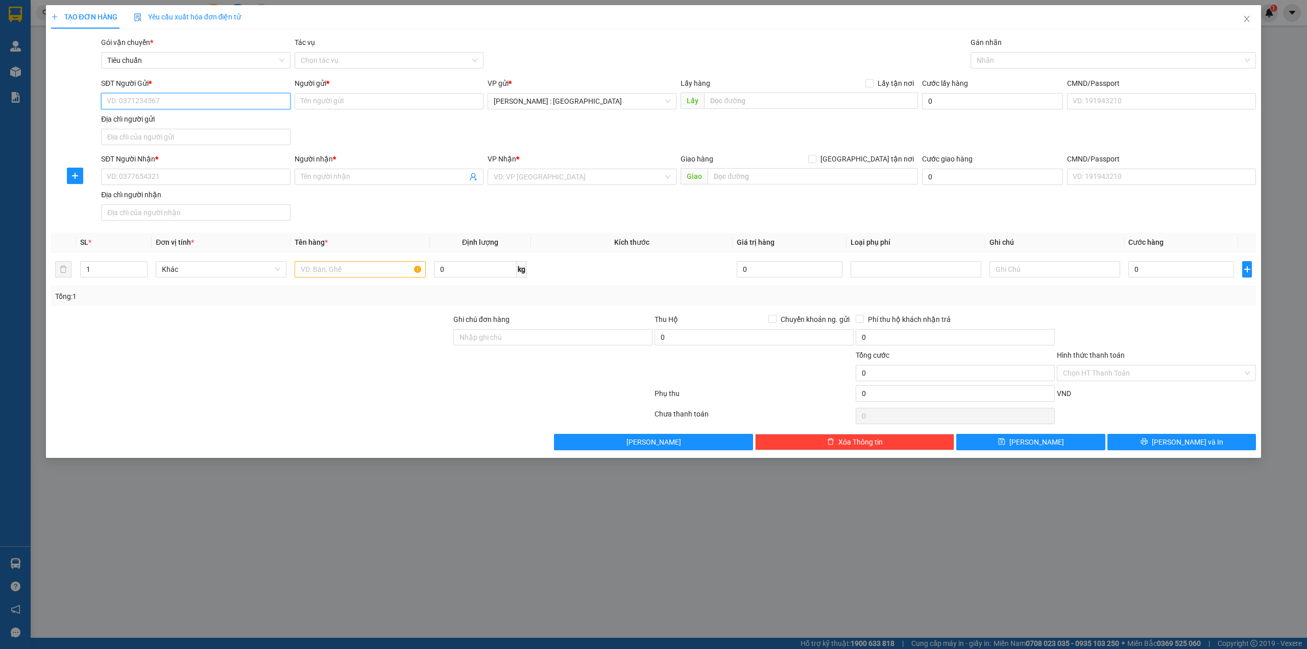
click at [257, 103] on input "SĐT Người Gửi *" at bounding box center [195, 101] width 189 height 16
paste input "0976521690"
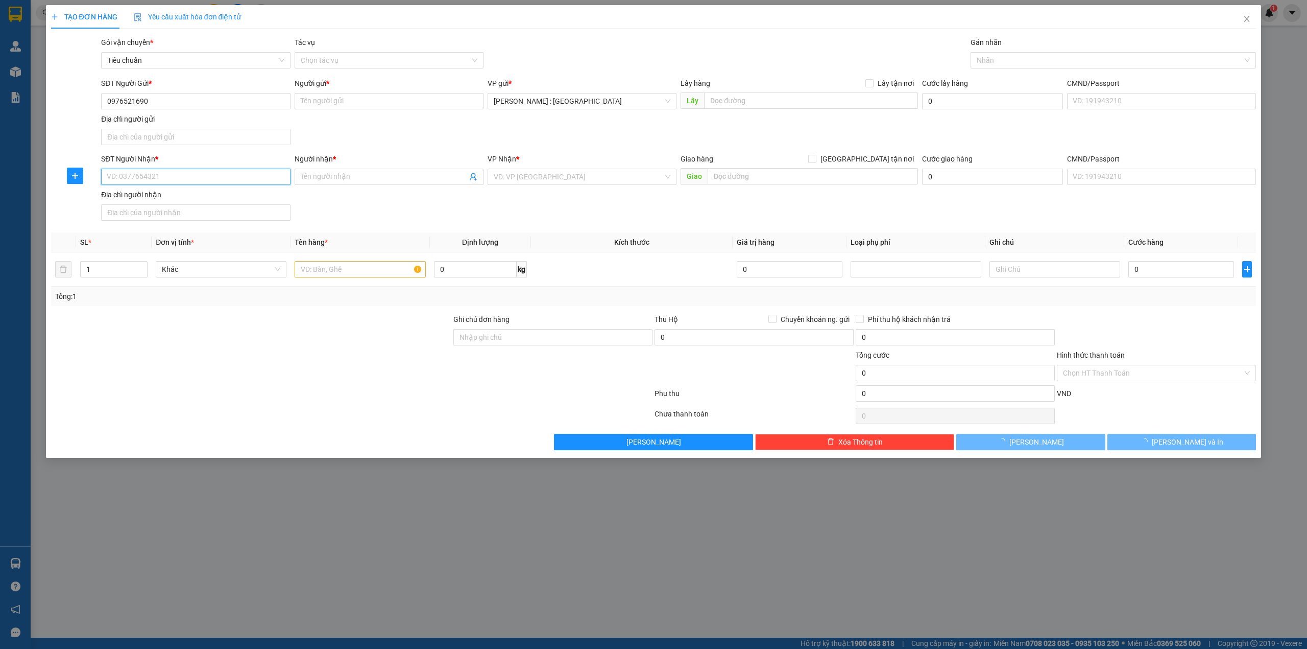
paste input "0976521690"
click at [247, 183] on input "0976521690" at bounding box center [195, 177] width 189 height 16
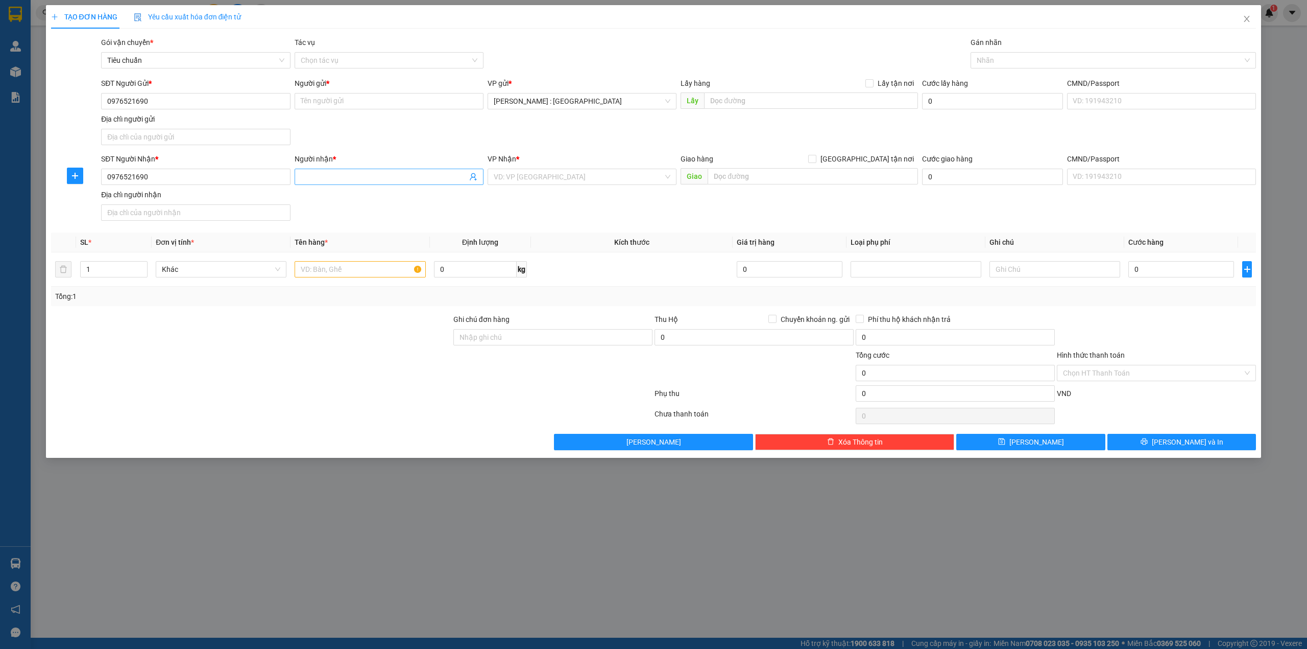
paste input "Phùng Bảo Trân"
drag, startPoint x: 423, startPoint y: 181, endPoint x: 427, endPoint y: 150, distance: 31.0
click at [423, 178] on input "Phùng Bảo Trân" at bounding box center [384, 176] width 166 height 11
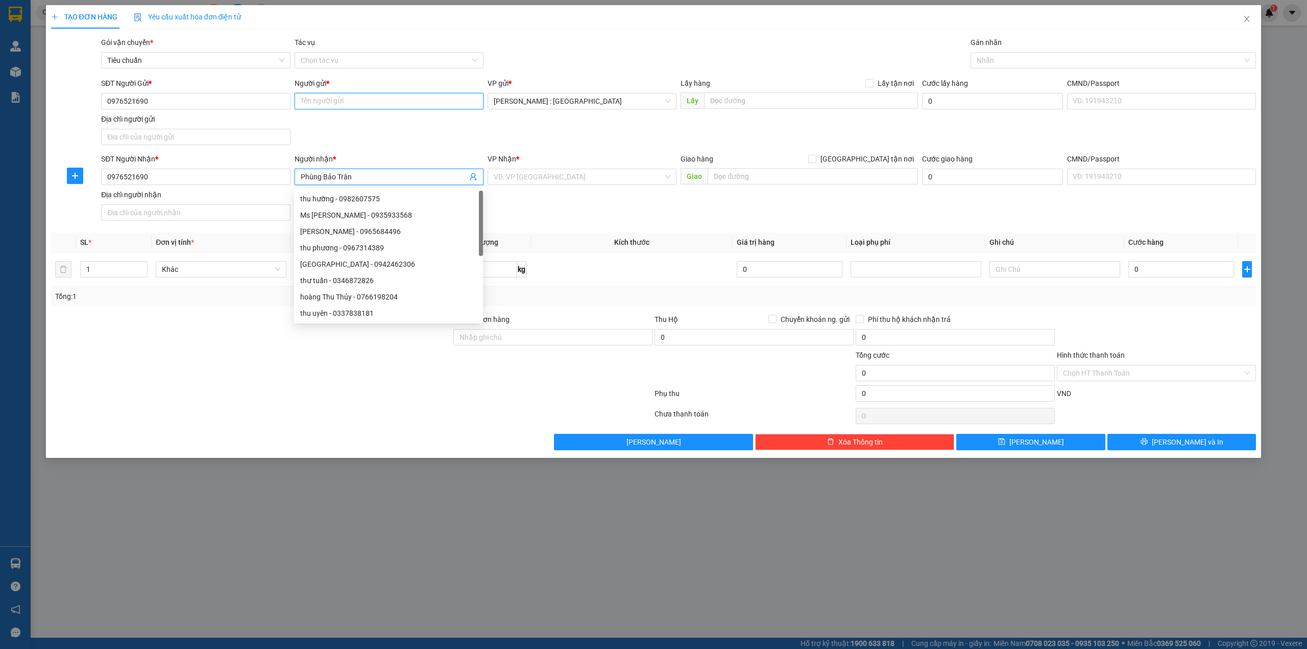
paste input "Phùng Bảo Trân"
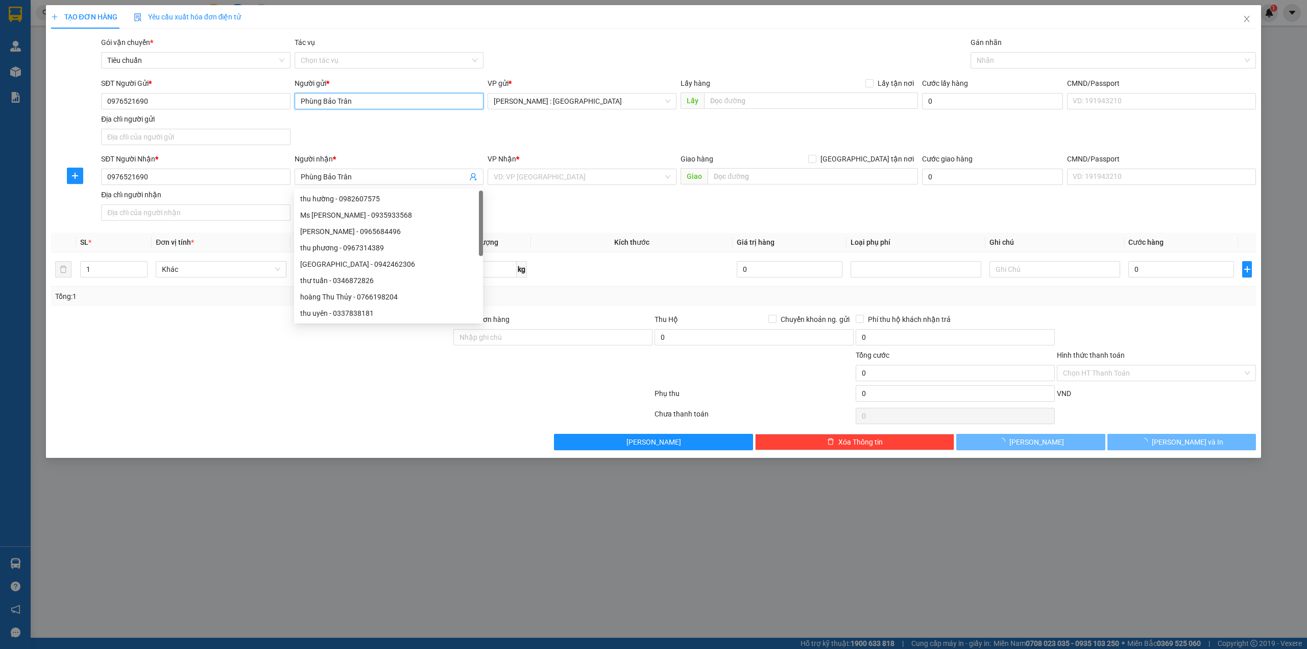
click at [440, 106] on input "Phùng Bảo Trân" at bounding box center [389, 101] width 189 height 16
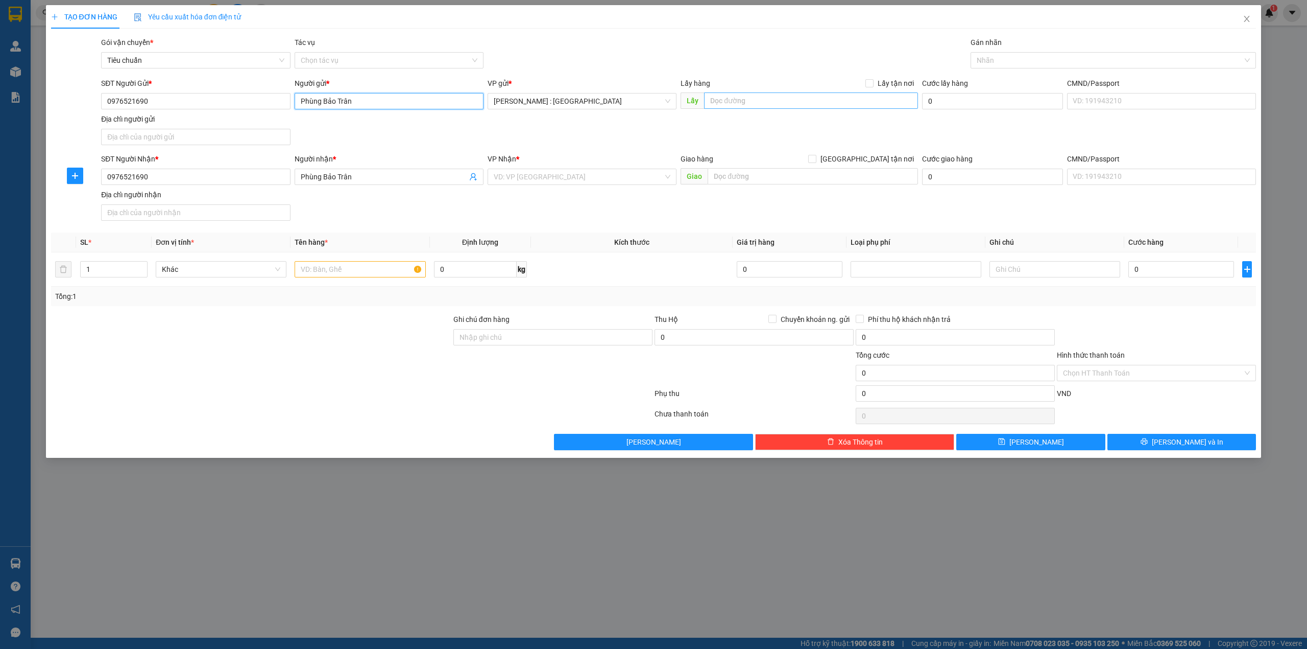
paste input "Gửi từ [GEOGRAPHIC_DATA] 278 Bến Vân Đồn quận 4, hcm"
click at [836, 90] on div "Lấy hàng Lấy tận nơi" at bounding box center [799, 85] width 237 height 15
click at [836, 99] on input "text" at bounding box center [811, 100] width 214 height 16
paste input "Gửi từ [GEOGRAPHIC_DATA] 278 Bến Vân Đồn quận 4, hcm"
click at [880, 80] on span "Lấy tận nơi" at bounding box center [896, 83] width 44 height 11
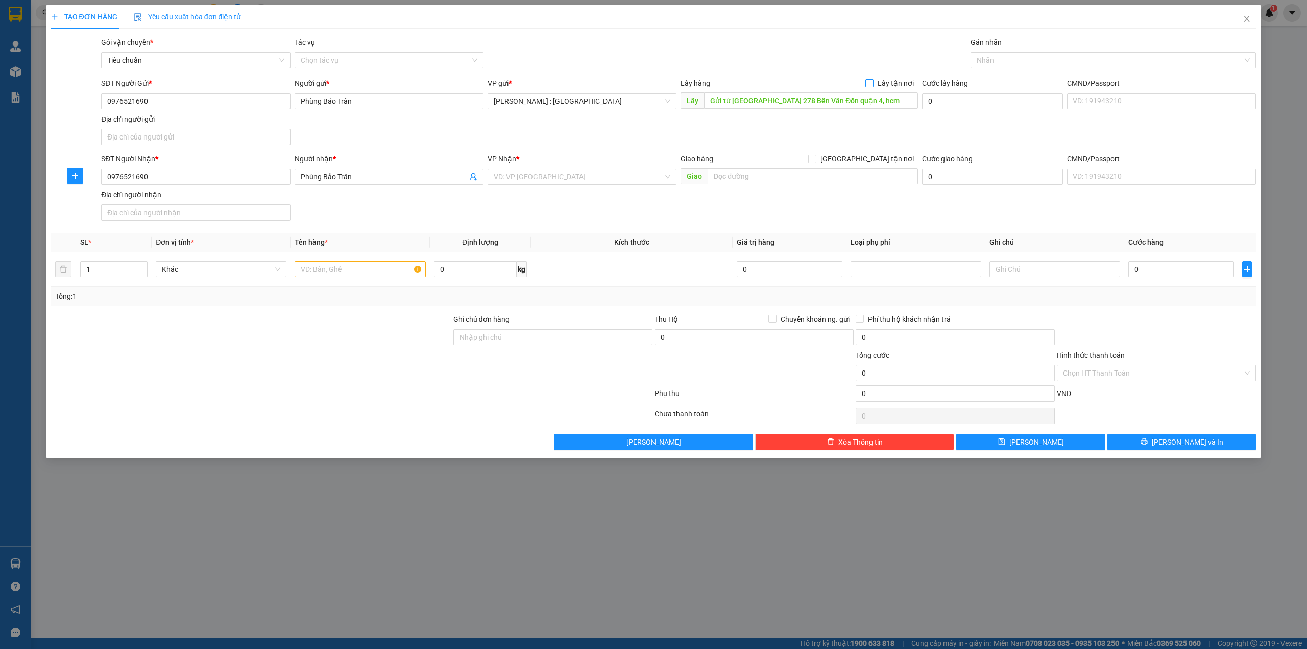
click at [873, 80] on input "Lấy tận nơi" at bounding box center [869, 82] width 7 height 7
paste input "Gửi về Hn. [STREET_ADDRESS][PERSON_NAME][PERSON_NAME]"
click at [819, 176] on input "Gửi về Hn. [STREET_ADDRESS][PERSON_NAME][PERSON_NAME]" at bounding box center [813, 176] width 210 height 16
click at [889, 160] on span "[GEOGRAPHIC_DATA] tận nơi" at bounding box center [868, 158] width 102 height 11
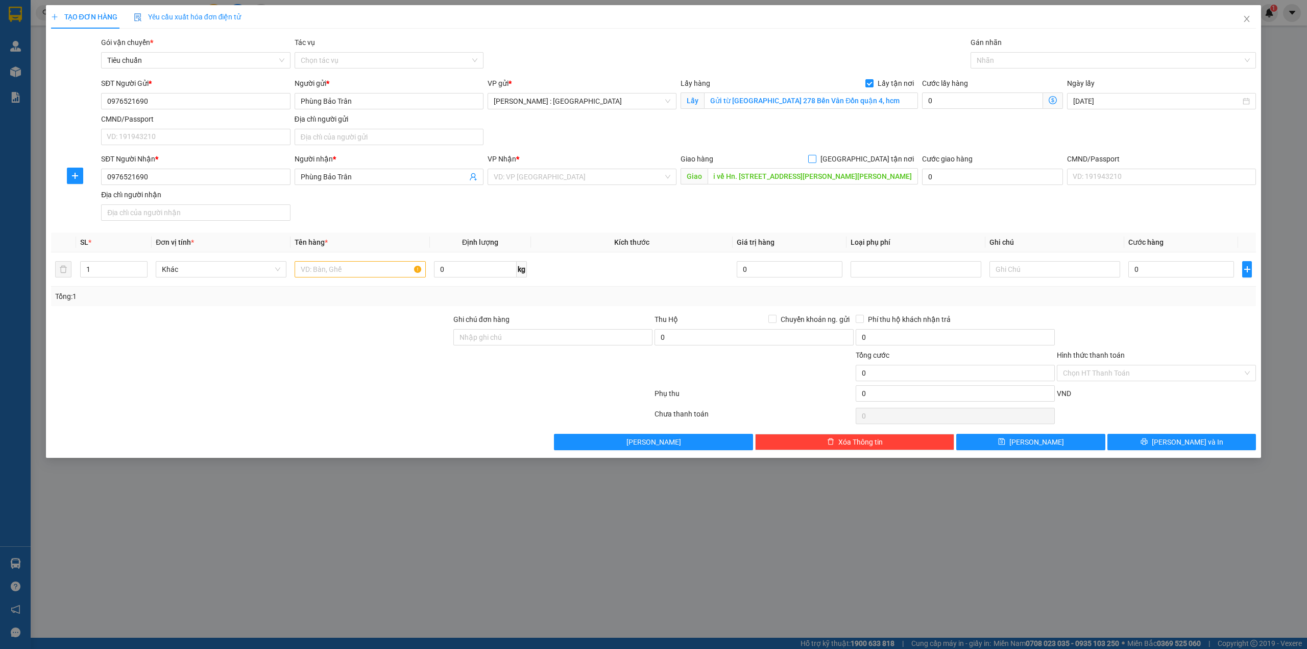
click at [816, 160] on input "[GEOGRAPHIC_DATA] tận nơi" at bounding box center [811, 158] width 7 height 7
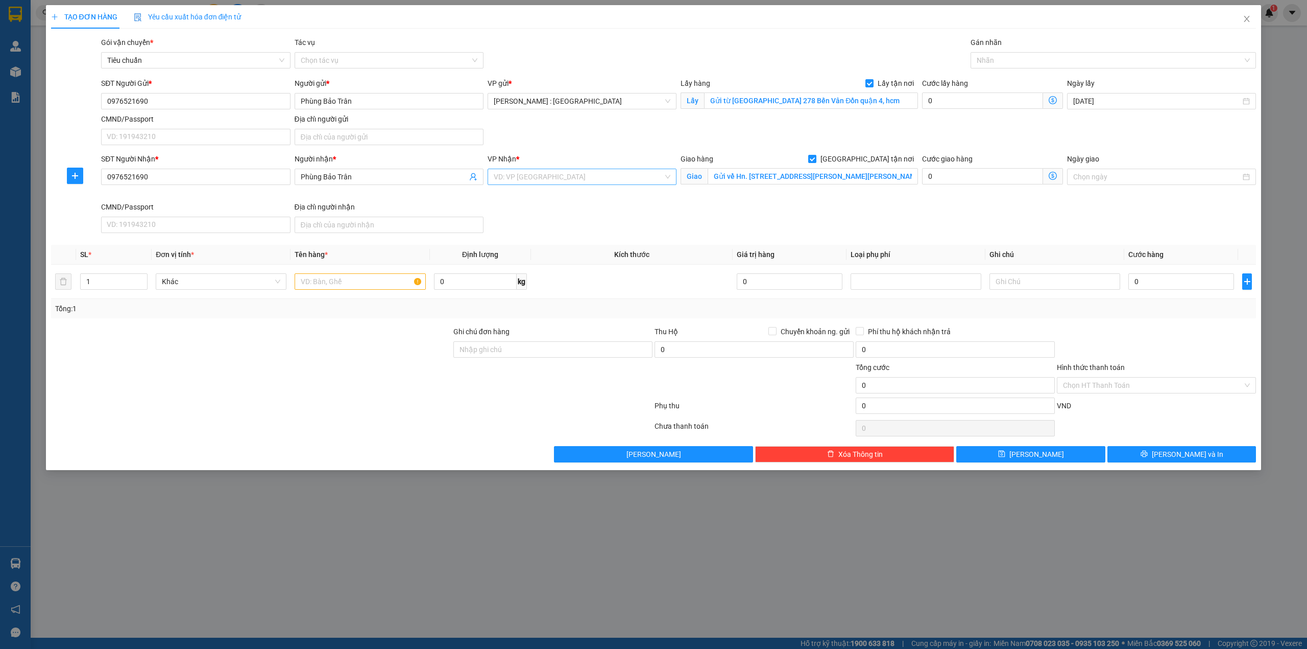
click at [619, 175] on input "search" at bounding box center [579, 176] width 170 height 15
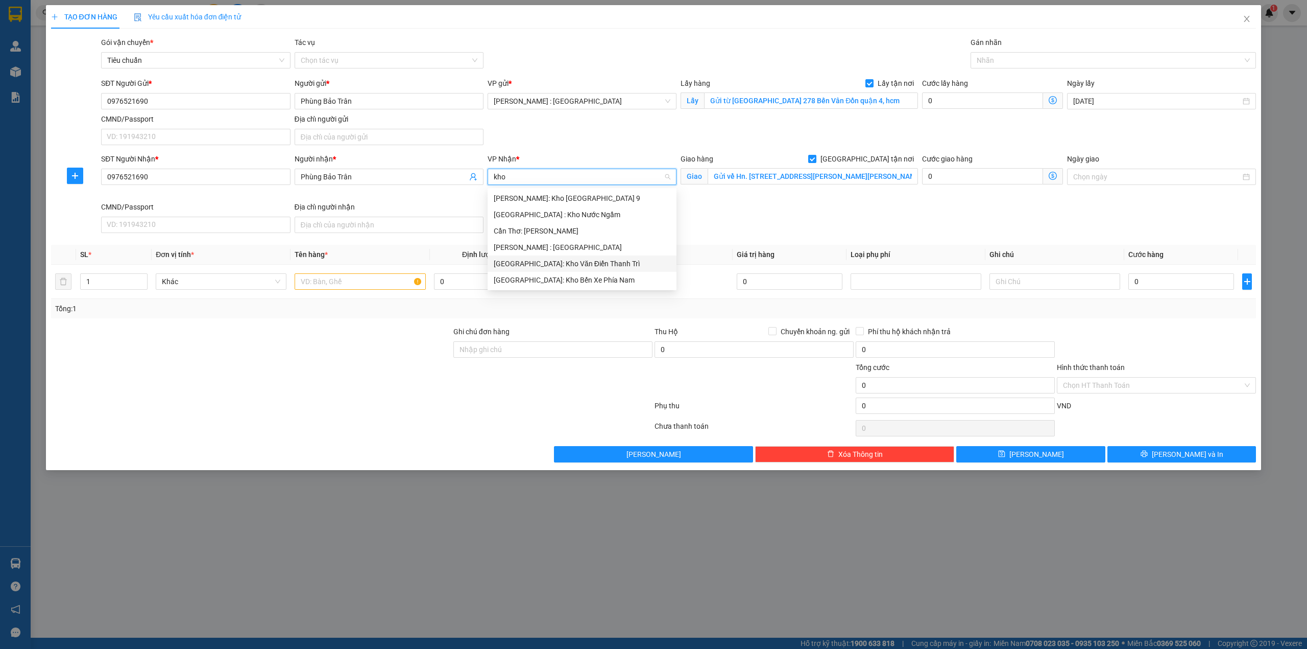
click at [557, 262] on div "[GEOGRAPHIC_DATA]: Kho Văn Điển Thanh Trì" at bounding box center [582, 263] width 177 height 11
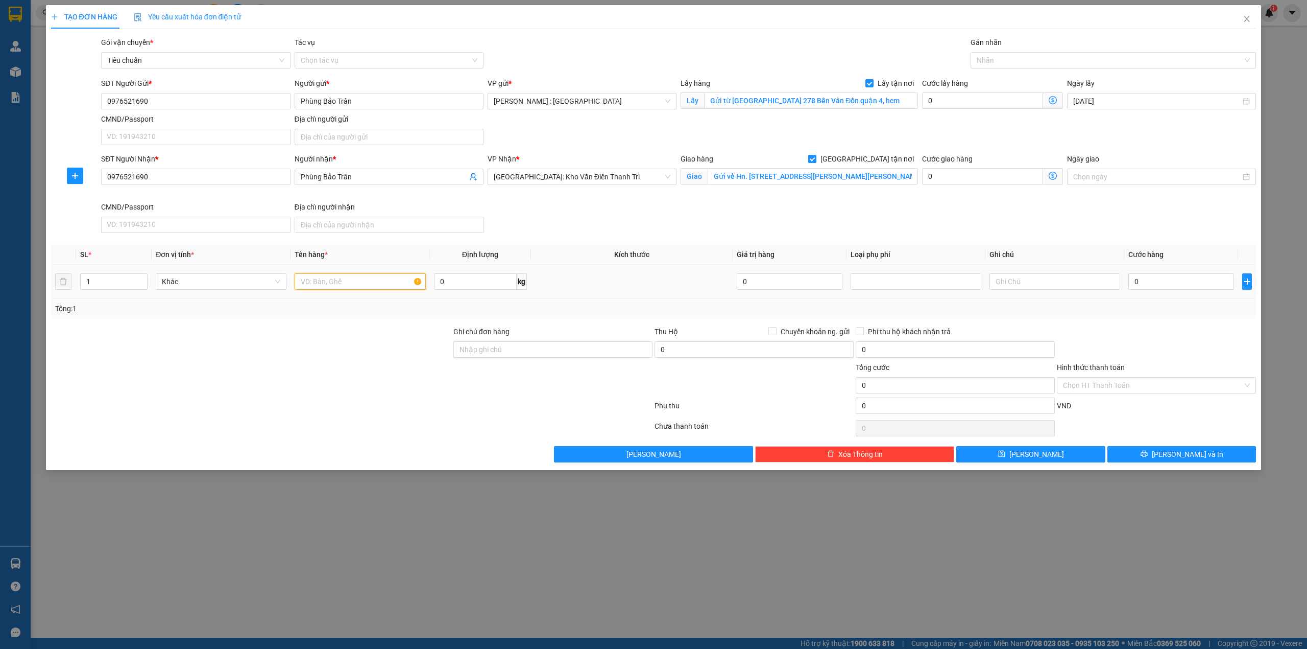
click at [365, 283] on input "text" at bounding box center [360, 281] width 131 height 16
click at [1143, 290] on input "0" at bounding box center [1182, 281] width 106 height 16
click at [1022, 462] on button "[PERSON_NAME]" at bounding box center [1030, 454] width 149 height 16
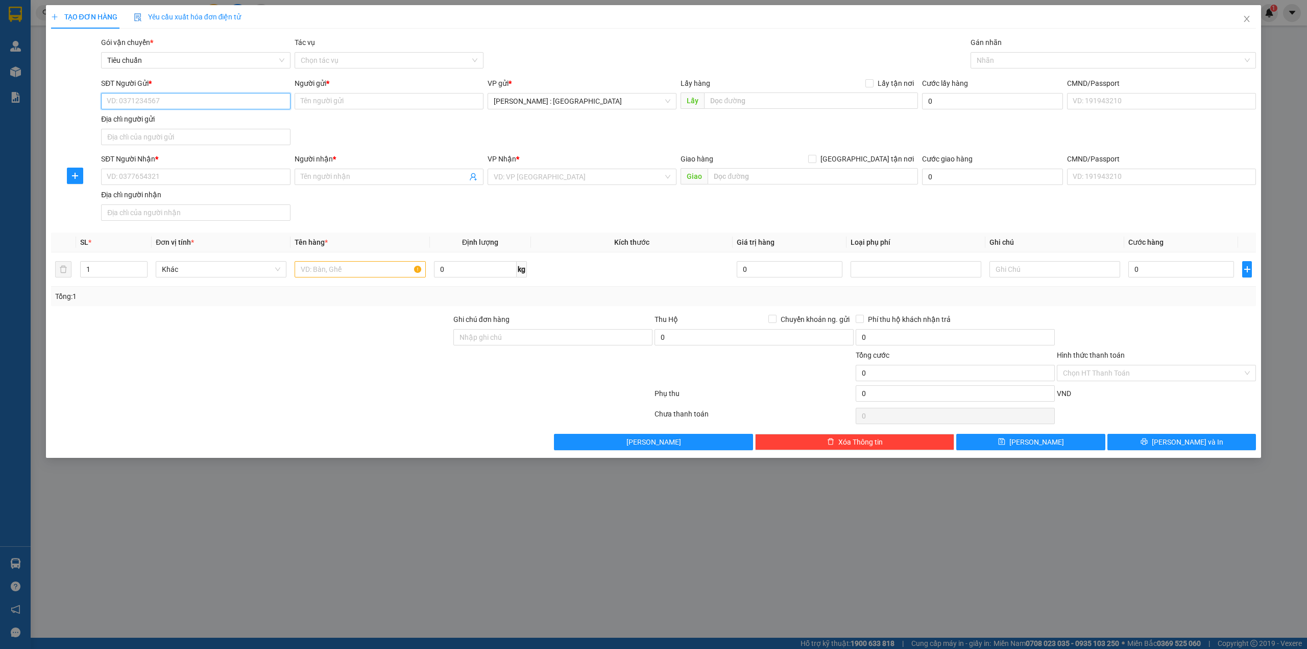
click at [213, 99] on input "SĐT Người Gửi *" at bounding box center [195, 101] width 189 height 16
paste input "0976327910"
click at [405, 95] on input "Người gửi *" at bounding box center [389, 101] width 189 height 16
paste input "[PERSON_NAME]"
paste input "0797729125"
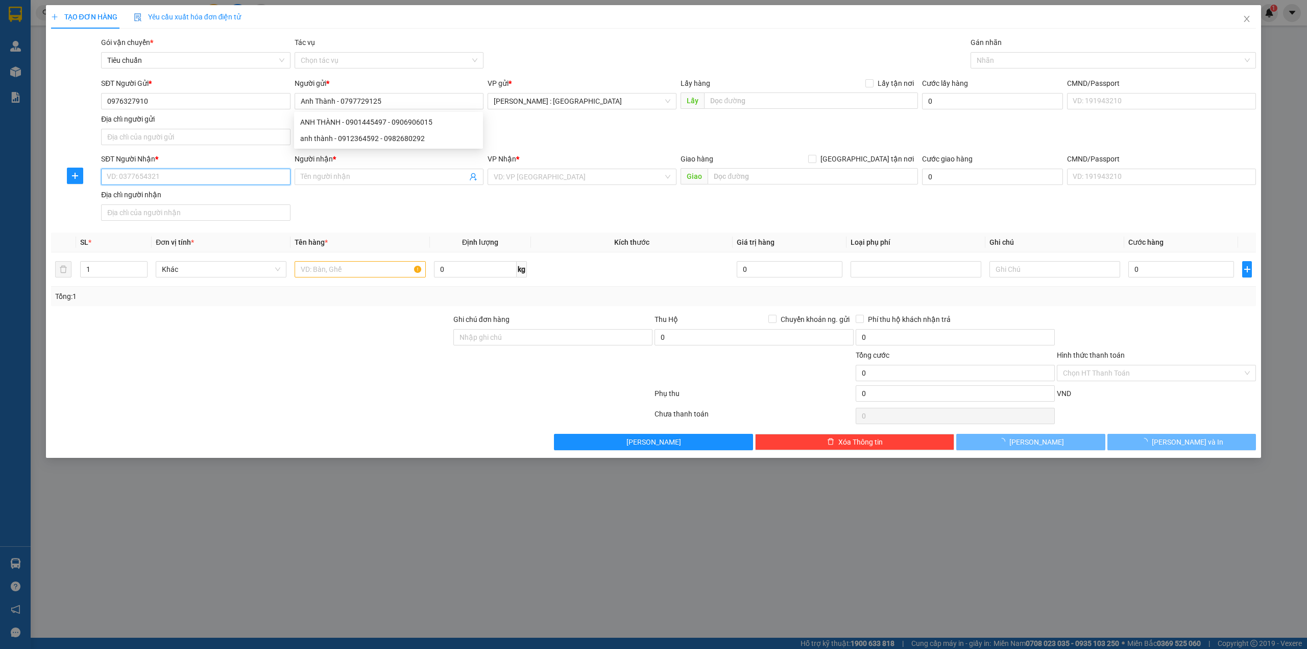
click at [239, 185] on input "SĐT Người Nhận *" at bounding box center [195, 177] width 189 height 16
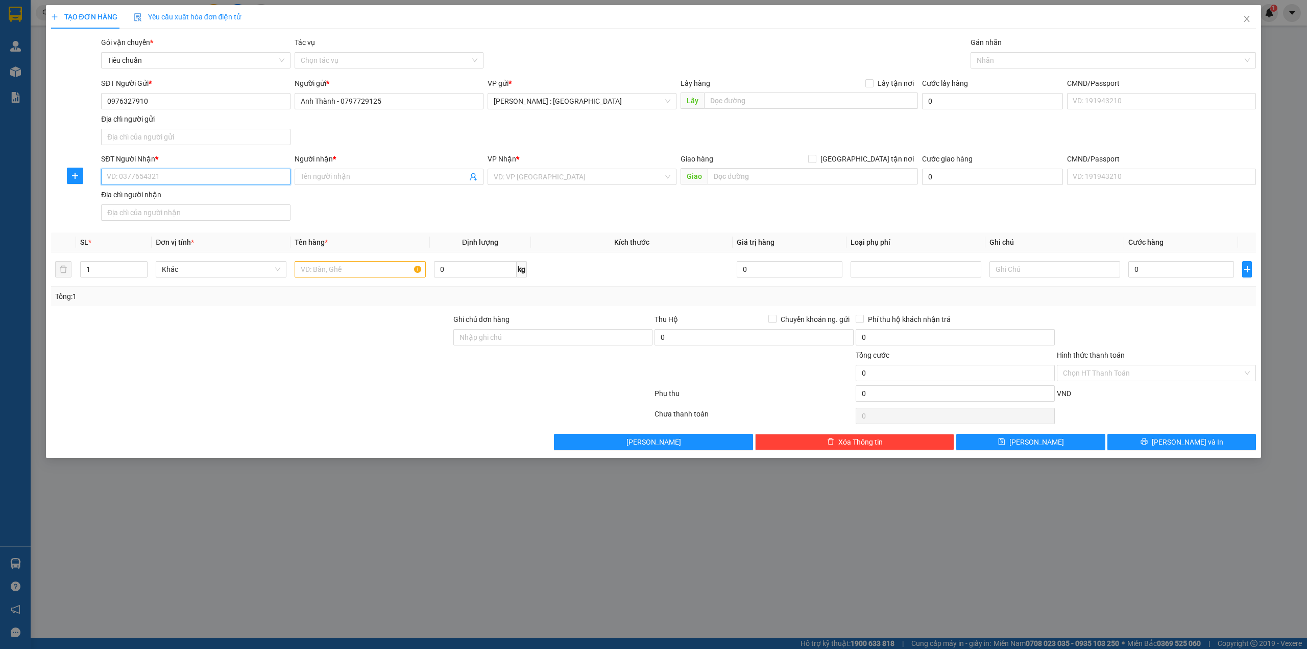
paste input "0823315903"
click at [329, 179] on input "Người nhận *" at bounding box center [384, 176] width 166 height 11
paste input "A Hạnh"
paste input "0902292566"
click at [773, 182] on input "text" at bounding box center [813, 176] width 210 height 16
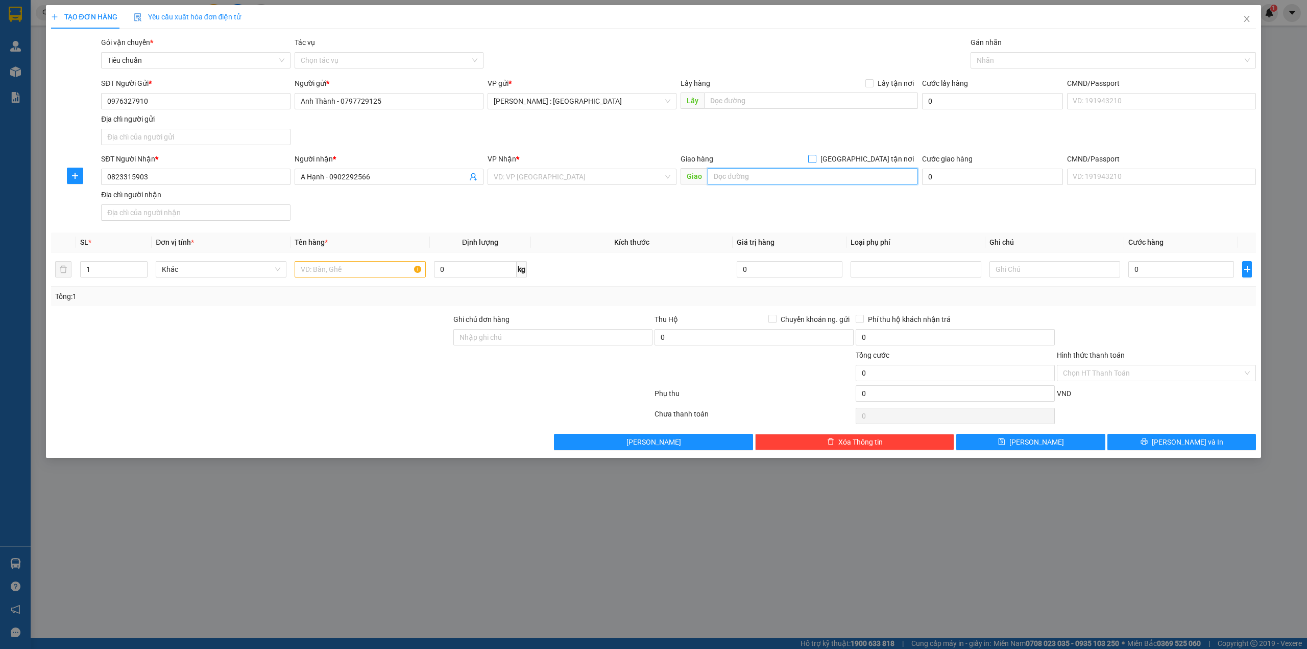
paste input "trả: A Hạnh - Trường CĐ Bách Nghệ HP - Số 17, [GEOGRAPHIC_DATA],[GEOGRAPHIC_DAT…"
click at [816, 156] on input "[GEOGRAPHIC_DATA] tận nơi" at bounding box center [811, 158] width 7 height 7
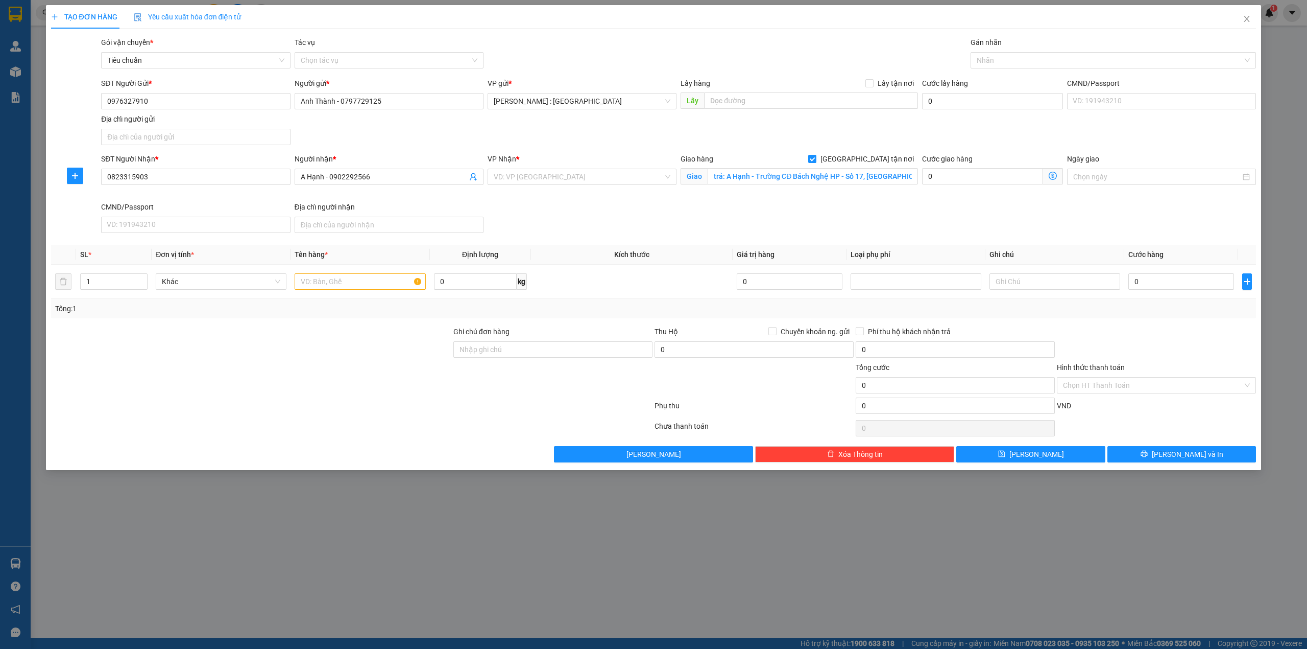
click at [530, 166] on div "VP Nhận *" at bounding box center [582, 160] width 189 height 15
click at [536, 172] on input "search" at bounding box center [579, 176] width 170 height 15
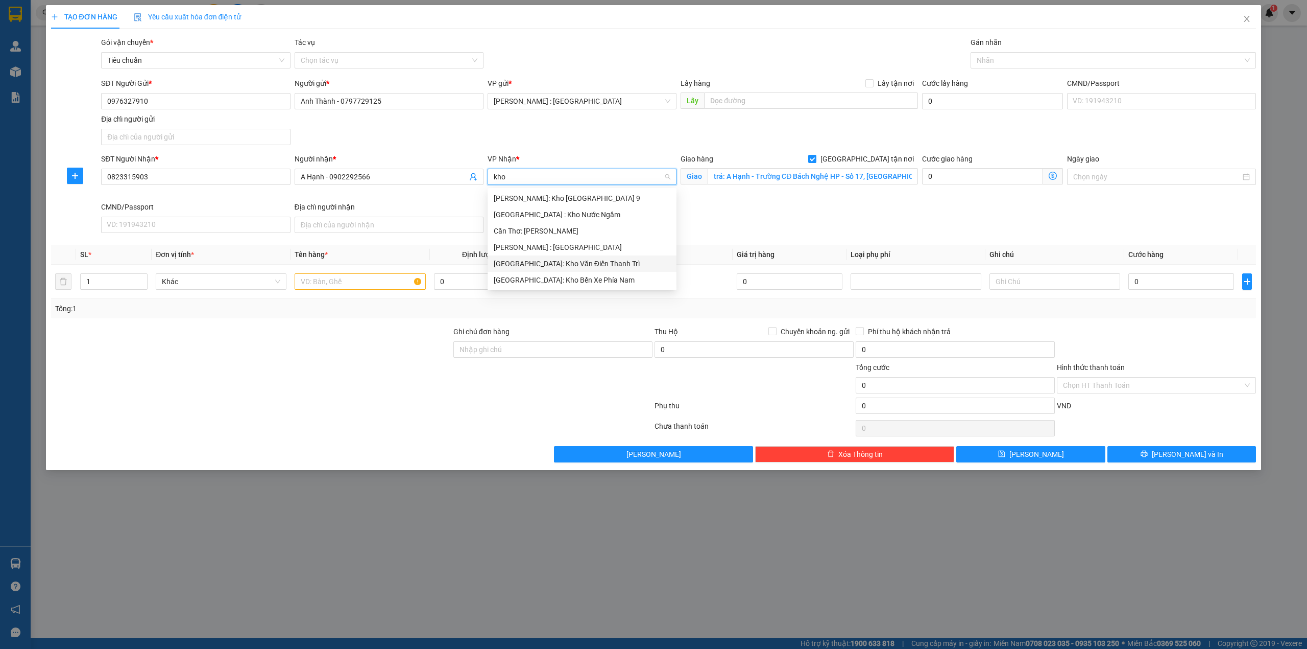
click at [563, 262] on div "[GEOGRAPHIC_DATA]: Kho Văn Điển Thanh Trì" at bounding box center [582, 263] width 177 height 11
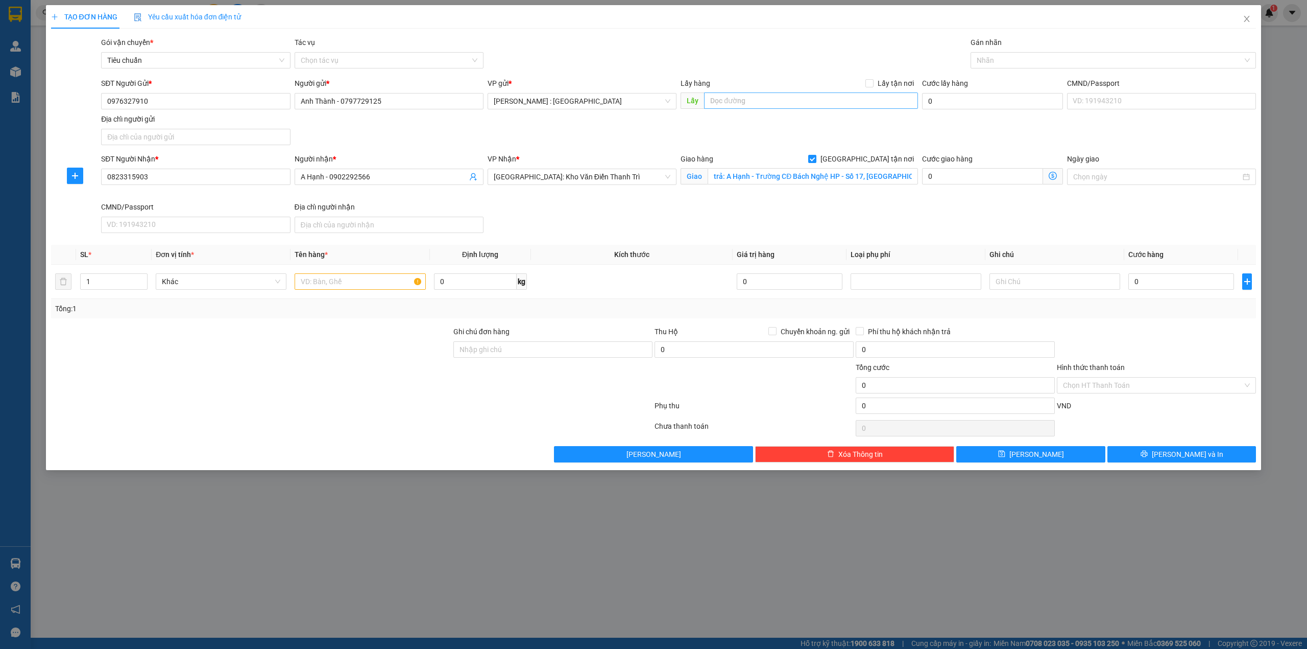
drag, startPoint x: 875, startPoint y: 87, endPoint x: 865, endPoint y: 97, distance: 14.1
click at [873, 88] on label "Lấy tận nơi" at bounding box center [892, 83] width 53 height 11
click at [873, 86] on input "Lấy tận nơi" at bounding box center [869, 82] width 7 height 7
click at [865, 97] on input "text" at bounding box center [811, 100] width 214 height 16
paste input "102 Đô [PERSON_NAME]11, [PERSON_NAME], [GEOGRAPHIC_DATA] - [GEOGRAPHIC_DATA]"
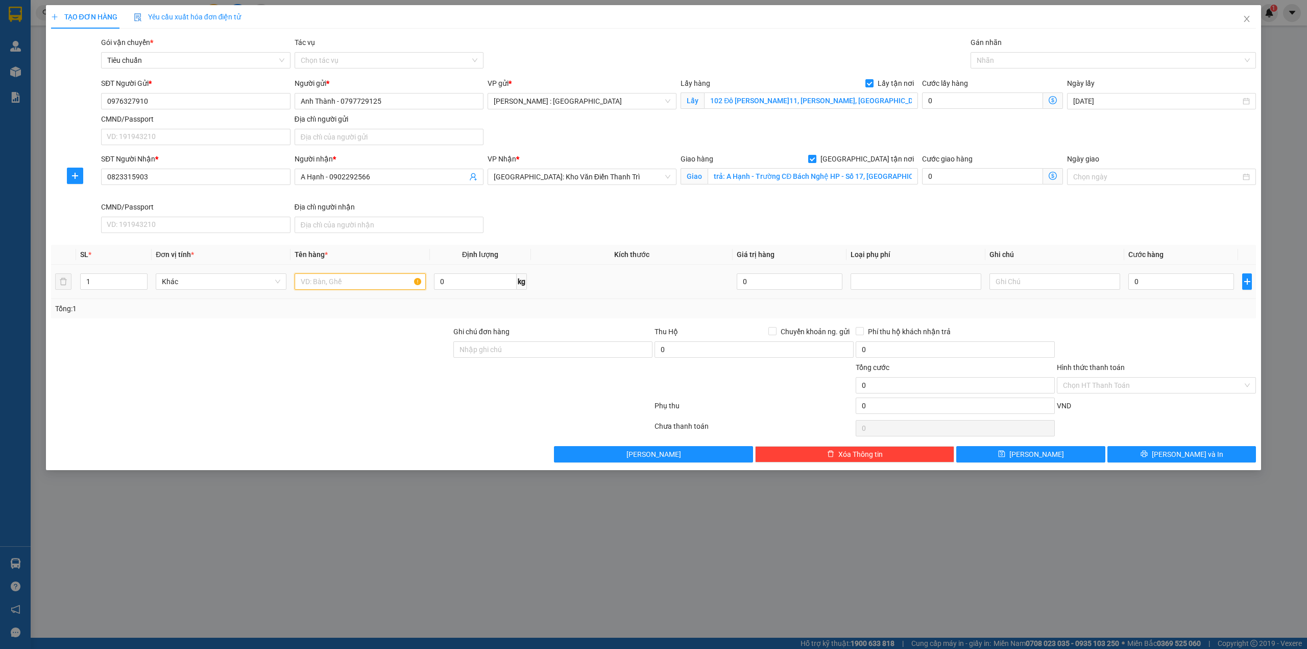
click at [395, 286] on input "text" at bounding box center [360, 281] width 131 height 16
click at [1162, 284] on input "0" at bounding box center [1182, 281] width 106 height 16
click at [1052, 458] on button "[PERSON_NAME]" at bounding box center [1030, 454] width 149 height 16
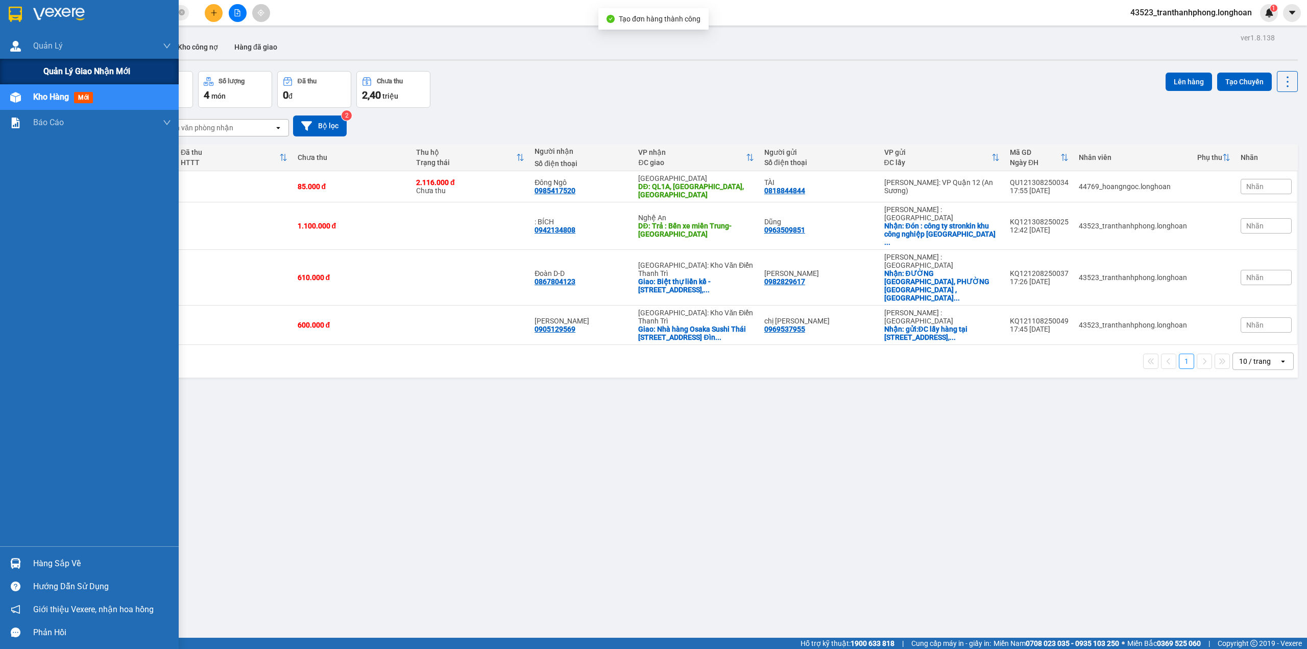
click at [36, 75] on div "Quản lý giao nhận mới" at bounding box center [89, 72] width 179 height 26
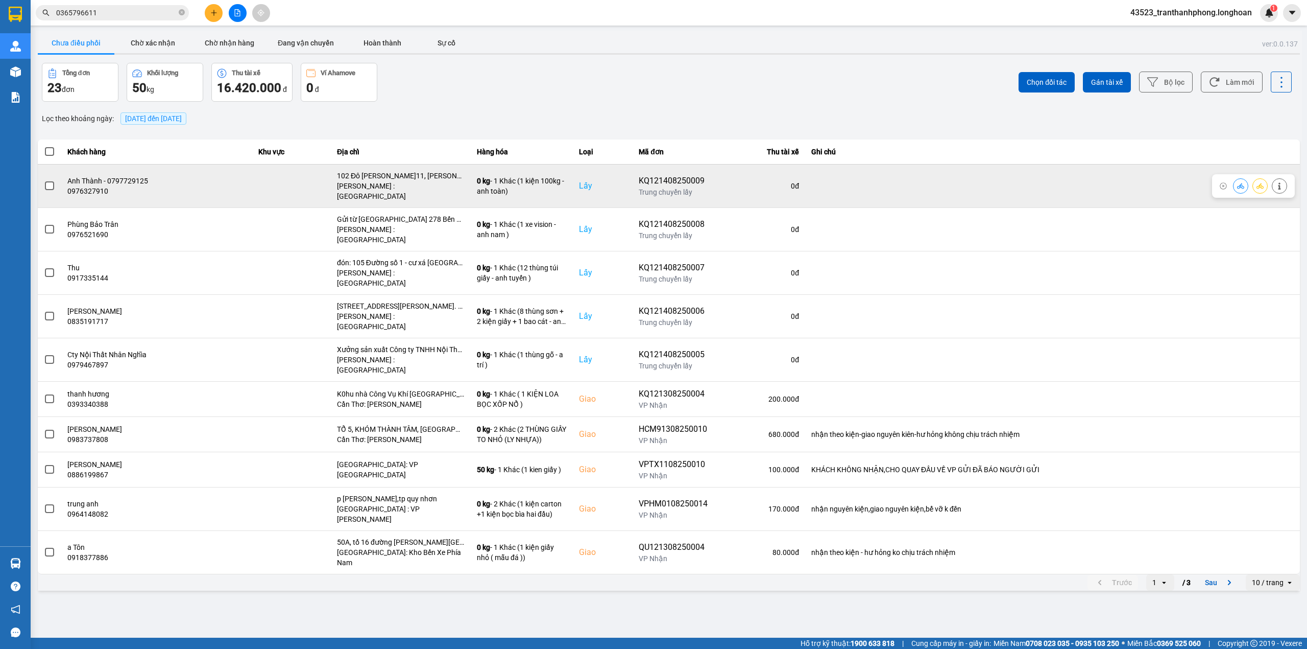
click at [53, 178] on div at bounding box center [49, 185] width 11 height 15
click at [47, 181] on span at bounding box center [49, 185] width 9 height 9
click at [44, 180] on input "checkbox" at bounding box center [44, 180] width 0 height 0
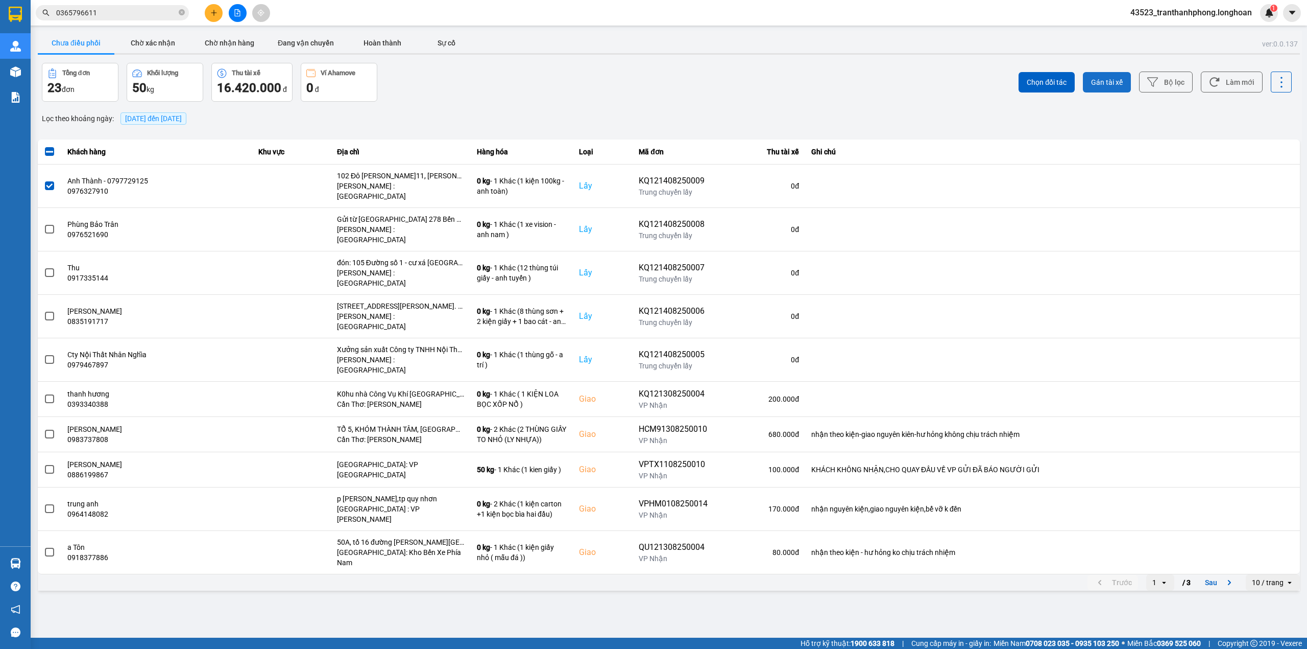
click at [1102, 82] on span "Gán tài xế" at bounding box center [1107, 82] width 32 height 10
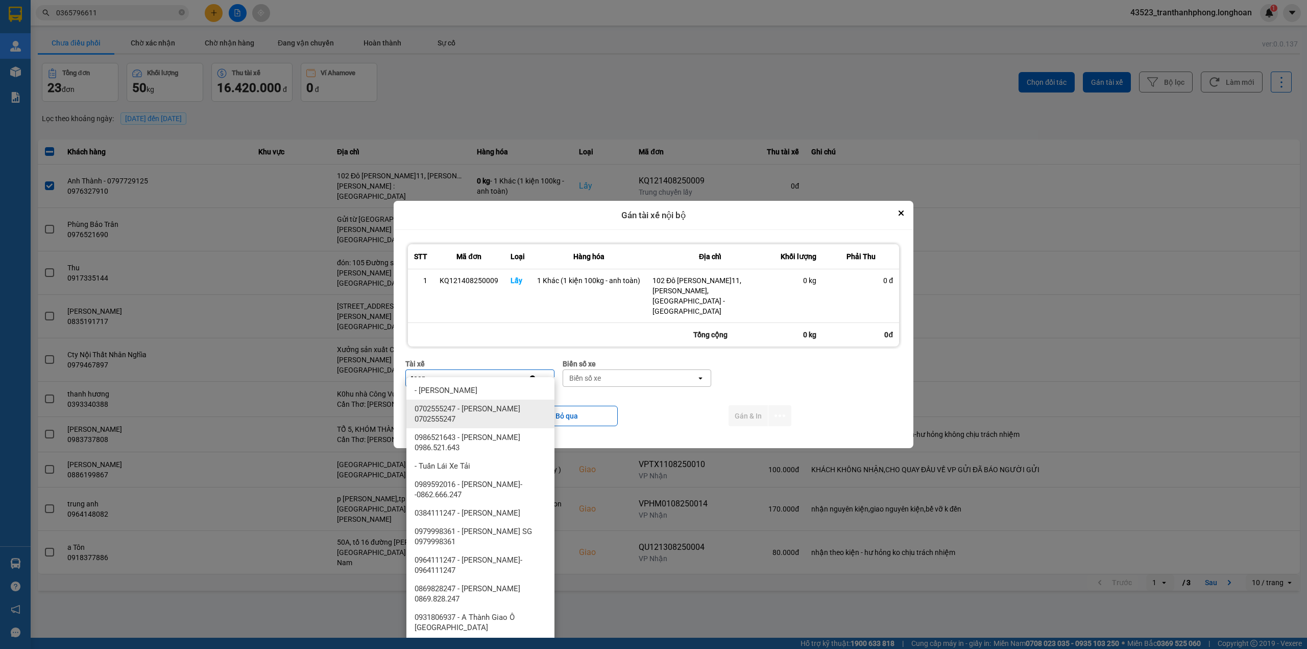
click at [466, 415] on span "0702555247 - [PERSON_NAME] 0702555247" at bounding box center [483, 413] width 136 height 20
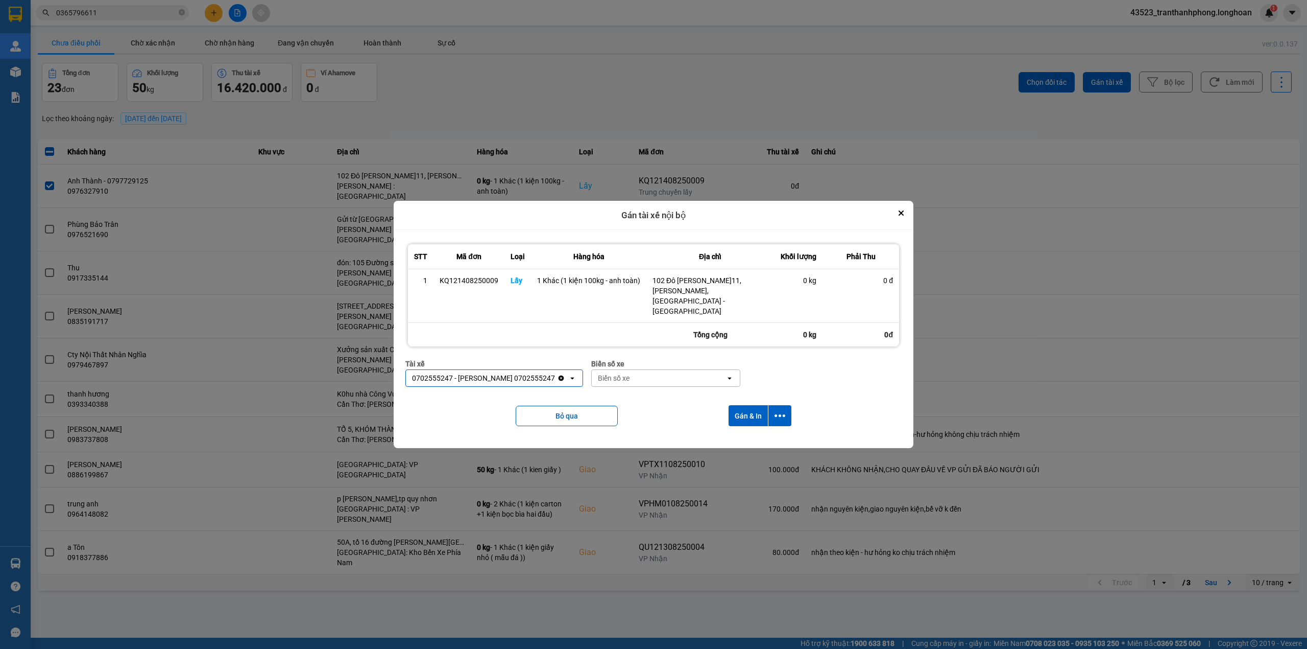
click at [638, 370] on div "Biển số xe" at bounding box center [659, 378] width 134 height 16
click at [629, 433] on div "29H-960.54" at bounding box center [671, 427] width 148 height 18
click at [732, 406] on button "Gán & In" at bounding box center [748, 415] width 39 height 21
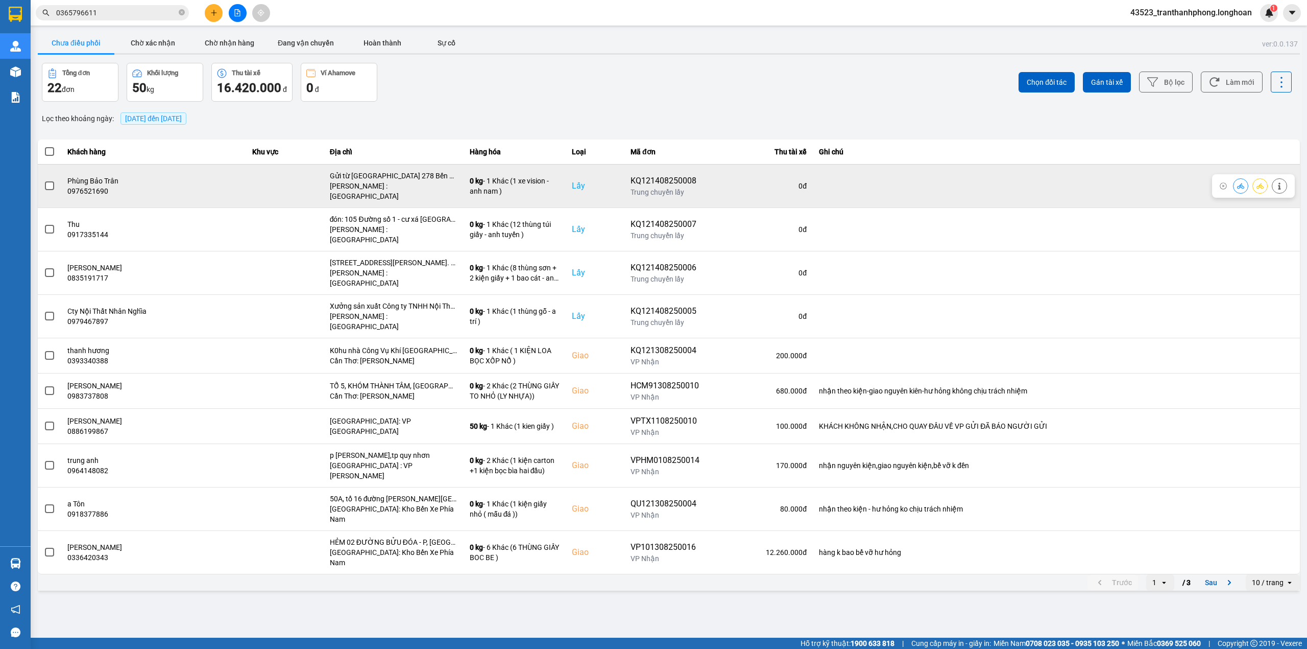
click at [50, 182] on span at bounding box center [49, 185] width 9 height 9
click at [44, 180] on input "checkbox" at bounding box center [44, 180] width 0 height 0
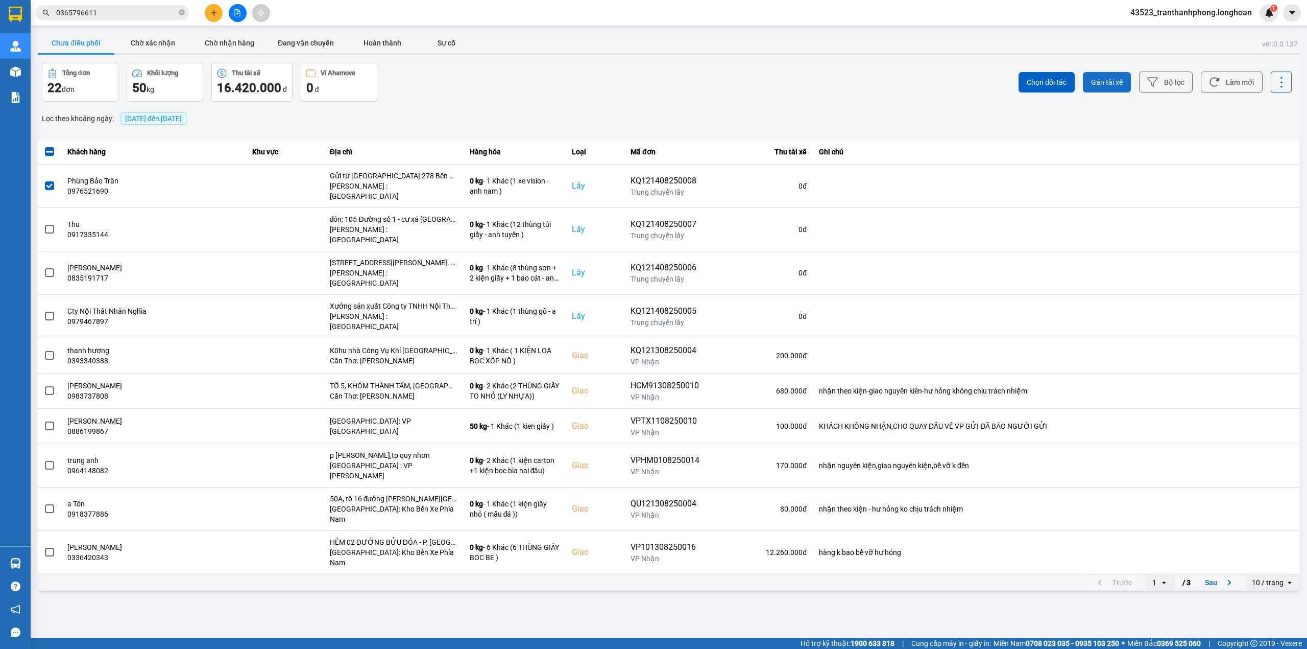
click at [1091, 81] on button "Gán tài xế" at bounding box center [1107, 82] width 48 height 20
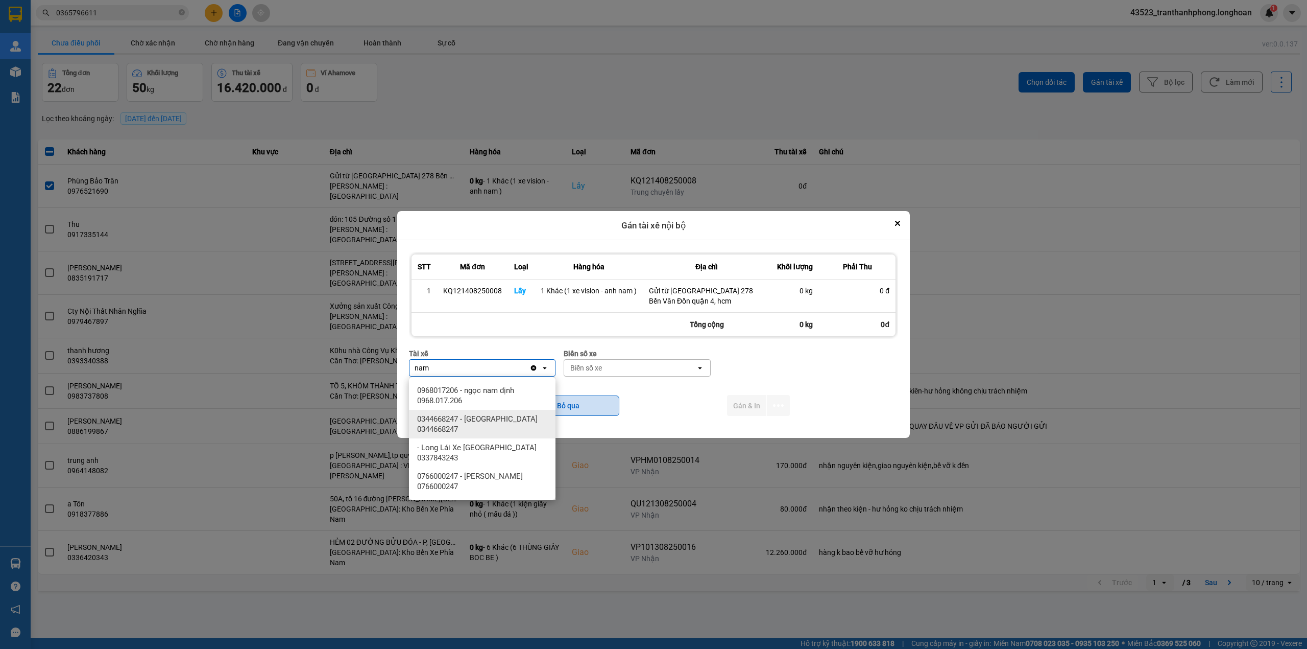
drag, startPoint x: 491, startPoint y: 429, endPoint x: 603, endPoint y: 397, distance: 116.5
click at [491, 428] on span "0344668247 - [GEOGRAPHIC_DATA] 0344668247" at bounding box center [484, 424] width 134 height 20
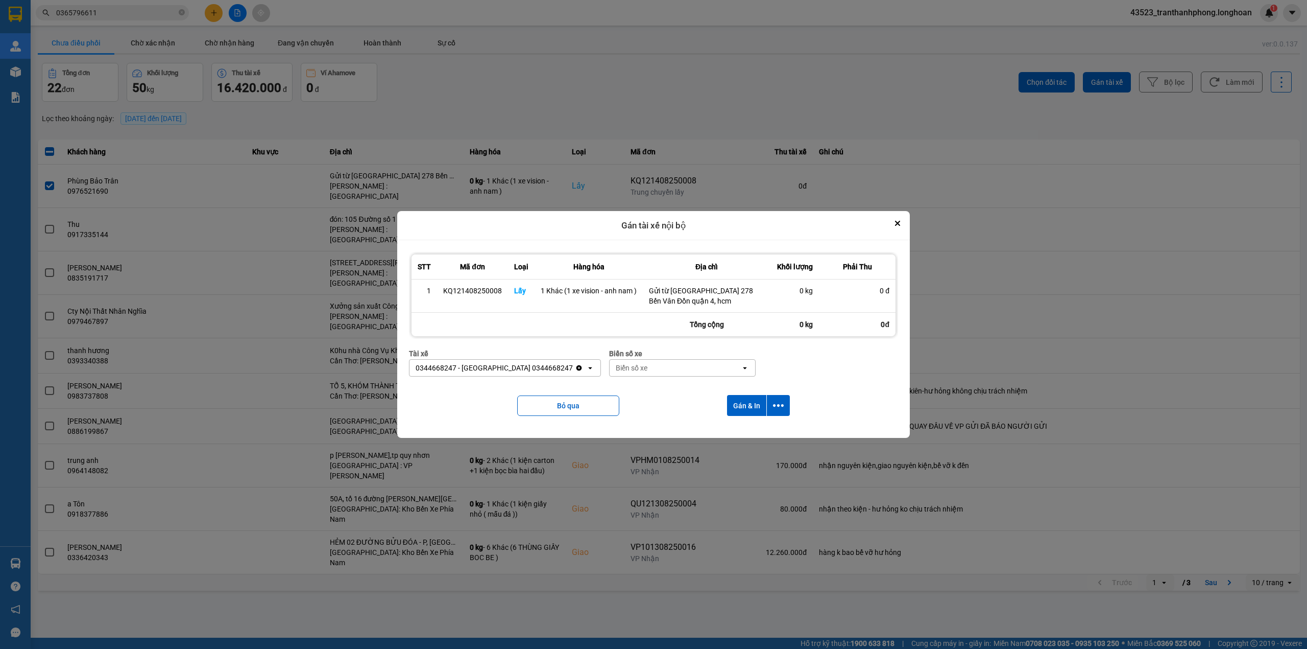
click at [642, 373] on div "Biển số xe" at bounding box center [675, 368] width 131 height 16
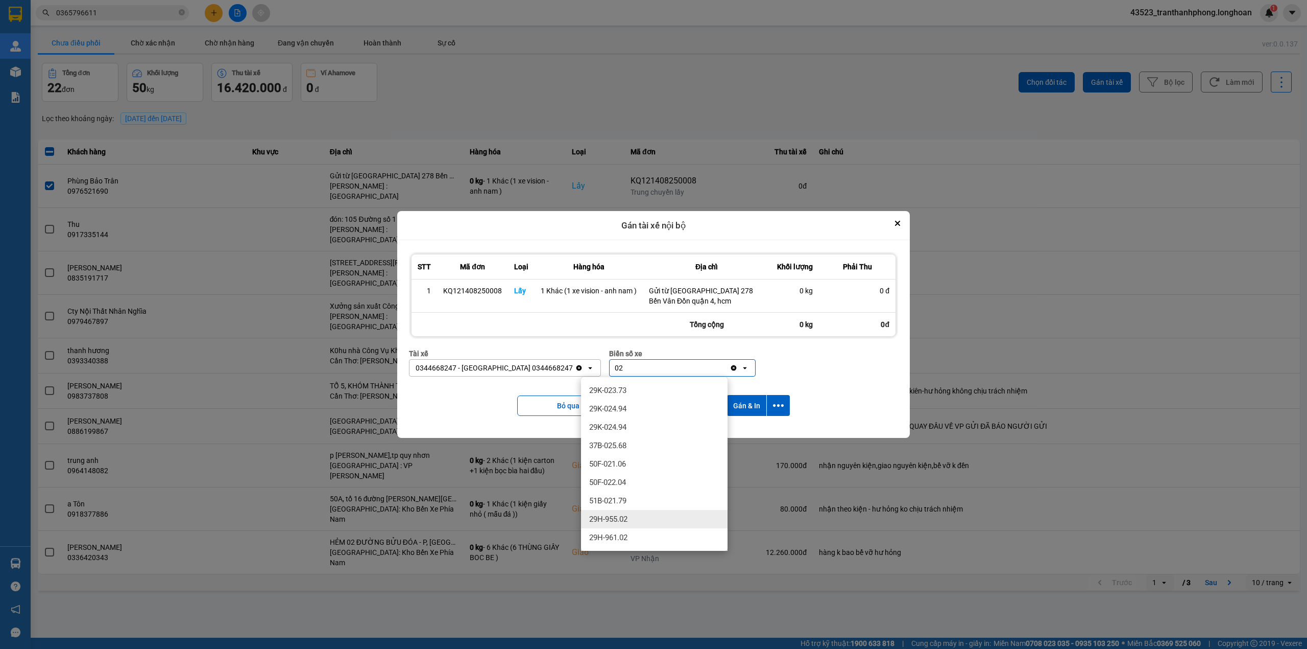
click at [635, 511] on div "29H-955.02" at bounding box center [654, 519] width 147 height 18
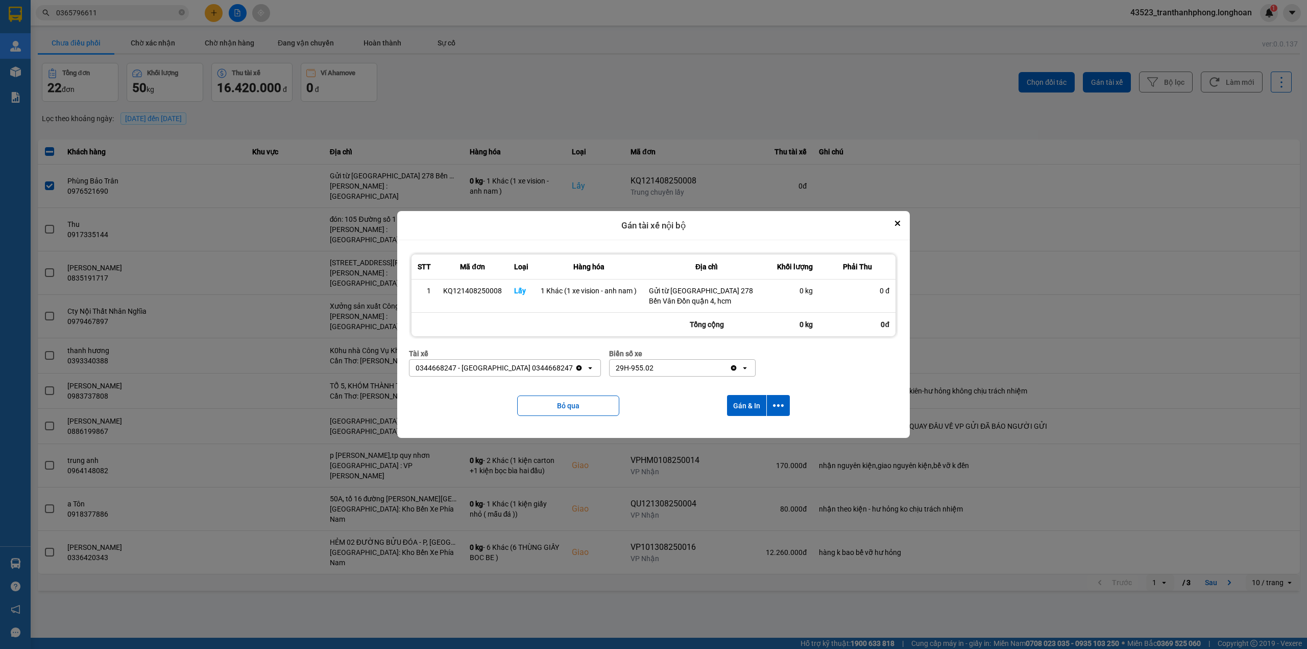
click at [752, 390] on div "Bỏ qua Gán & In" at bounding box center [653, 405] width 489 height 41
click at [748, 400] on button "Gán & In" at bounding box center [746, 405] width 39 height 21
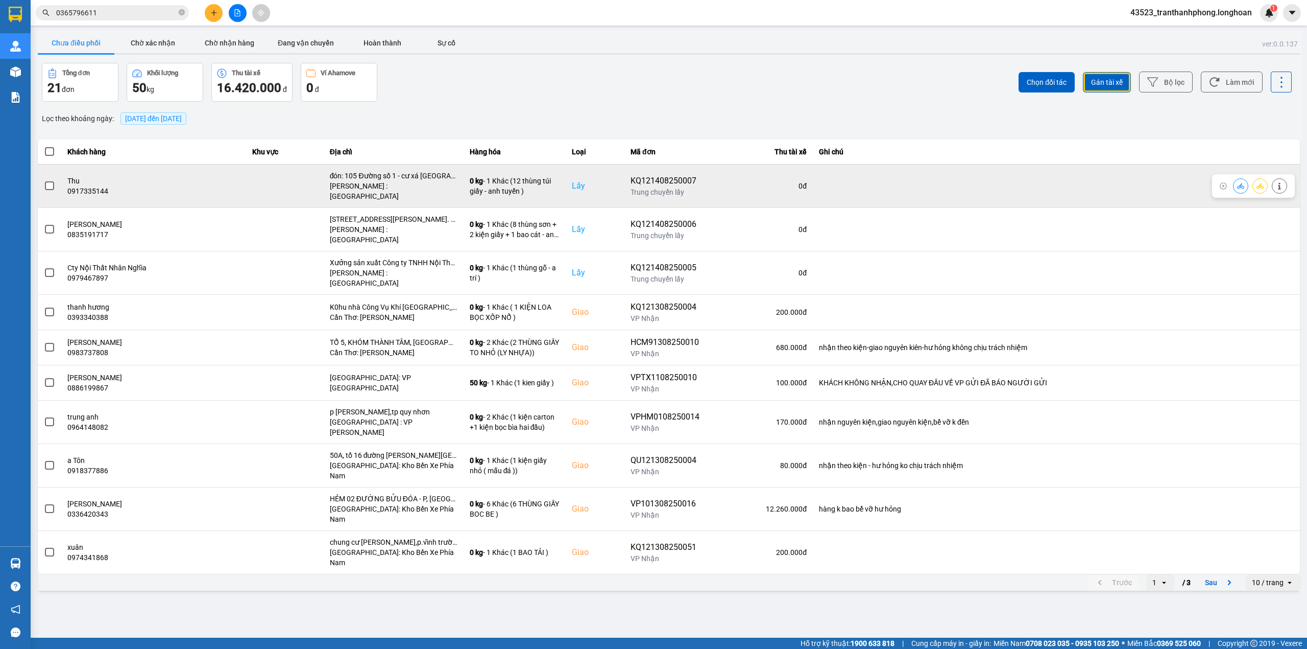
click at [55, 182] on td at bounding box center [49, 185] width 23 height 43
click at [45, 182] on span at bounding box center [49, 185] width 9 height 9
click at [44, 180] on input "checkbox" at bounding box center [44, 180] width 0 height 0
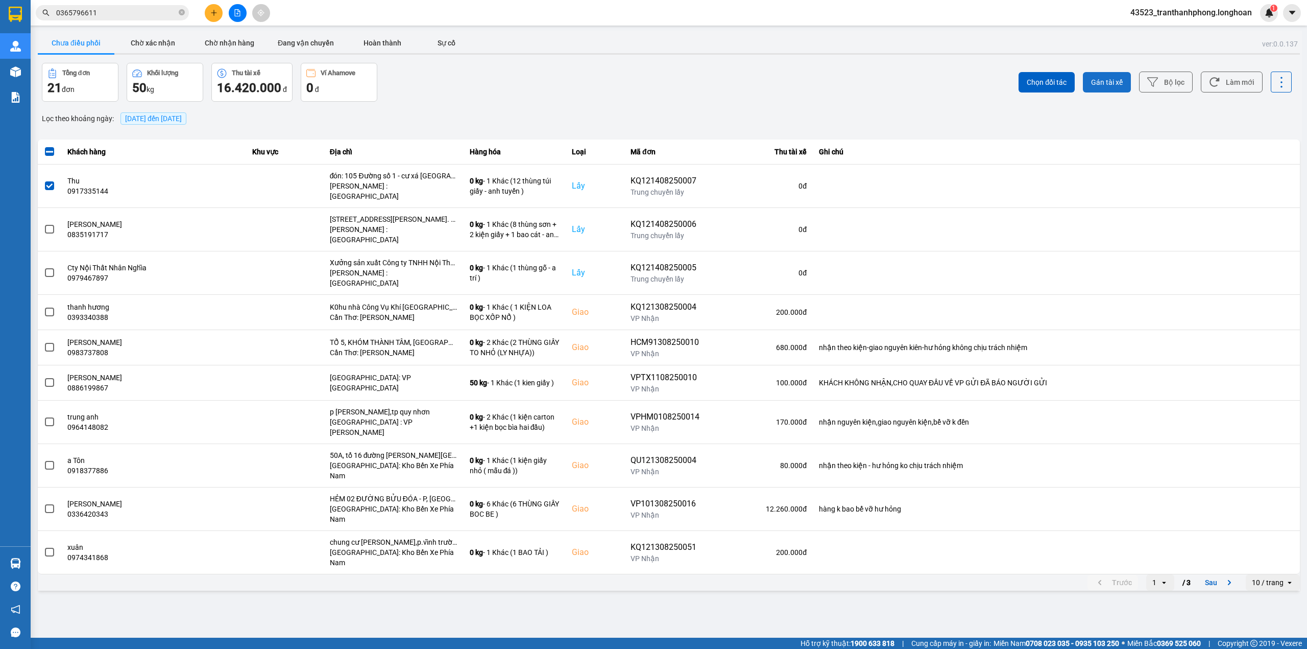
click at [1101, 82] on span "Gán tài xế" at bounding box center [1107, 82] width 32 height 10
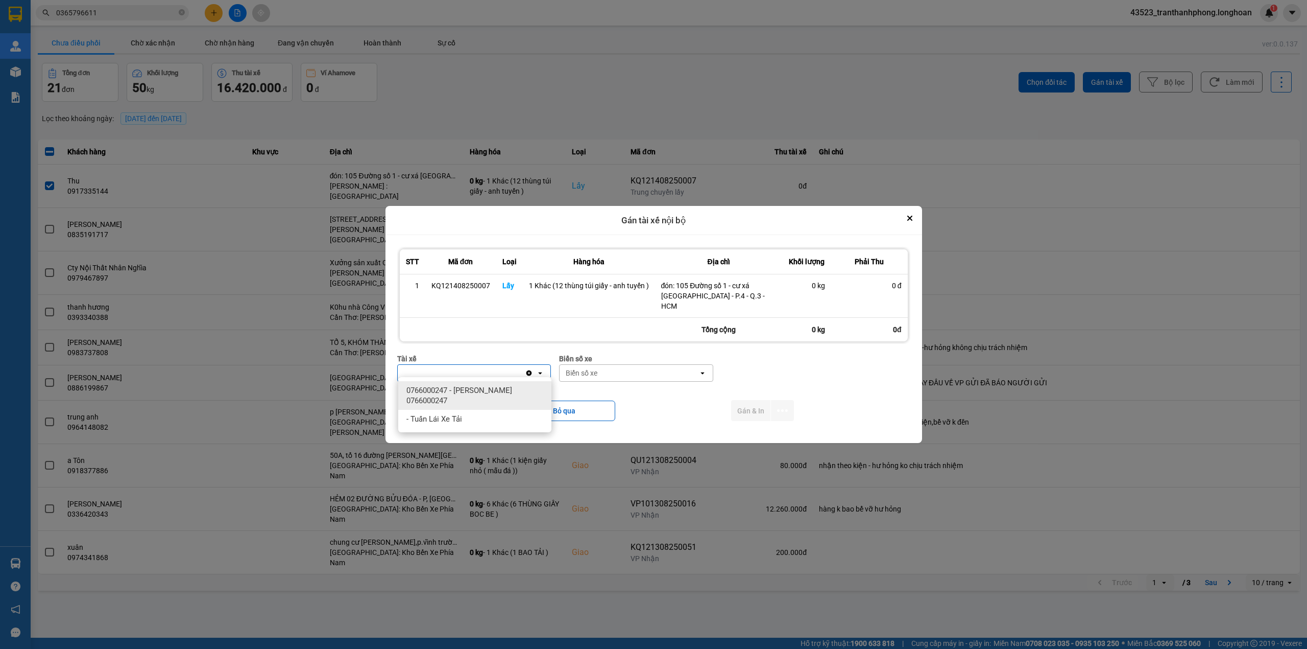
click at [494, 376] on div "tuy" at bounding box center [462, 373] width 128 height 16
click at [470, 391] on span "0766000247 - [PERSON_NAME] 0766000247" at bounding box center [476, 395] width 141 height 20
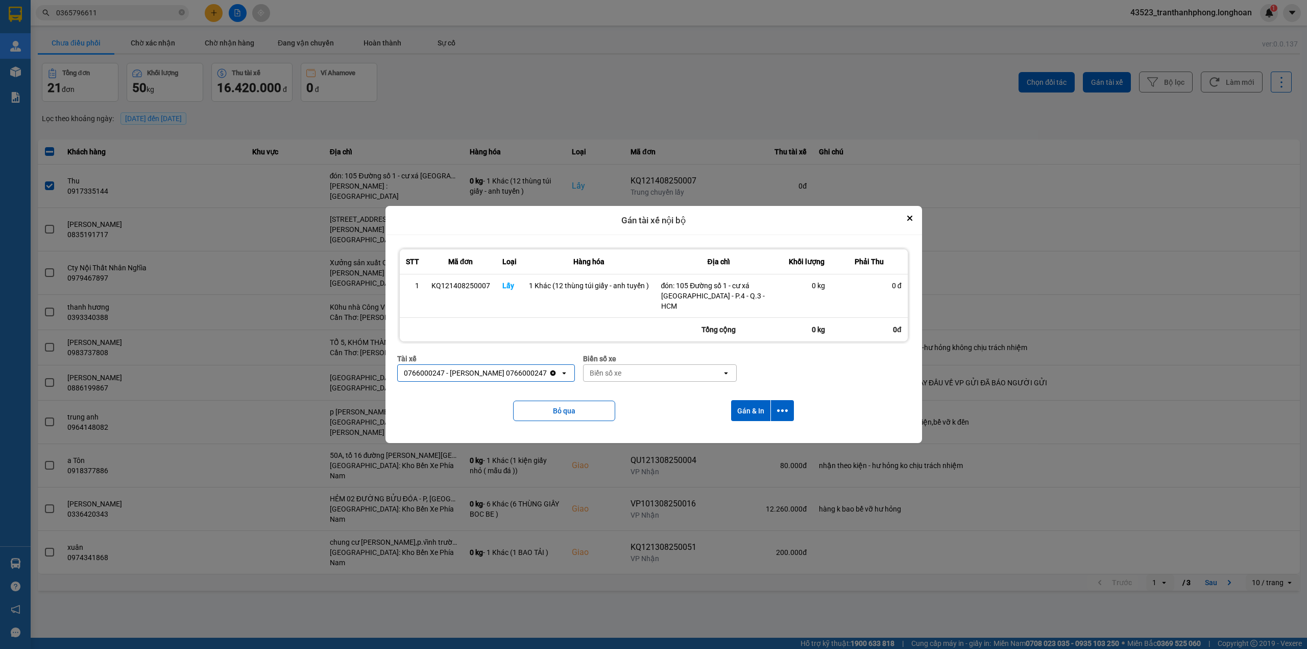
click at [711, 369] on div "Biển số xe" at bounding box center [653, 373] width 139 height 16
click at [622, 394] on span "29K-023.73" at bounding box center [627, 390] width 37 height 10
click at [744, 407] on button "Gán & In" at bounding box center [750, 410] width 39 height 21
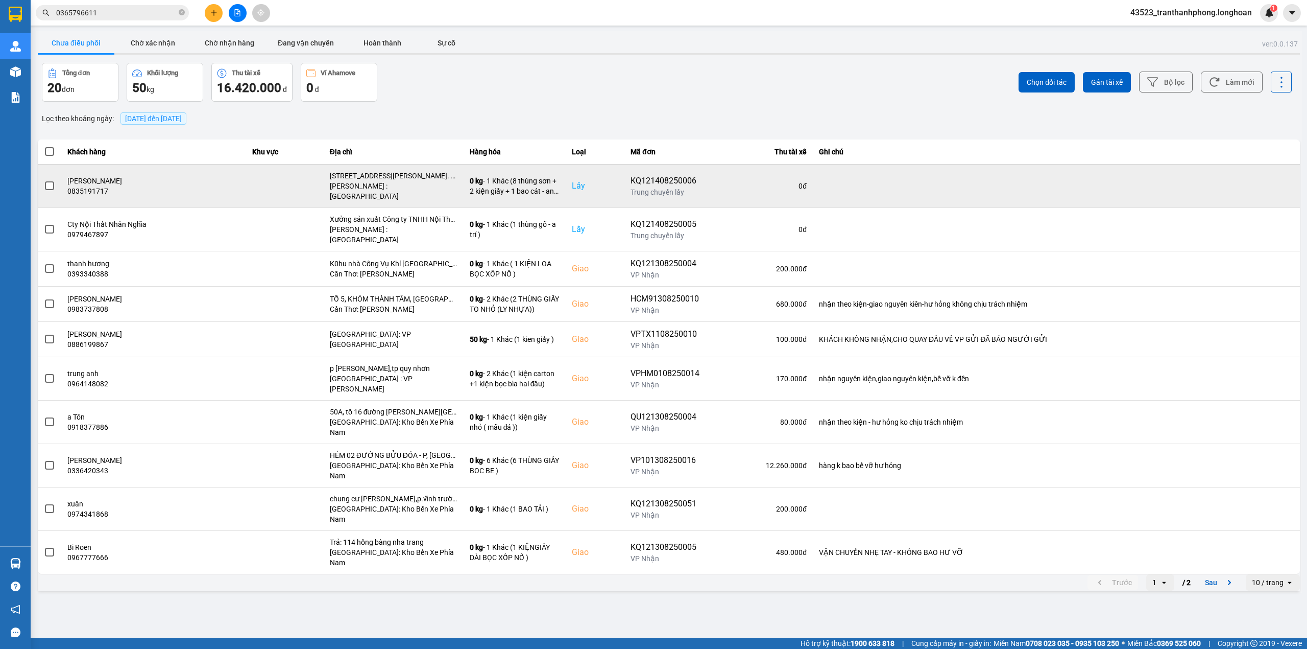
click at [52, 184] on span at bounding box center [49, 185] width 9 height 9
click at [44, 180] on input "checkbox" at bounding box center [44, 180] width 0 height 0
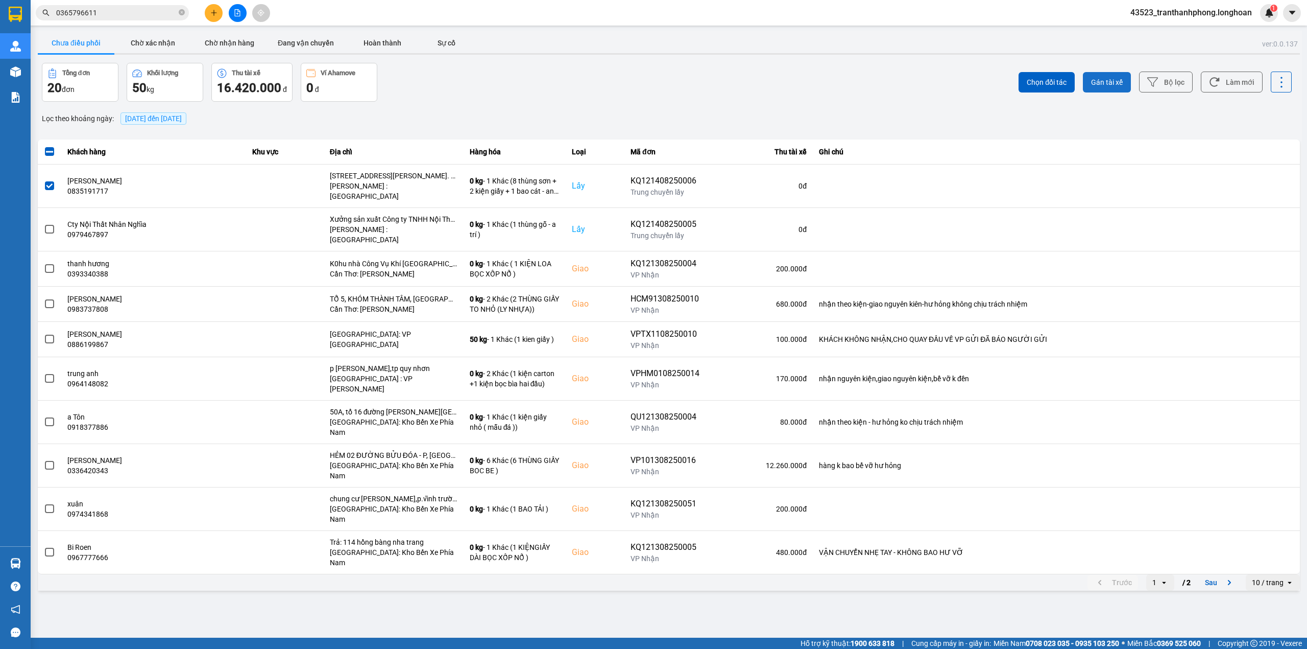
click at [1090, 83] on button "Gán tài xế" at bounding box center [1107, 82] width 48 height 20
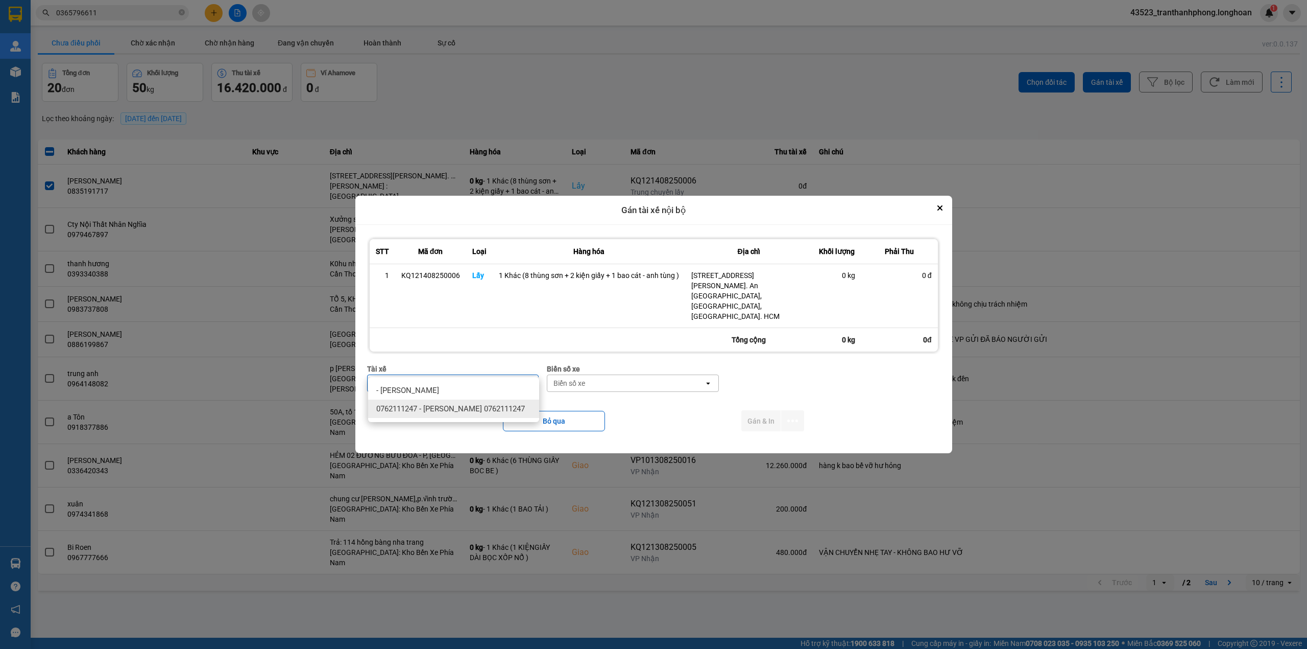
click at [485, 406] on span "0762111247 - [PERSON_NAME] 0762111247" at bounding box center [450, 408] width 149 height 10
click at [592, 375] on div "Biển số xe" at bounding box center [632, 383] width 157 height 16
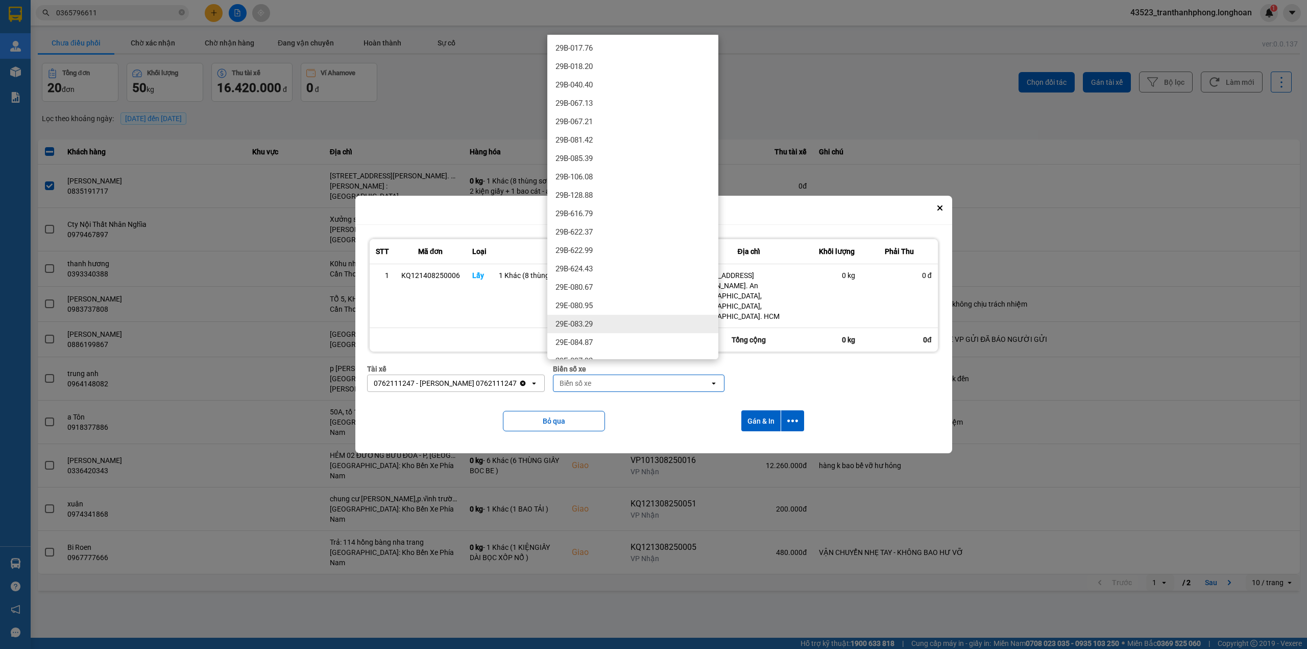
click at [601, 323] on div "29E-083.29" at bounding box center [632, 324] width 171 height 18
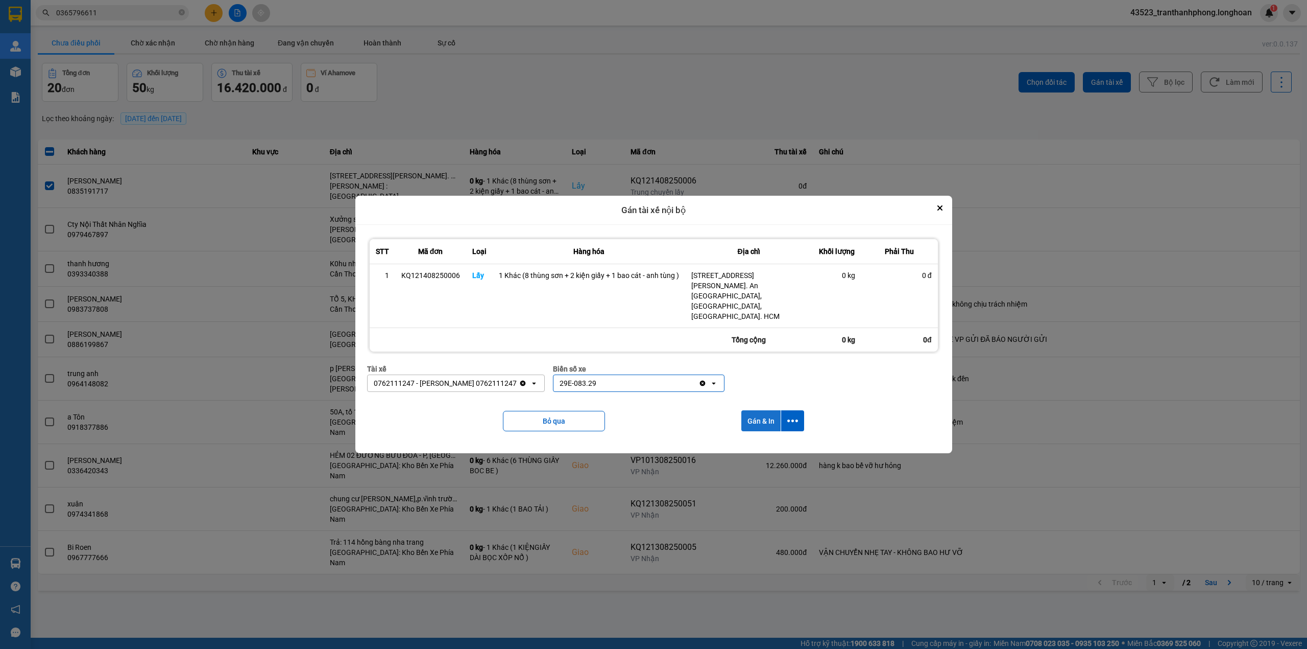
click at [755, 410] on button "Gán & In" at bounding box center [760, 420] width 39 height 21
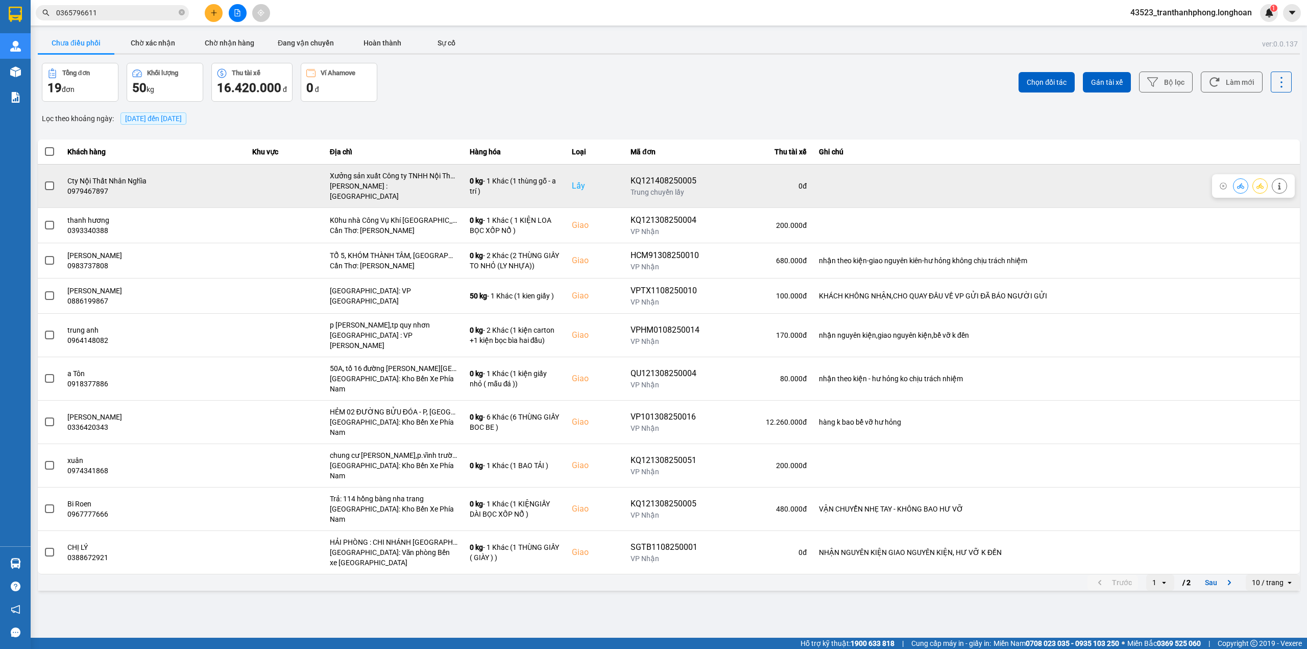
click at [44, 183] on label at bounding box center [49, 185] width 11 height 11
click at [44, 180] on input "checkbox" at bounding box center [44, 180] width 0 height 0
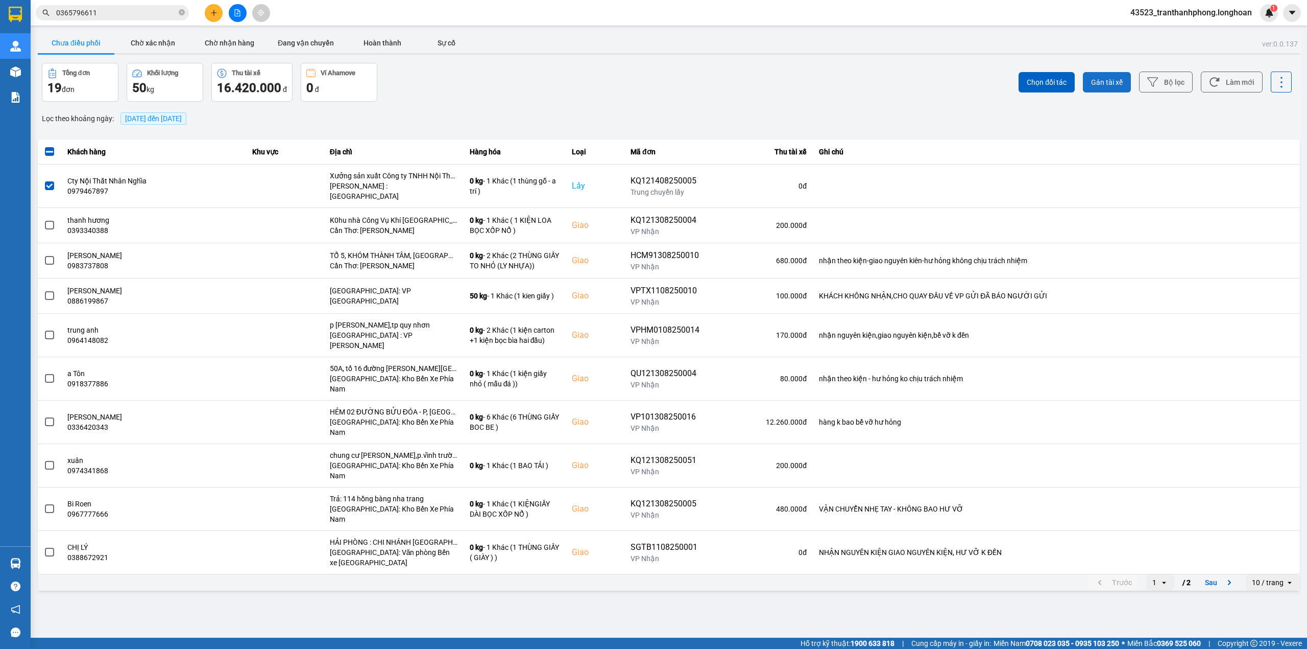
click at [1110, 78] on span "Gán tài xế" at bounding box center [1107, 82] width 32 height 10
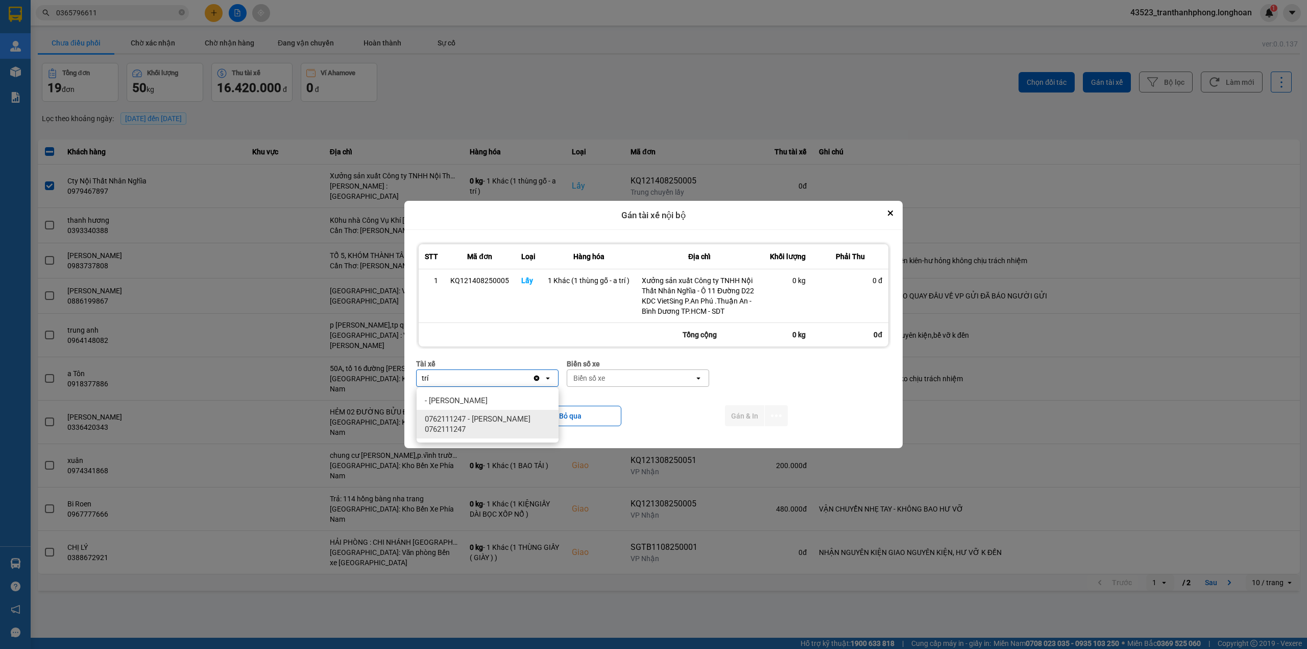
click at [508, 422] on span "0762111247 - [PERSON_NAME] 0762111247" at bounding box center [490, 424] width 130 height 20
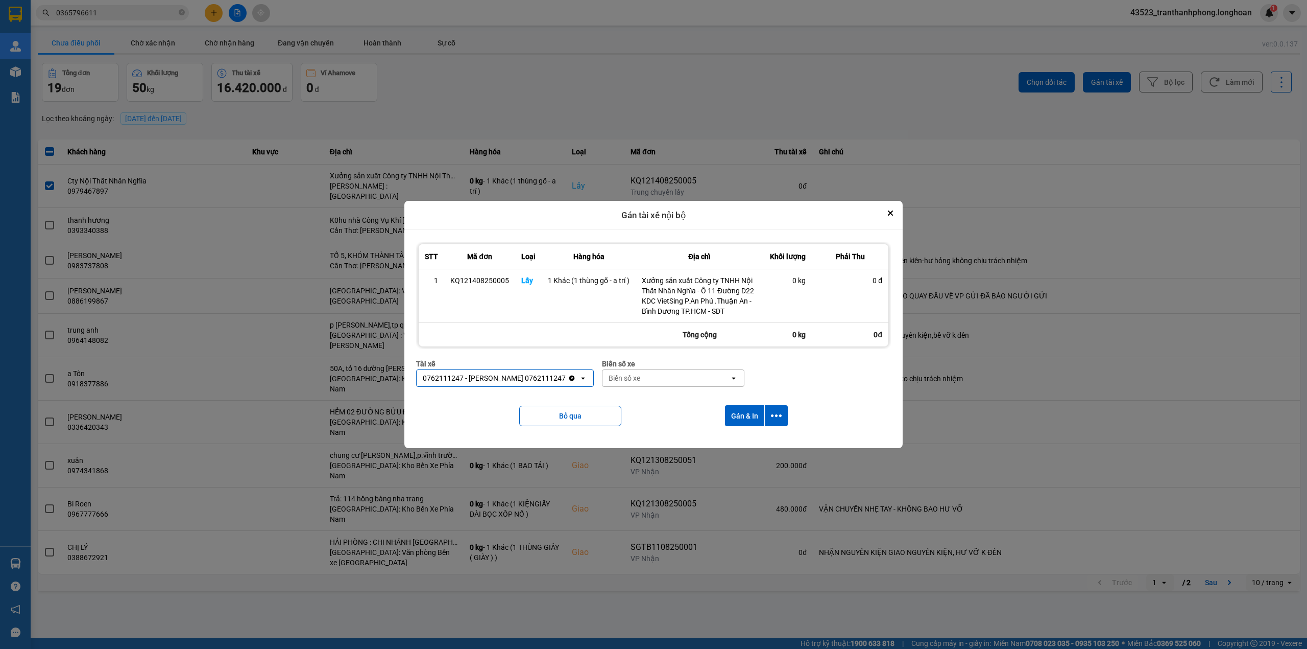
click at [645, 374] on div "Biển số xe" at bounding box center [666, 378] width 127 height 16
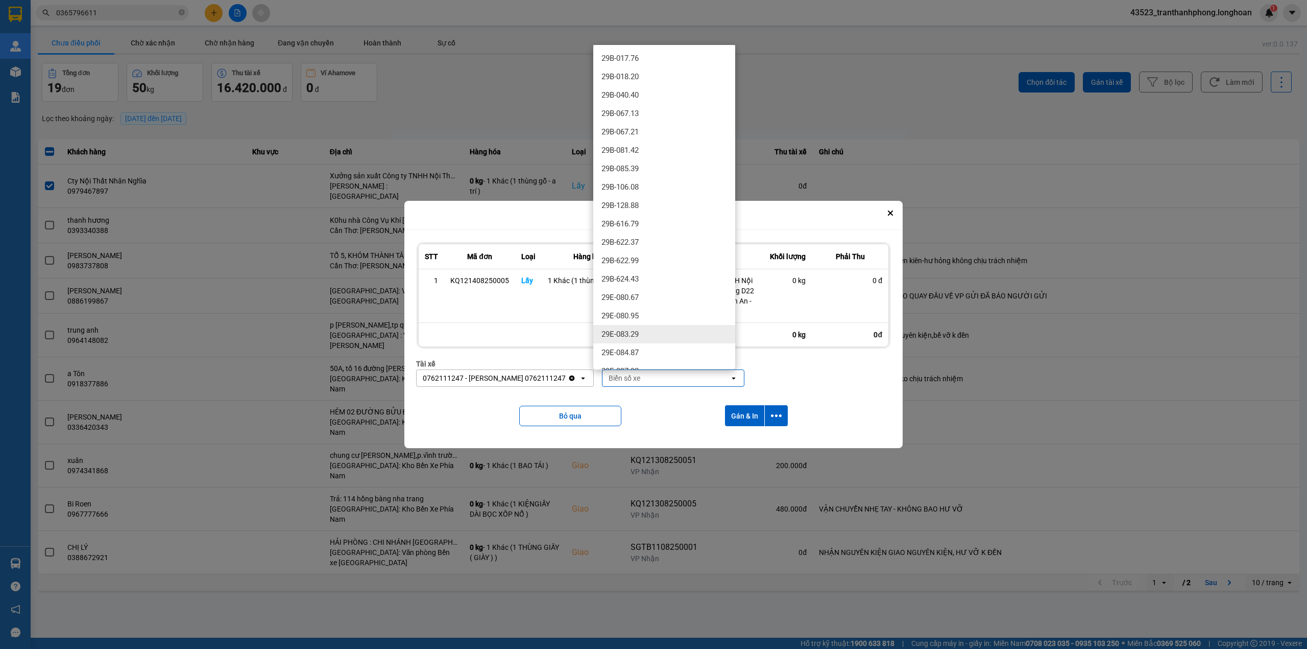
click at [656, 338] on div "29E-083.29" at bounding box center [664, 334] width 142 height 18
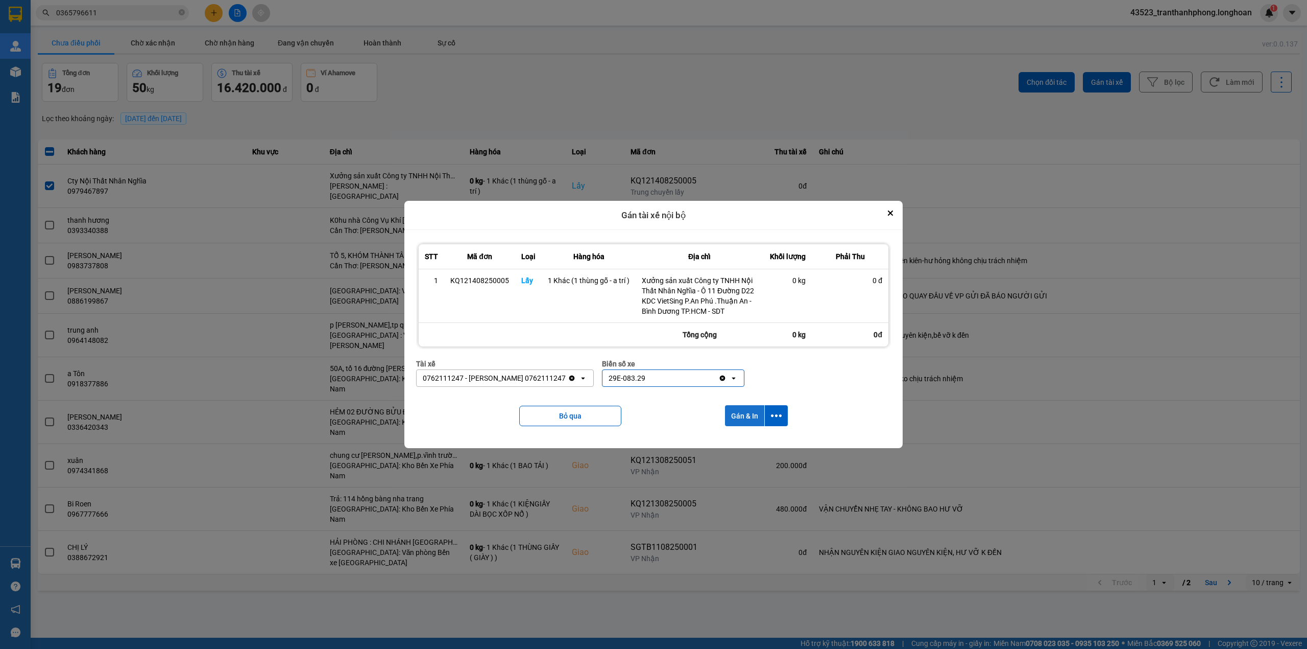
click at [732, 409] on button "Gán & In" at bounding box center [744, 415] width 39 height 21
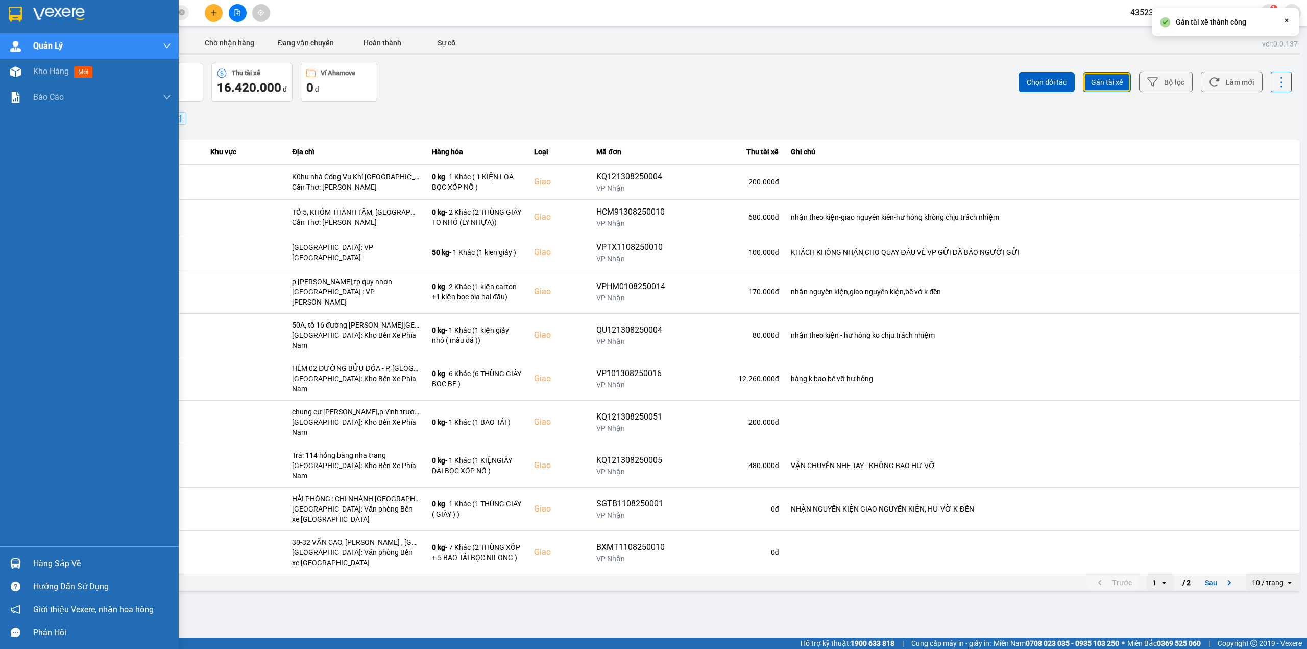
click at [22, 7] on div at bounding box center [16, 14] width 18 height 18
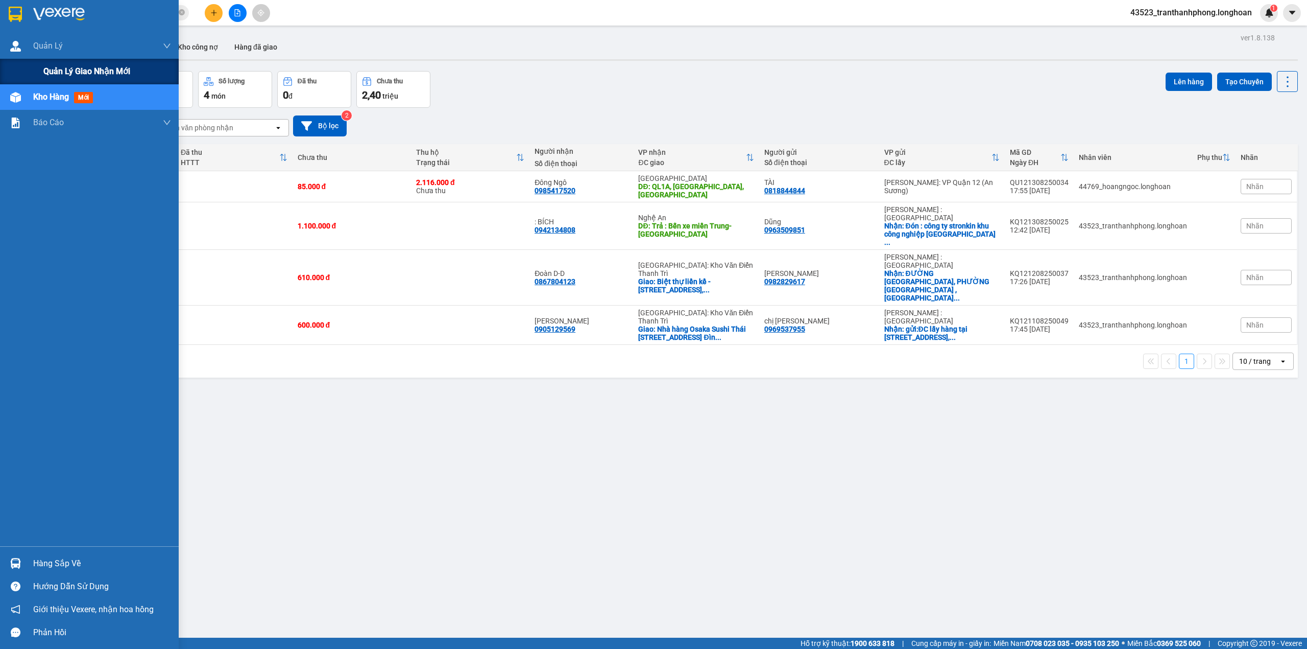
drag, startPoint x: 48, startPoint y: 76, endPoint x: 141, endPoint y: 72, distance: 93.0
click at [49, 76] on span "Quản lý giao nhận mới" at bounding box center [86, 71] width 87 height 13
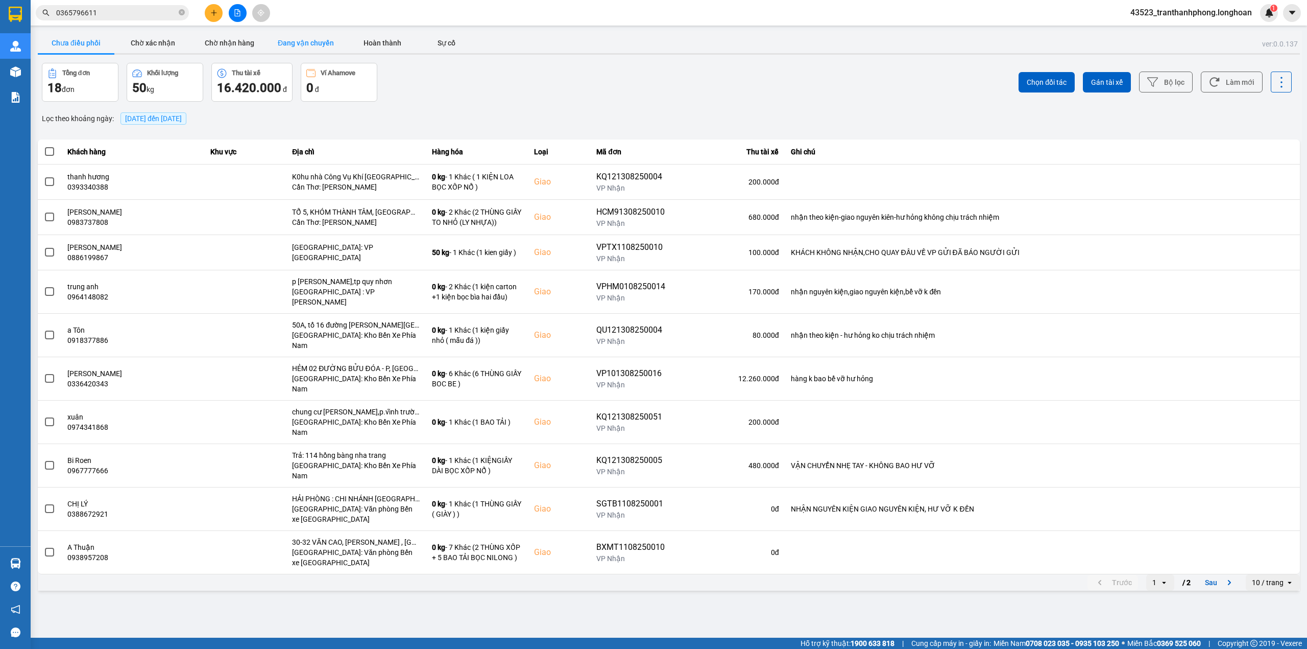
click at [323, 46] on button "Đang vận chuyển" at bounding box center [306, 43] width 77 height 20
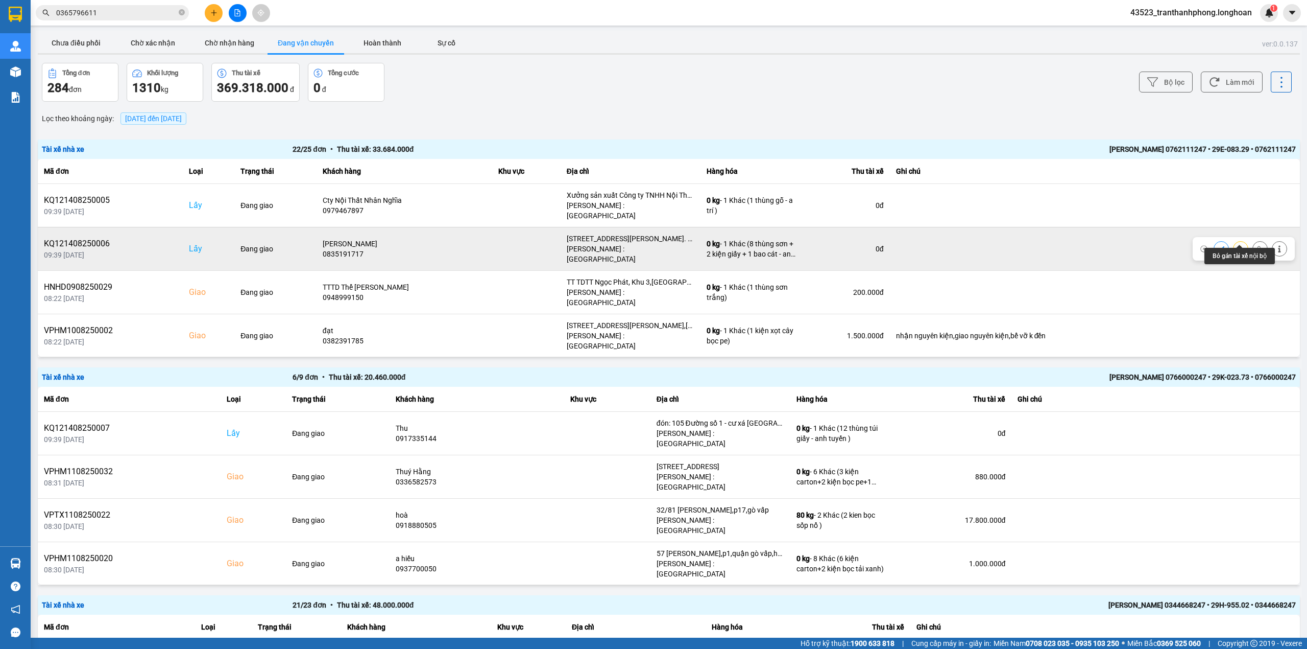
click at [1257, 245] on icon at bounding box center [1260, 248] width 7 height 7
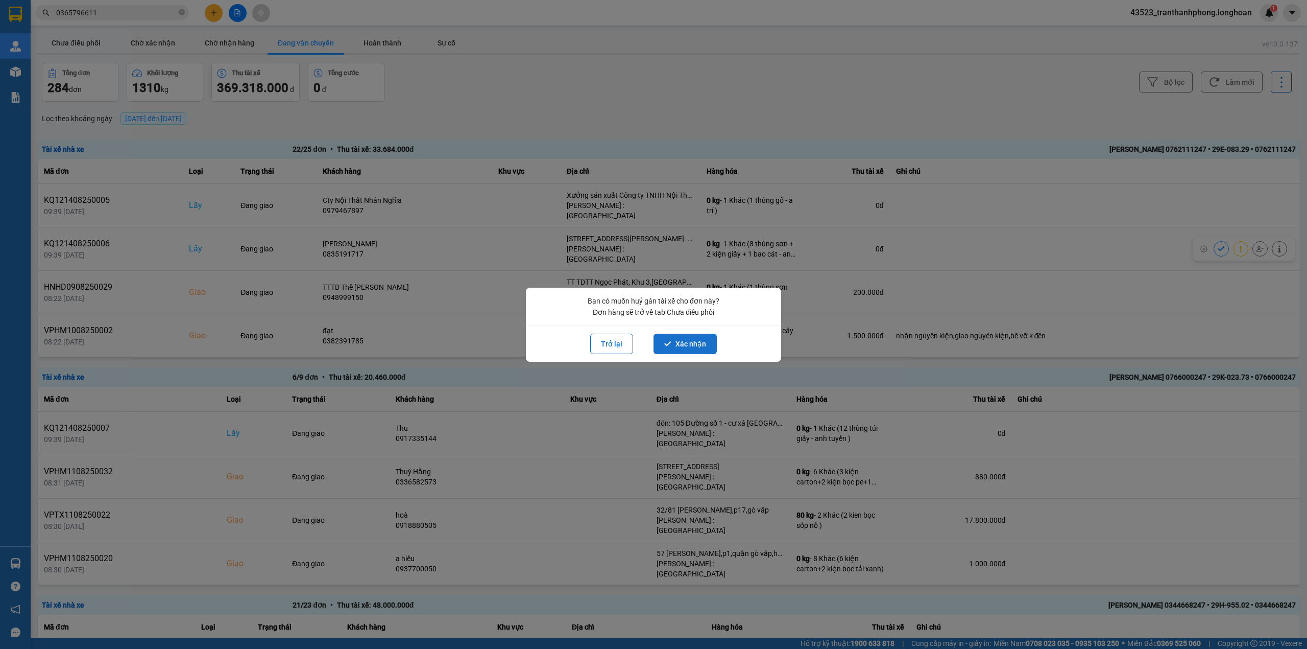
click at [679, 340] on button "Xác nhận" at bounding box center [685, 343] width 63 height 20
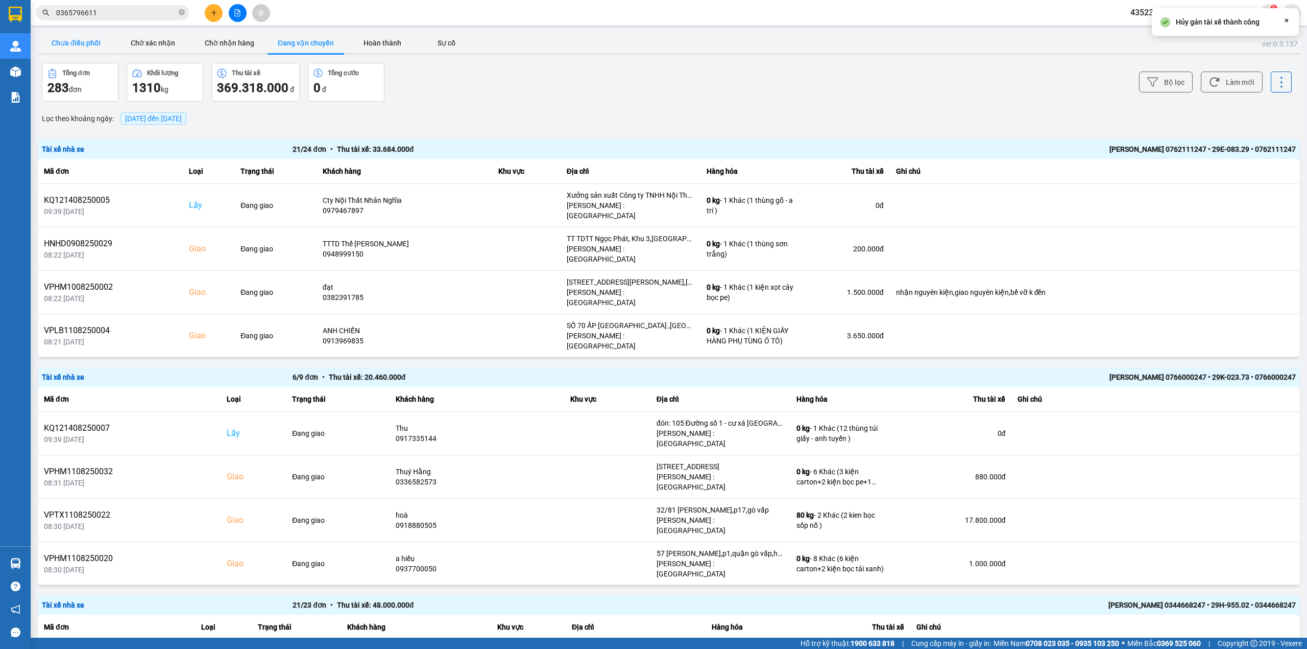
click at [71, 43] on button "Chưa điều phối" at bounding box center [76, 43] width 77 height 20
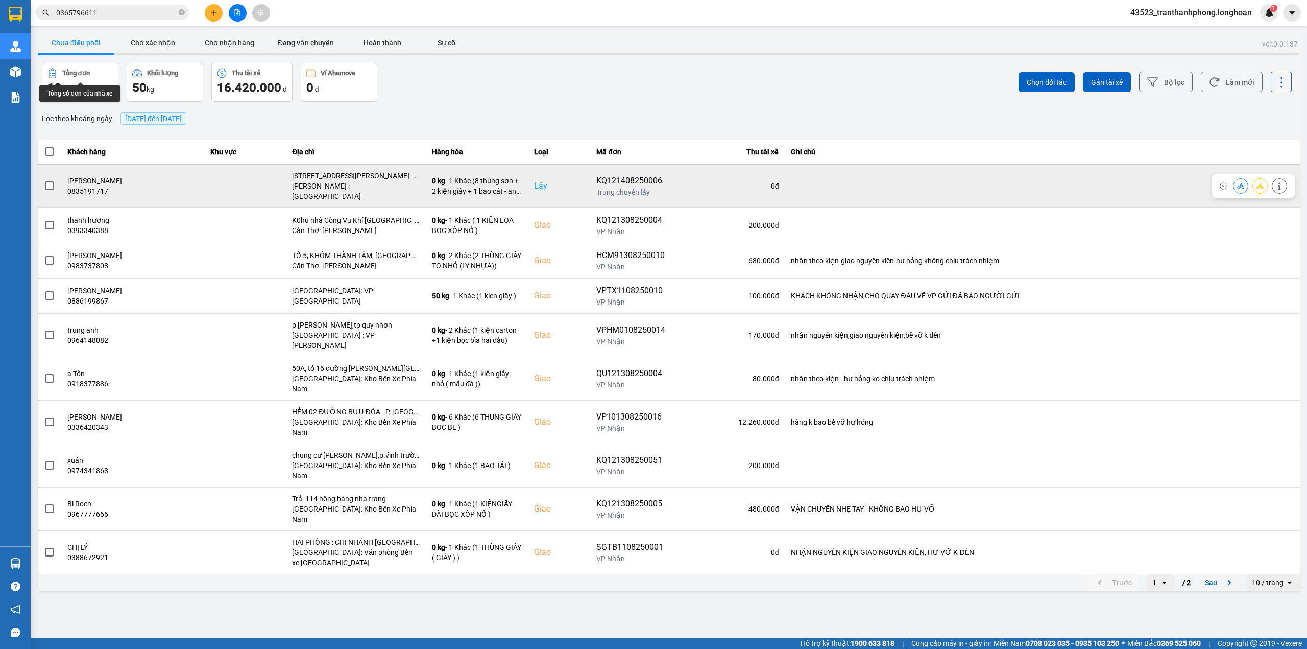
click at [48, 182] on span at bounding box center [49, 185] width 9 height 9
click at [44, 180] on input "checkbox" at bounding box center [44, 180] width 0 height 0
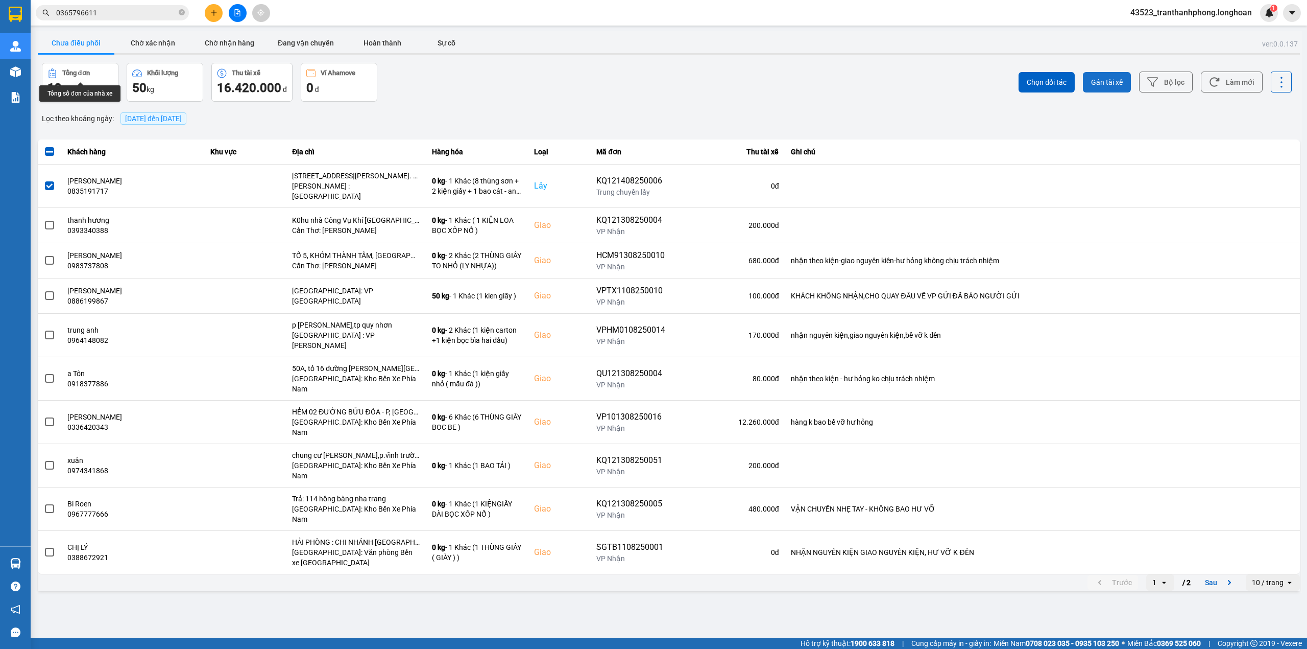
click at [1120, 75] on button "Gán tài xế" at bounding box center [1107, 82] width 48 height 20
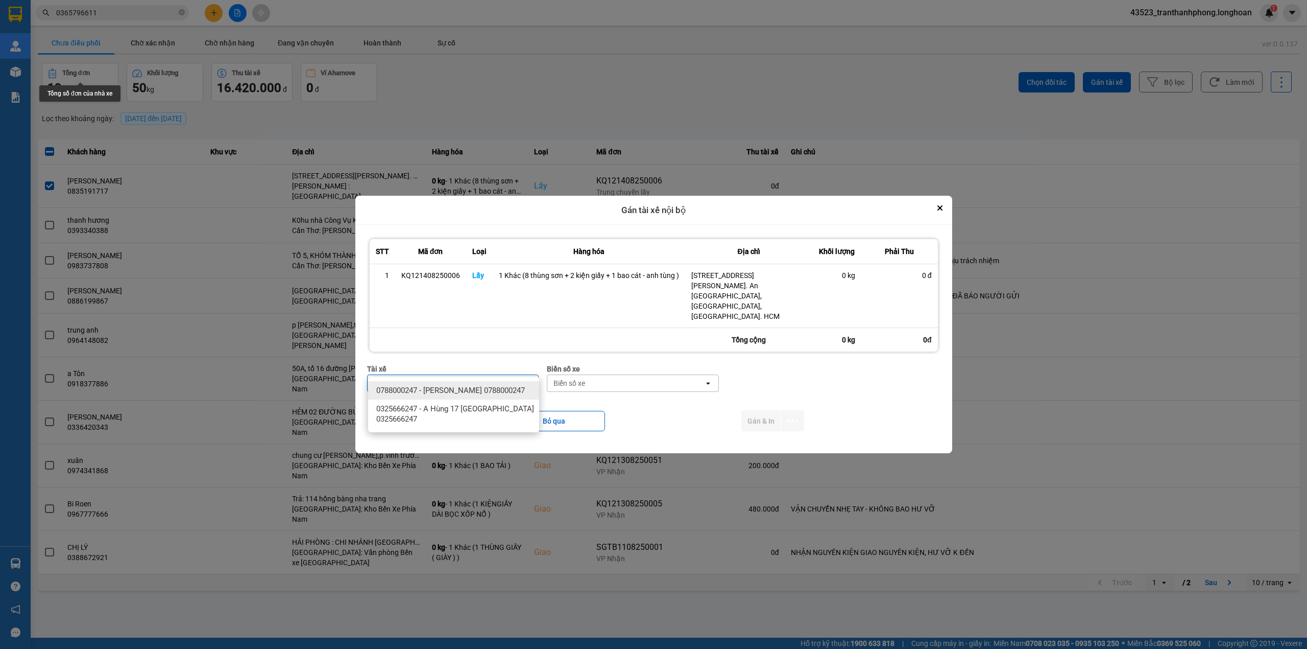
click at [460, 395] on span "0788000247 - [PERSON_NAME] 0788000247" at bounding box center [450, 390] width 149 height 10
click at [644, 375] on div "Biển số xe" at bounding box center [632, 383] width 157 height 16
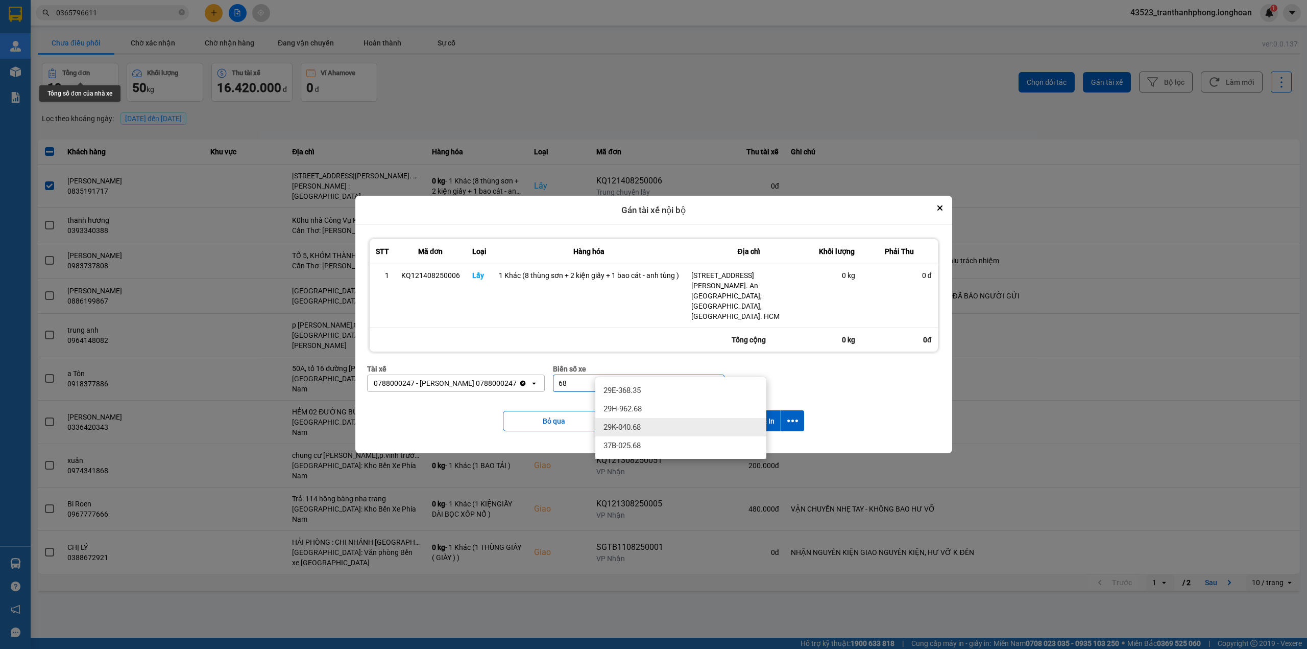
drag, startPoint x: 670, startPoint y: 428, endPoint x: 746, endPoint y: 412, distance: 77.3
click at [669, 428] on div "29K-040.68" at bounding box center [680, 427] width 171 height 18
click at [769, 410] on button "Gán & In" at bounding box center [760, 420] width 39 height 21
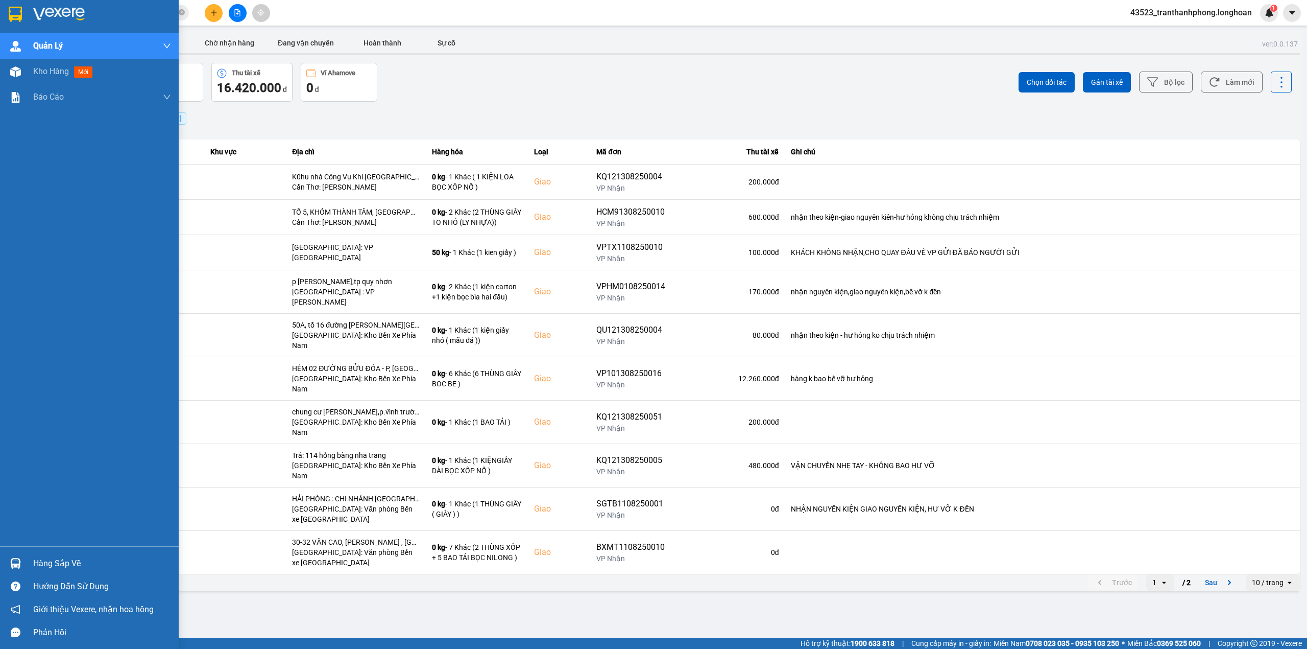
click at [0, 5] on div at bounding box center [89, 16] width 179 height 33
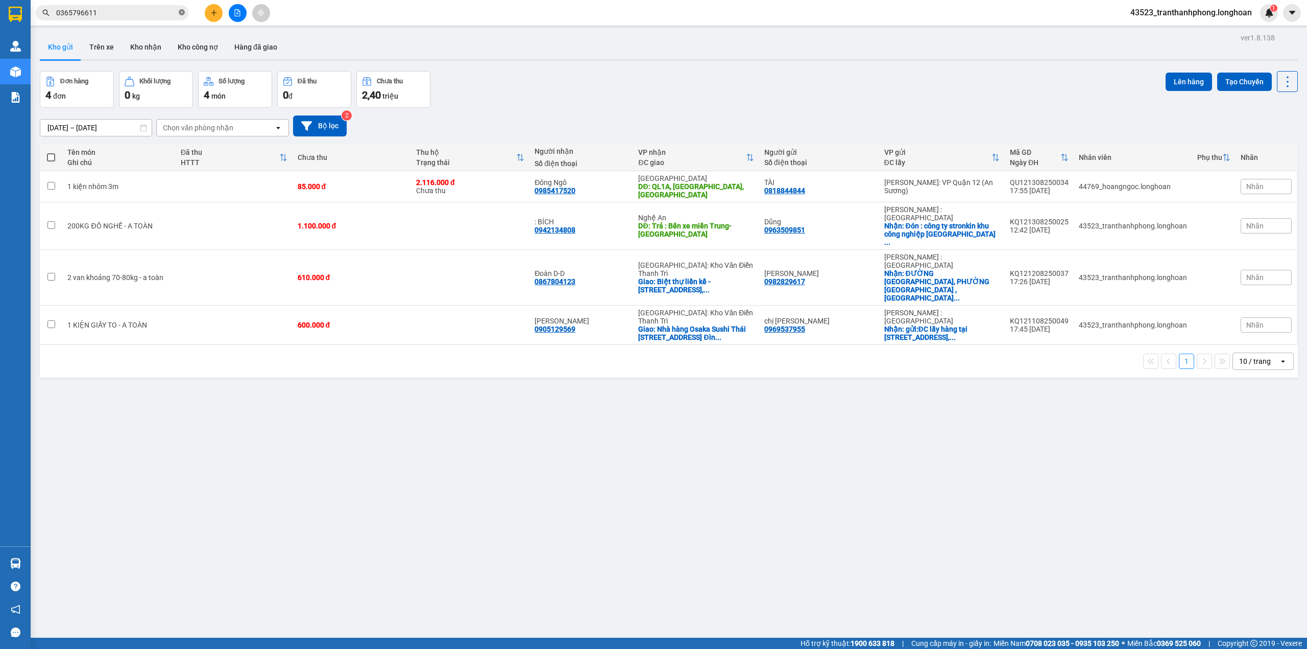
click at [182, 10] on icon "close-circle" at bounding box center [182, 12] width 6 height 6
drag, startPoint x: 162, startPoint y: 11, endPoint x: 358, endPoint y: 59, distance: 202.0
click at [163, 14] on input "text" at bounding box center [116, 12] width 121 height 11
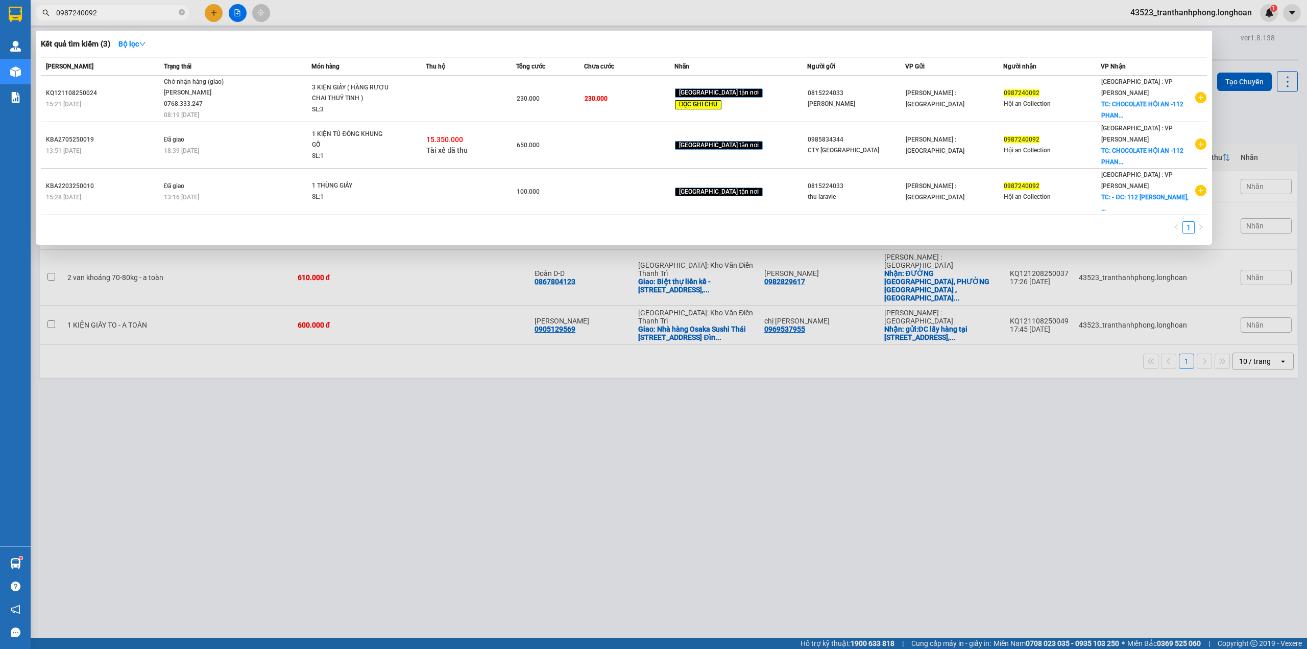
click at [215, 14] on div at bounding box center [653, 324] width 1307 height 649
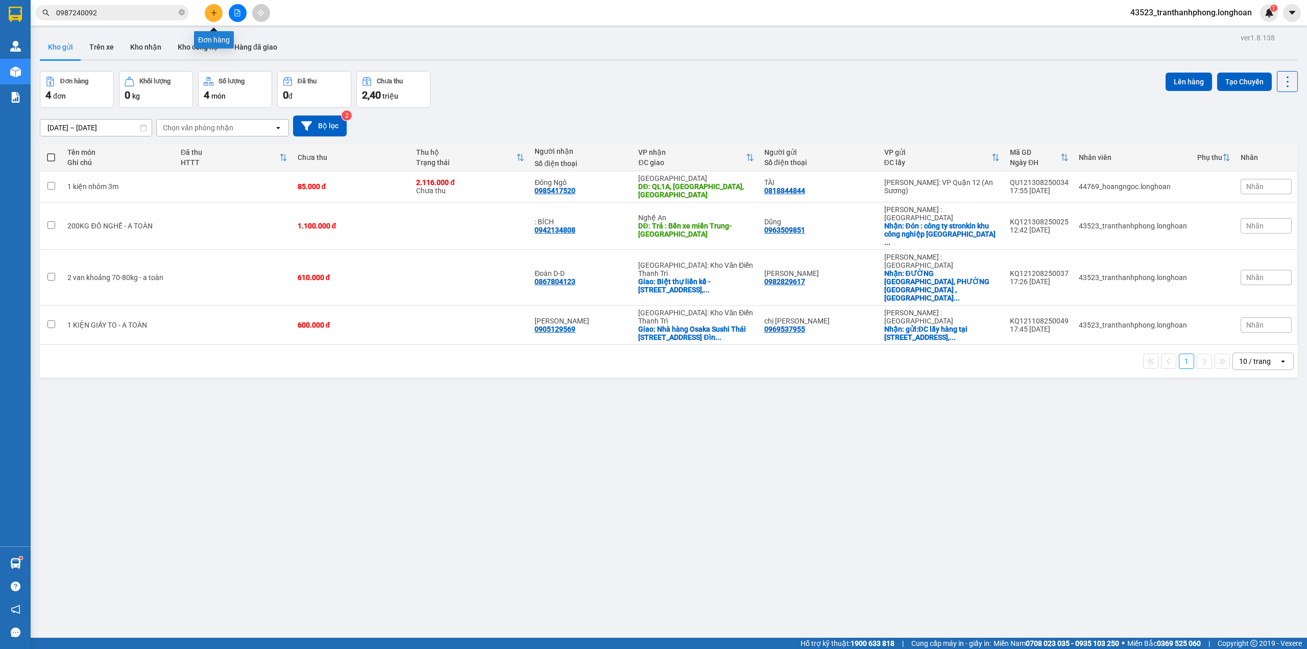
click at [214, 18] on button at bounding box center [214, 13] width 18 height 18
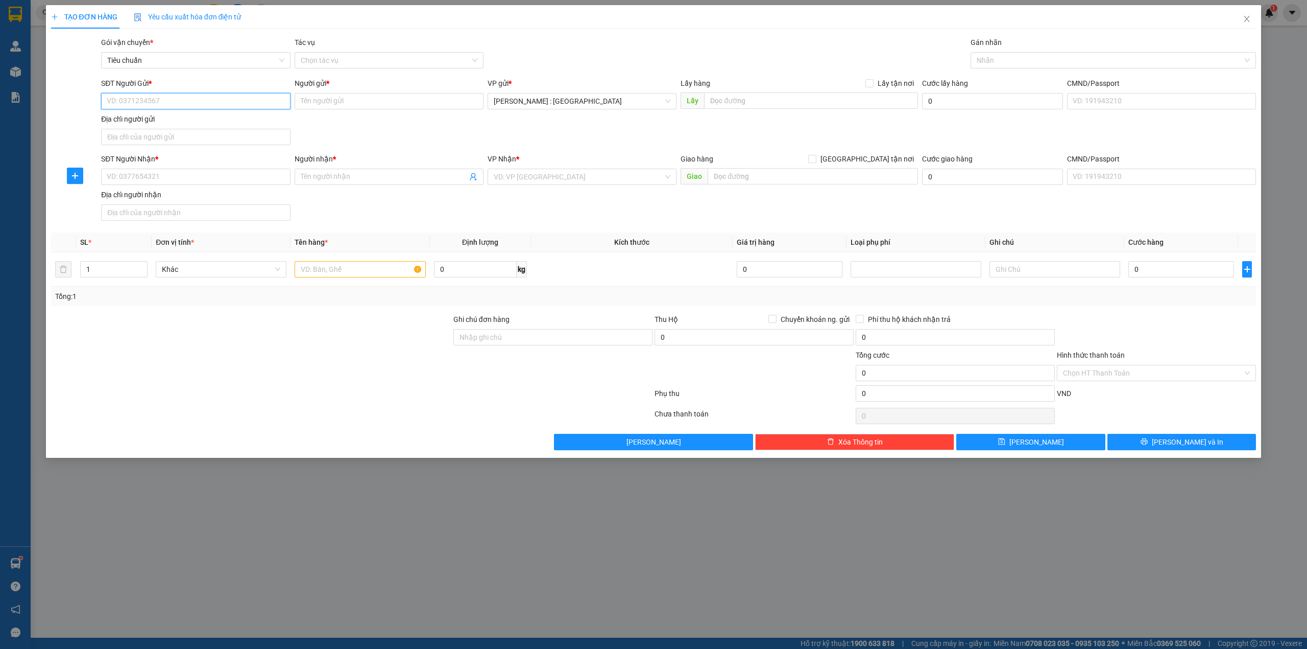
paste input "0387606060"
click at [221, 189] on div "SĐT Người Nhận * VD: 0377654321" at bounding box center [195, 171] width 189 height 36
click at [212, 169] on div "SĐT Người Nhận *" at bounding box center [195, 160] width 189 height 15
click at [211, 176] on input "SĐT Người Nhận *" at bounding box center [195, 177] width 189 height 16
paste input "0362226117"
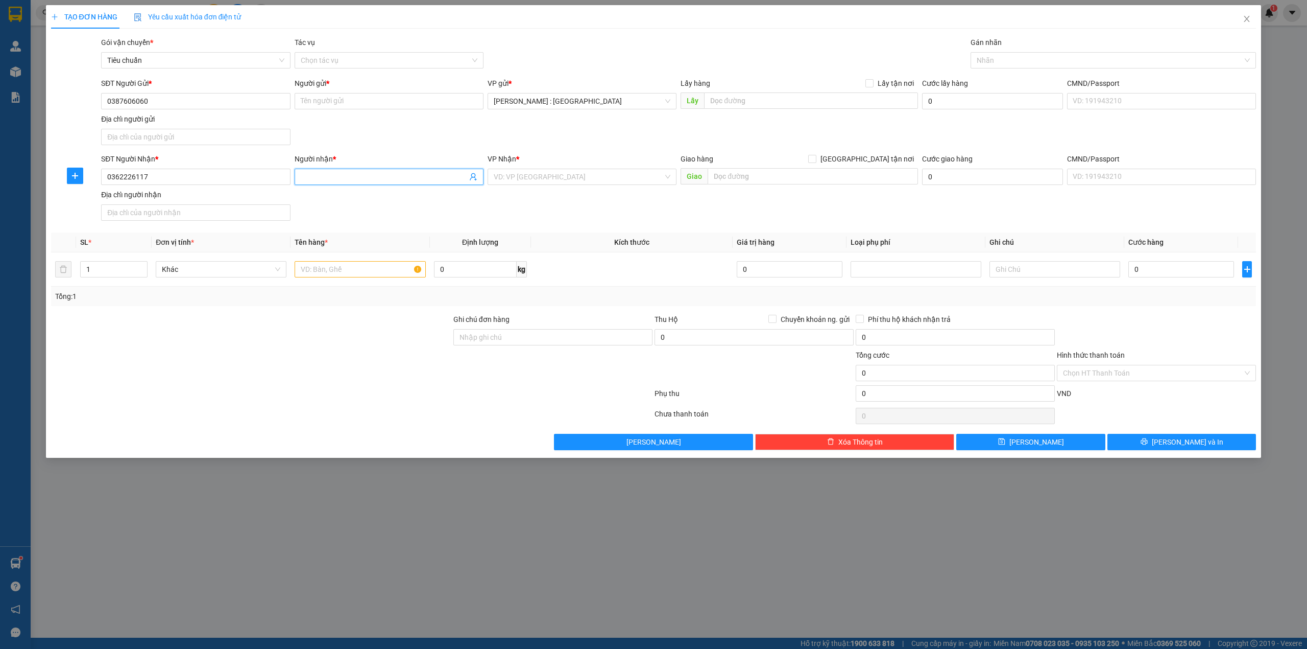
paste input "[PERSON_NAME]"
click at [372, 185] on span at bounding box center [389, 177] width 189 height 16
paste input "Vĩnh"
click at [378, 105] on input "Vĩnh" at bounding box center [389, 101] width 189 height 16
click at [809, 107] on input "text" at bounding box center [811, 100] width 214 height 16
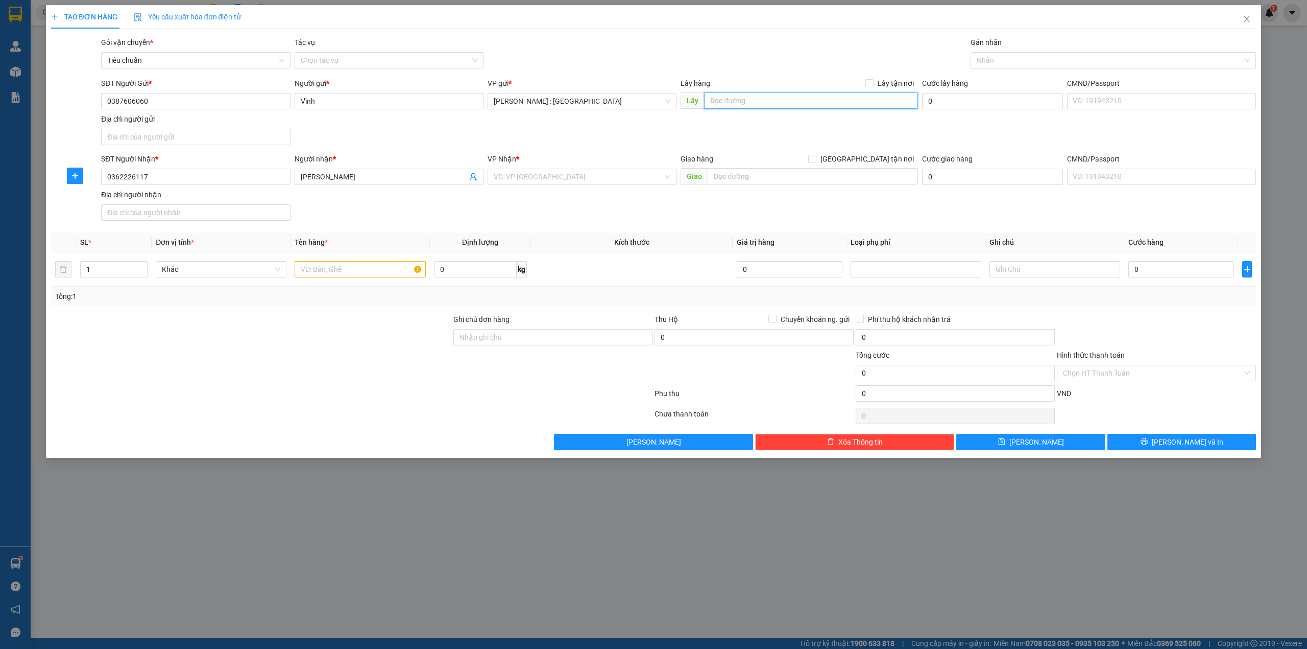
paste input "tại giáo xứ [GEOGRAPHIC_DATA] - đối diện công viên 30/4, [GEOGRAPHIC_DATA]"
click at [905, 86] on span "Lấy tận nơi" at bounding box center [896, 83] width 44 height 11
click at [873, 86] on input "Lấy tận nơi" at bounding box center [869, 82] width 7 height 7
click at [816, 156] on input "[GEOGRAPHIC_DATA] tận nơi" at bounding box center [811, 158] width 7 height 7
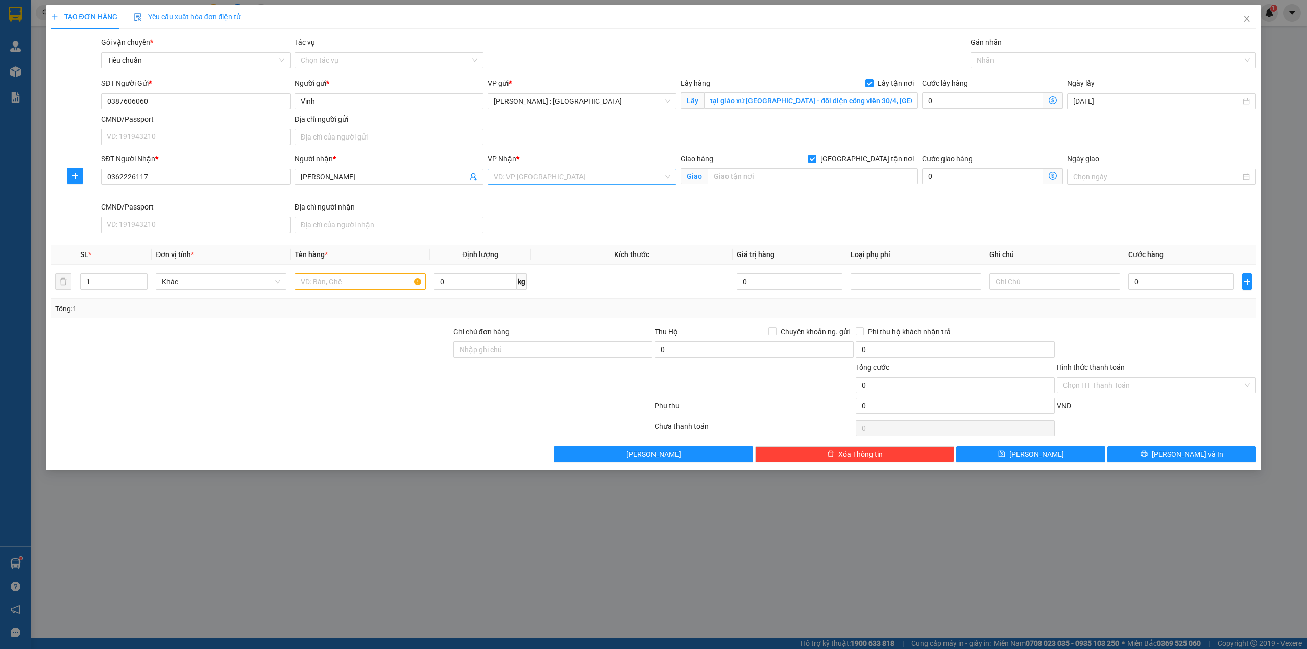
click at [540, 180] on input "search" at bounding box center [579, 176] width 170 height 15
drag, startPoint x: 540, startPoint y: 215, endPoint x: 563, endPoint y: 215, distance: 23.0
click at [541, 215] on div "[GEOGRAPHIC_DATA]: Kho Bến Xe Phía Nam" at bounding box center [587, 214] width 187 height 11
click at [799, 176] on input "text" at bounding box center [813, 176] width 210 height 16
paste input "12 đường số 7, [GEOGRAPHIC_DATA], [GEOGRAPHIC_DATA], [GEOGRAPHIC_DATA], [GEOG…"
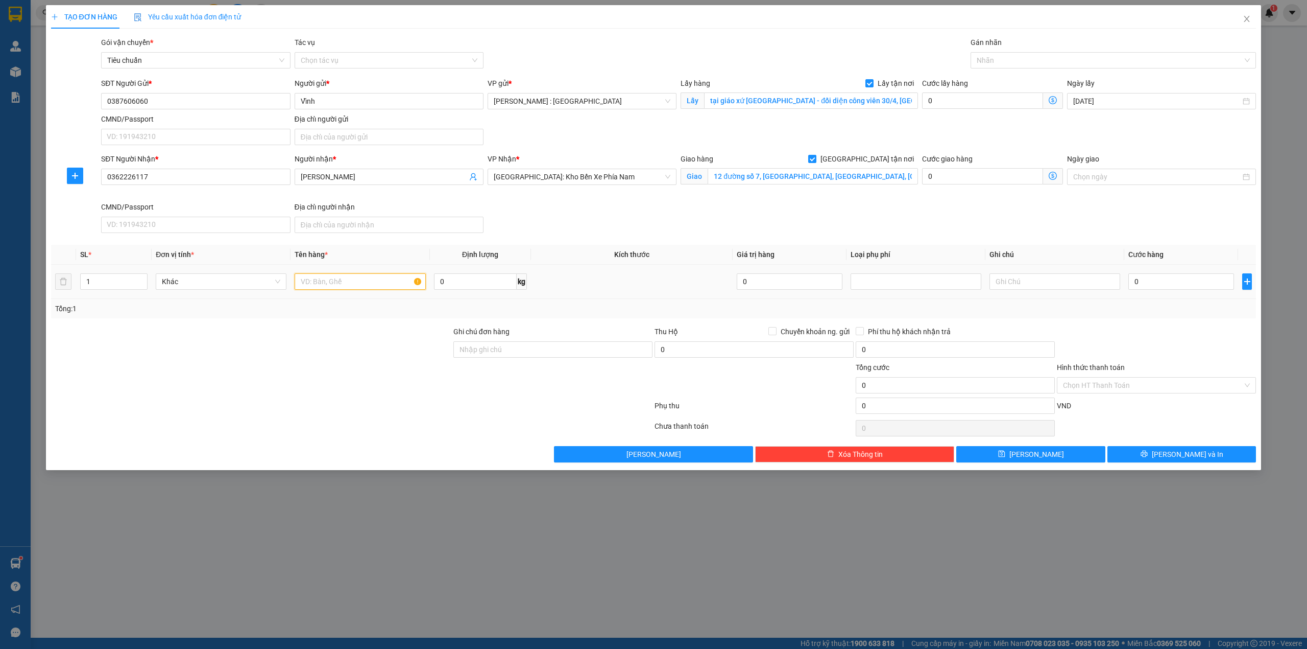
click at [379, 281] on input "text" at bounding box center [360, 281] width 131 height 16
paste input "1 kiện bàn thờ 65/65/107cm nặng khoảng 25kg"
click at [1158, 287] on input "0" at bounding box center [1182, 281] width 106 height 16
click at [801, 340] on div "Thu Hộ Chuyển khoản ng. gửi" at bounding box center [754, 333] width 199 height 15
click at [807, 334] on span "Chuyển khoản ng. gửi" at bounding box center [815, 331] width 77 height 11
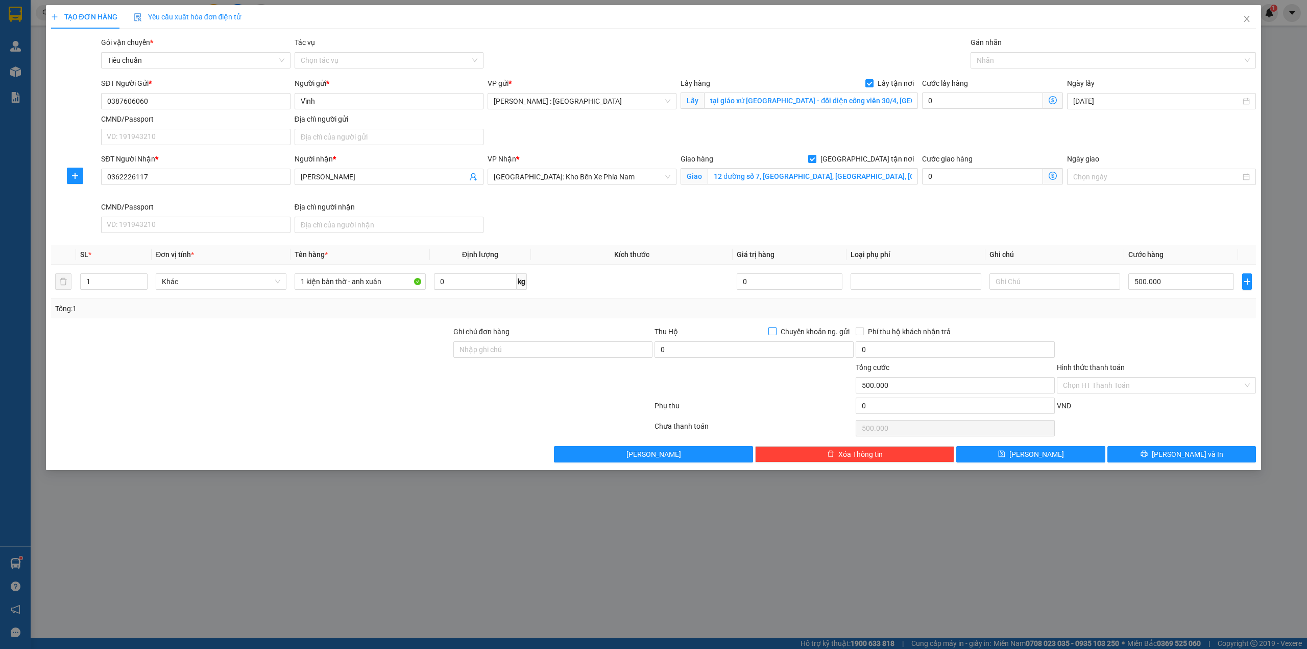
click at [776, 334] on input "Chuyển khoản ng. gửi" at bounding box center [772, 330] width 7 height 7
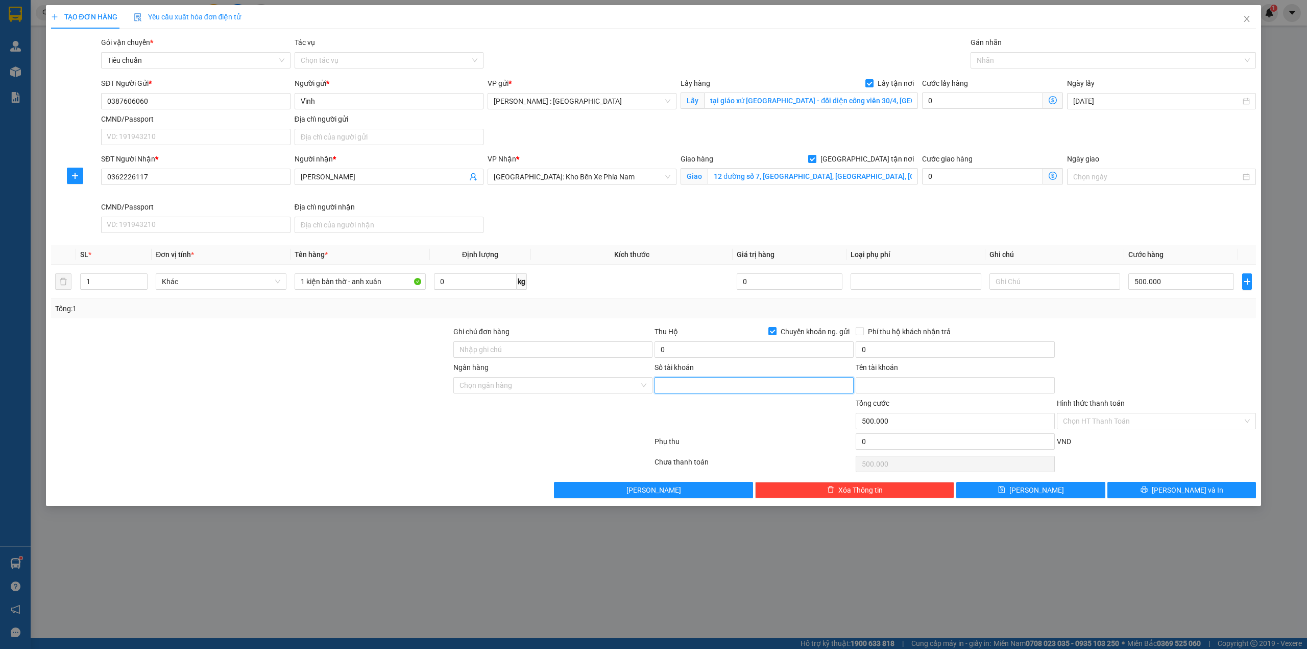
paste input "0938390056"
click at [768, 386] on input "0938390056" at bounding box center [754, 385] width 199 height 16
click at [955, 393] on input "Tên tài khoản" at bounding box center [955, 385] width 199 height 16
paste input "TRAN THI [PERSON_NAME]"
click at [546, 387] on input "Ngân hàng" at bounding box center [550, 384] width 180 height 15
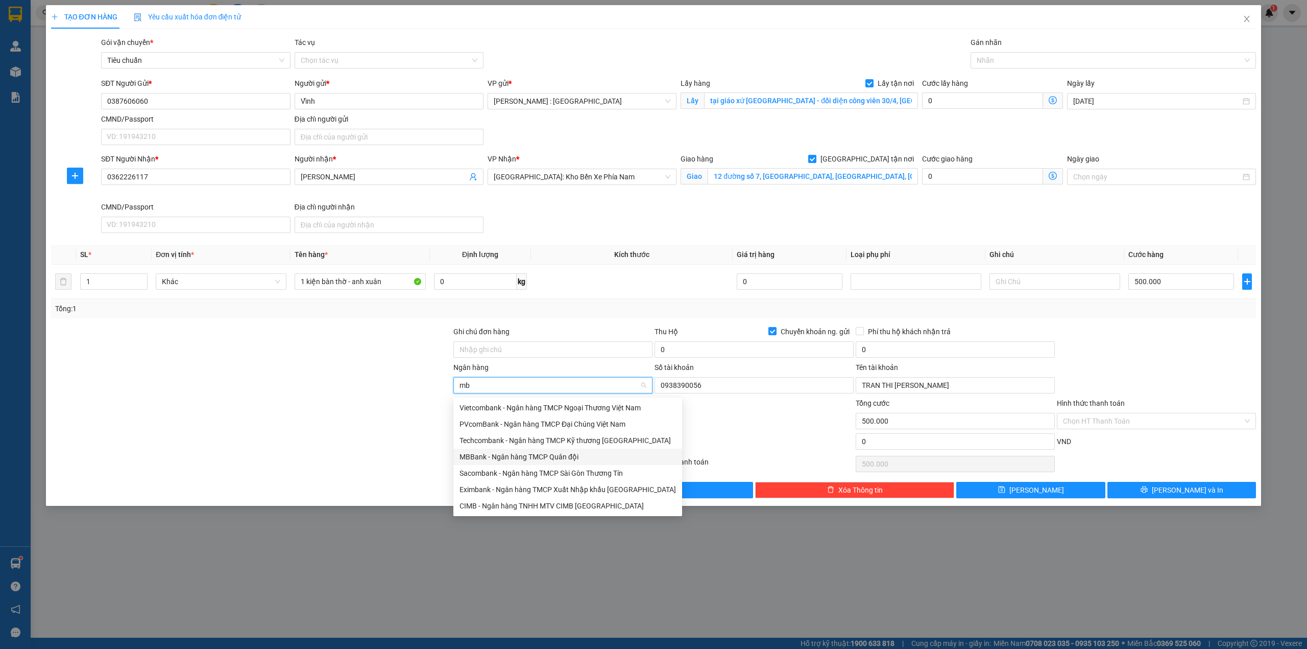
click at [509, 452] on div "MBBank - Ngân hàng TMCP Quân đội" at bounding box center [568, 456] width 217 height 11
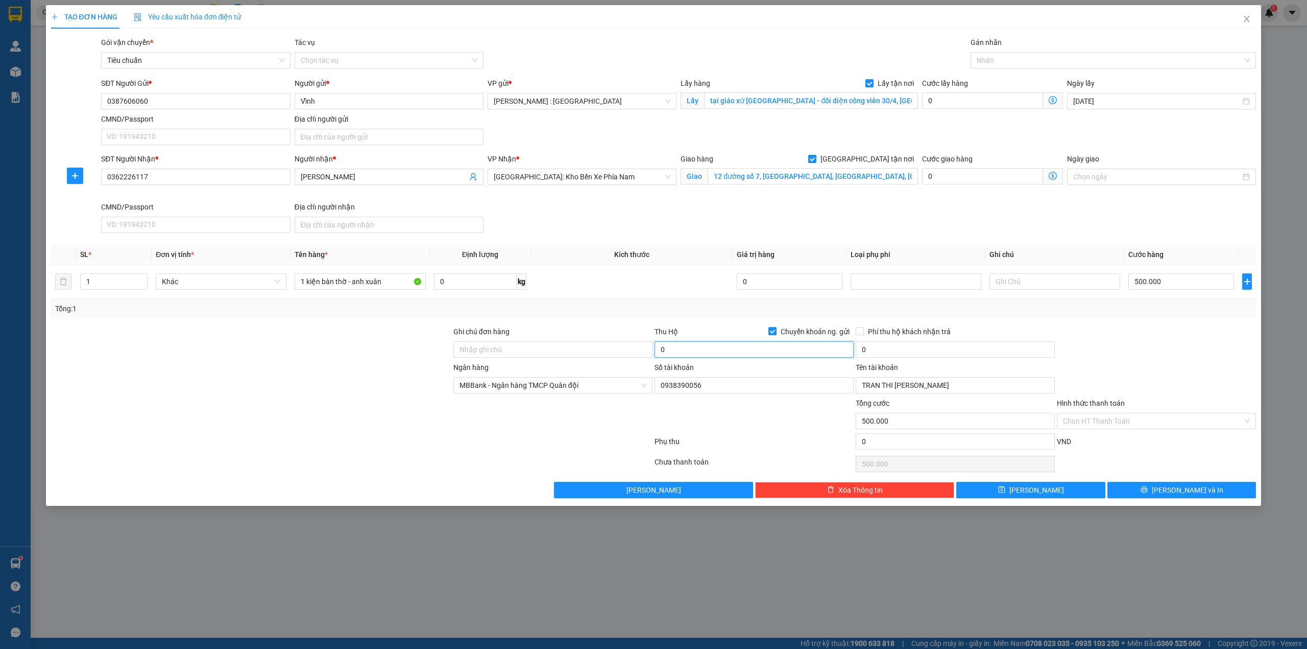
click at [720, 346] on input "0" at bounding box center [754, 349] width 199 height 16
click at [914, 357] on input "0" at bounding box center [955, 349] width 199 height 16
click at [1005, 497] on button "[PERSON_NAME]" at bounding box center [1030, 490] width 149 height 16
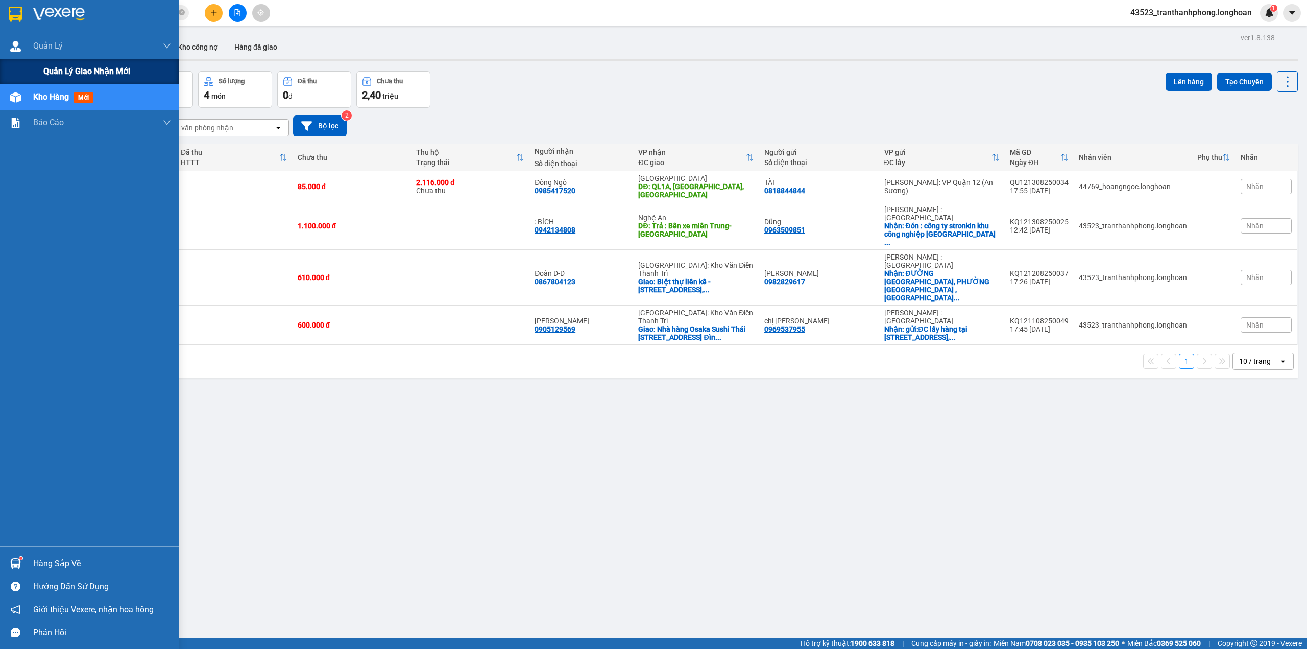
click at [34, 69] on div "Quản lý giao nhận mới" at bounding box center [89, 72] width 179 height 26
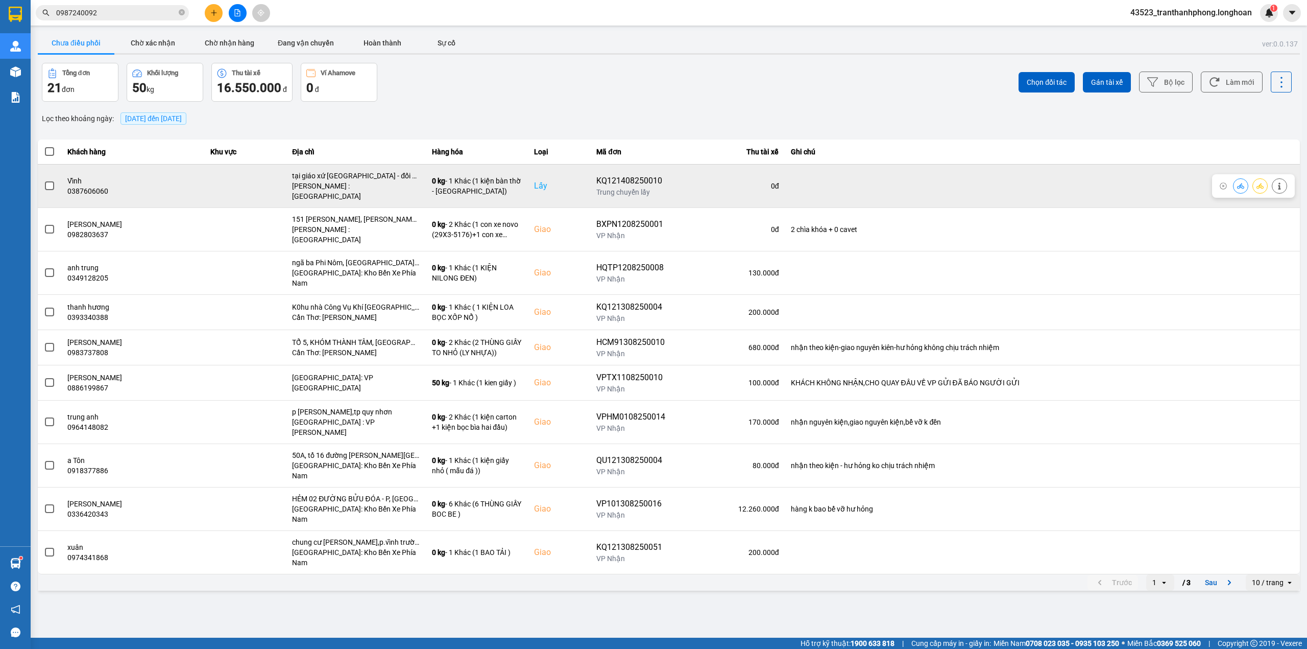
click at [52, 185] on span at bounding box center [49, 185] width 9 height 9
click at [44, 180] on input "checkbox" at bounding box center [44, 180] width 0 height 0
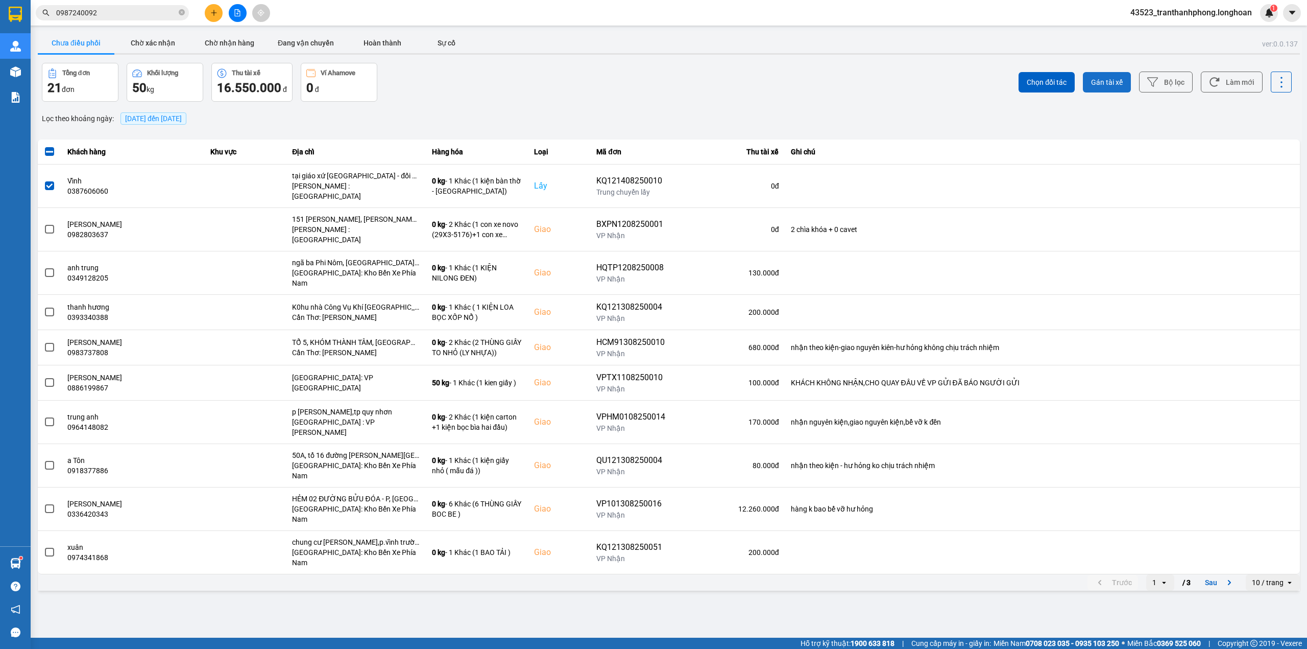
drag, startPoint x: 1092, startPoint y: 80, endPoint x: 1090, endPoint y: 61, distance: 18.5
click at [1092, 75] on button "Gán tài xế" at bounding box center [1107, 82] width 48 height 20
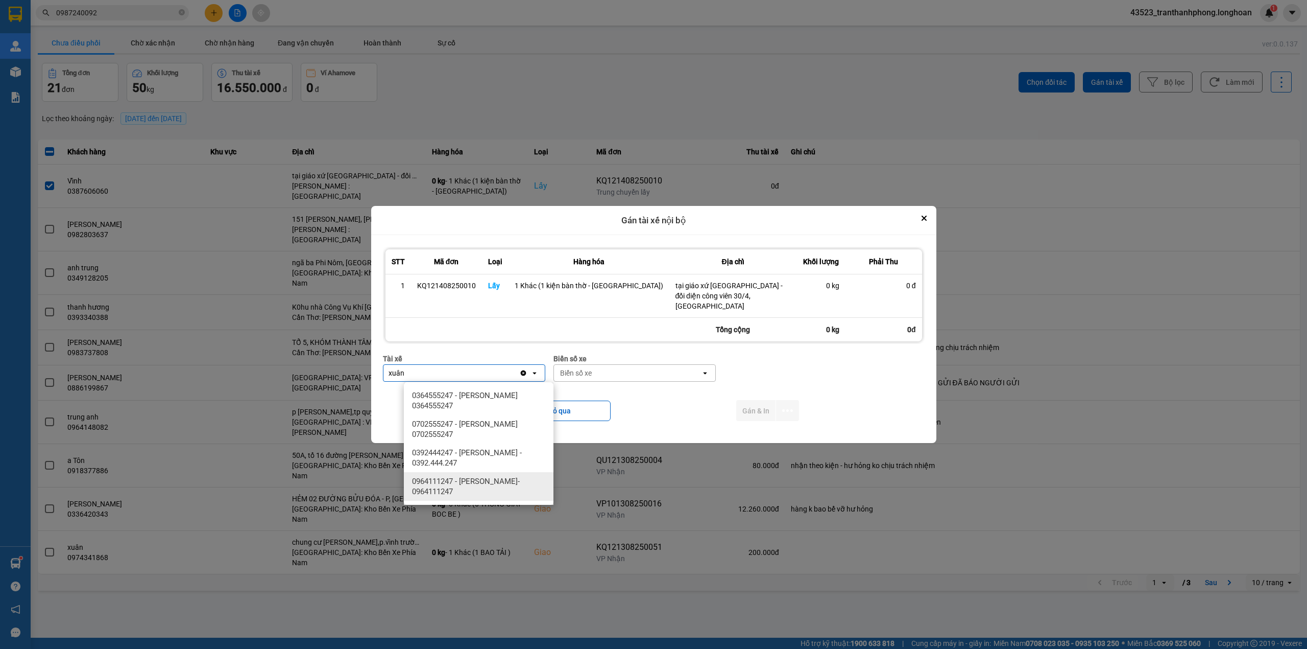
click at [499, 489] on span "0964111247 - [PERSON_NAME]- 0964111247" at bounding box center [480, 486] width 137 height 20
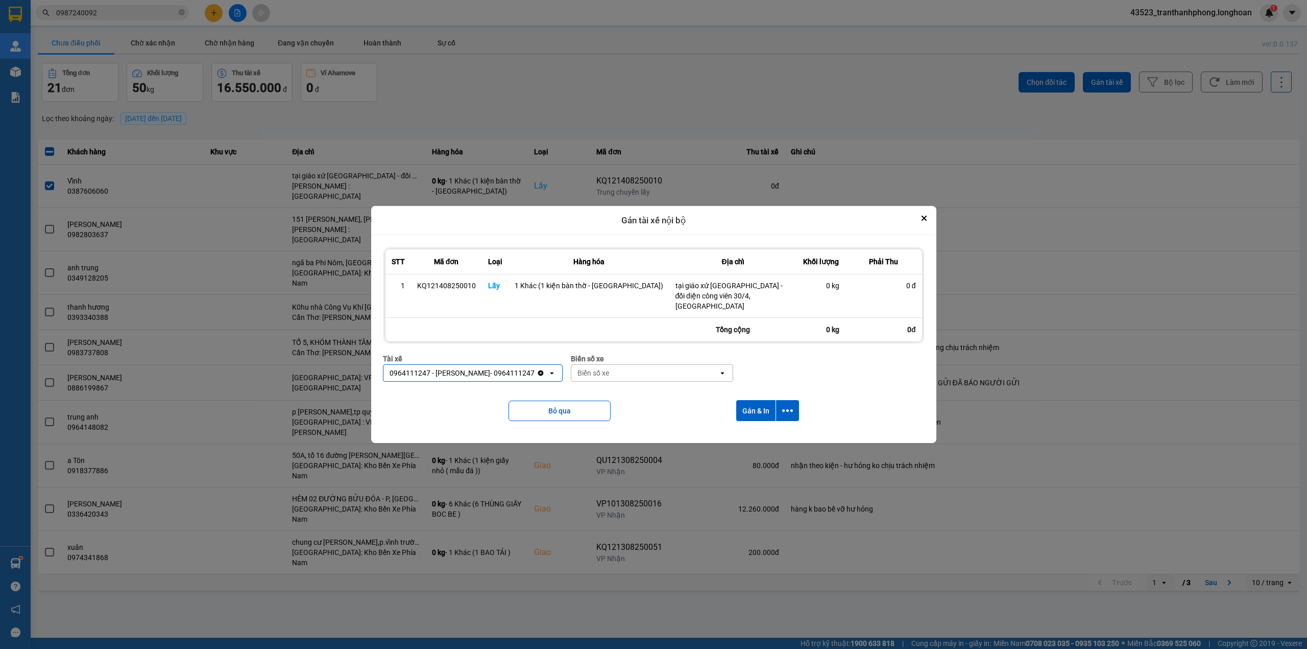
click at [634, 378] on div "Biển số xe" at bounding box center [644, 373] width 147 height 16
click at [634, 399] on span "29E-376.94" at bounding box center [628, 395] width 37 height 10
click at [762, 414] on button "Gán & In" at bounding box center [755, 410] width 39 height 21
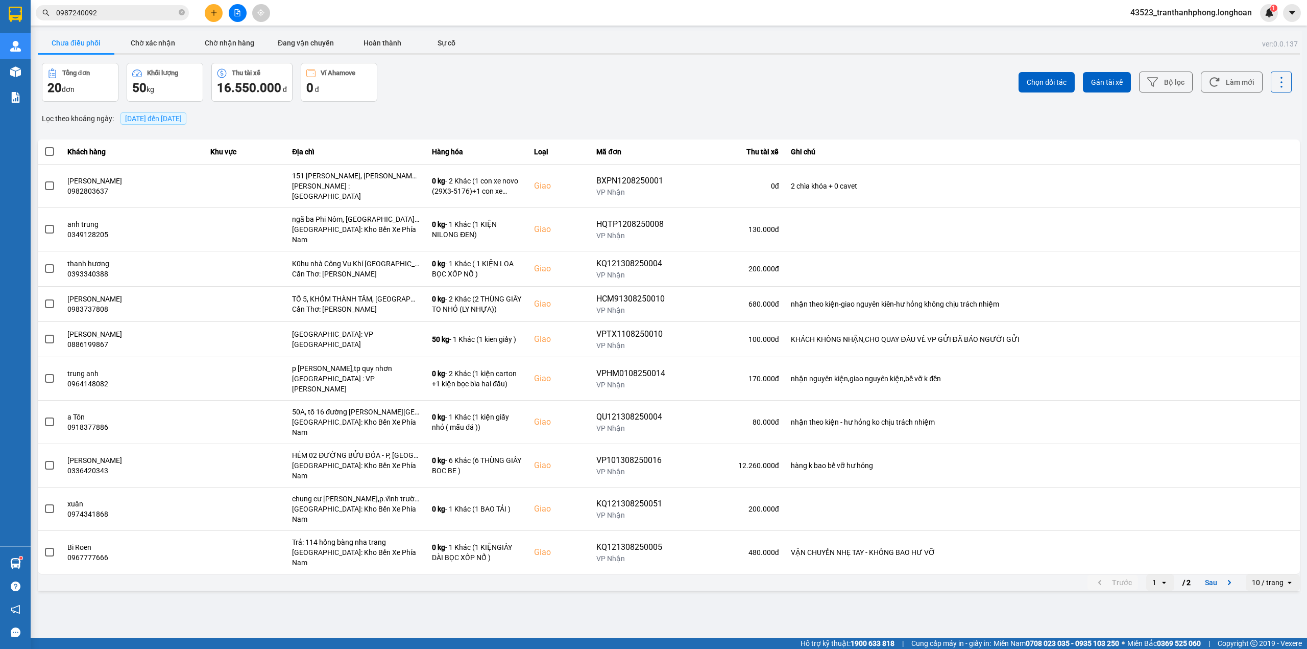
drag, startPoint x: 496, startPoint y: 568, endPoint x: 478, endPoint y: 548, distance: 27.1
click at [495, 568] on main "ver: 0.0.137 Chưa điều phối Chờ xác nhận Chờ nhận hàng Đang vận chuyển Hoàn thà…" at bounding box center [653, 318] width 1307 height 637
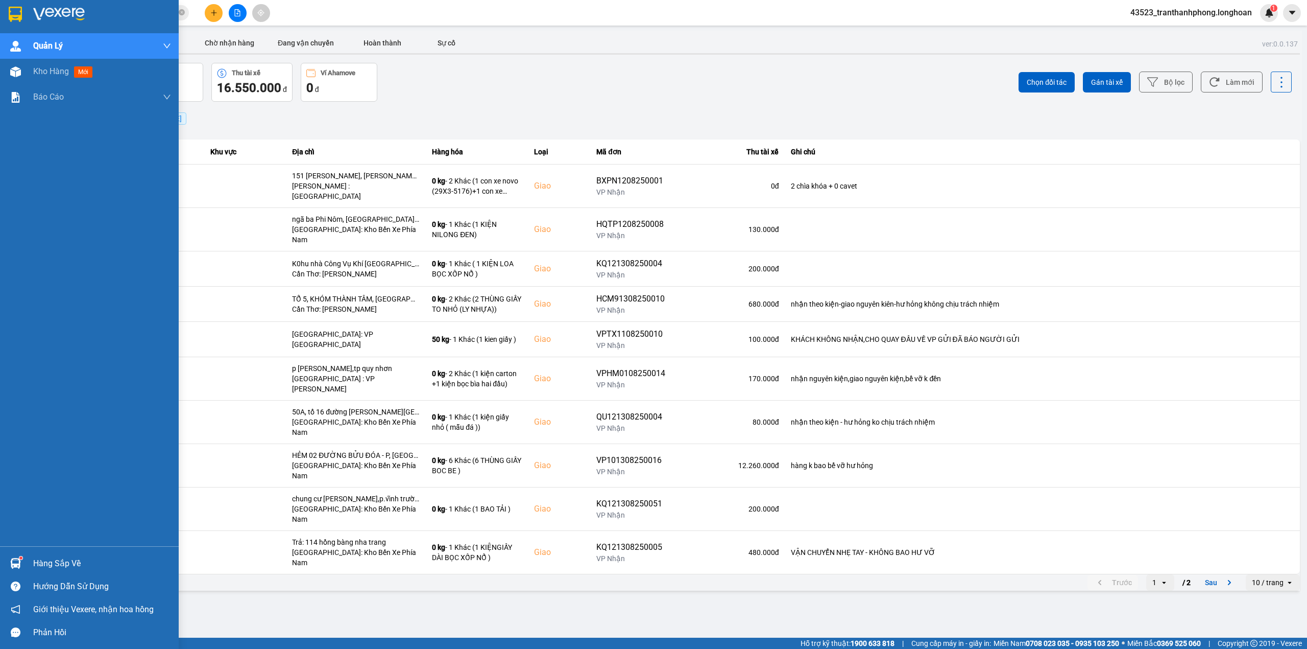
click at [9, 8] on img at bounding box center [15, 14] width 13 height 15
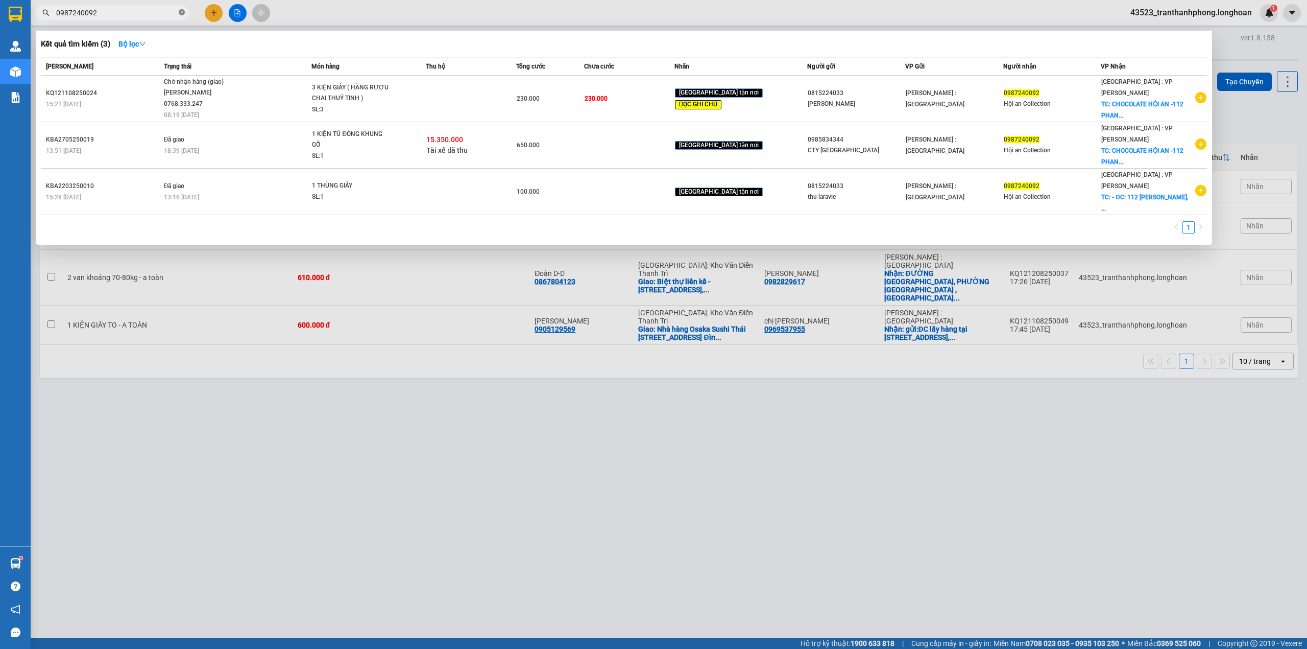
click at [182, 8] on span at bounding box center [182, 13] width 6 height 10
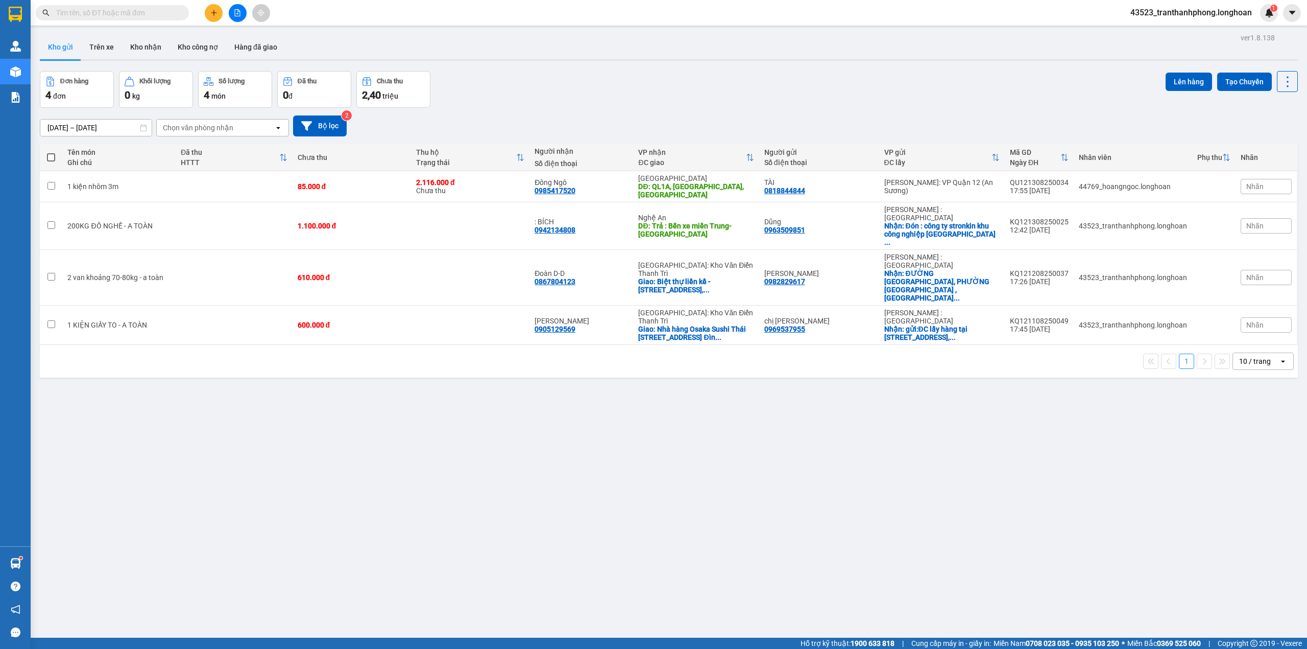
scroll to position [47, 0]
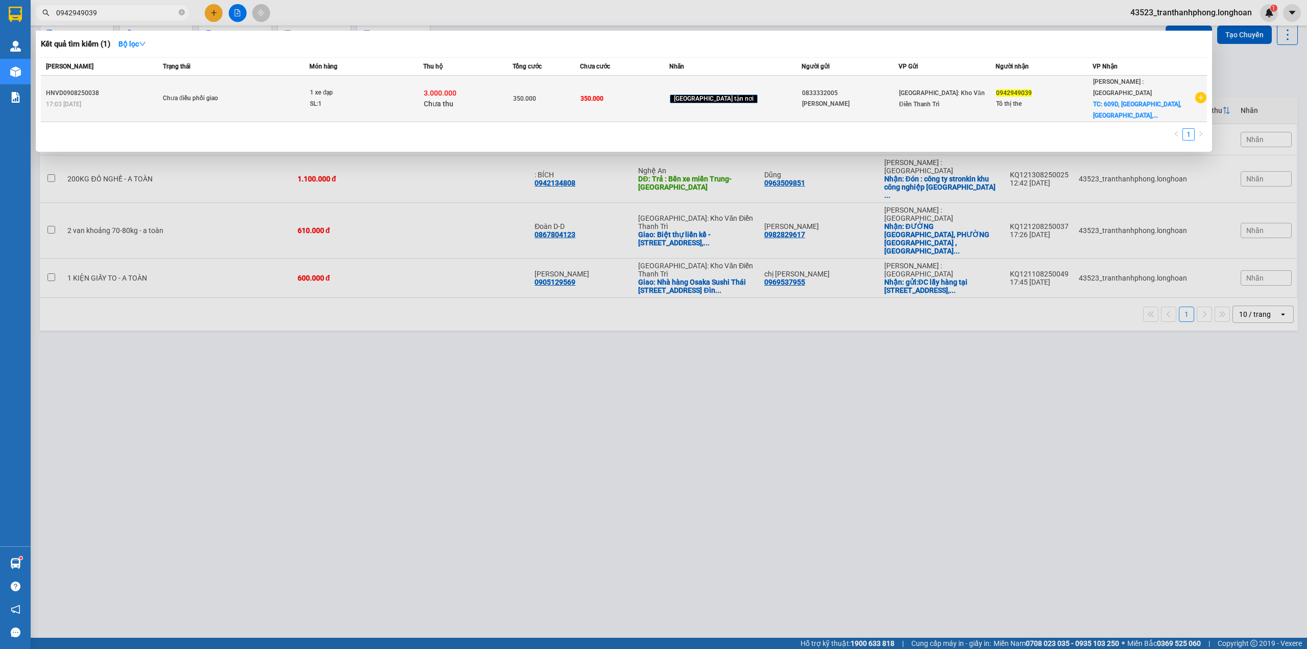
click at [331, 88] on div "1 xe đạp" at bounding box center [348, 92] width 77 height 11
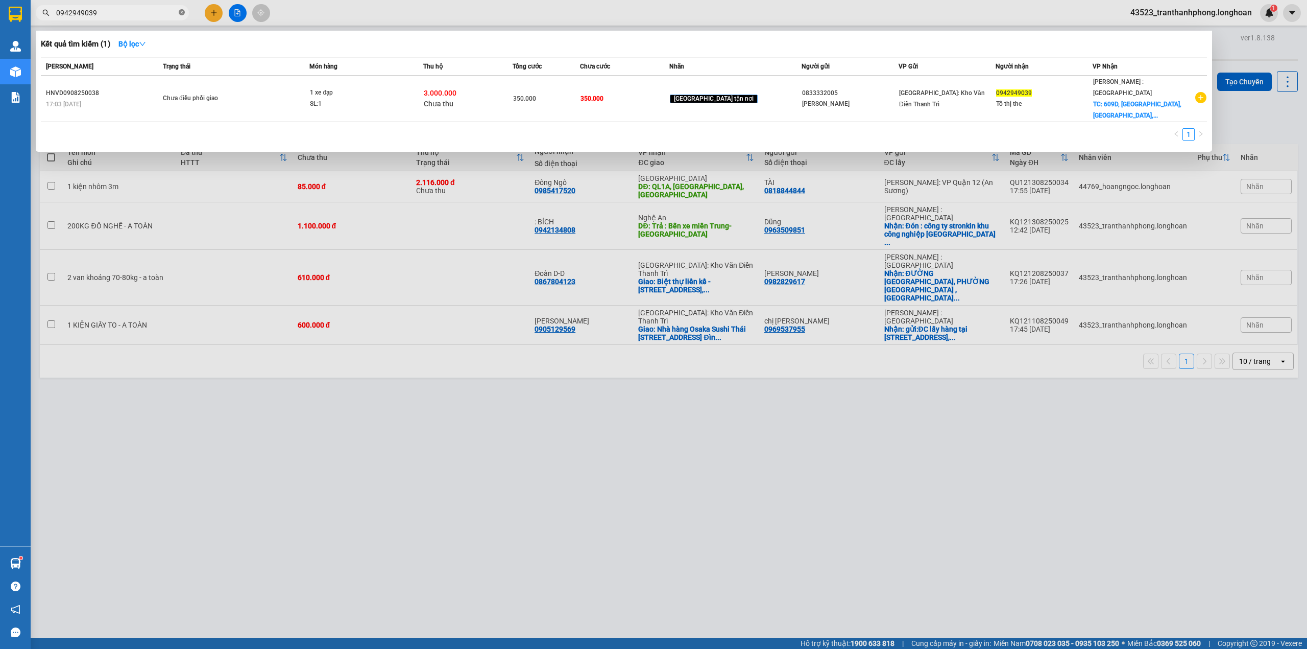
click at [179, 13] on icon "close-circle" at bounding box center [182, 12] width 6 height 6
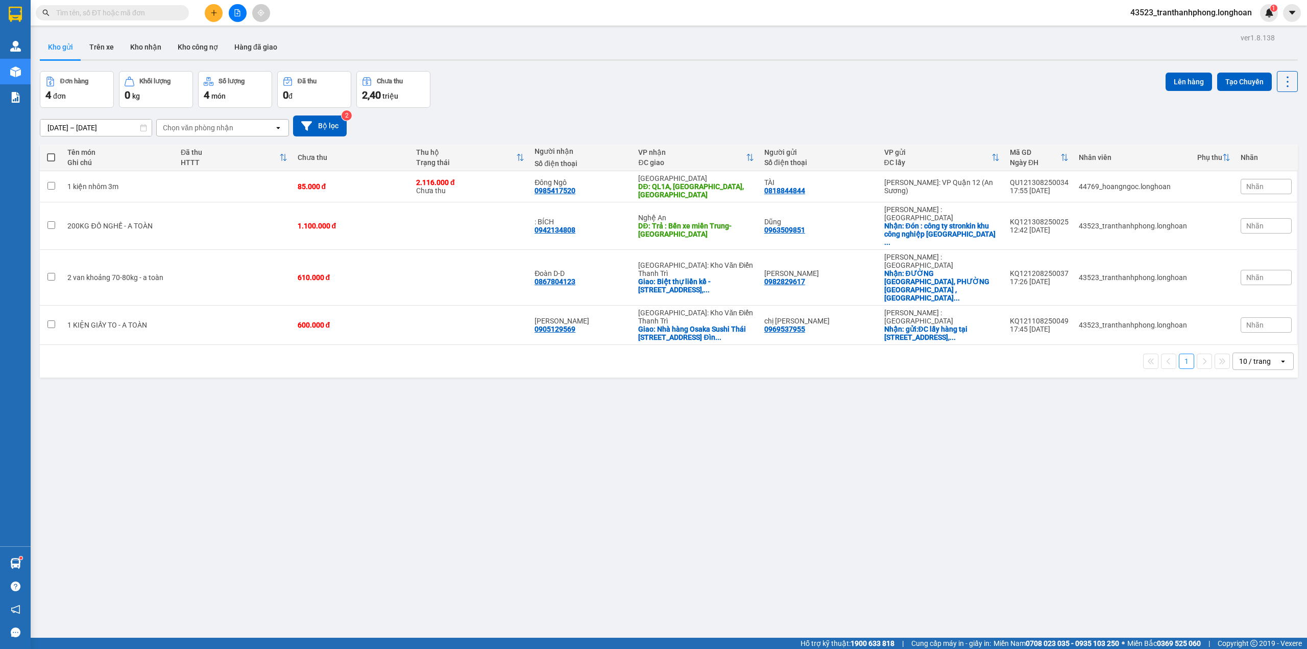
click at [160, 13] on input "text" at bounding box center [116, 12] width 121 height 11
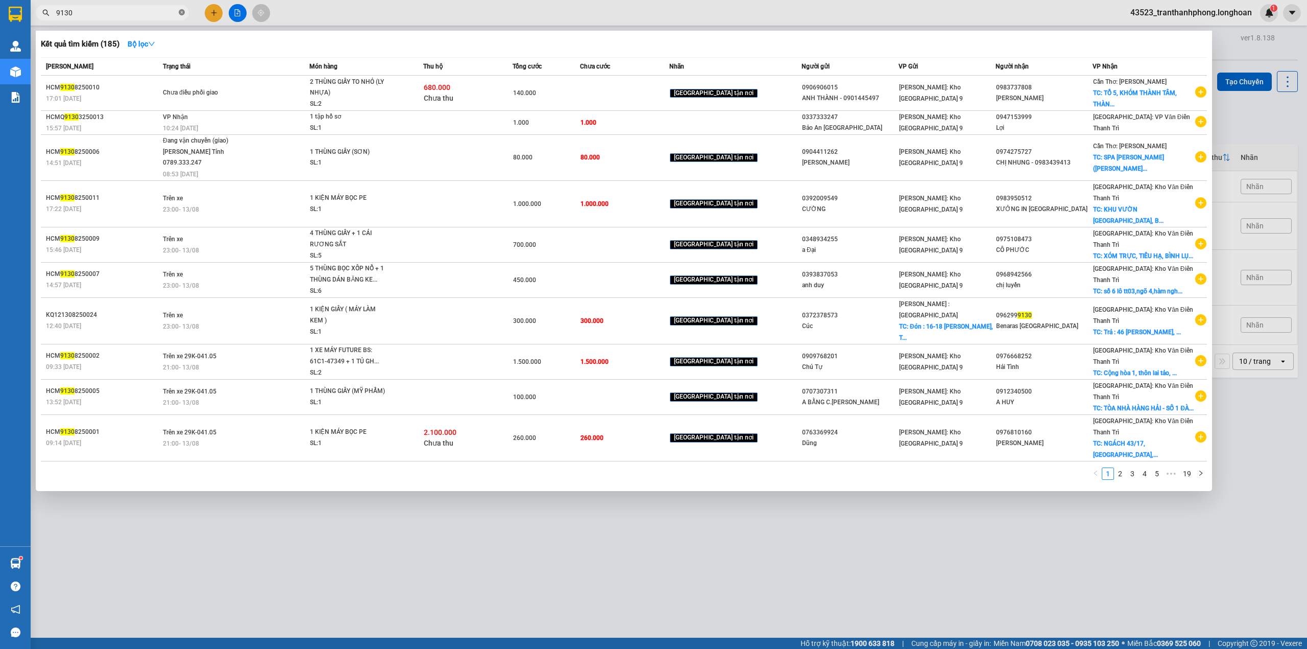
click at [179, 13] on icon "close-circle" at bounding box center [182, 12] width 6 height 6
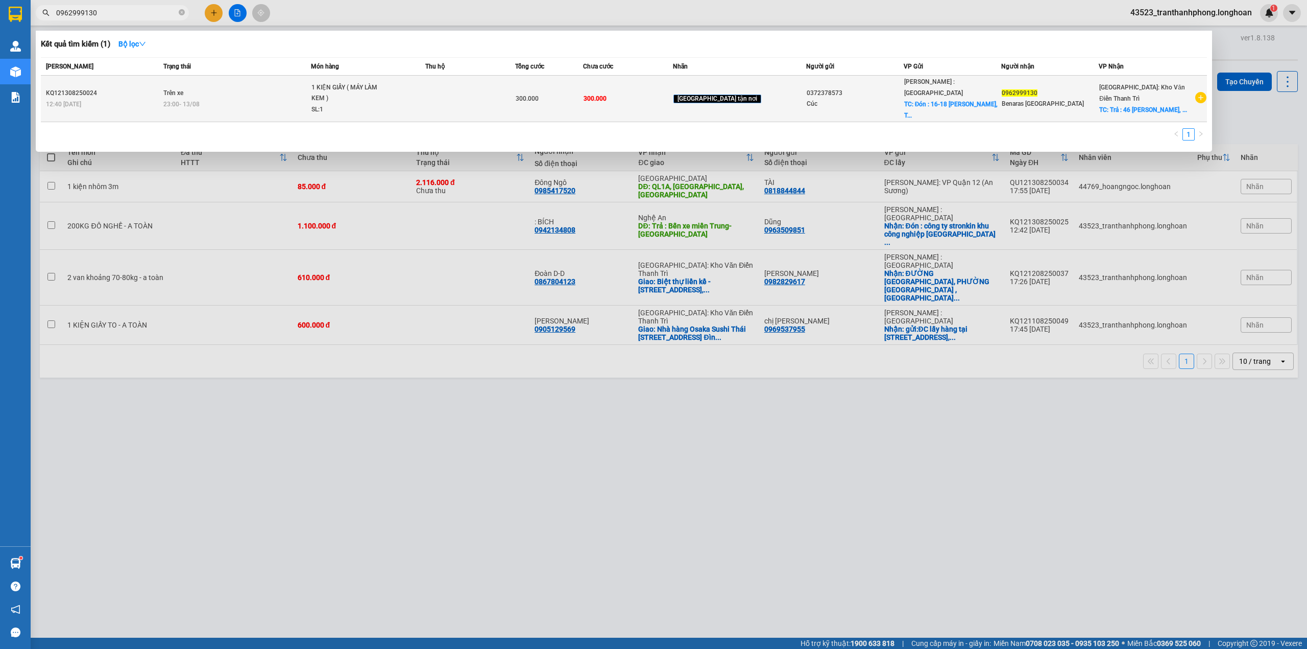
click at [311, 78] on td "Trên xe 23:00 [DATE]" at bounding box center [236, 99] width 150 height 46
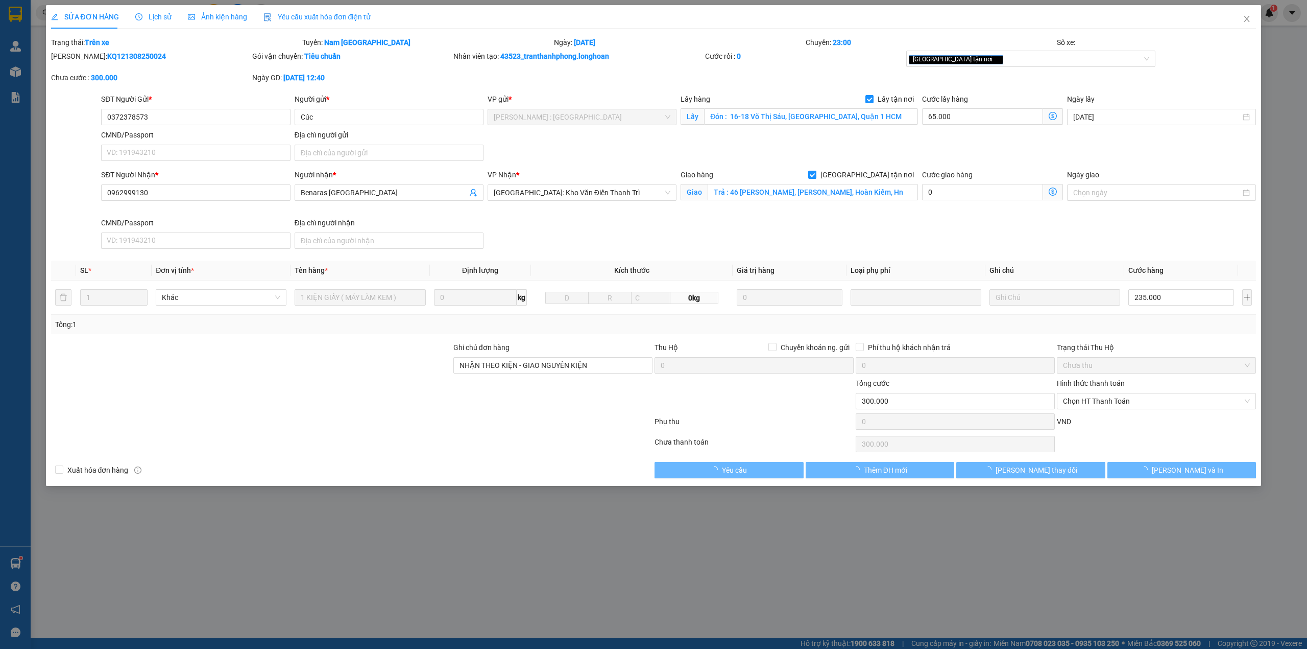
click at [1138, 383] on div "Hình thức thanh toán" at bounding box center [1156, 384] width 199 height 15
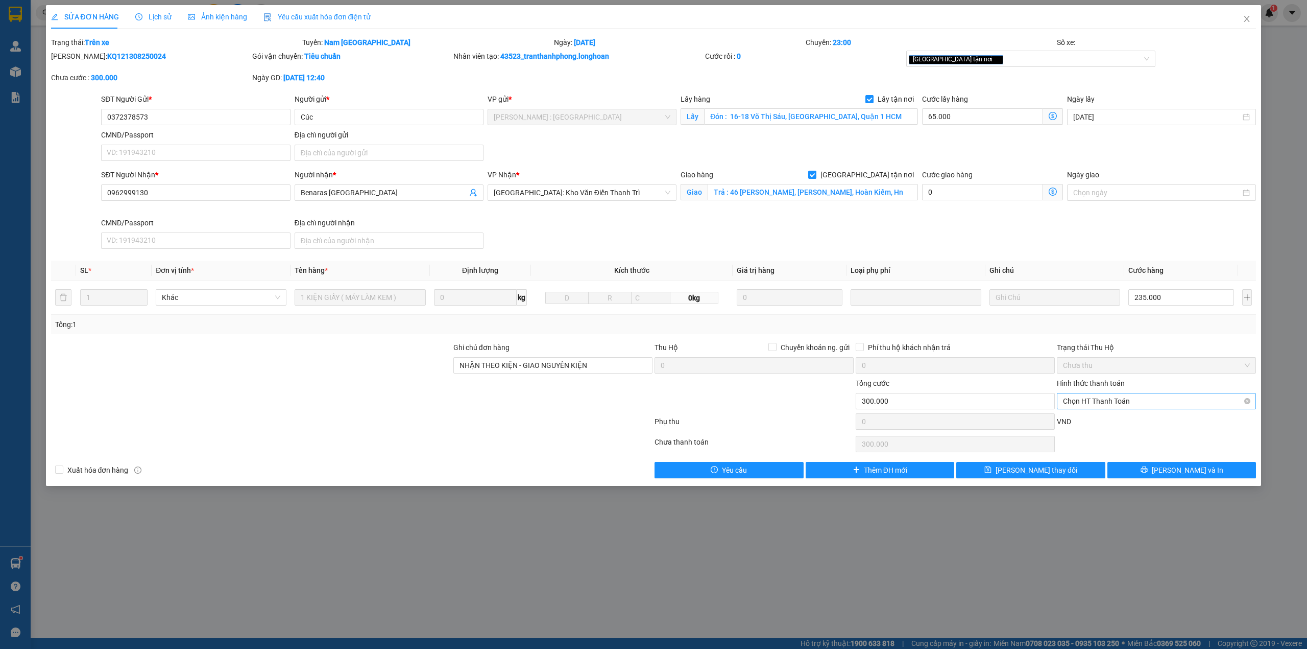
click at [1116, 398] on span "Chọn HT Thanh Toán" at bounding box center [1156, 400] width 187 height 15
click at [1098, 427] on div "Tại văn phòng" at bounding box center [1156, 423] width 187 height 11
click at [1148, 471] on icon "printer" at bounding box center [1144, 469] width 7 height 7
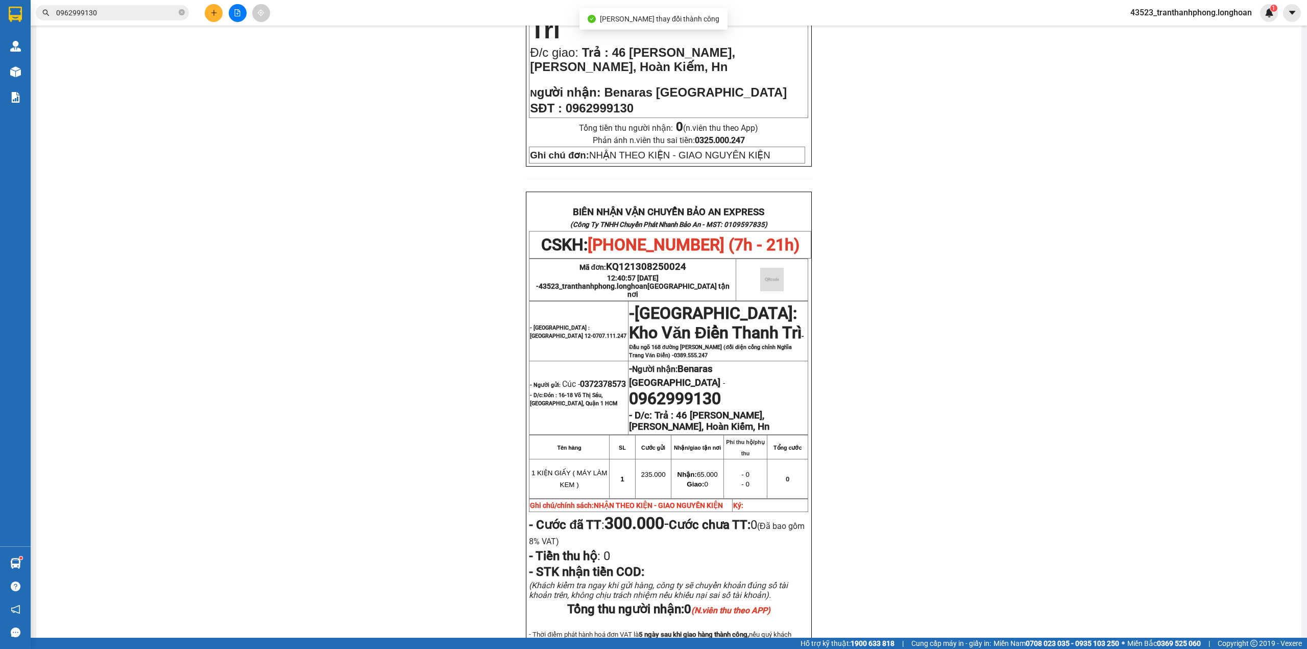
scroll to position [439, 0]
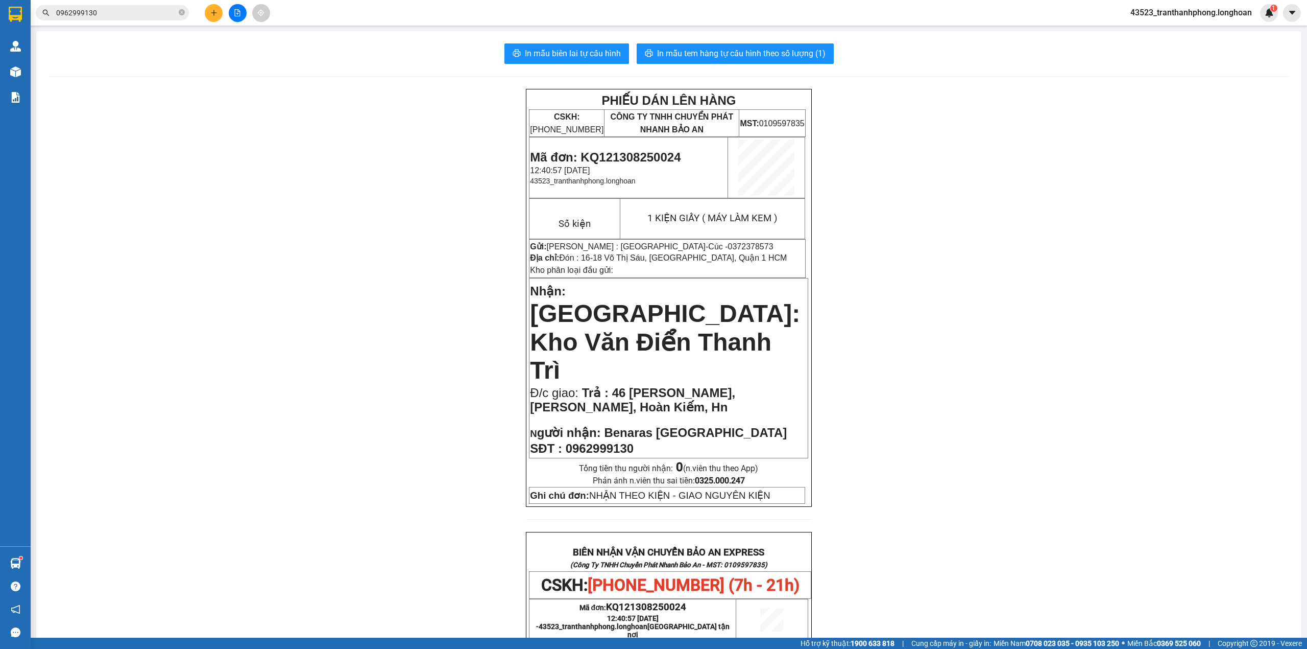
scroll to position [439, 0]
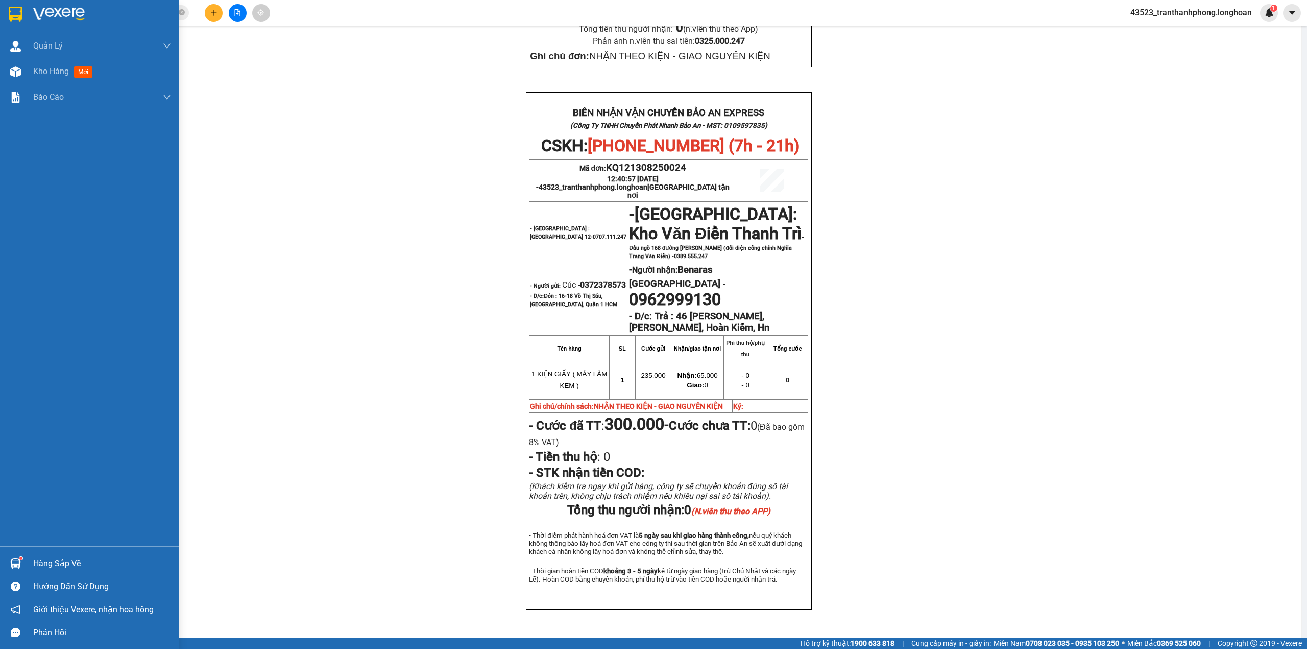
click at [43, 17] on img at bounding box center [59, 14] width 52 height 15
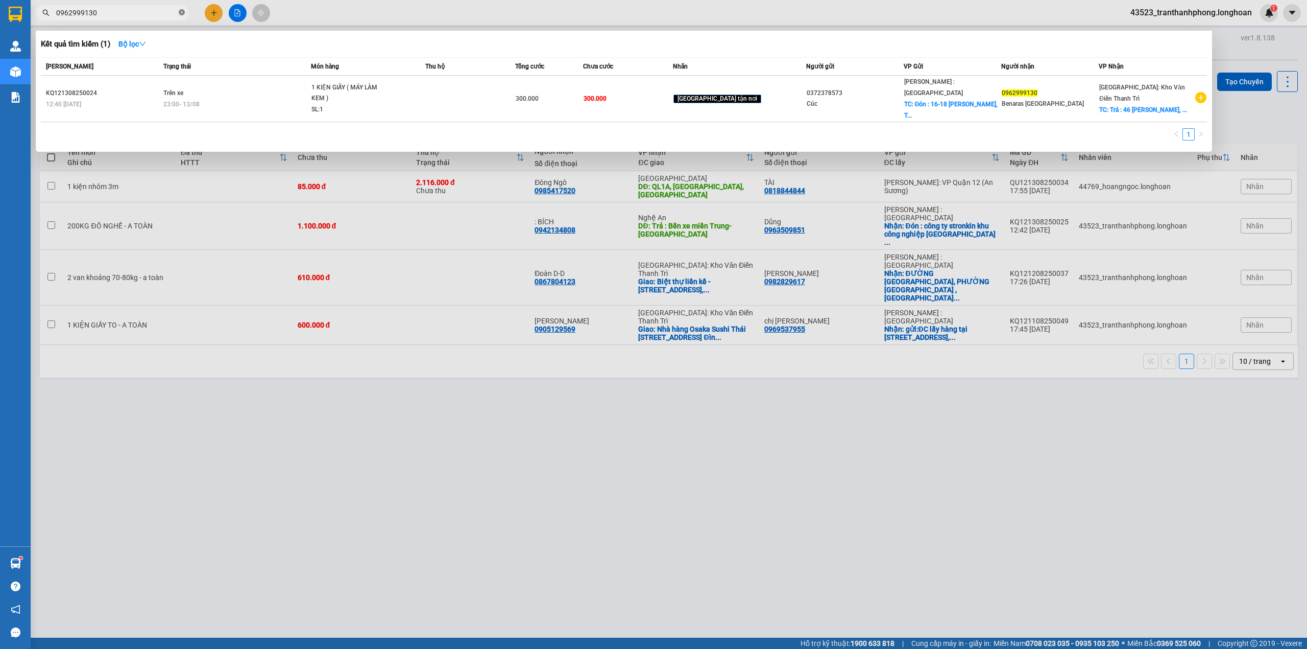
click at [182, 16] on span at bounding box center [182, 13] width 6 height 10
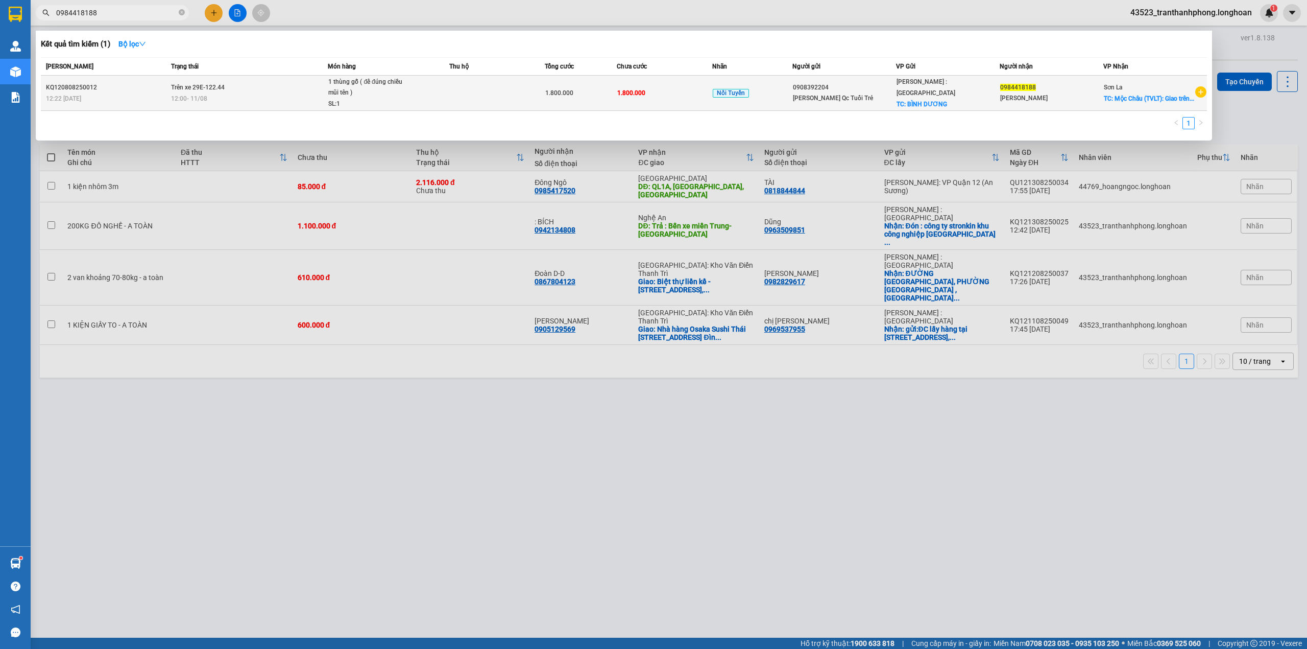
type input "0984418188"
click at [297, 81] on td "Trên xe 29E-122.44 12:00 - 11/08" at bounding box center [248, 93] width 159 height 35
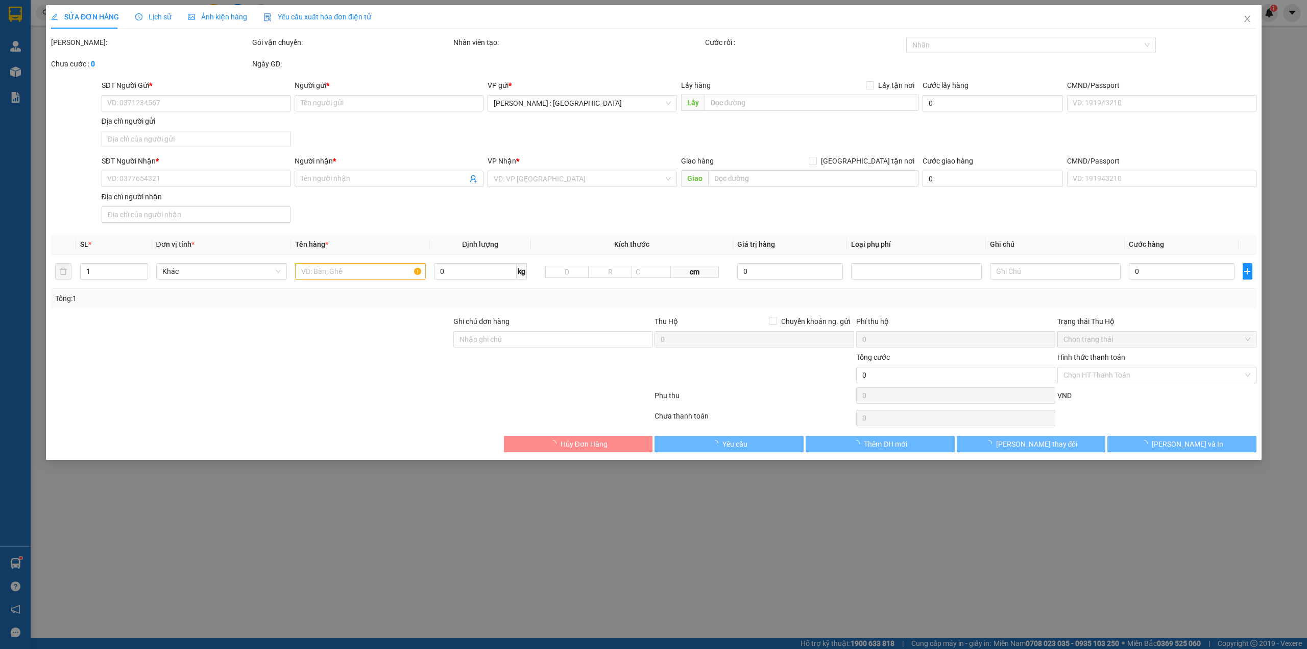
type input "0908392204"
type input "Hồng Ngọc Qc Tuổi Trẻ"
checkbox input "true"
type input "BÌNH DƯƠNG"
type input "0984418188"
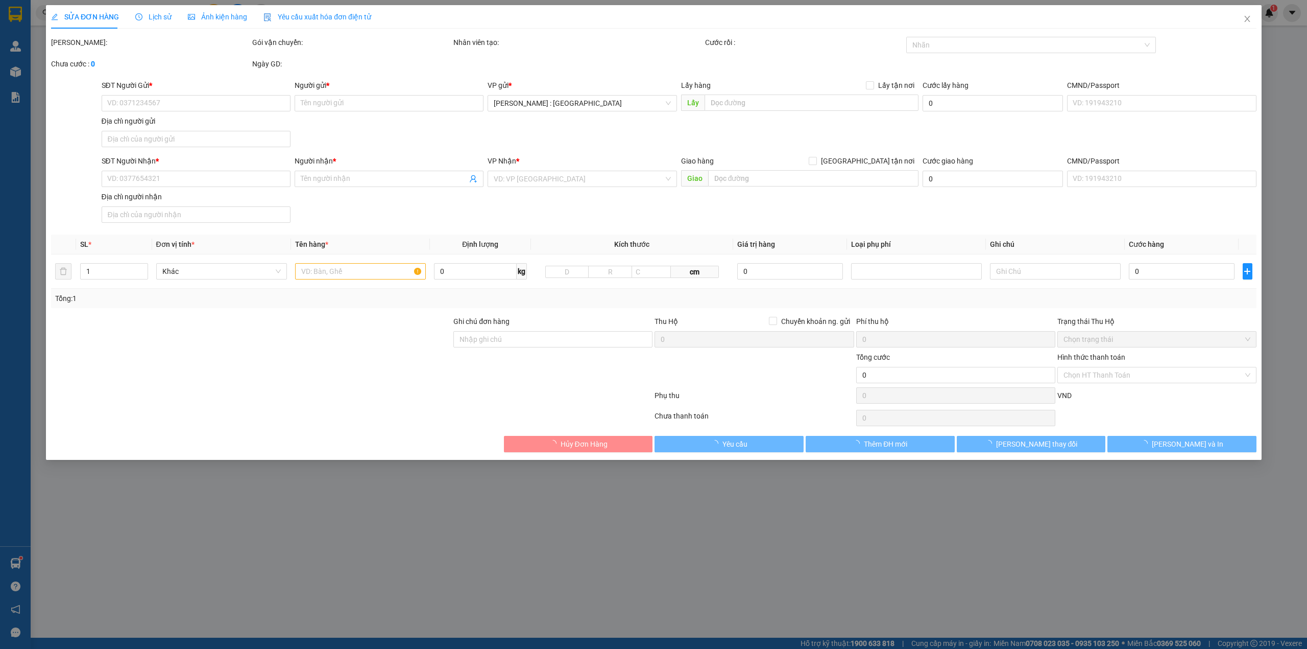
type input "Trần Kim Toàn"
checkbox input "true"
type input "Mộc Châu (TVLT): Giao trên QL 6"
type input "( NHẬN THEO KIỆN - GIAO THEO KIỆN - HƯ VỠ KHÔNG ĐỀN"
type input "1.800.000"
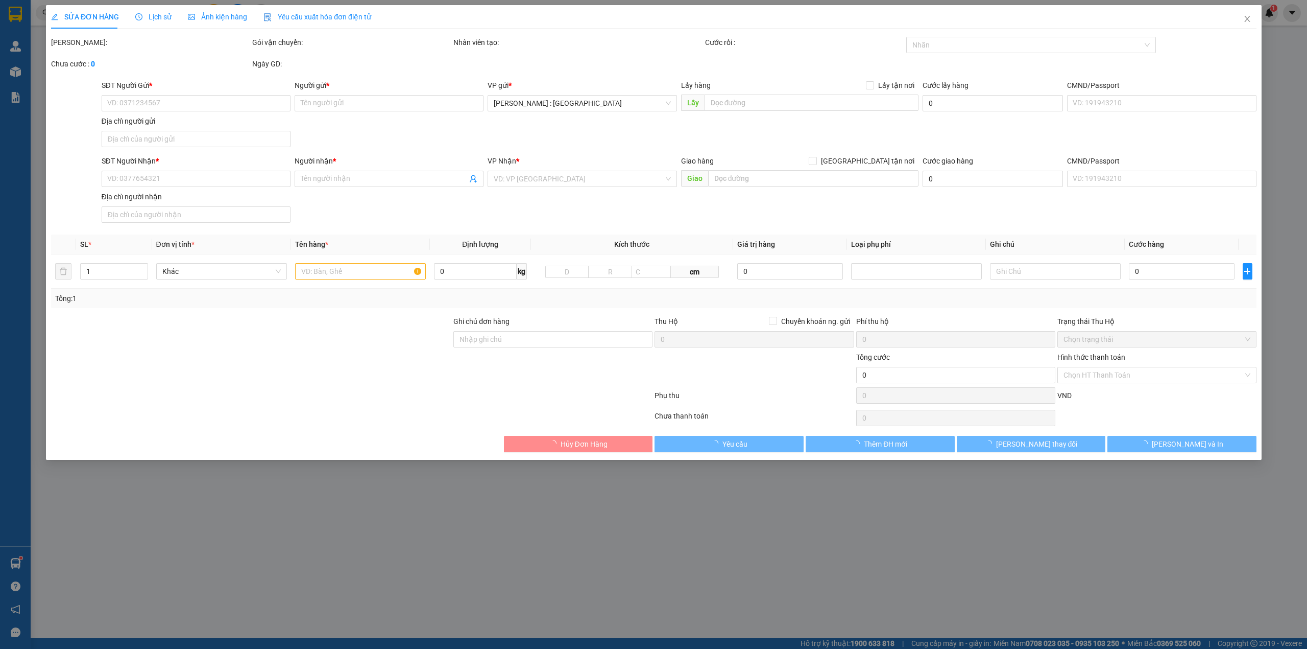
type input "1.800.000"
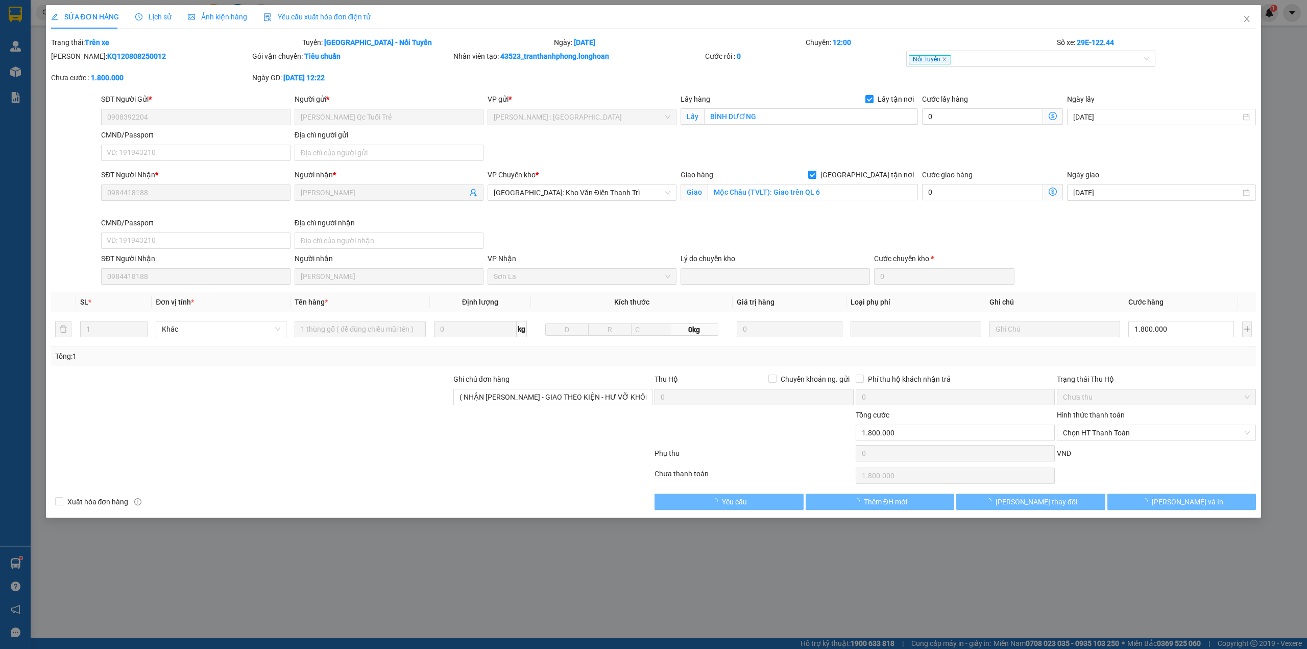
click at [172, 15] on div "SỬA ĐƠN HÀNG Lịch sử Ảnh kiện hàng Yêu cầu xuất hóa đơn điện tử" at bounding box center [211, 16] width 320 height 23
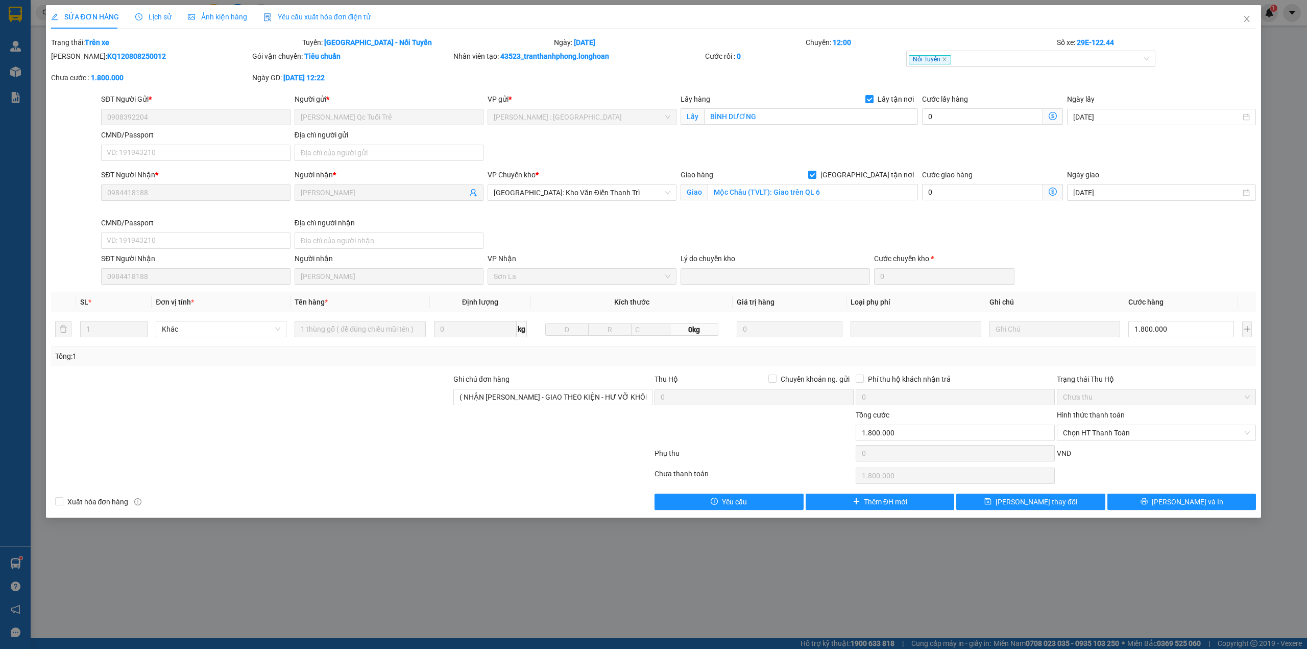
click at [164, 14] on span "Lịch sử" at bounding box center [153, 17] width 36 height 8
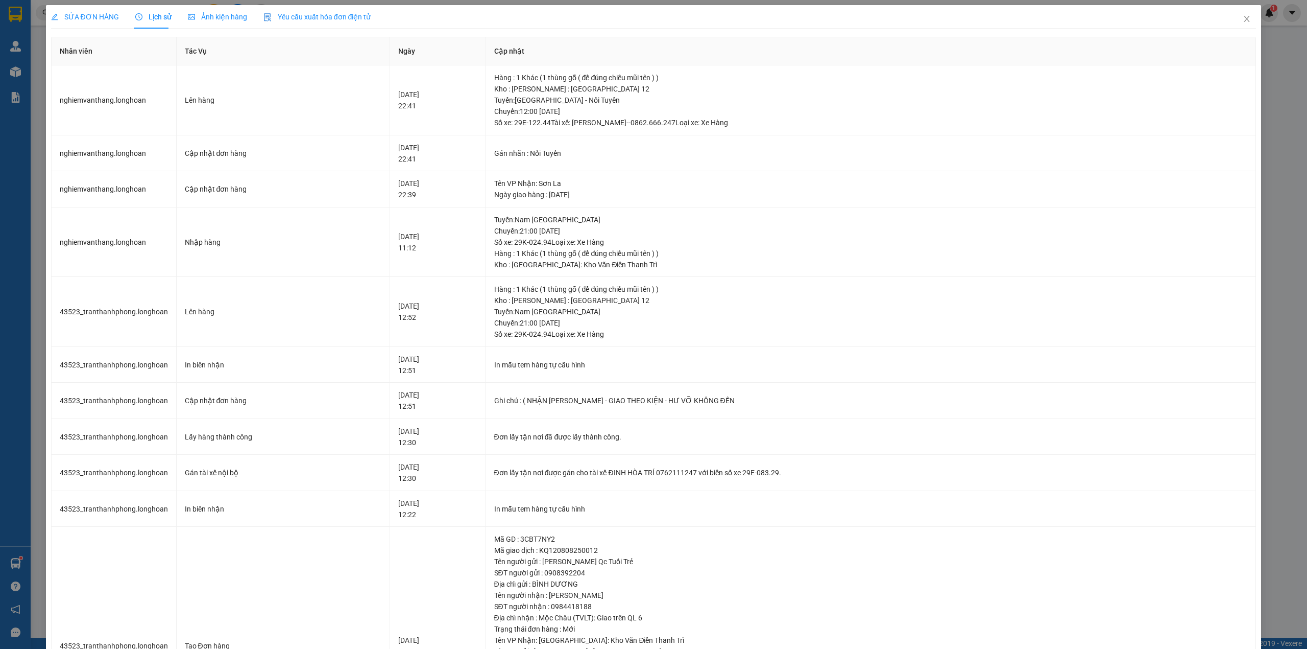
click at [80, 17] on span "SỬA ĐƠN HÀNG" at bounding box center [85, 17] width 68 height 8
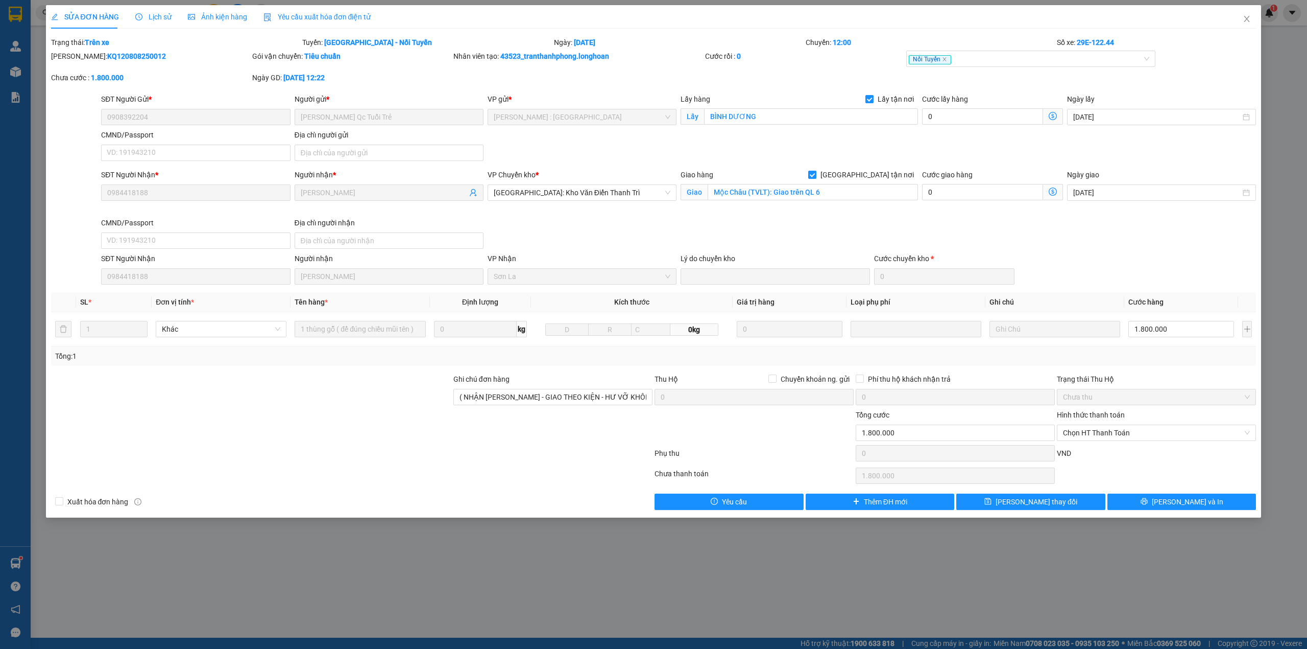
click at [159, 19] on span "Lịch sử" at bounding box center [153, 17] width 36 height 8
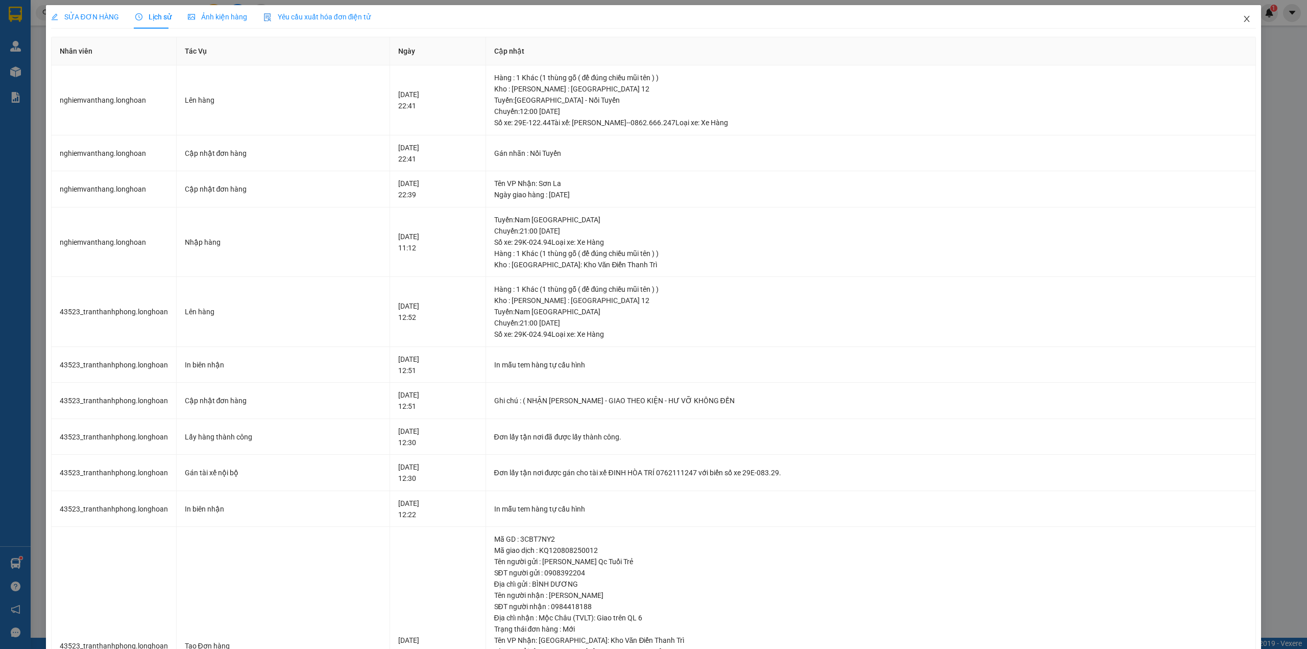
click at [1240, 25] on span "Close" at bounding box center [1247, 19] width 29 height 29
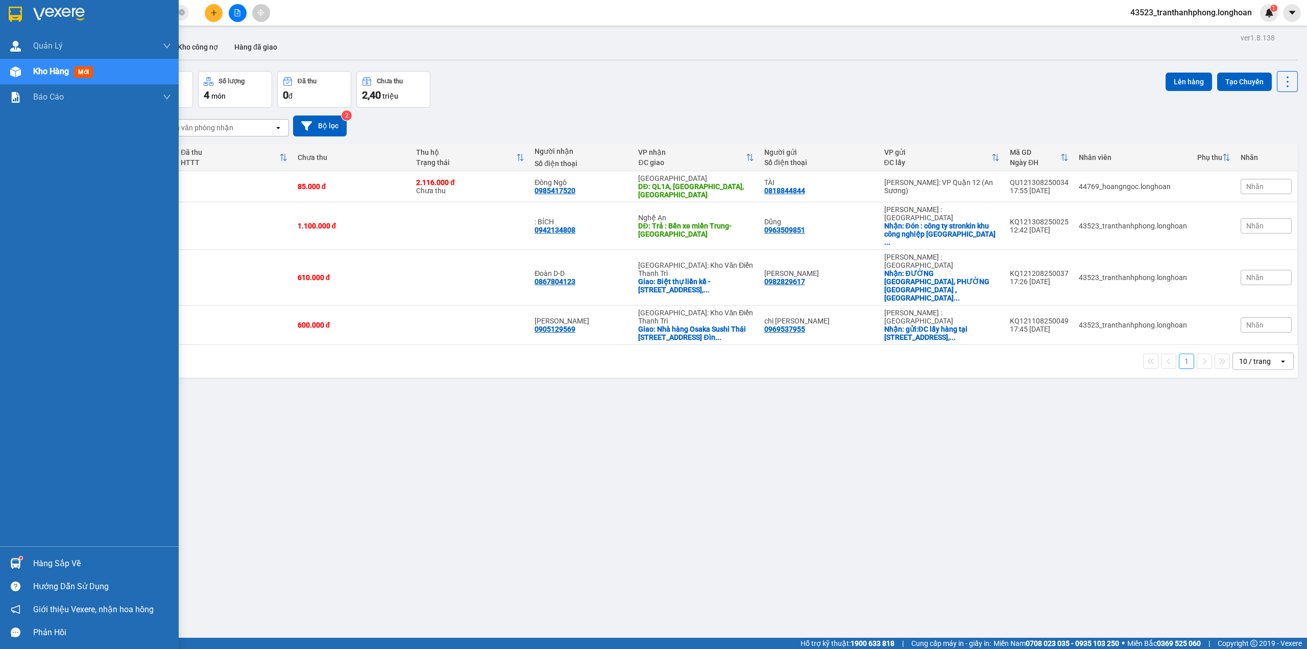
click at [1, 23] on div at bounding box center [89, 16] width 179 height 33
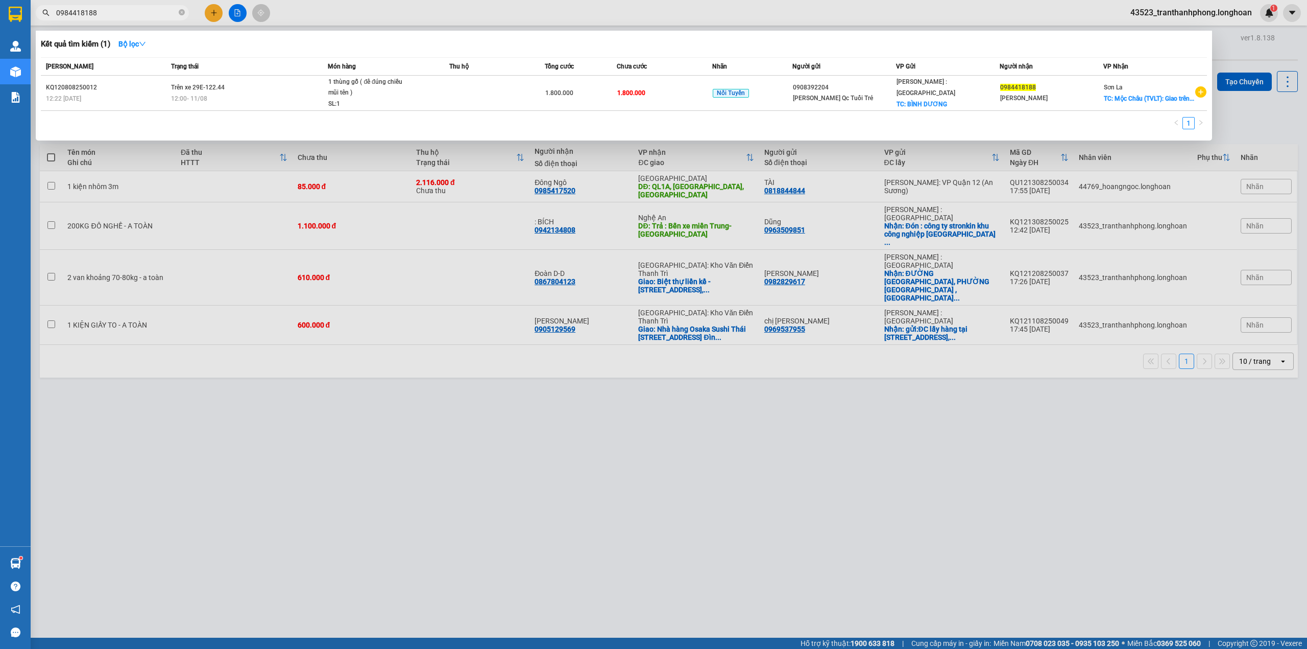
drag, startPoint x: 182, startPoint y: 12, endPoint x: 144, endPoint y: 13, distance: 37.8
click at [182, 11] on icon "close-circle" at bounding box center [182, 12] width 6 height 6
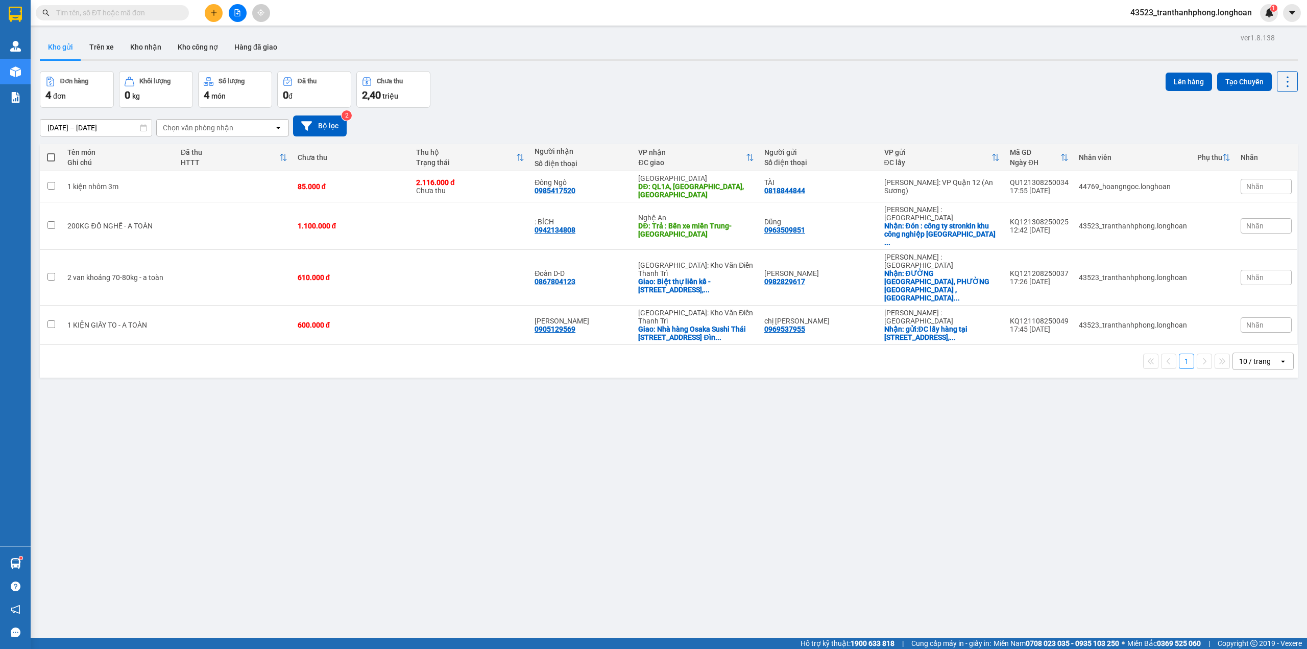
drag, startPoint x: 144, startPoint y: 13, endPoint x: 1306, endPoint y: 243, distance: 1184.9
click at [148, 13] on input "text" at bounding box center [116, 12] width 121 height 11
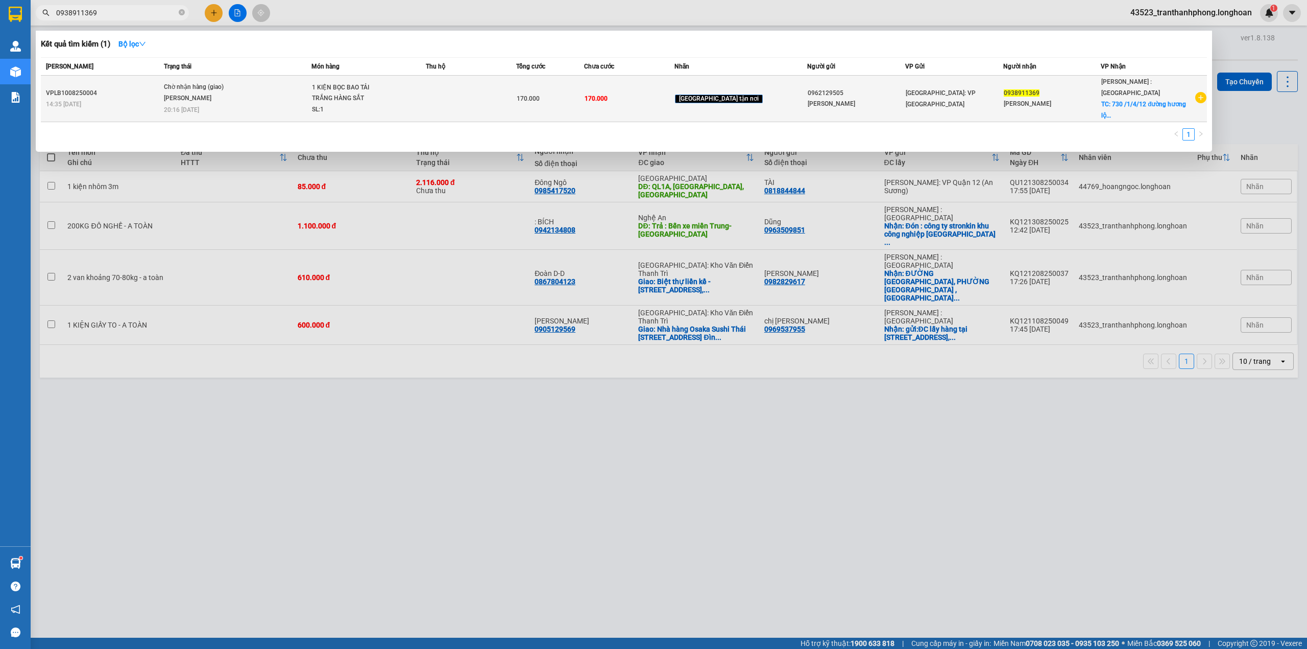
type input "0938911369"
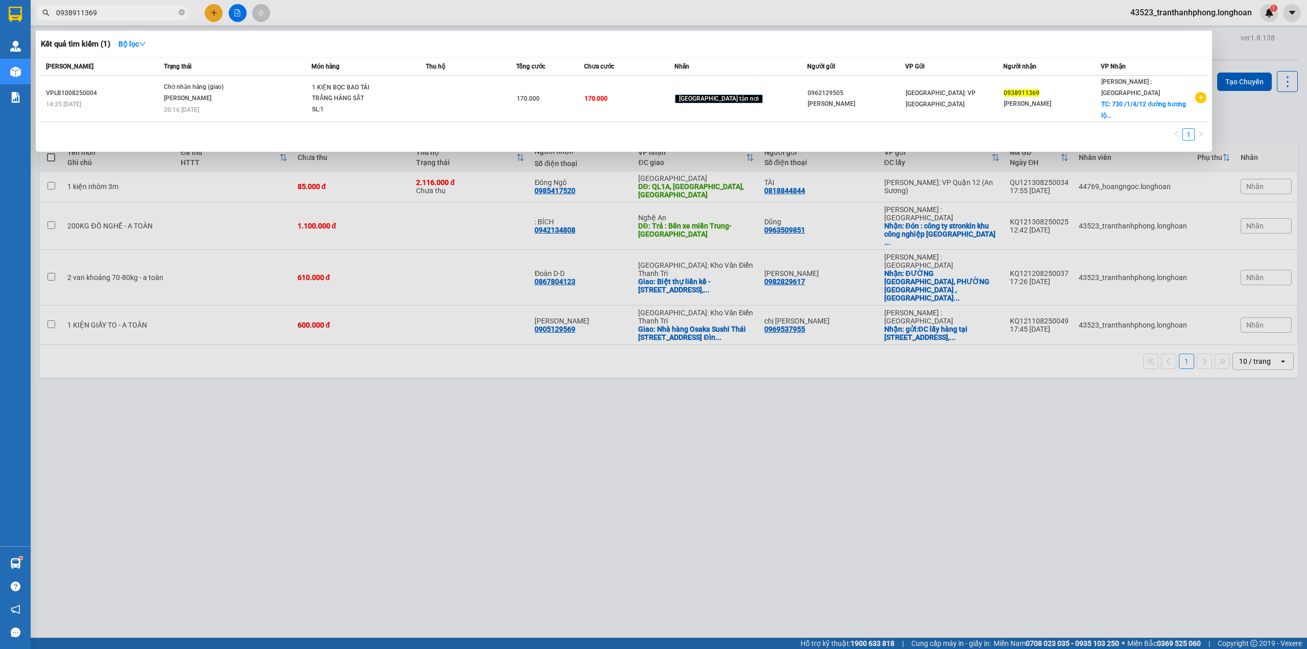
click at [201, 510] on div at bounding box center [653, 324] width 1307 height 649
click at [140, 13] on input "0938911369" at bounding box center [116, 12] width 121 height 11
click at [177, 11] on span "0938911369" at bounding box center [112, 12] width 153 height 15
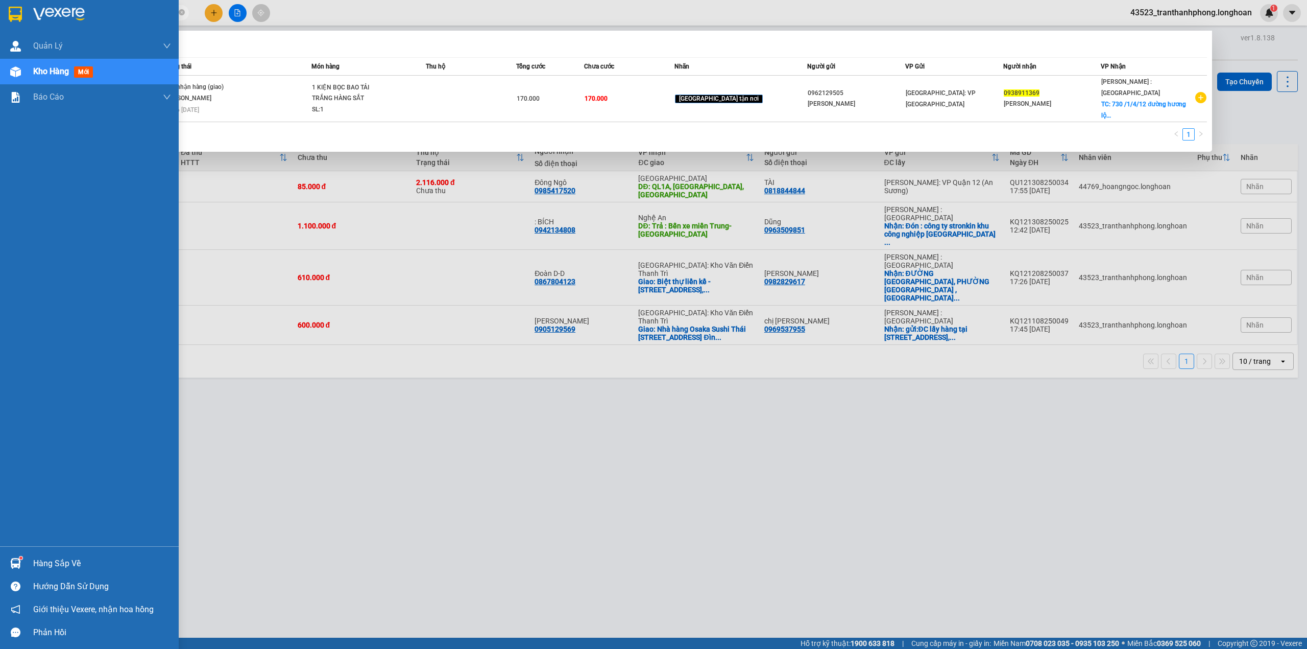
click at [7, 18] on div at bounding box center [16, 14] width 18 height 18
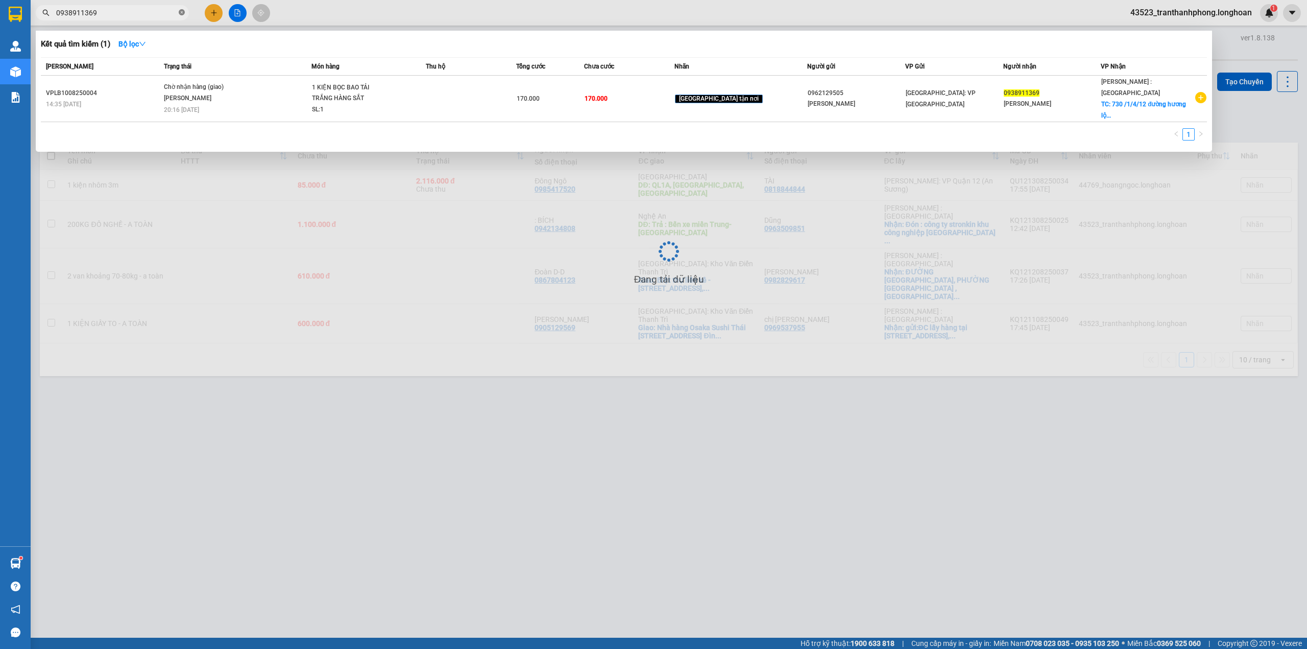
click at [183, 17] on span at bounding box center [182, 13] width 6 height 10
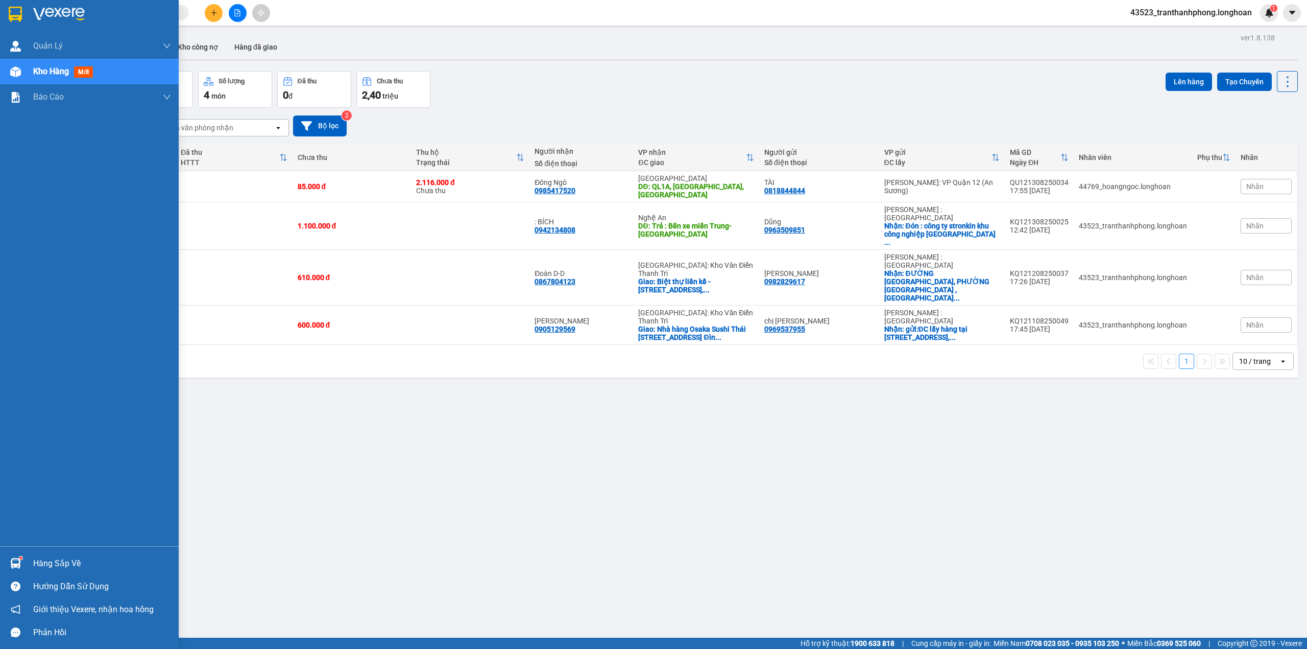
click at [0, 6] on div at bounding box center [89, 16] width 179 height 33
click at [3, 8] on div at bounding box center [89, 16] width 179 height 33
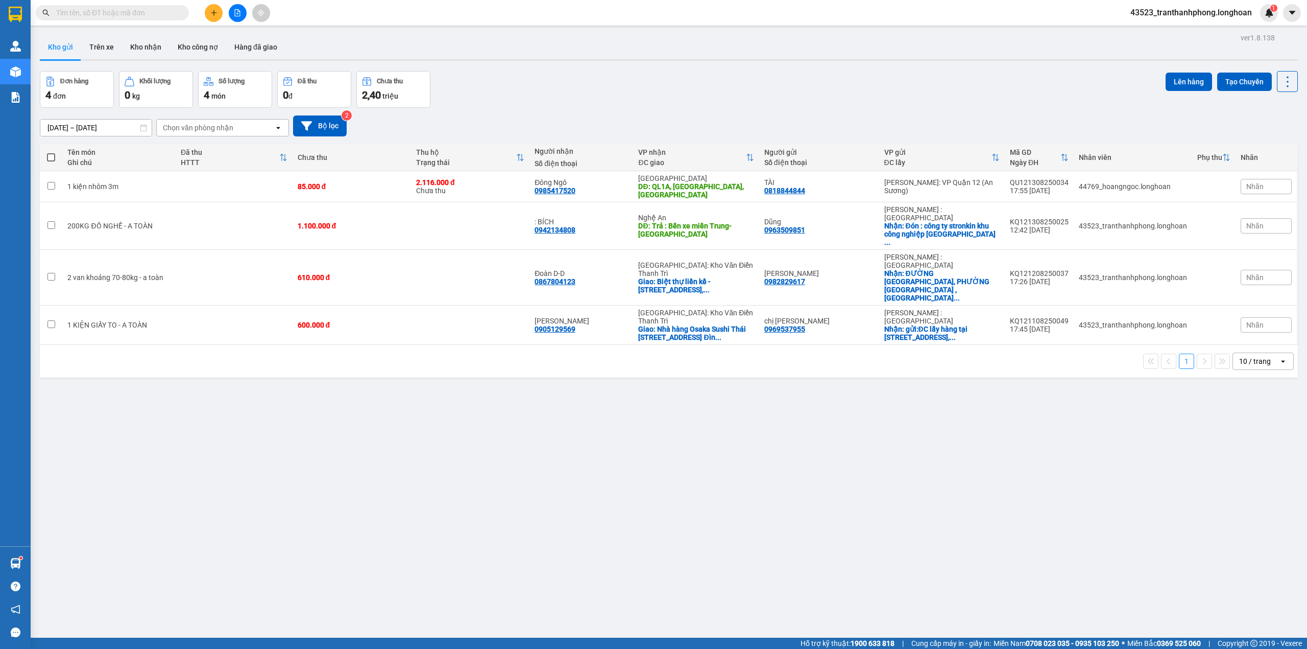
drag, startPoint x: 148, startPoint y: 13, endPoint x: 1306, endPoint y: 274, distance: 1187.2
click at [152, 15] on input "text" at bounding box center [116, 12] width 121 height 11
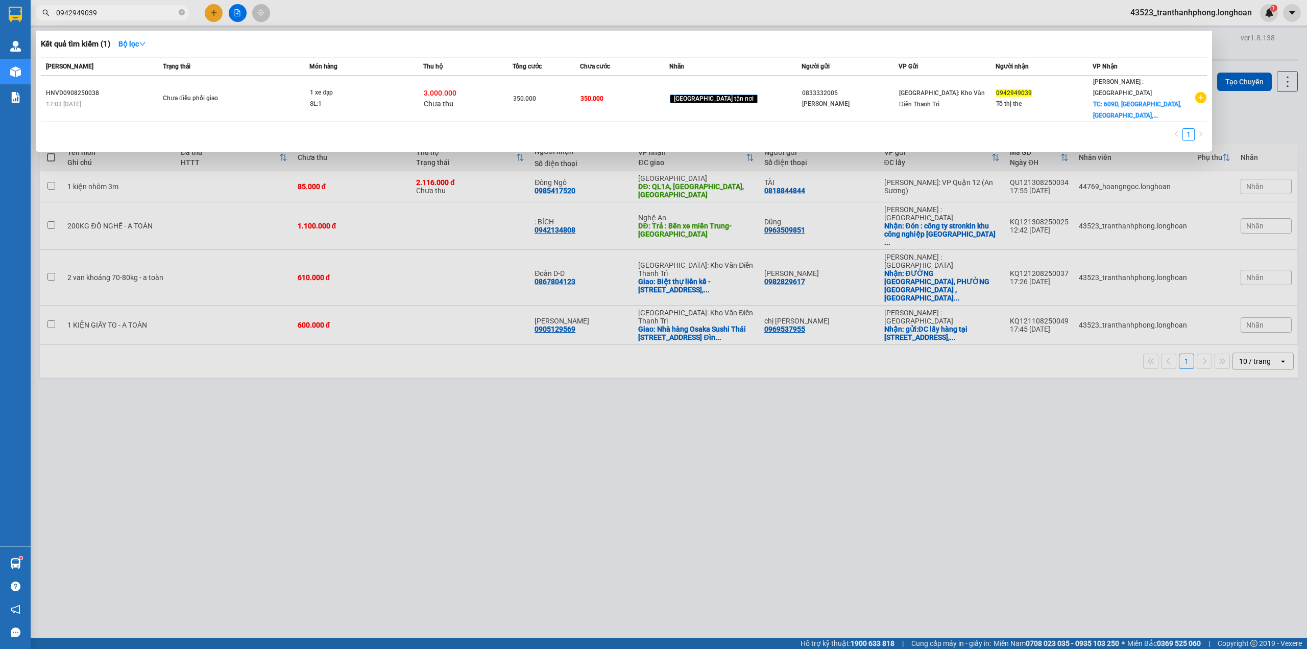
type input "0942949039"
